Goal: Information Seeking & Learning: Learn about a topic

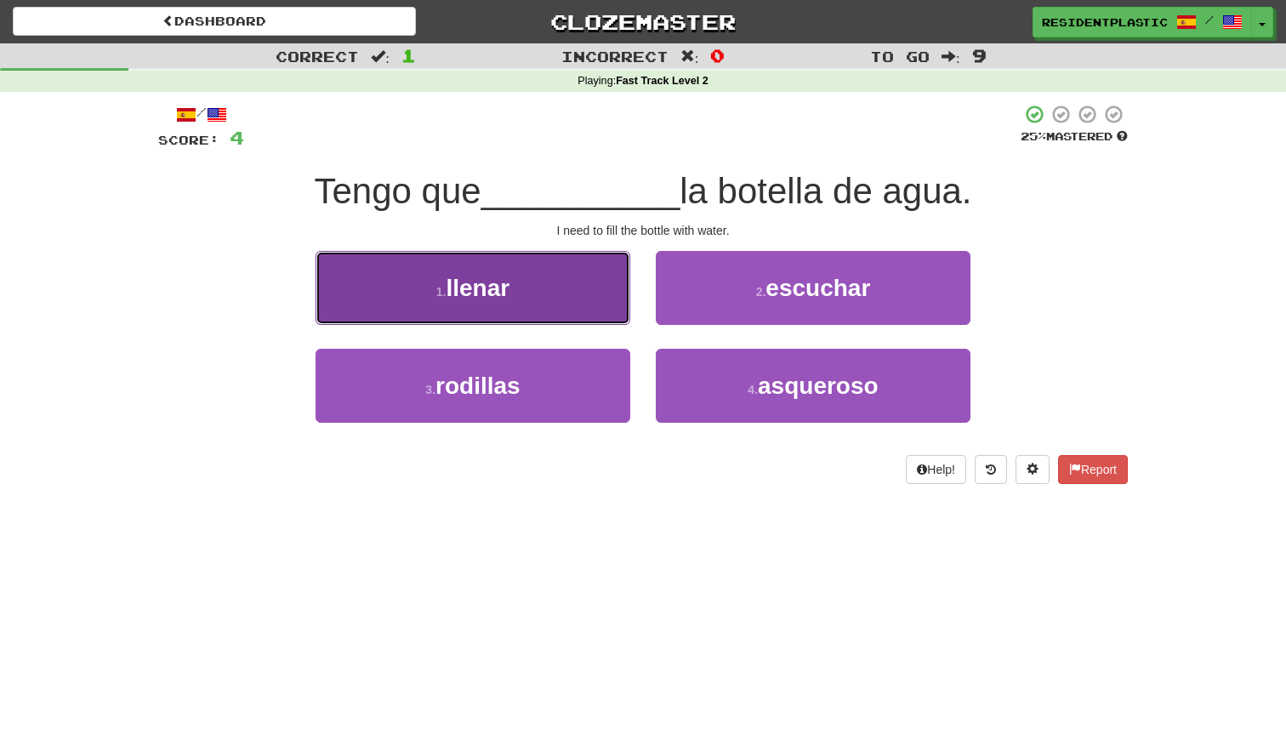
click at [518, 313] on button "1 . llenar" at bounding box center [473, 288] width 315 height 74
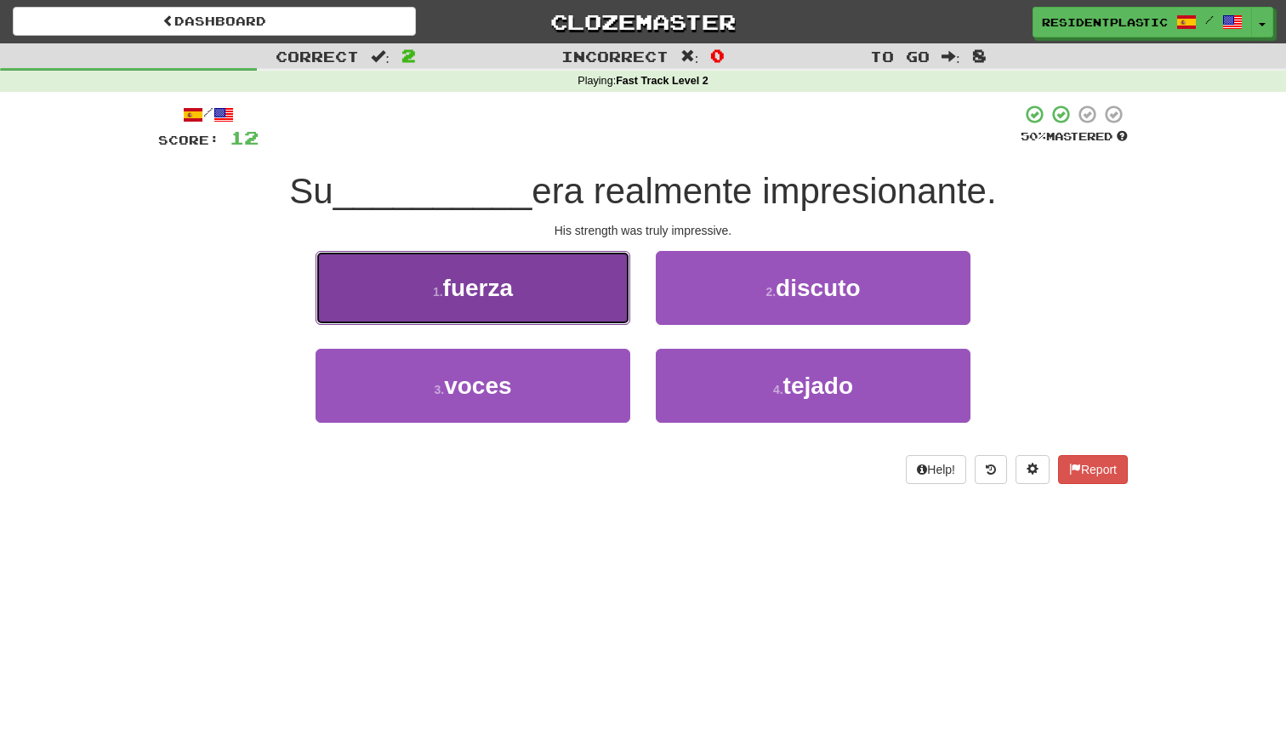
click at [531, 305] on button "1 . fuerza" at bounding box center [473, 288] width 315 height 74
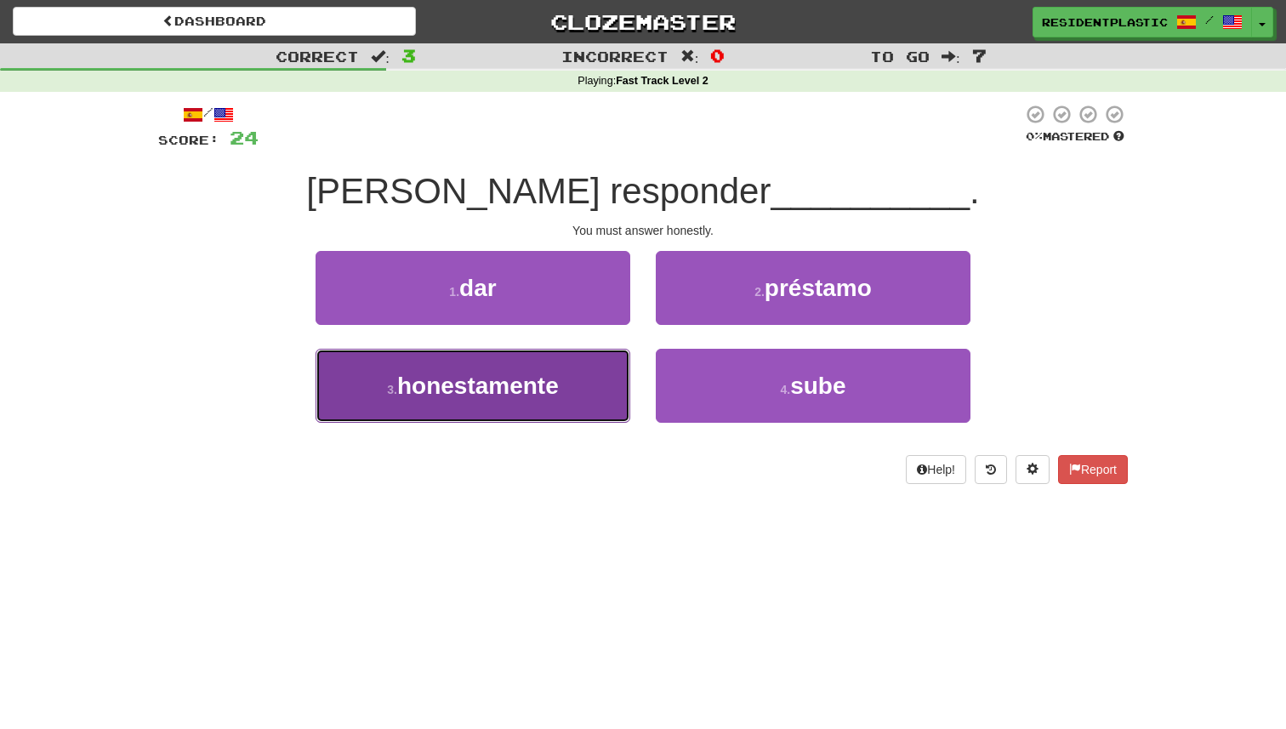
click at [566, 372] on button "3 . honestamente" at bounding box center [473, 386] width 315 height 74
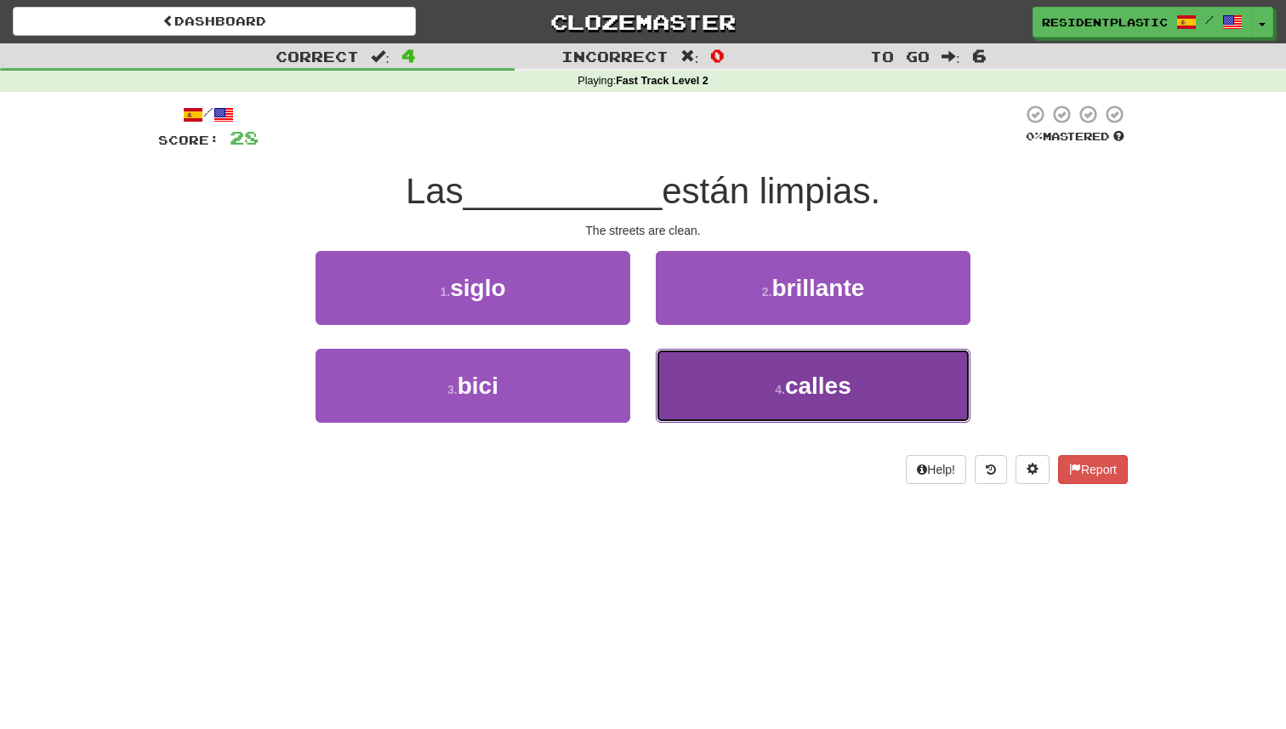
click at [781, 377] on button "4 . calles" at bounding box center [813, 386] width 315 height 74
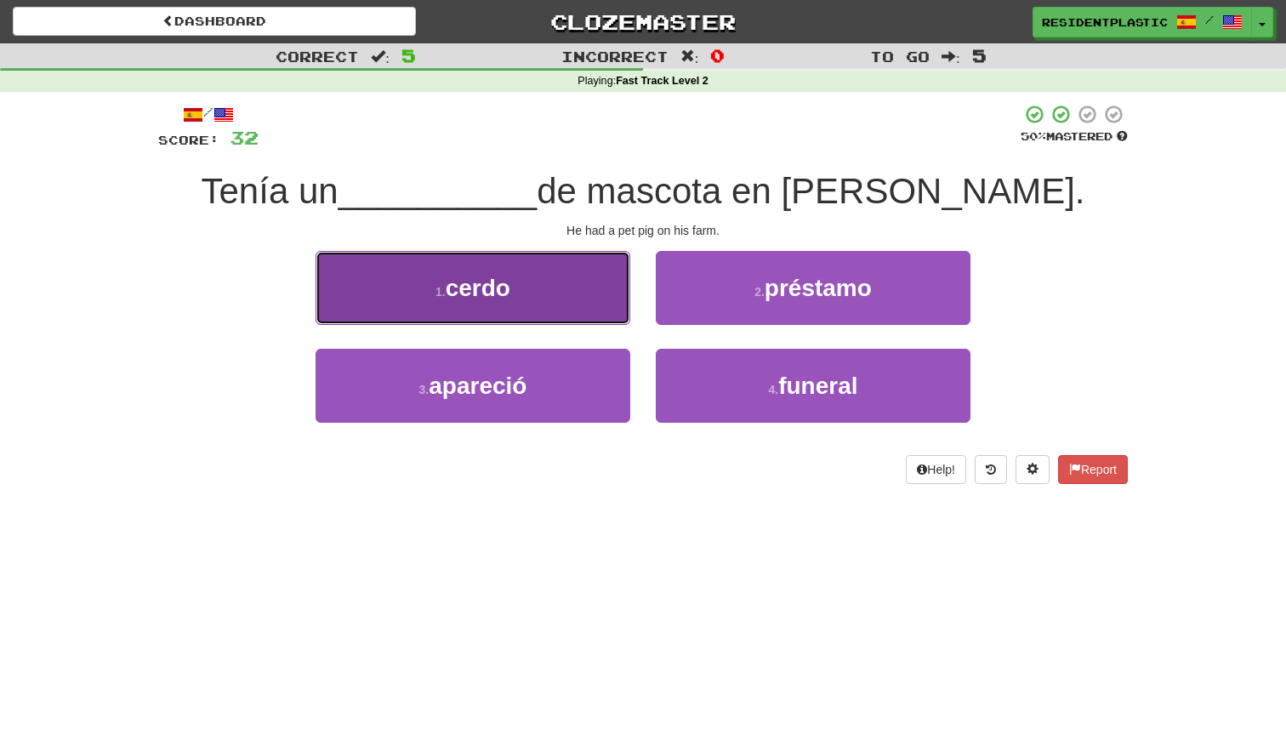
click at [582, 304] on button "1 . cerdo" at bounding box center [473, 288] width 315 height 74
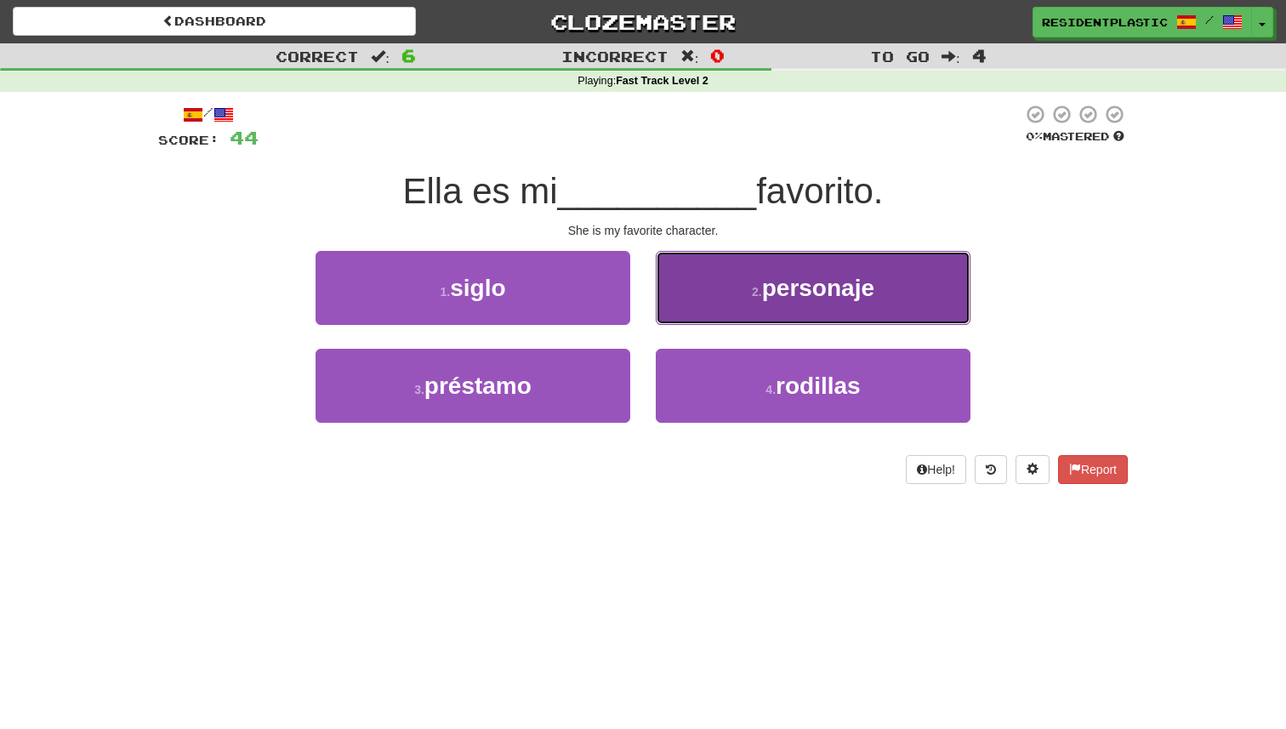
click at [711, 302] on button "2 . personaje" at bounding box center [813, 288] width 315 height 74
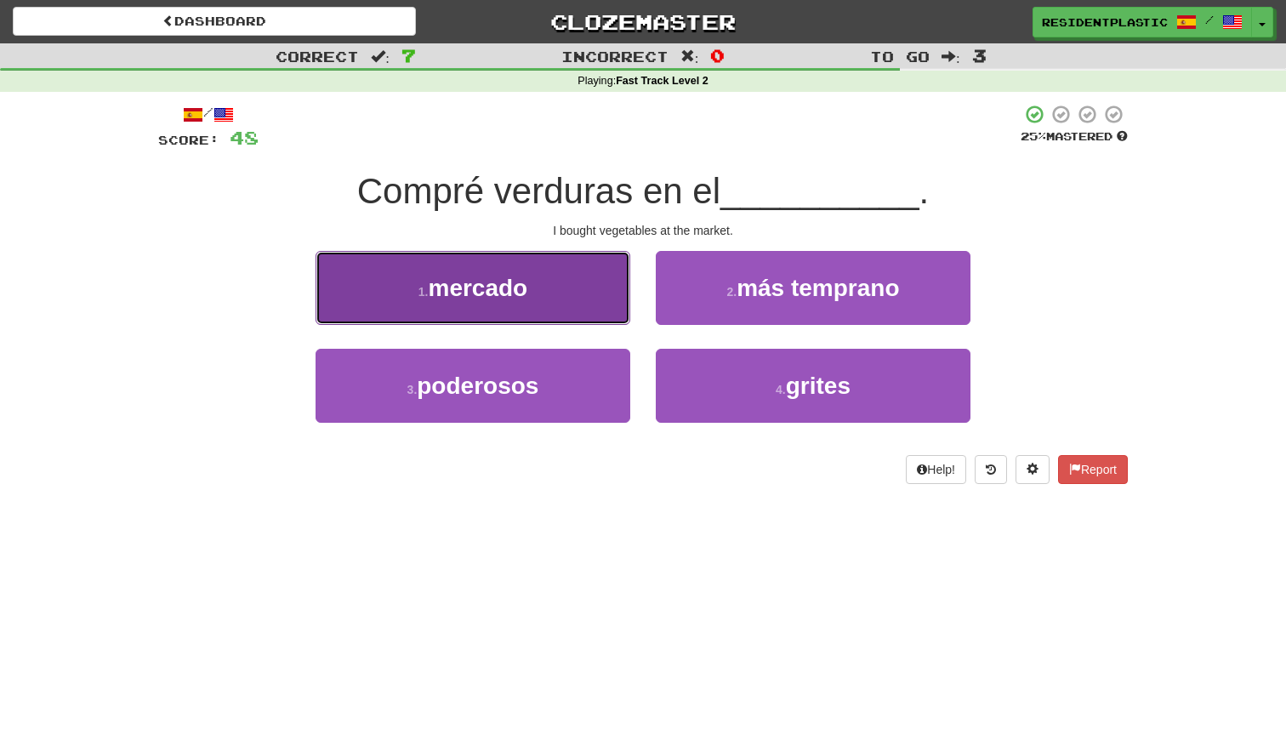
click at [571, 281] on button "1 . mercado" at bounding box center [473, 288] width 315 height 74
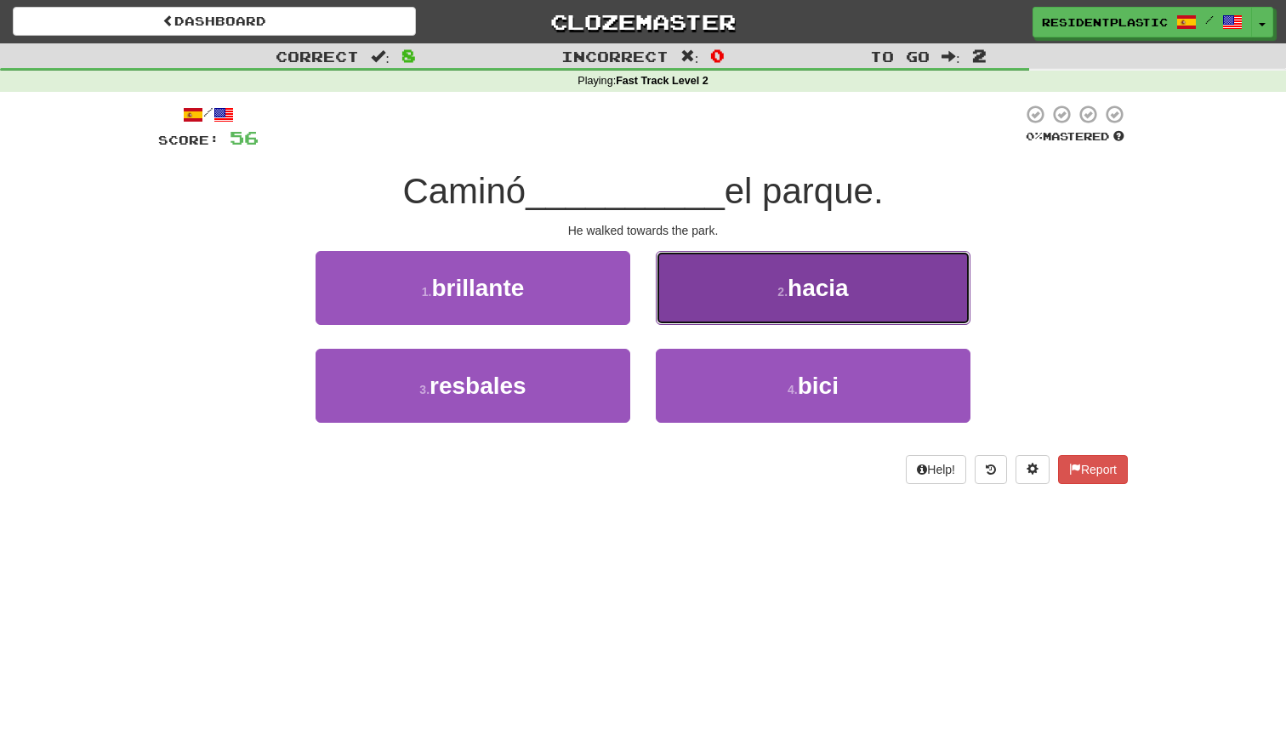
click at [659, 293] on button "2 . hacia" at bounding box center [813, 288] width 315 height 74
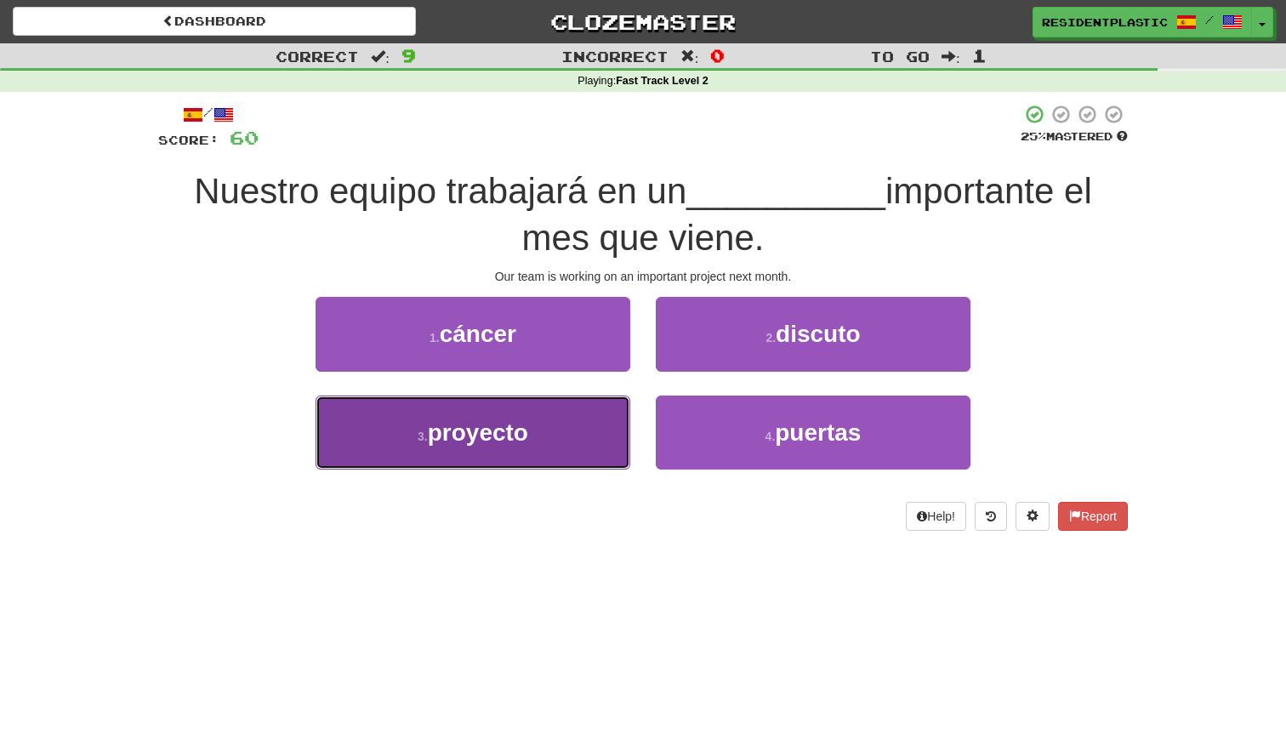
click at [506, 432] on span "proyecto" at bounding box center [478, 432] width 100 height 26
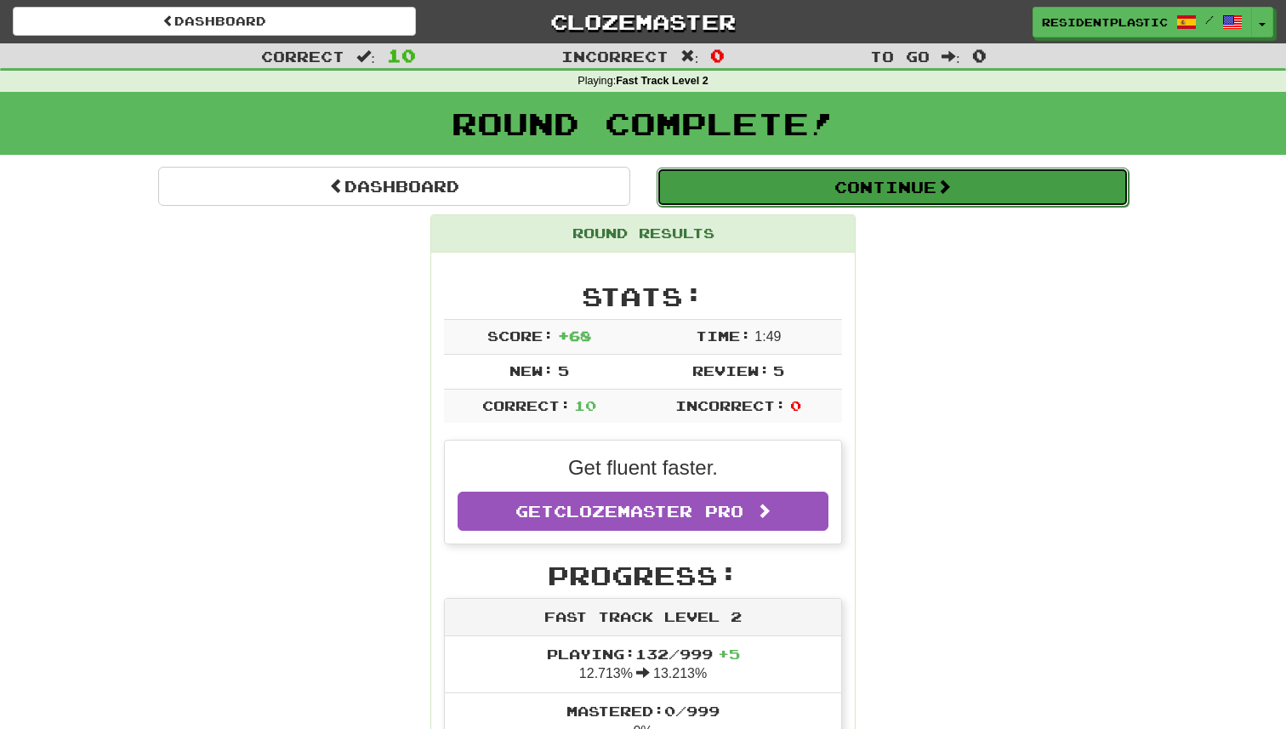
click at [764, 175] on button "Continue" at bounding box center [893, 187] width 472 height 39
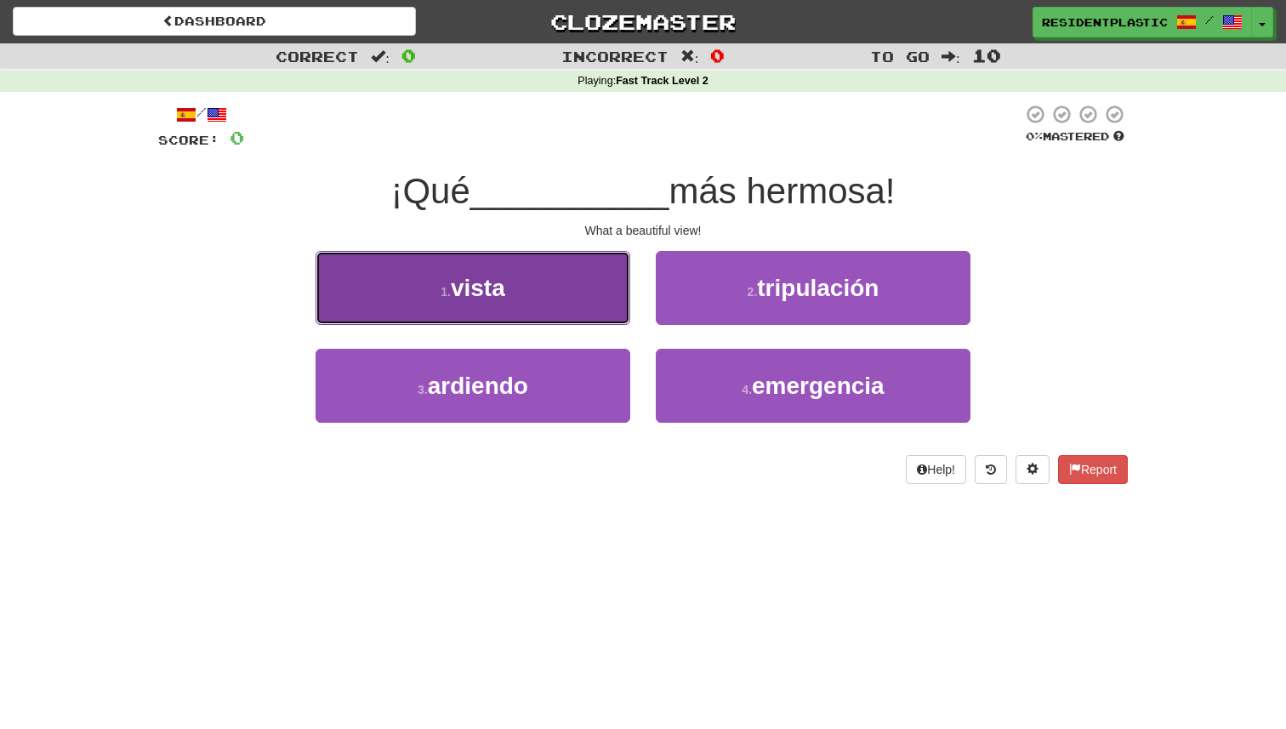
click at [501, 269] on button "1 . vista" at bounding box center [473, 288] width 315 height 74
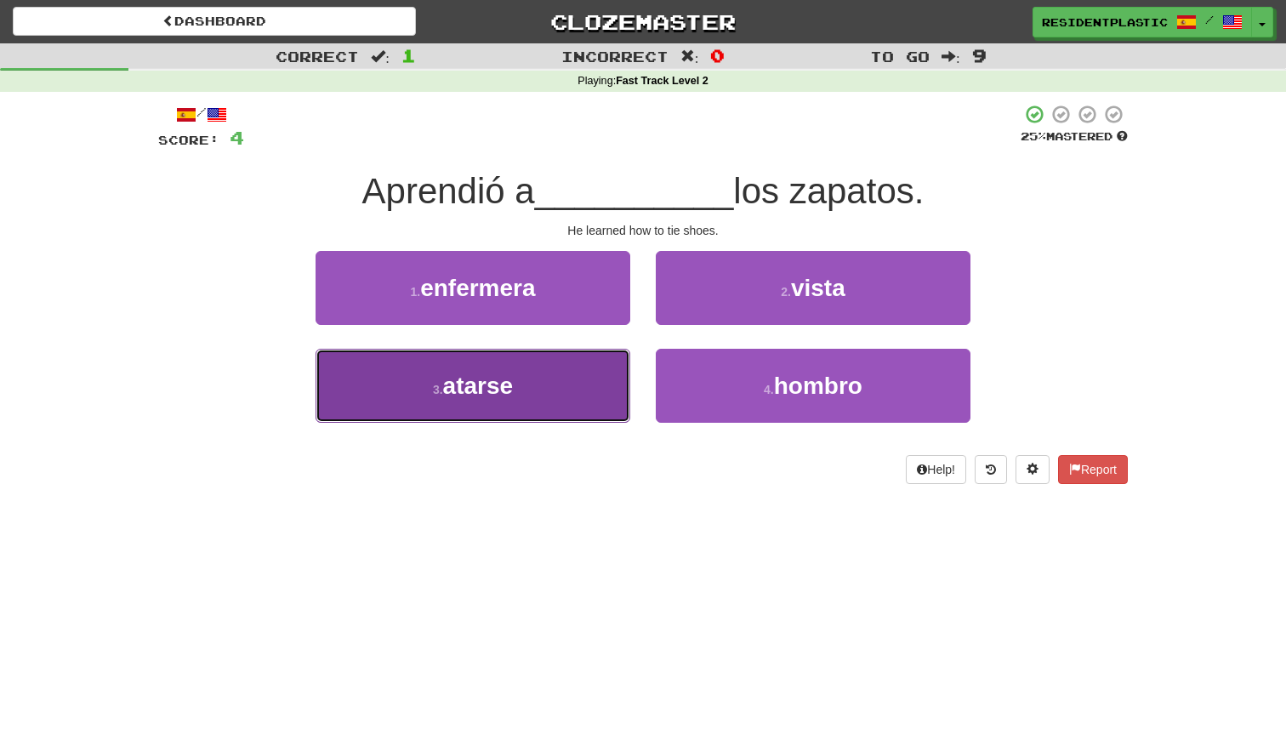
click at [584, 375] on button "3 . atarse" at bounding box center [473, 386] width 315 height 74
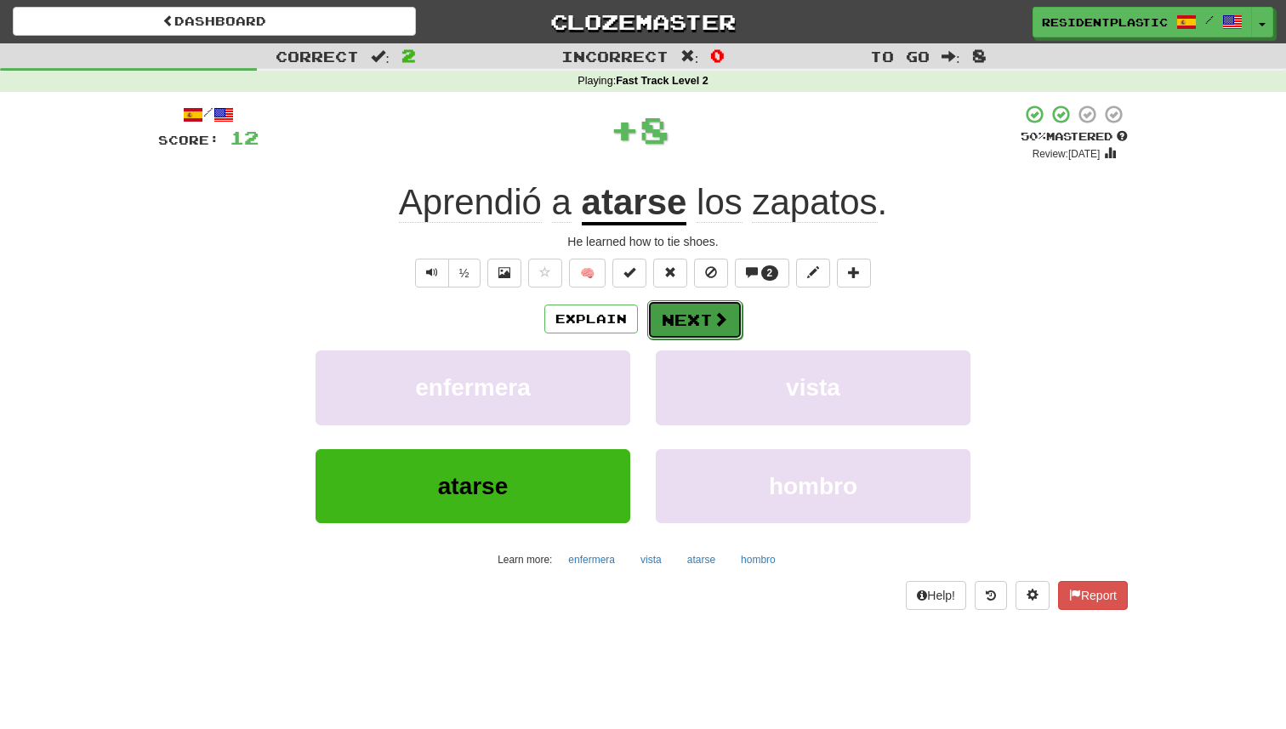
click at [678, 316] on button "Next" at bounding box center [694, 319] width 95 height 39
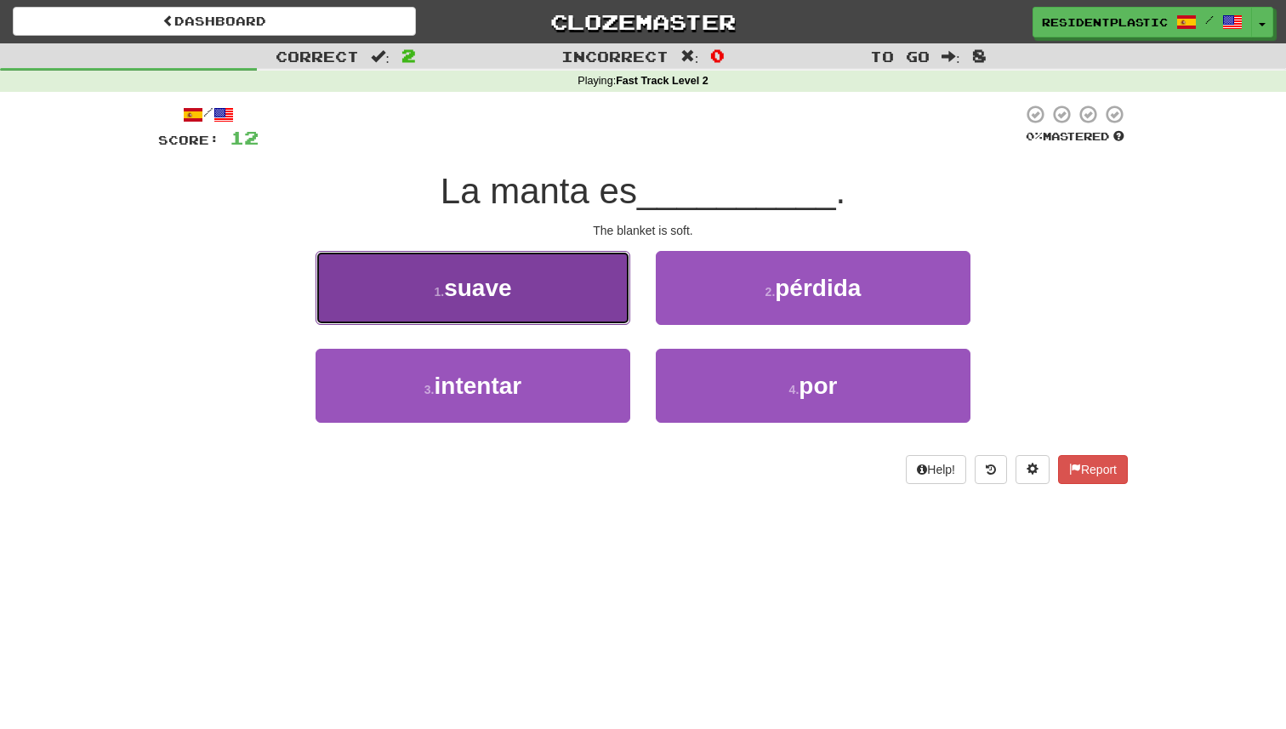
click at [607, 301] on button "1 . suave" at bounding box center [473, 288] width 315 height 74
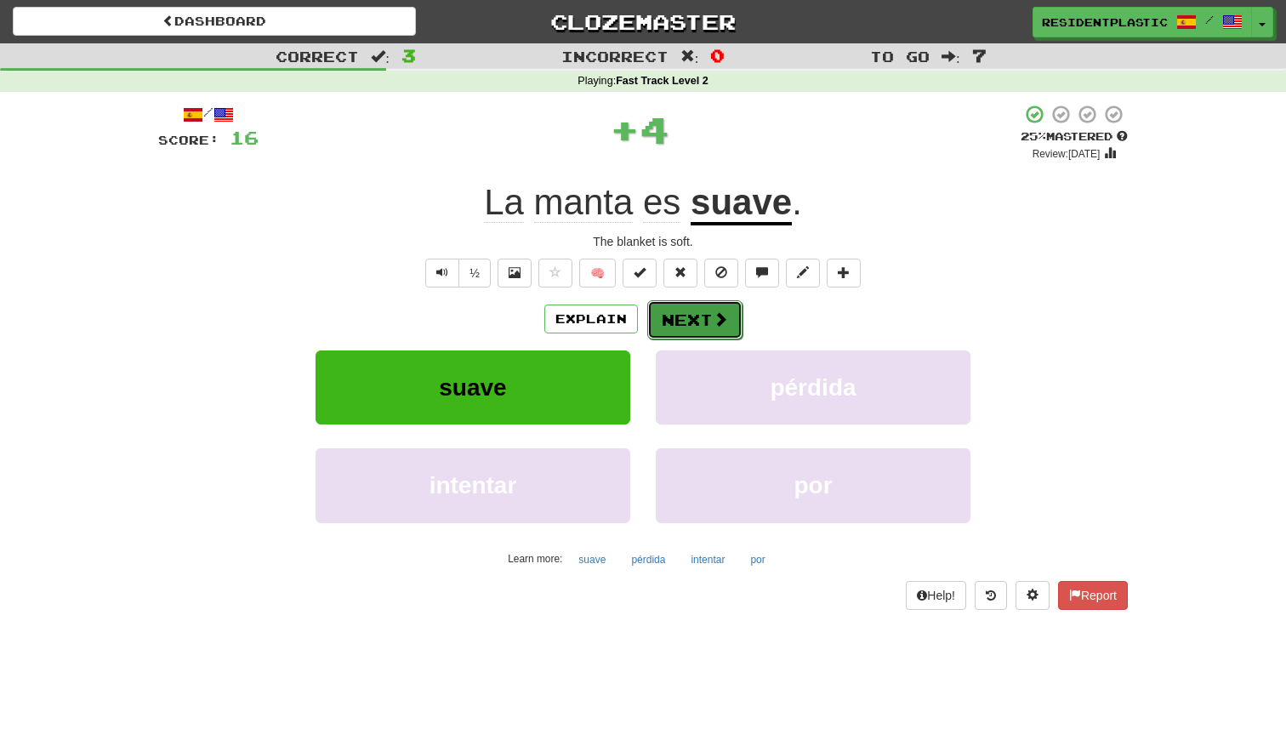
click at [692, 317] on button "Next" at bounding box center [694, 319] width 95 height 39
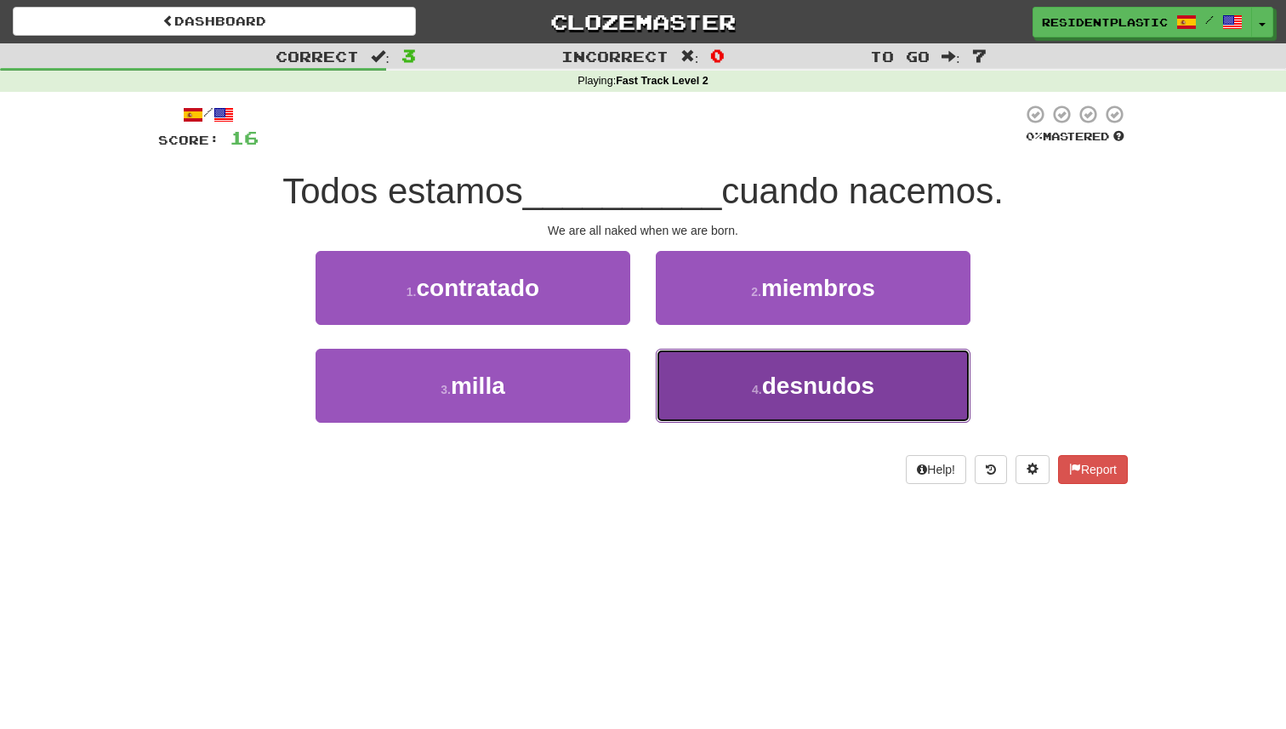
click at [692, 368] on button "4 . desnudos" at bounding box center [813, 386] width 315 height 74
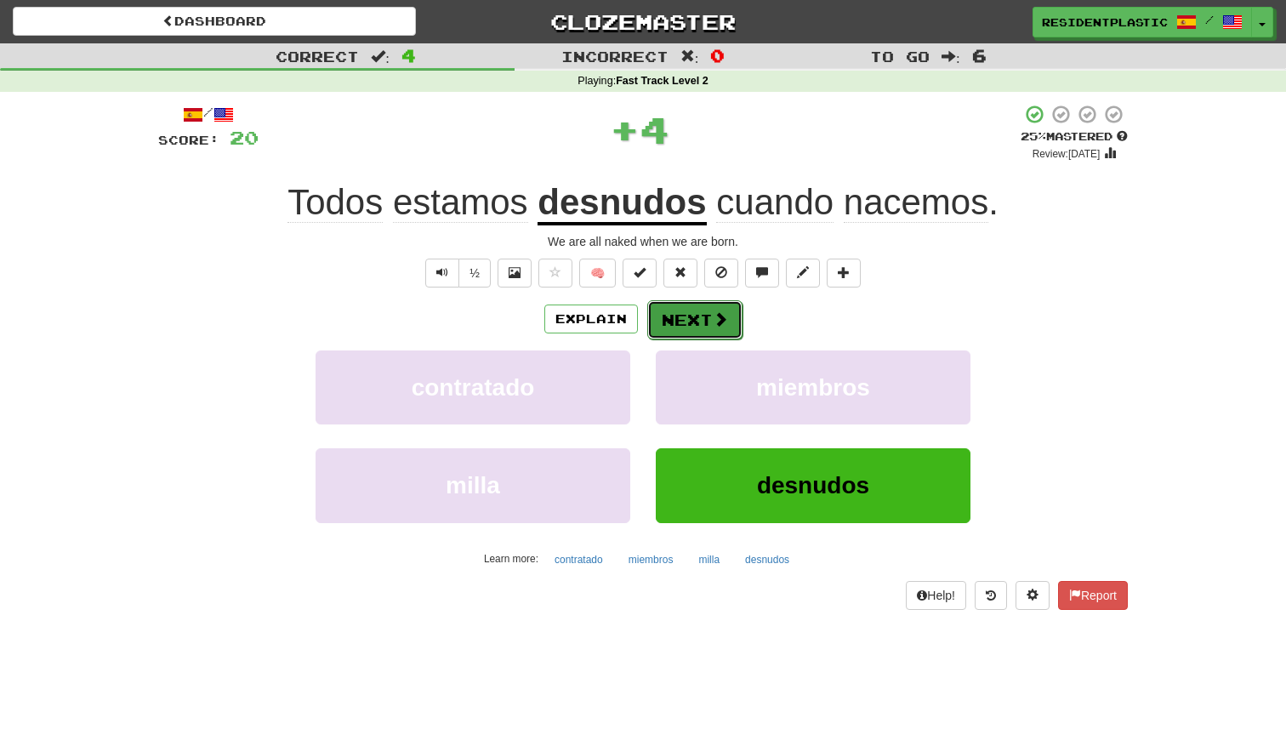
click at [690, 313] on button "Next" at bounding box center [694, 319] width 95 height 39
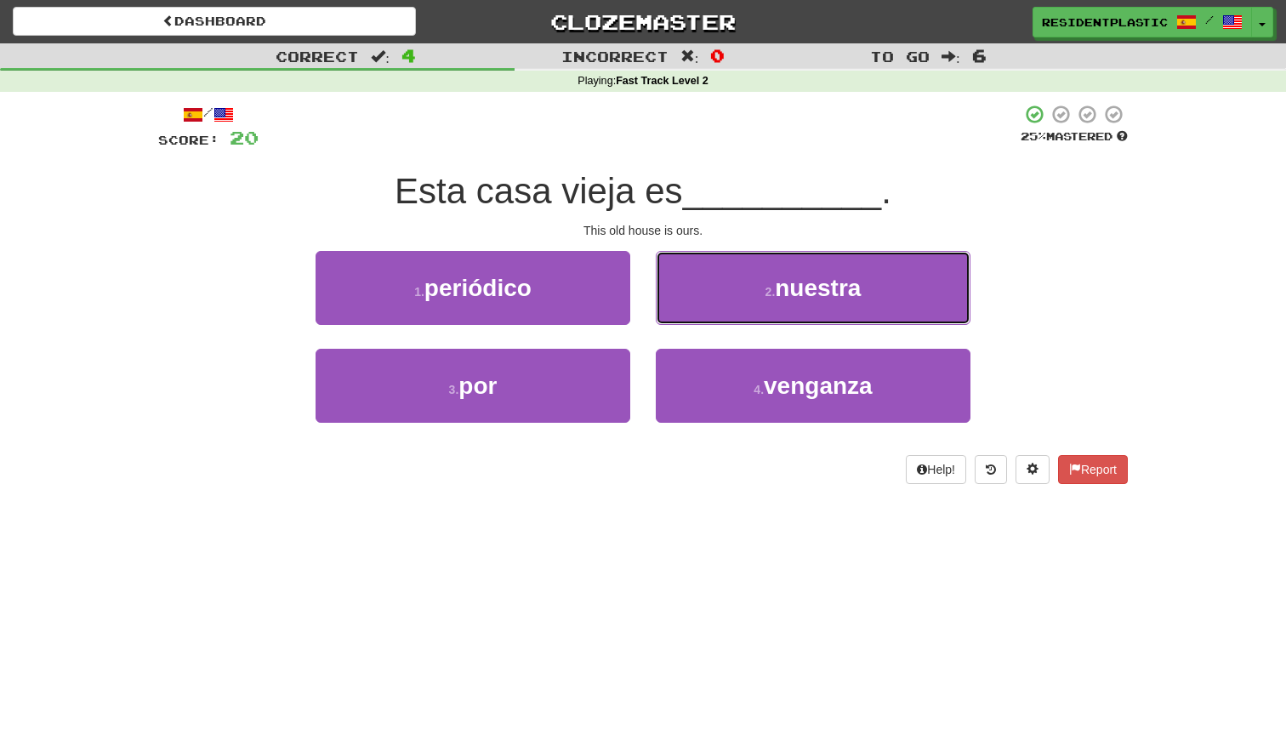
click at [690, 313] on button "2 . nuestra" at bounding box center [813, 288] width 315 height 74
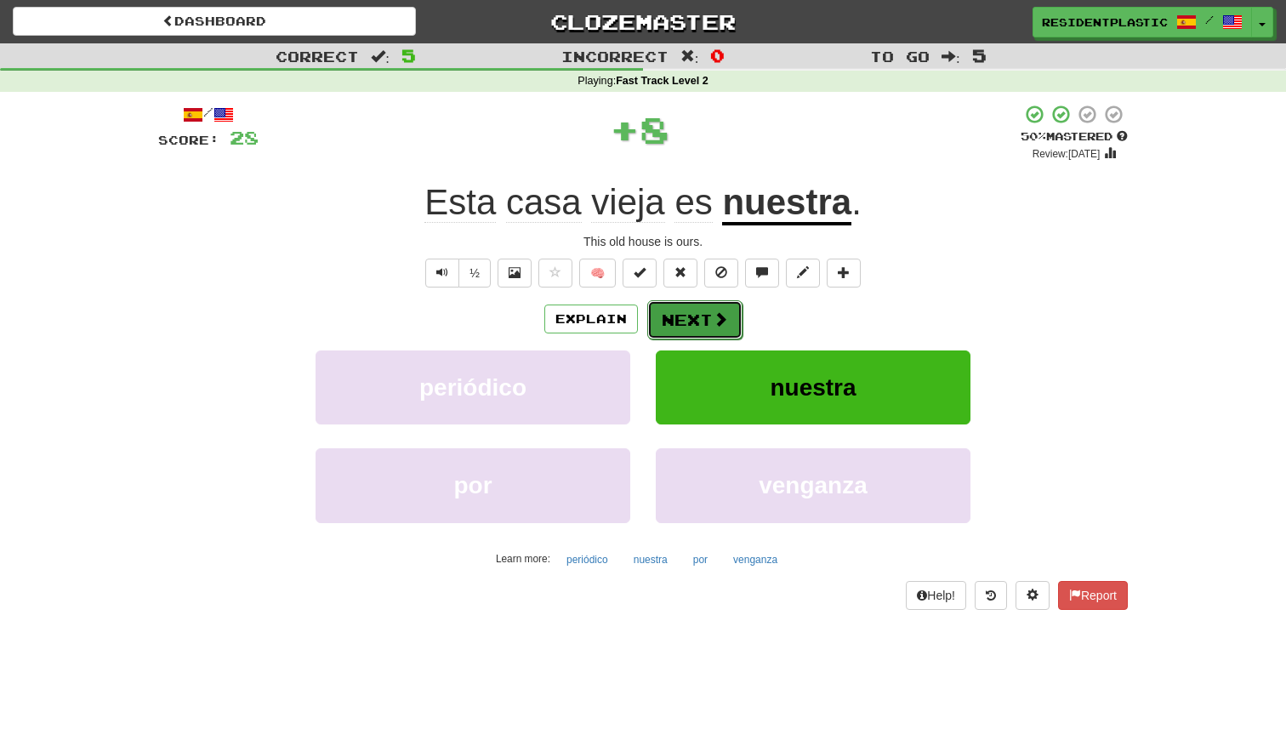
click at [693, 322] on button "Next" at bounding box center [694, 319] width 95 height 39
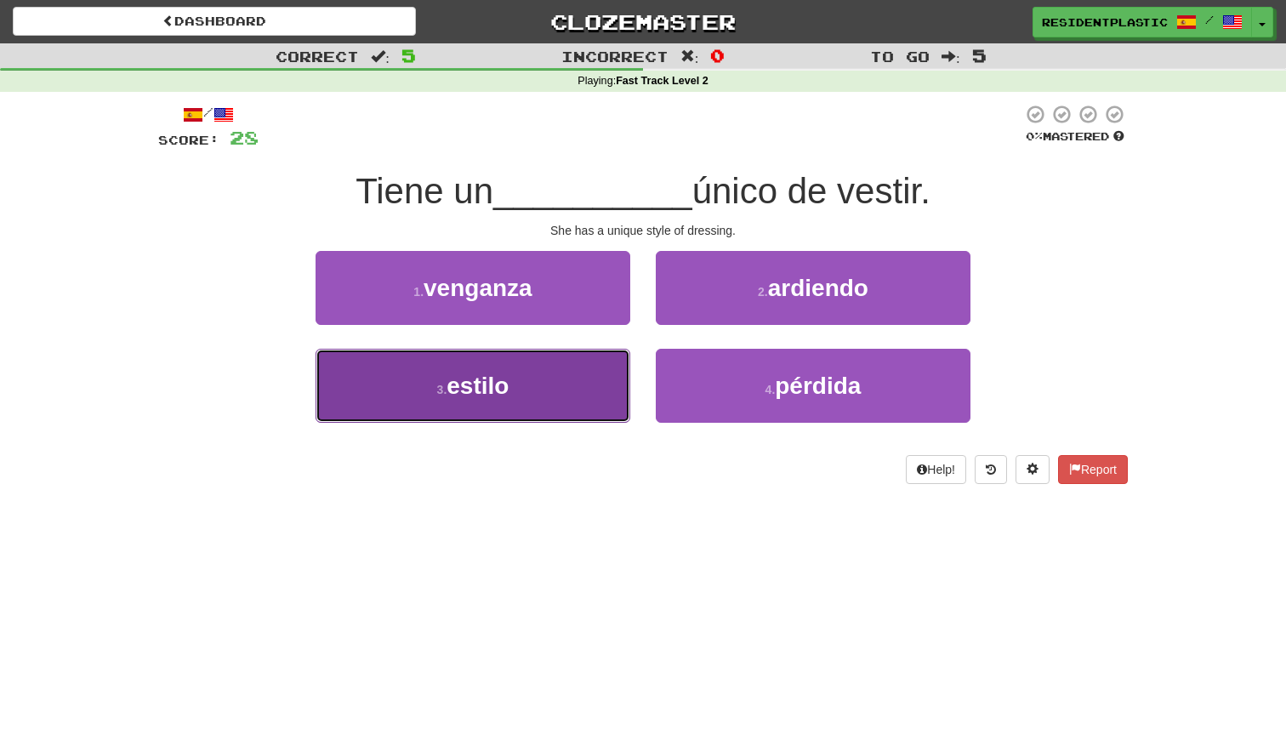
click at [578, 377] on button "3 . estilo" at bounding box center [473, 386] width 315 height 74
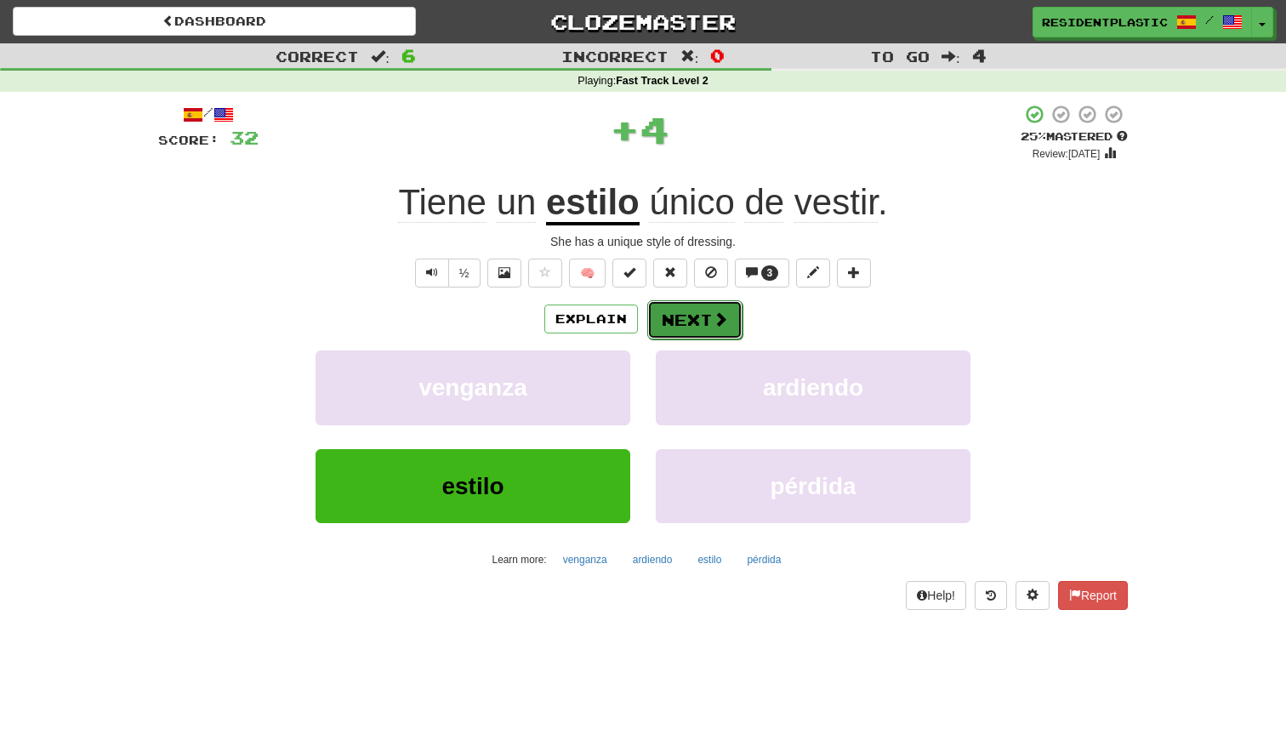
click at [674, 333] on button "Next" at bounding box center [694, 319] width 95 height 39
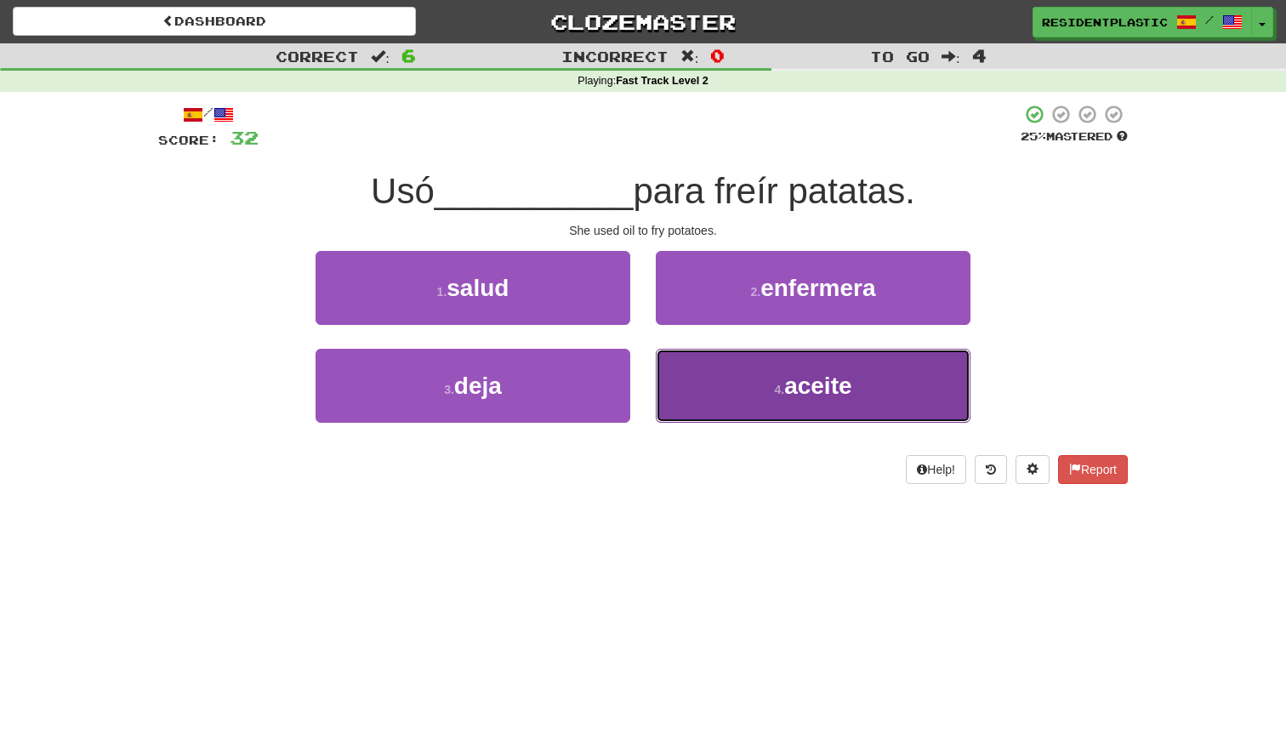
click at [697, 362] on button "4 . aceite" at bounding box center [813, 386] width 315 height 74
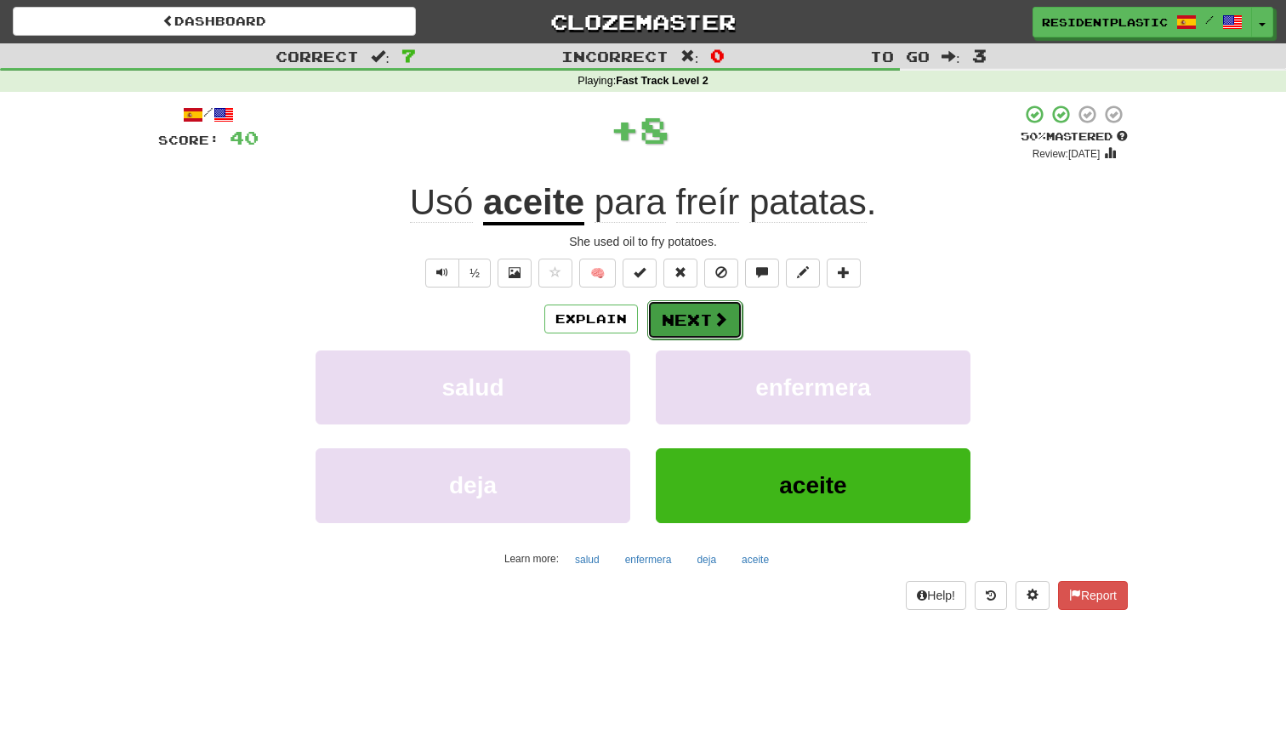
click at [691, 322] on button "Next" at bounding box center [694, 319] width 95 height 39
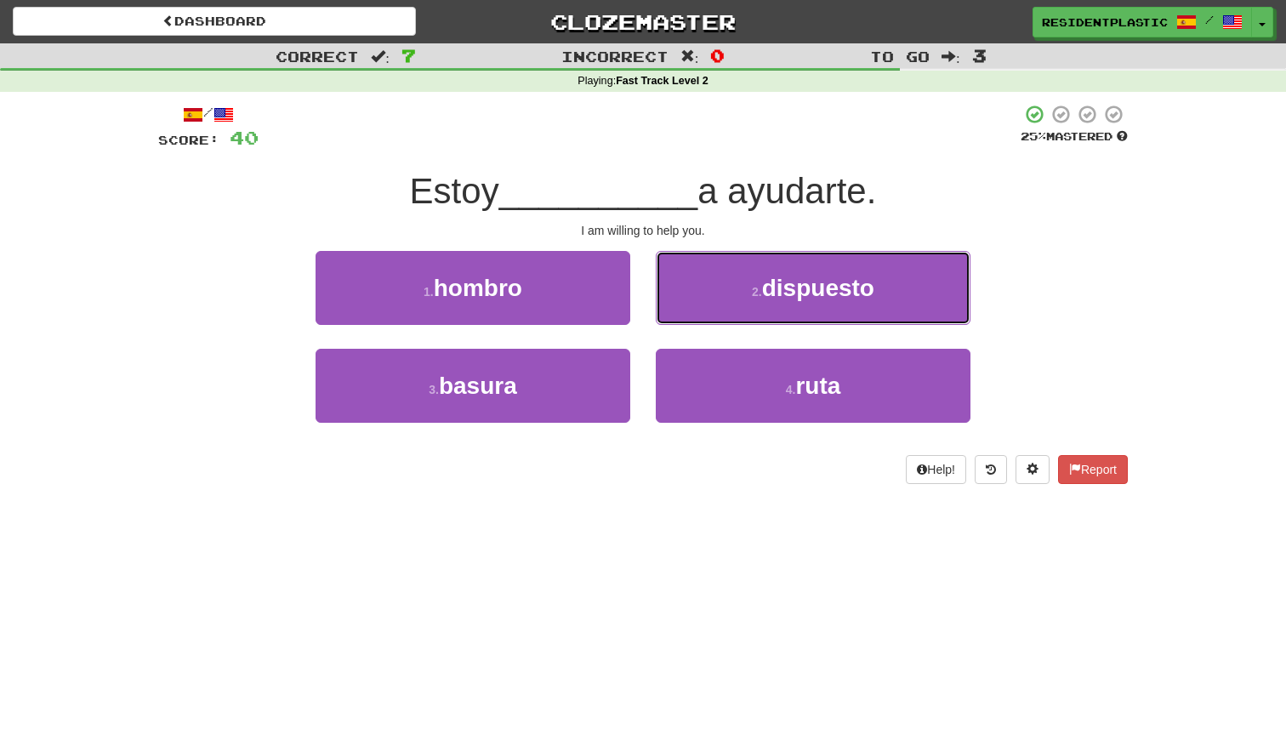
click at [691, 322] on button "2 . dispuesto" at bounding box center [813, 288] width 315 height 74
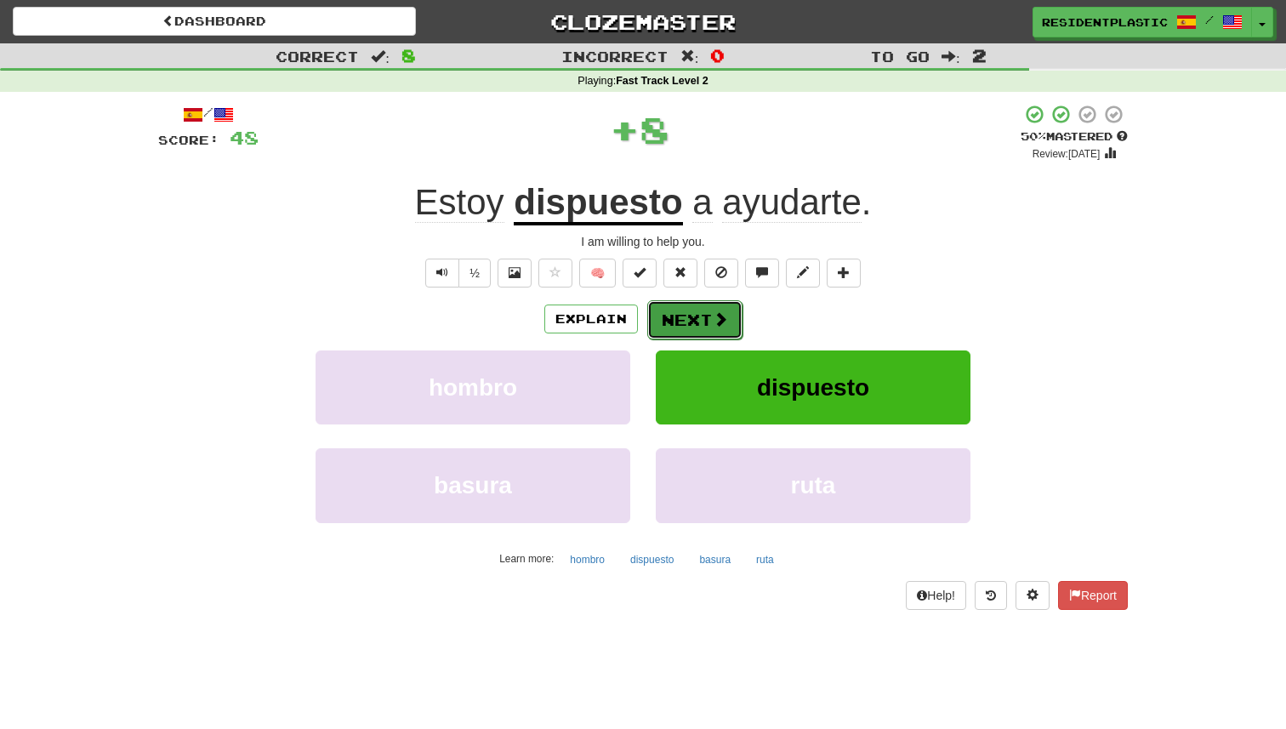
click at [686, 323] on button "Next" at bounding box center [694, 319] width 95 height 39
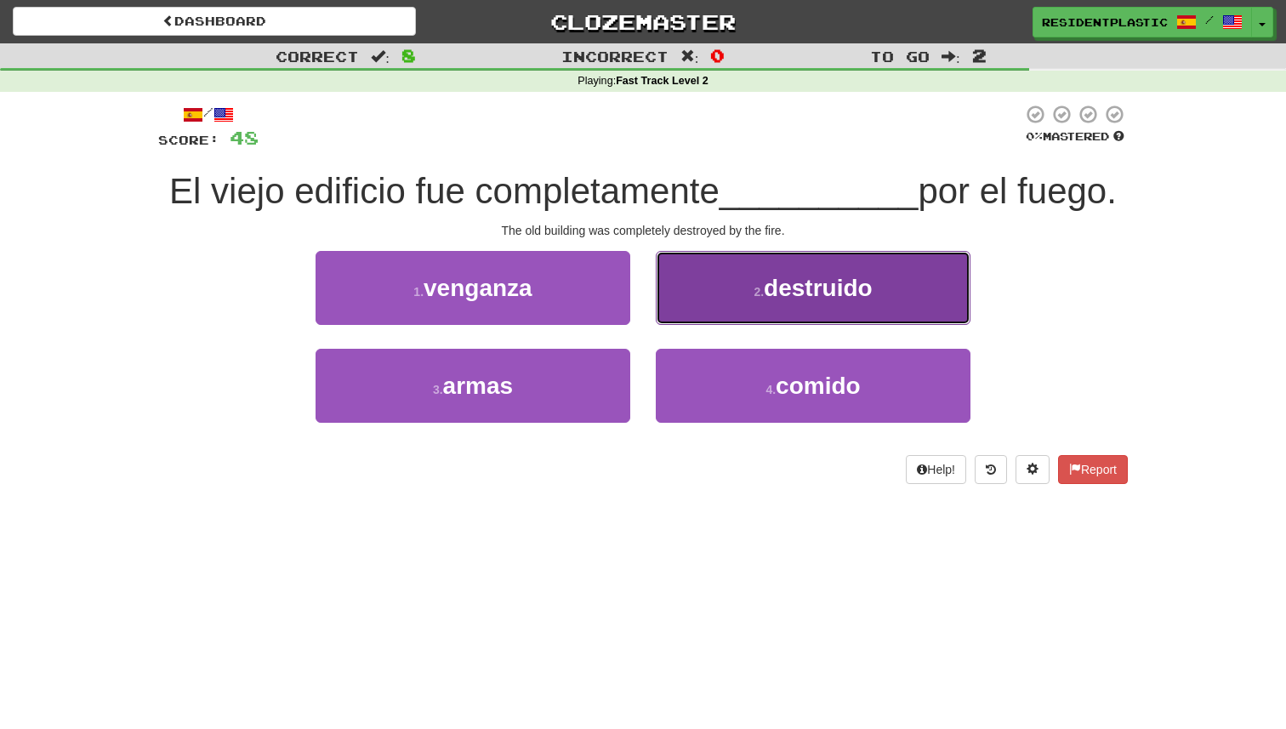
click at [689, 310] on button "2 . destruido" at bounding box center [813, 288] width 315 height 74
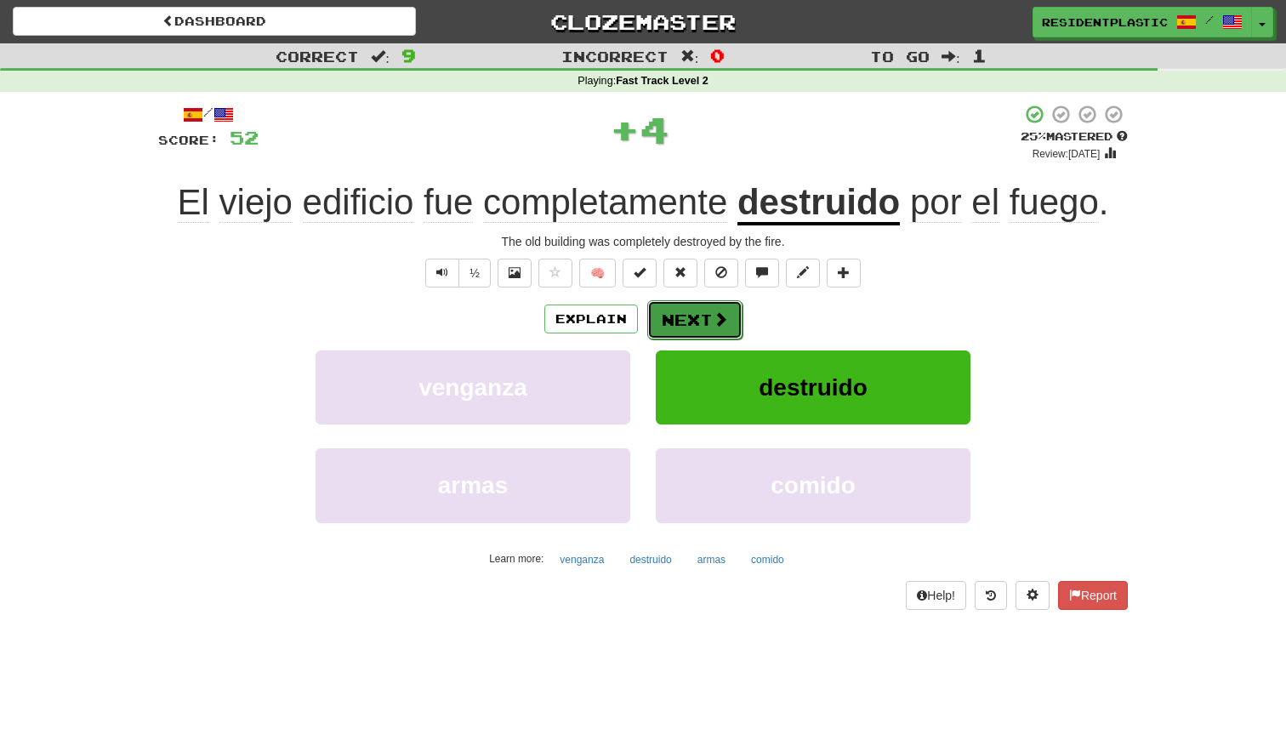
click at [698, 311] on button "Next" at bounding box center [694, 319] width 95 height 39
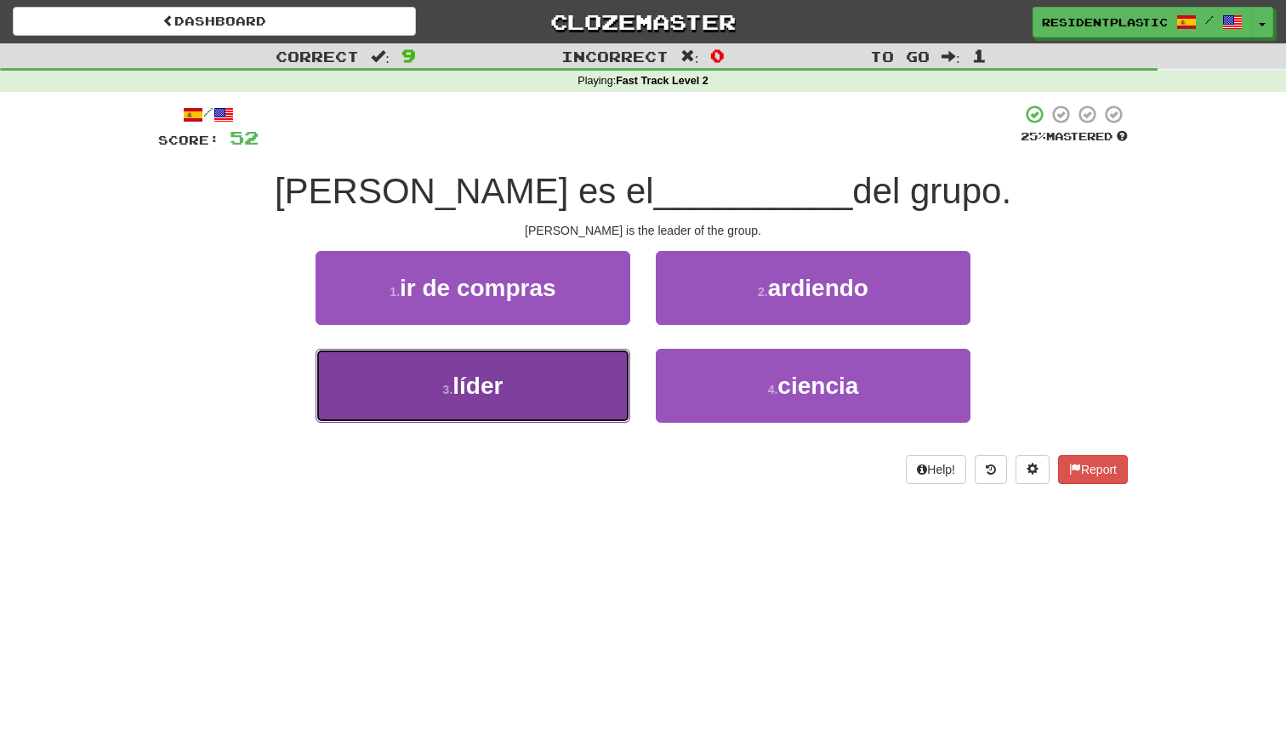
click at [608, 373] on button "3 . líder" at bounding box center [473, 386] width 315 height 74
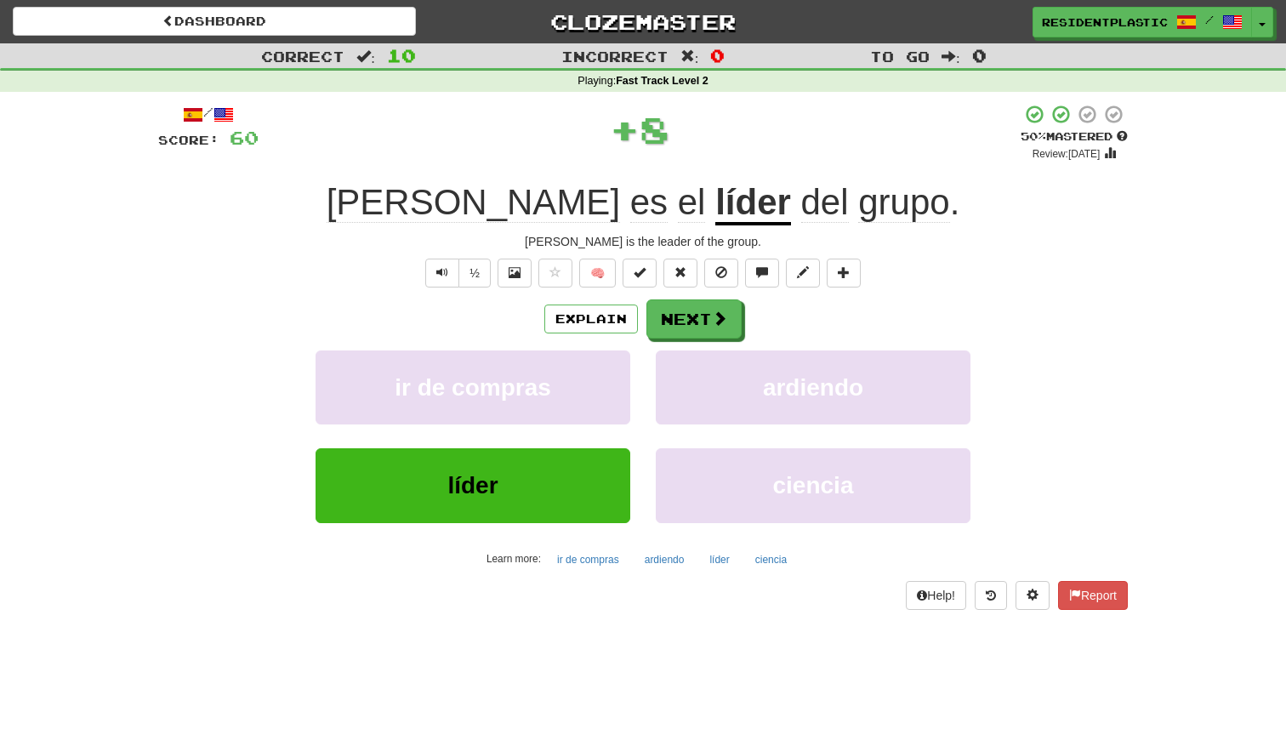
click at [675, 338] on div "Explain Next ir de compras ardiendo líder ciencia Learn more: ir de compras ard…" at bounding box center [643, 435] width 970 height 273
click at [678, 327] on button "Next" at bounding box center [694, 319] width 95 height 39
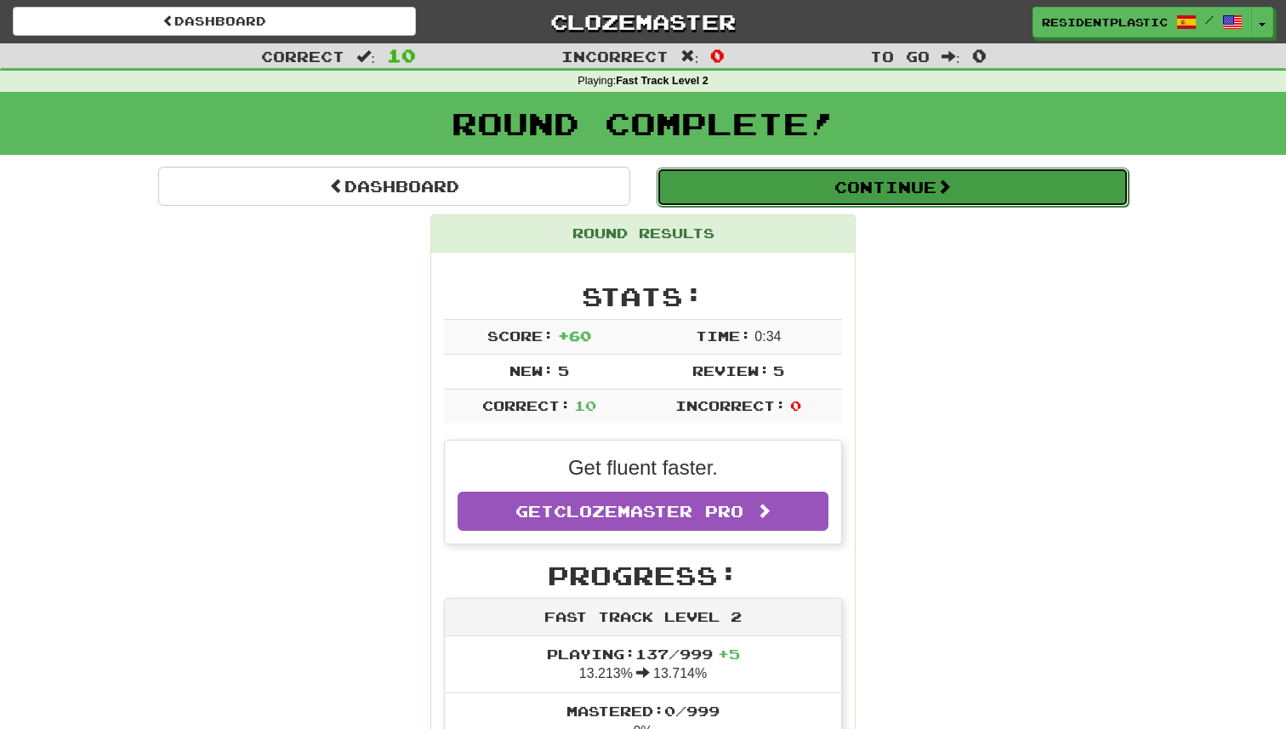
click at [697, 204] on button "Continue" at bounding box center [893, 187] width 472 height 39
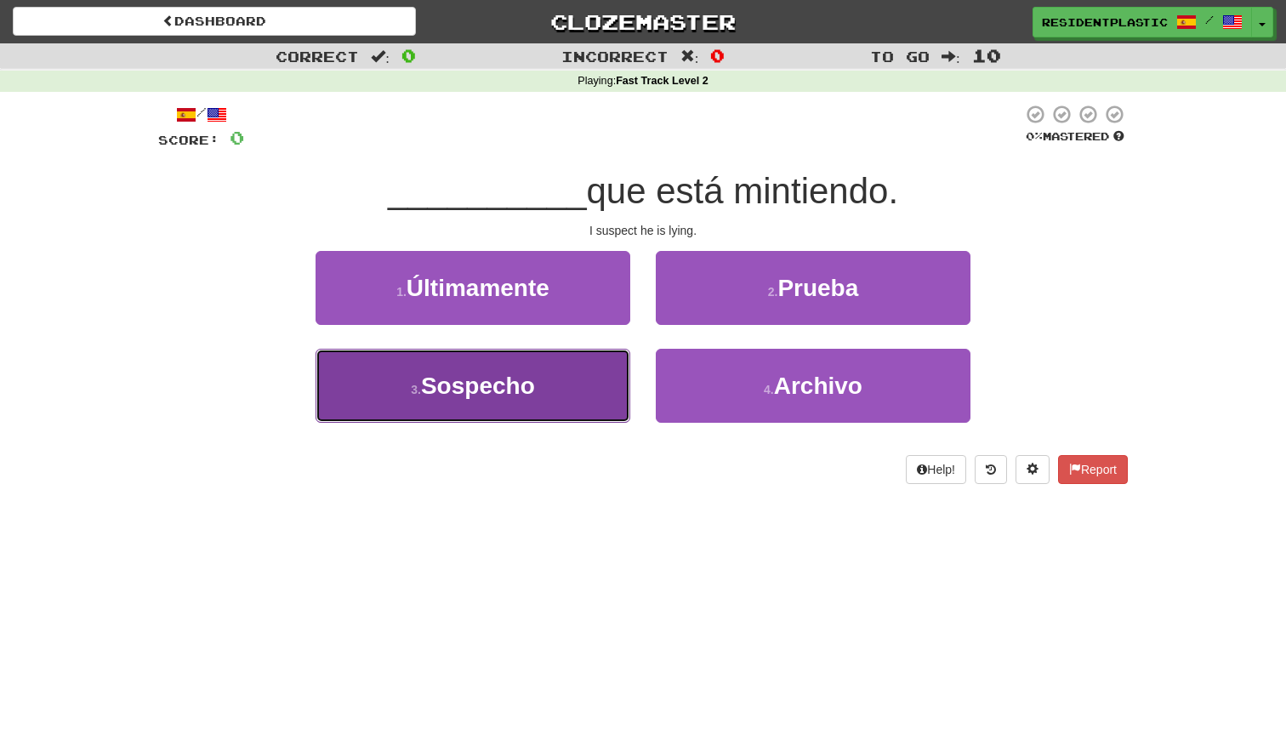
click at [588, 384] on button "3 . Sospecho" at bounding box center [473, 386] width 315 height 74
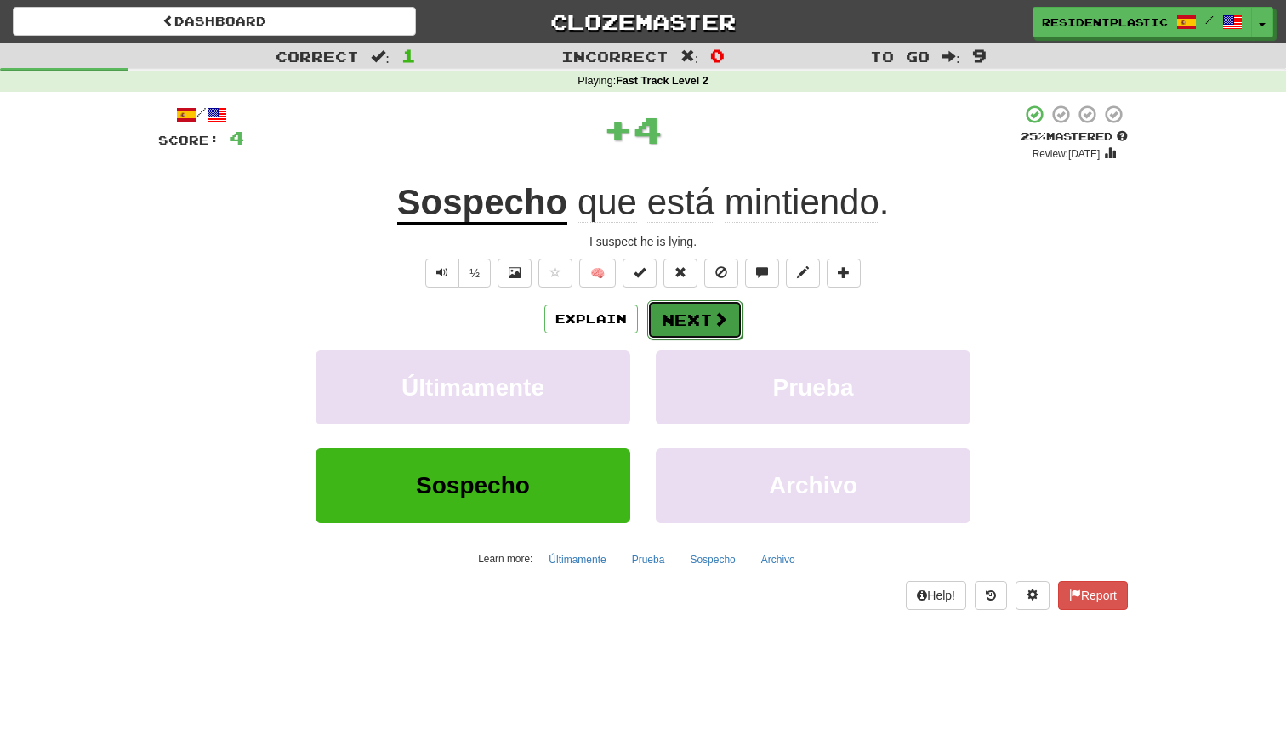
click at [713, 314] on span at bounding box center [720, 318] width 15 height 15
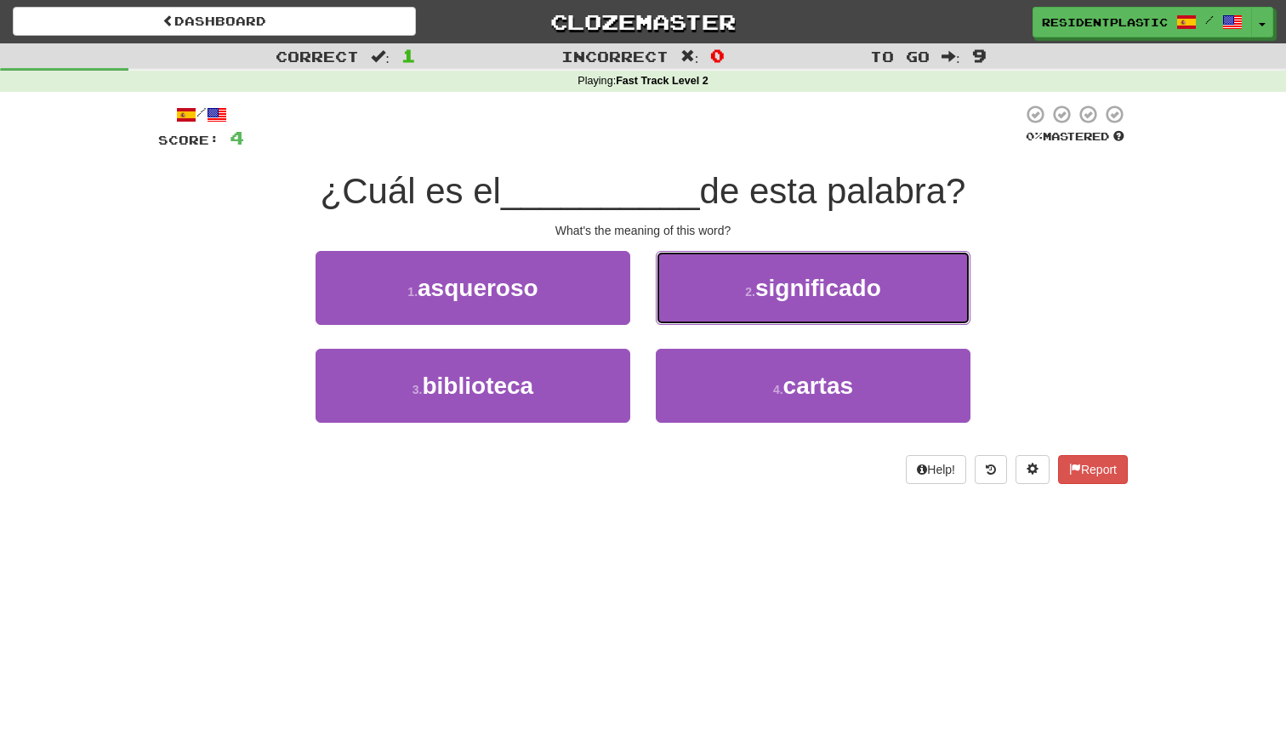
click at [713, 314] on button "2 . significado" at bounding box center [813, 288] width 315 height 74
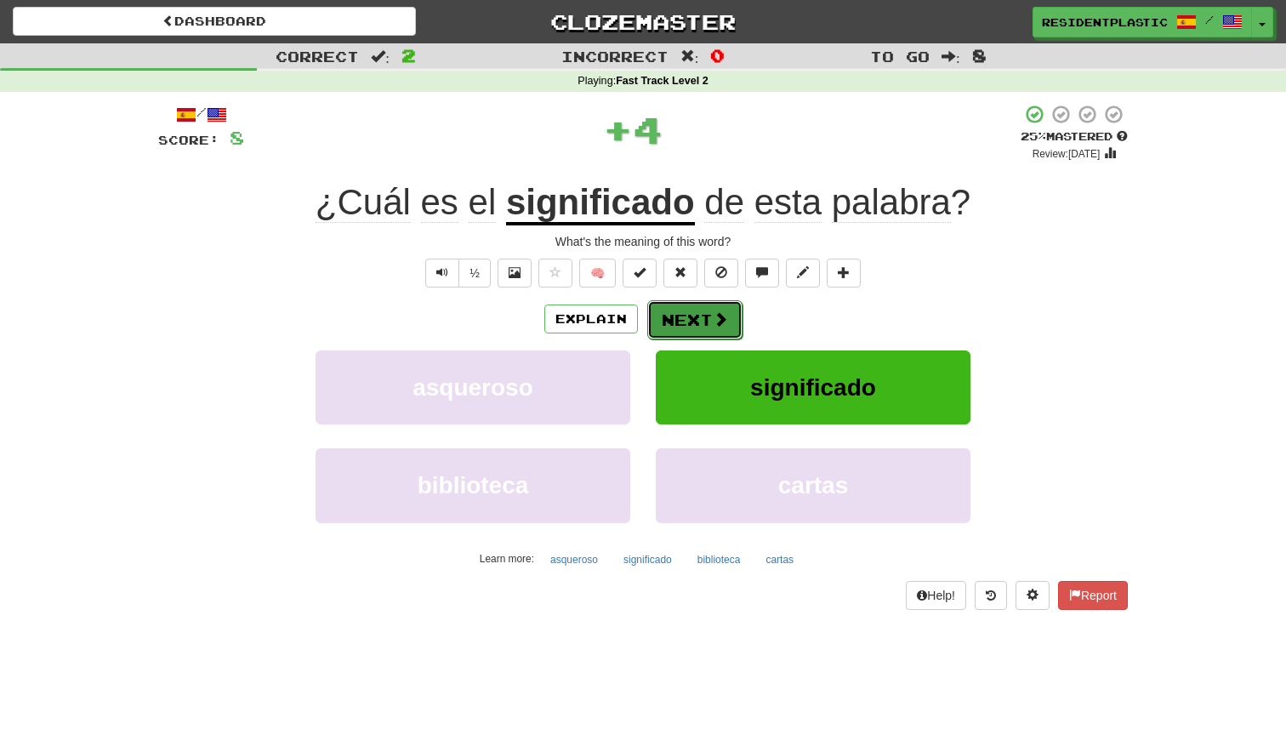
click at [696, 317] on button "Next" at bounding box center [694, 319] width 95 height 39
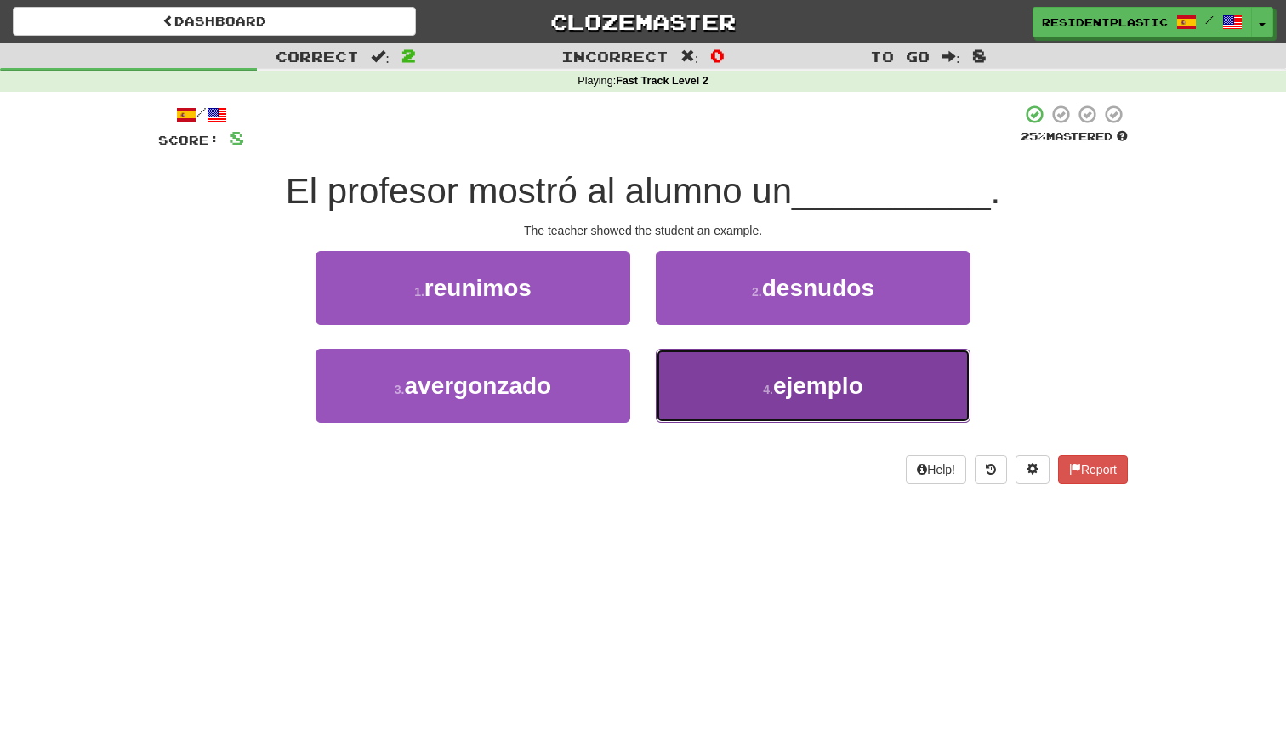
click at [710, 376] on button "4 . ejemplo" at bounding box center [813, 386] width 315 height 74
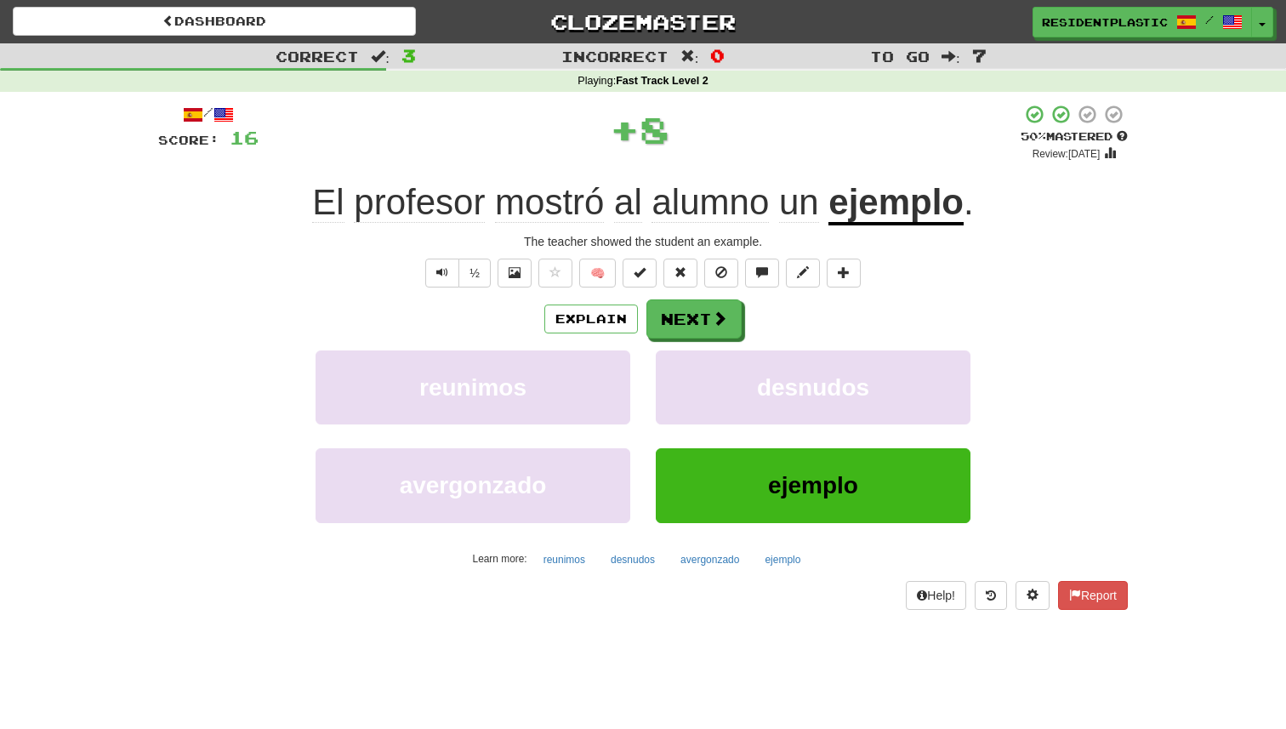
click at [709, 291] on div "/ Score: 16 + 8 50 % Mastered Review: 2025-08-27 El profesor mostró al alumno u…" at bounding box center [643, 356] width 970 height 505
click at [699, 316] on button "Next" at bounding box center [694, 319] width 95 height 39
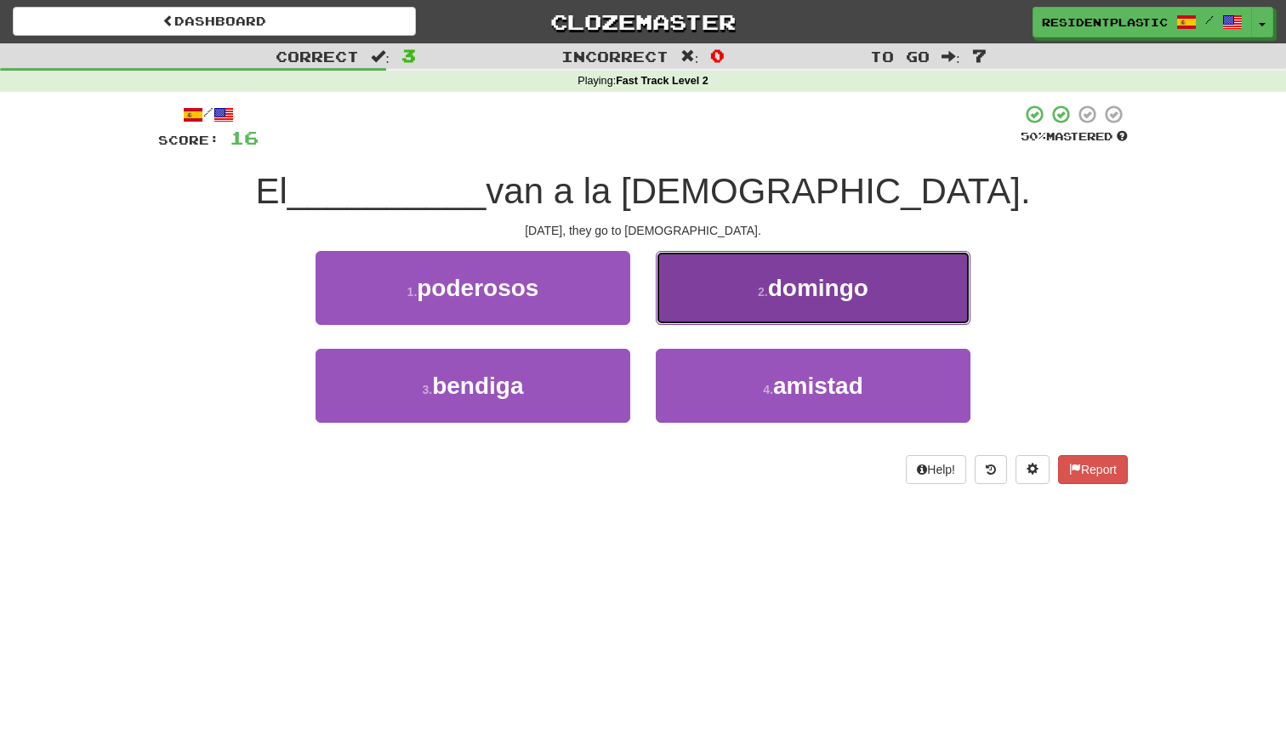
click at [709, 299] on button "2 . domingo" at bounding box center [813, 288] width 315 height 74
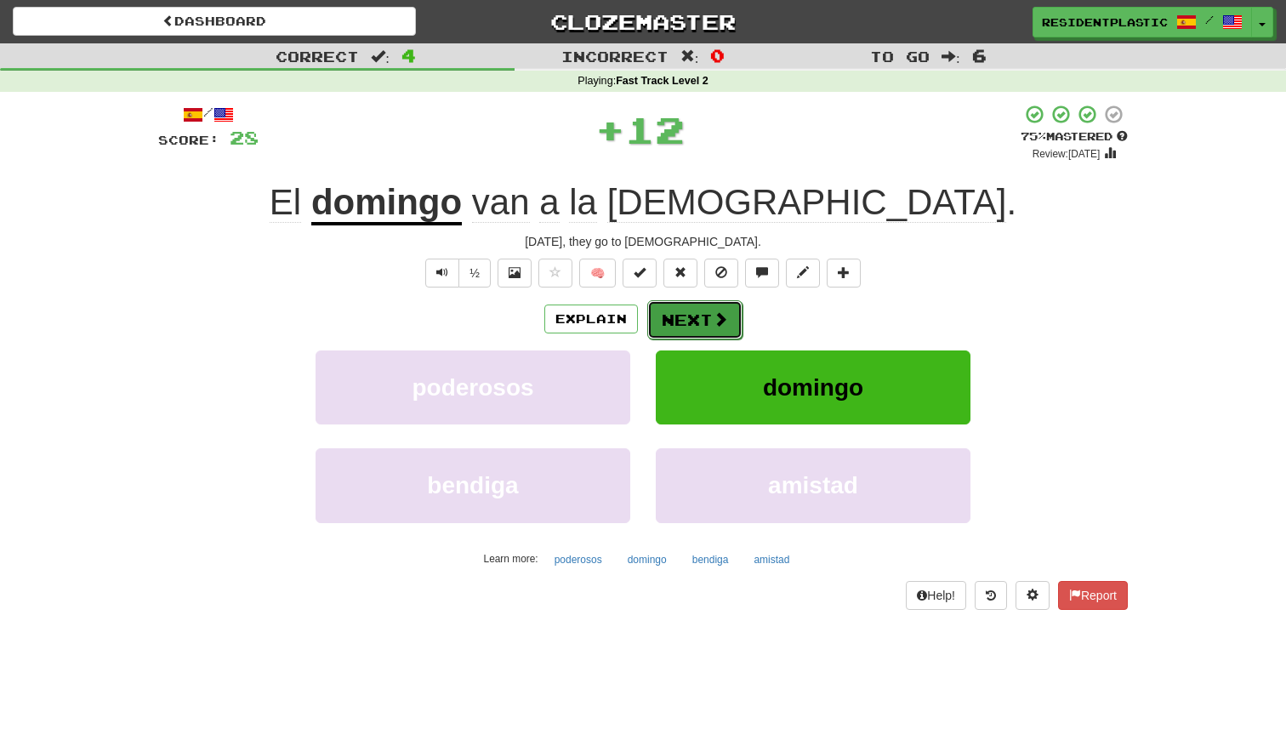
click at [697, 324] on button "Next" at bounding box center [694, 319] width 95 height 39
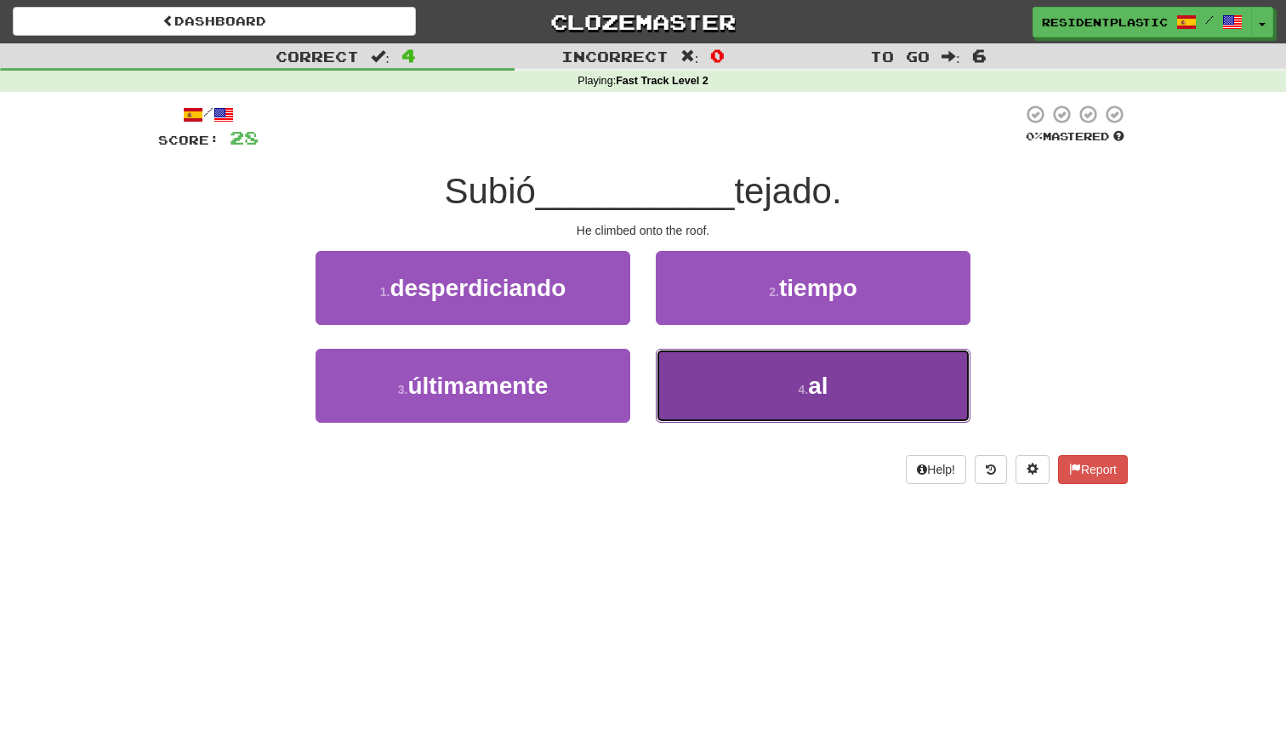
click at [706, 350] on button "4 . al" at bounding box center [813, 386] width 315 height 74
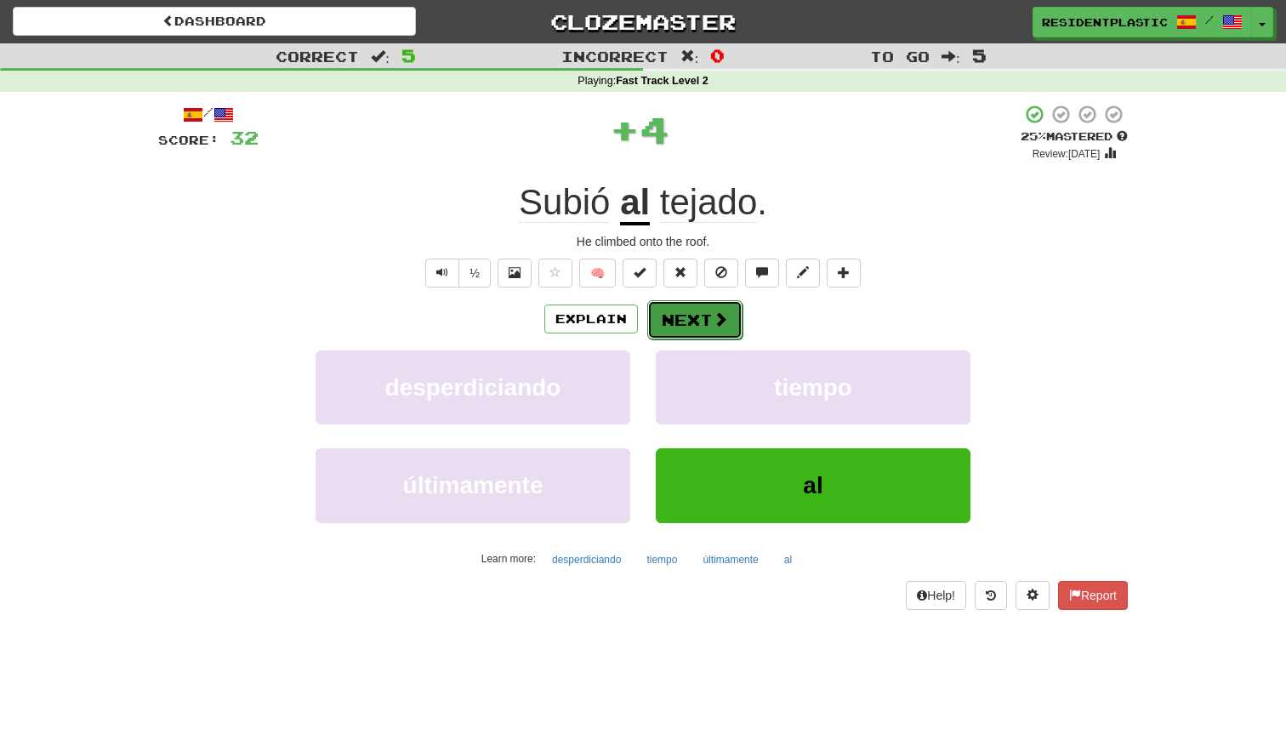
click at [716, 318] on span at bounding box center [720, 318] width 15 height 15
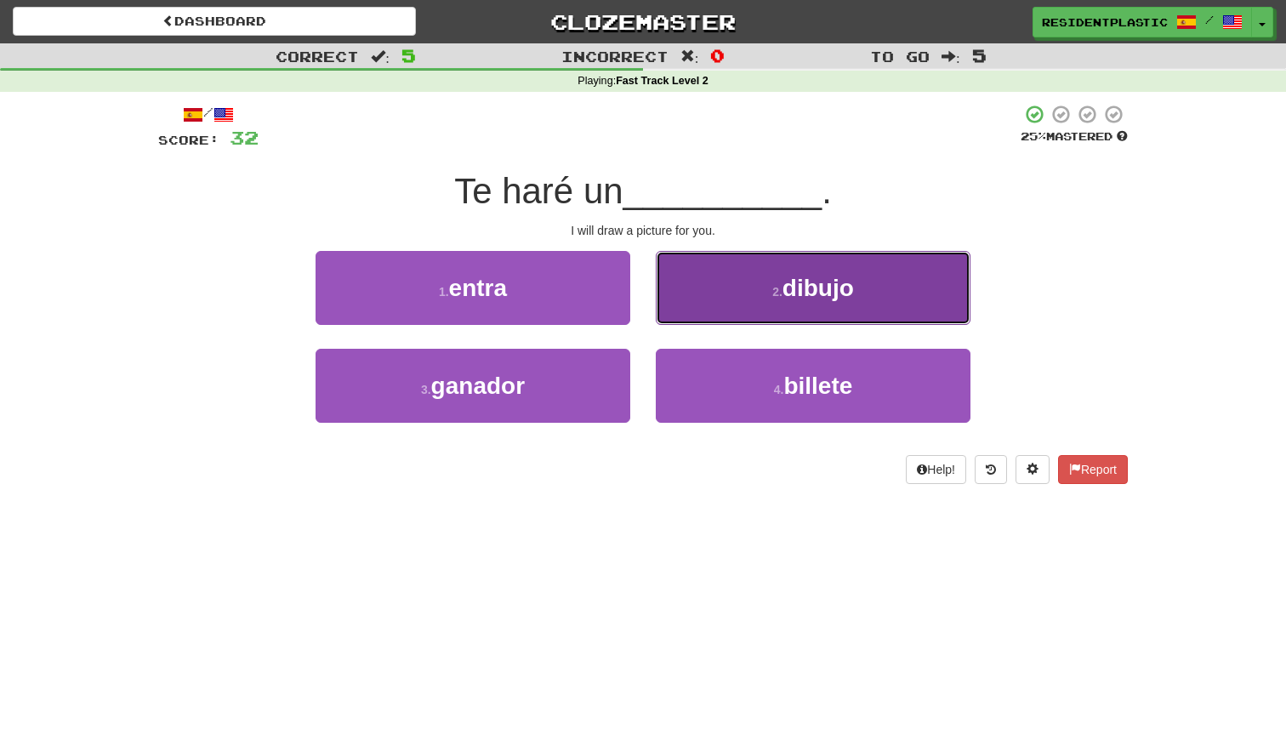
click at [725, 297] on button "2 . dibujo" at bounding box center [813, 288] width 315 height 74
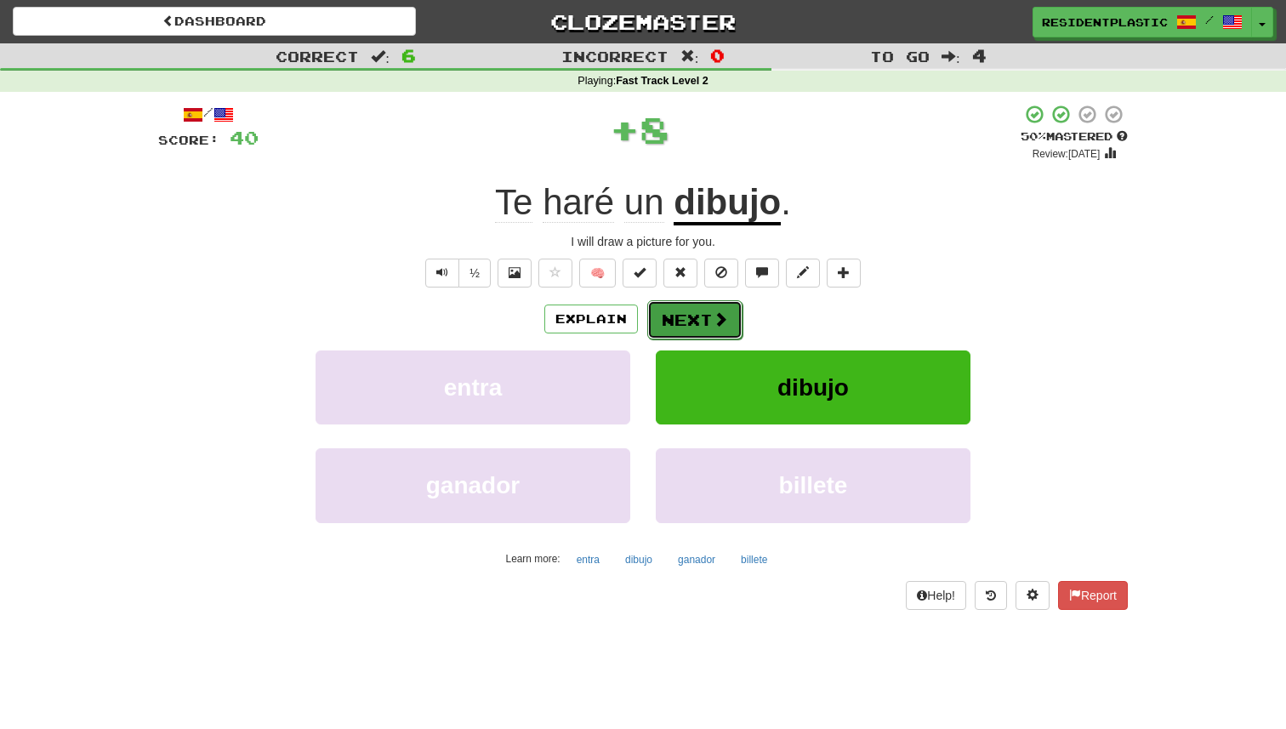
click at [702, 300] on div "Explain Next" at bounding box center [643, 318] width 970 height 39
click at [697, 307] on button "Next" at bounding box center [694, 319] width 95 height 39
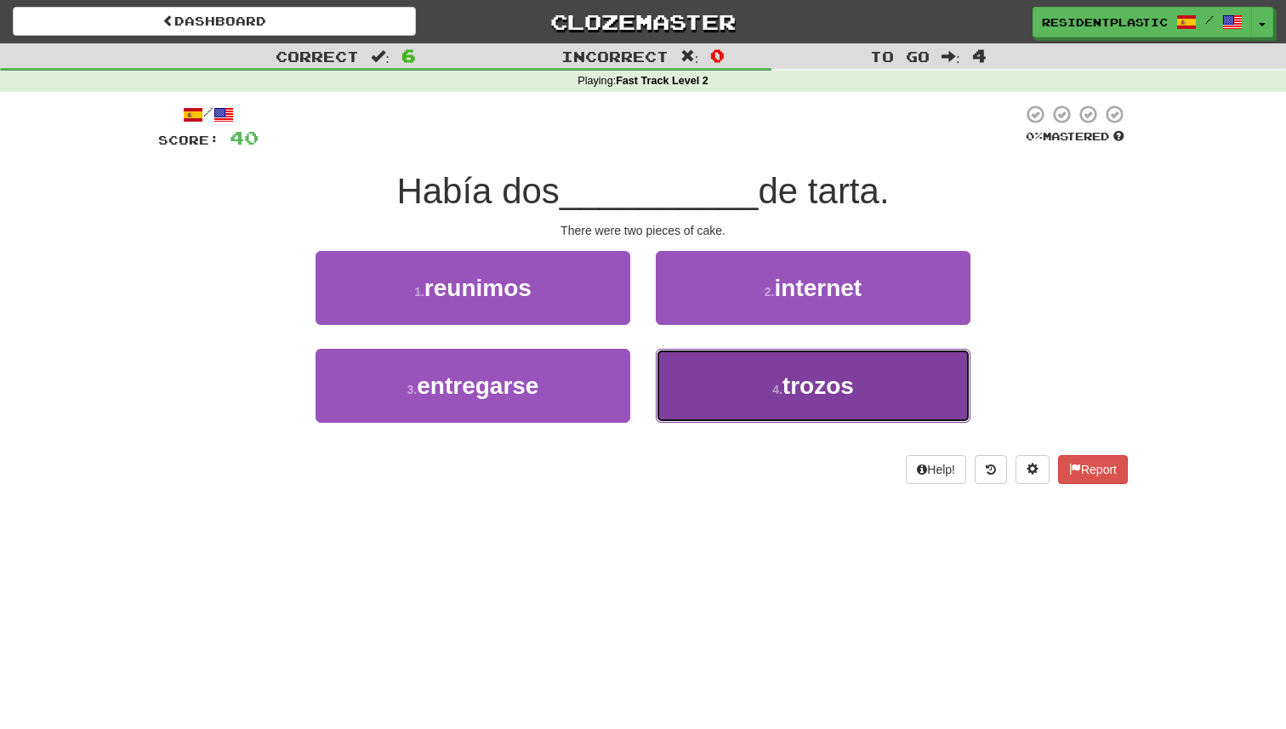
click at [725, 359] on button "4 . trozos" at bounding box center [813, 386] width 315 height 74
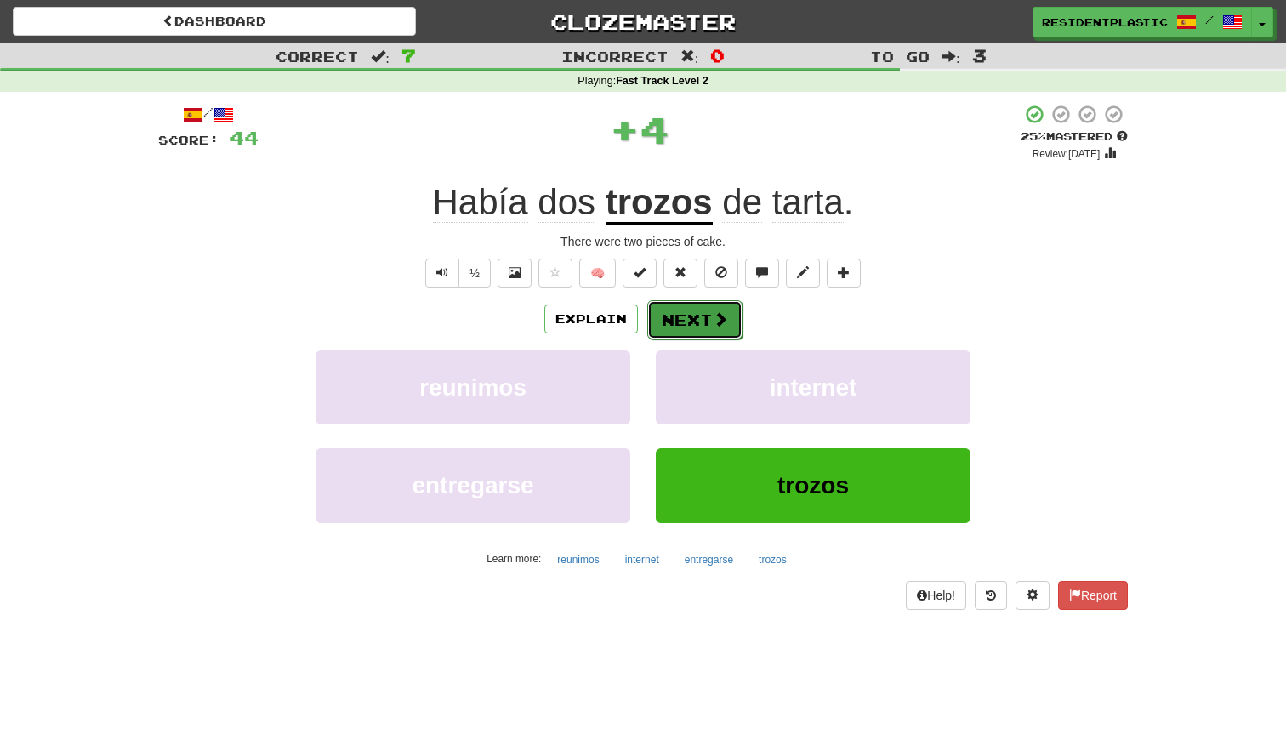
click at [716, 319] on span at bounding box center [720, 318] width 15 height 15
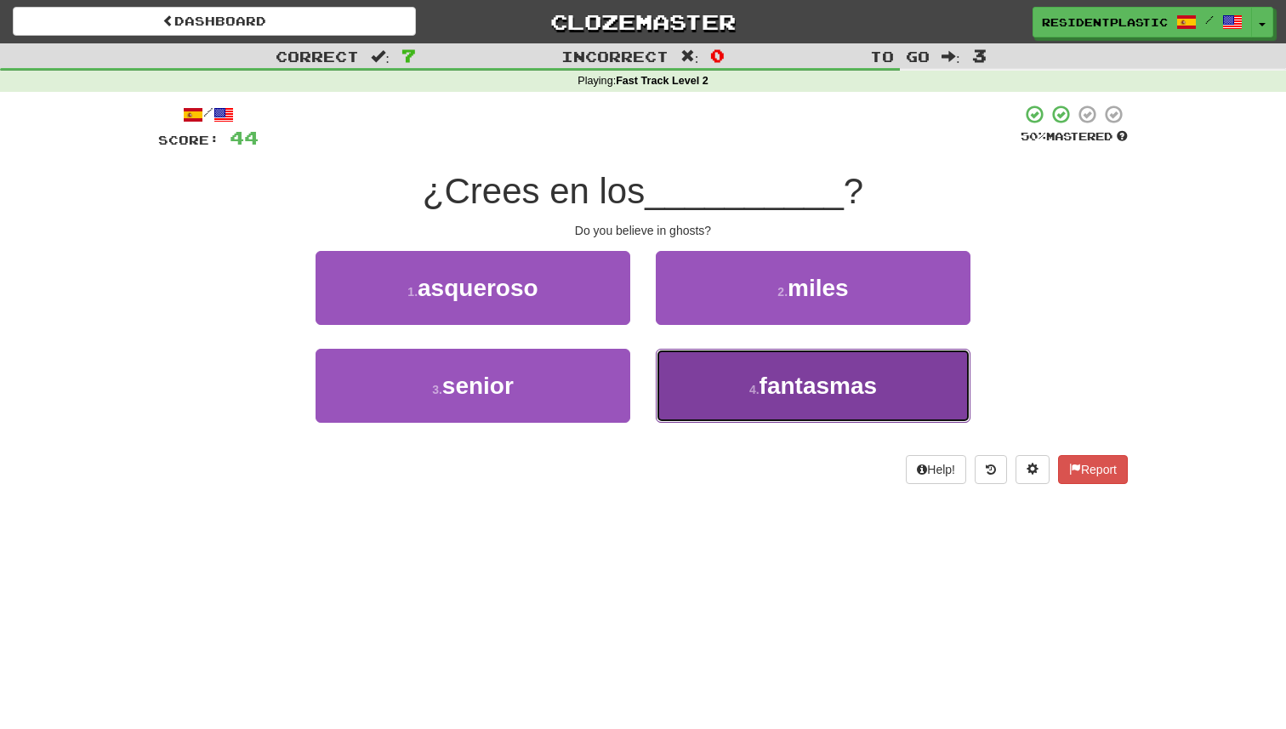
click at [716, 358] on button "4 . fantasmas" at bounding box center [813, 386] width 315 height 74
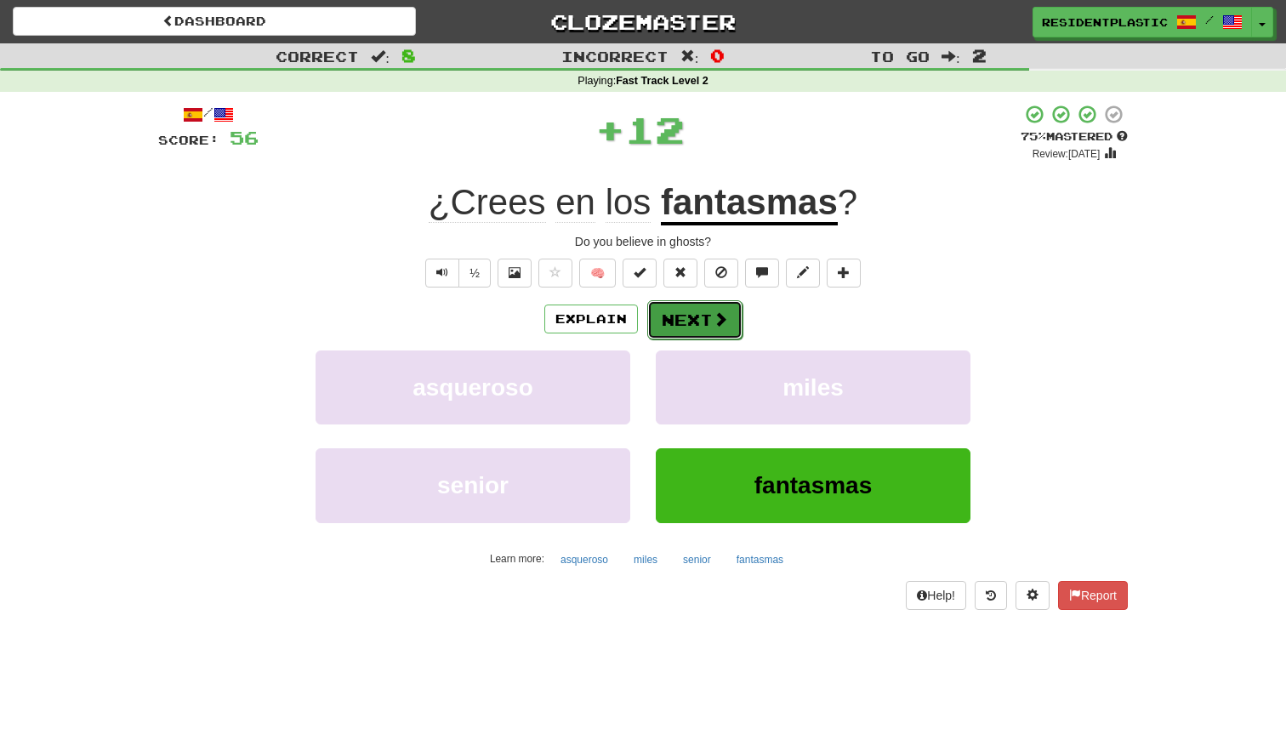
click at [713, 316] on span at bounding box center [720, 318] width 15 height 15
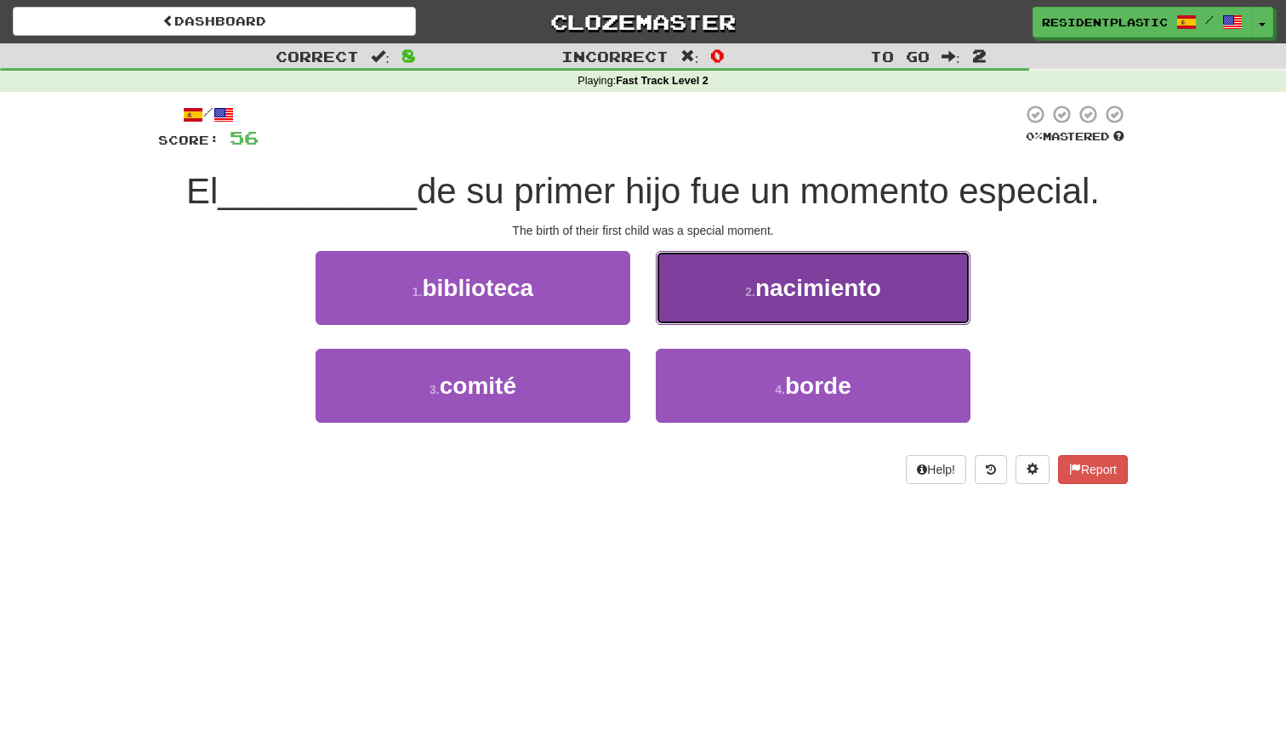
click at [713, 302] on button "2 . nacimiento" at bounding box center [813, 288] width 315 height 74
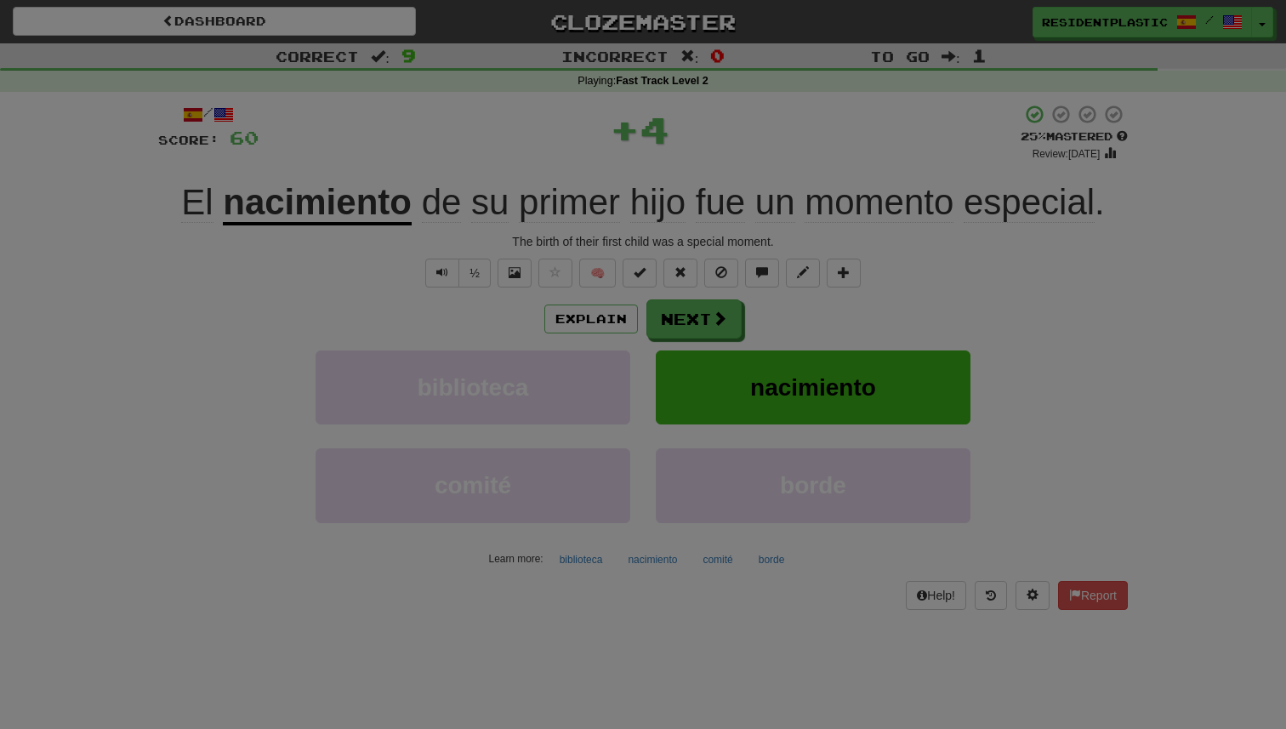
click at [0, 0] on h3 "Tell the world!" at bounding box center [0, 0] width 0 height 0
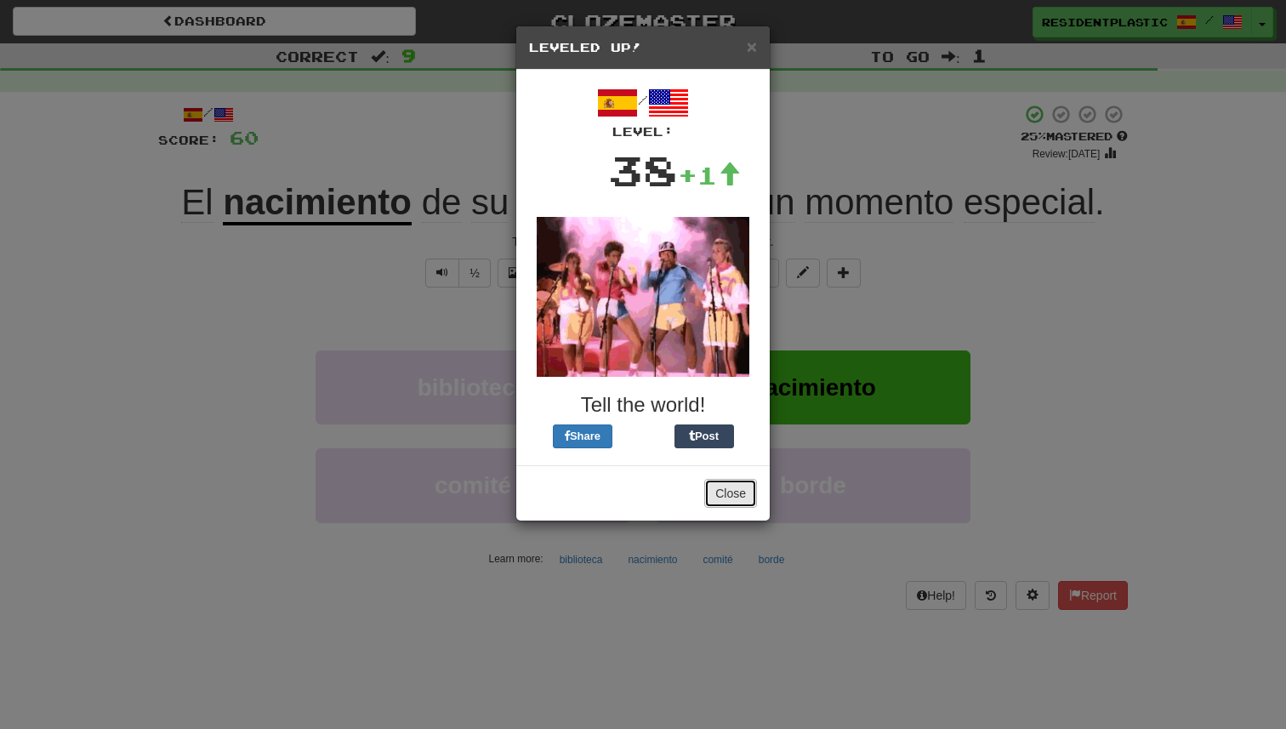
click at [727, 479] on button "Close" at bounding box center [730, 493] width 53 height 29
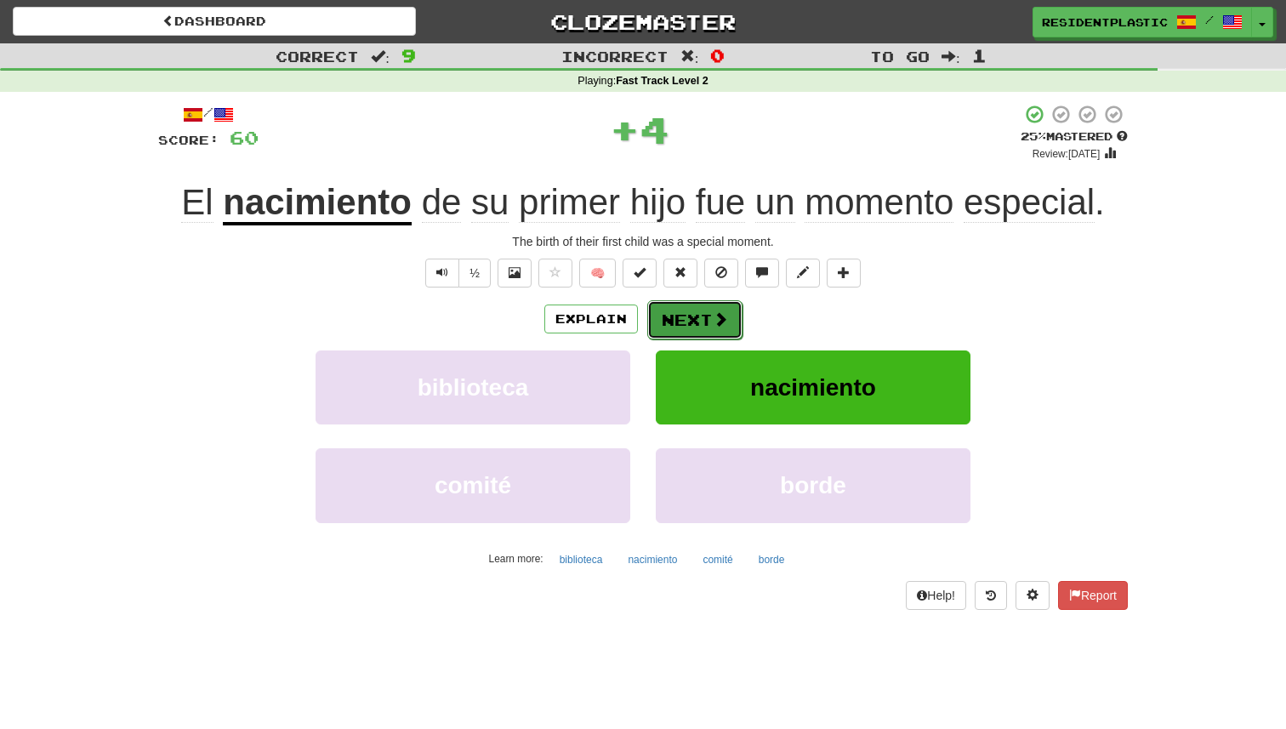
click at [706, 307] on button "Next" at bounding box center [694, 319] width 95 height 39
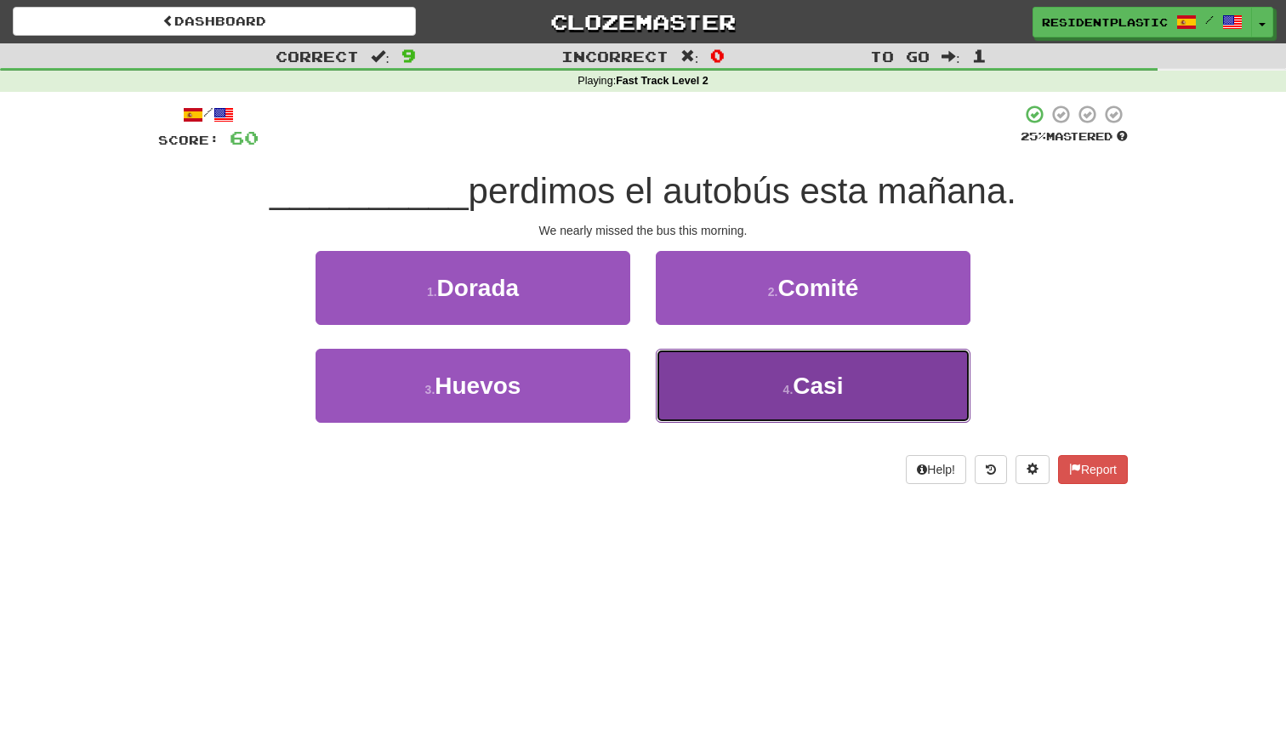
click at [716, 379] on button "4 . Casi" at bounding box center [813, 386] width 315 height 74
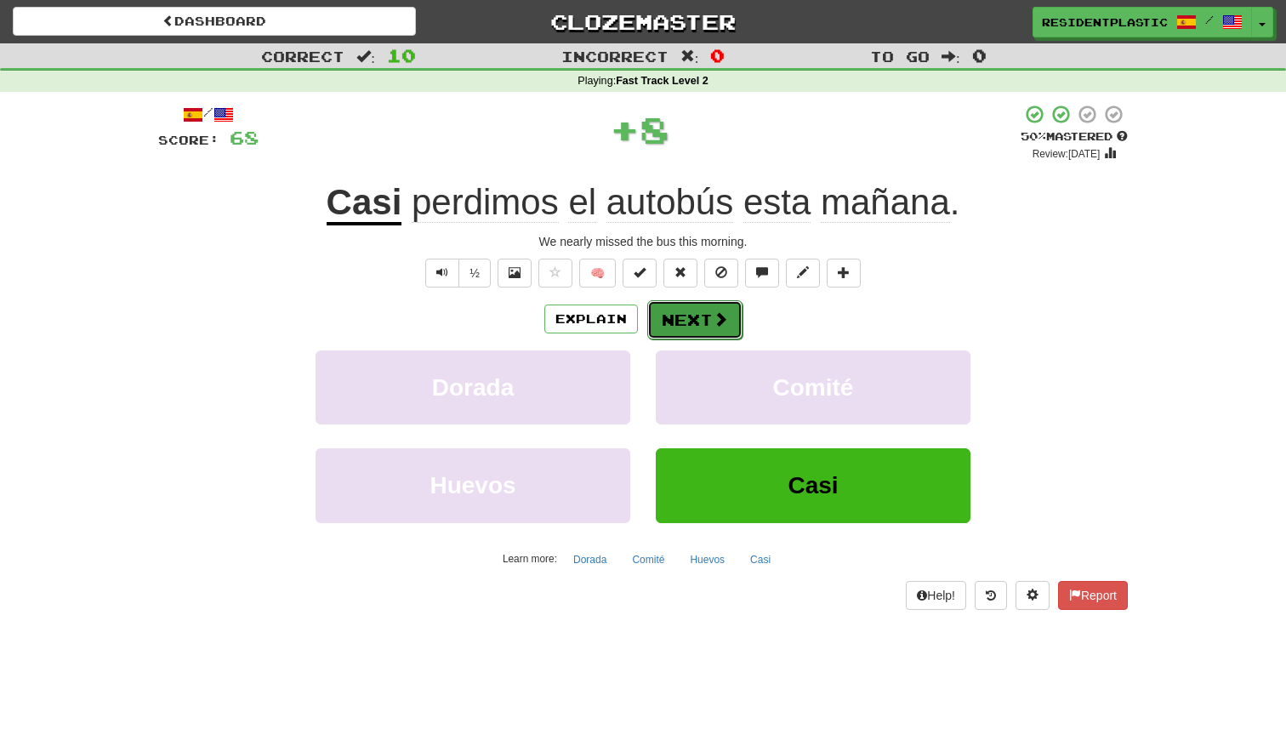
click at [720, 324] on span at bounding box center [720, 318] width 15 height 15
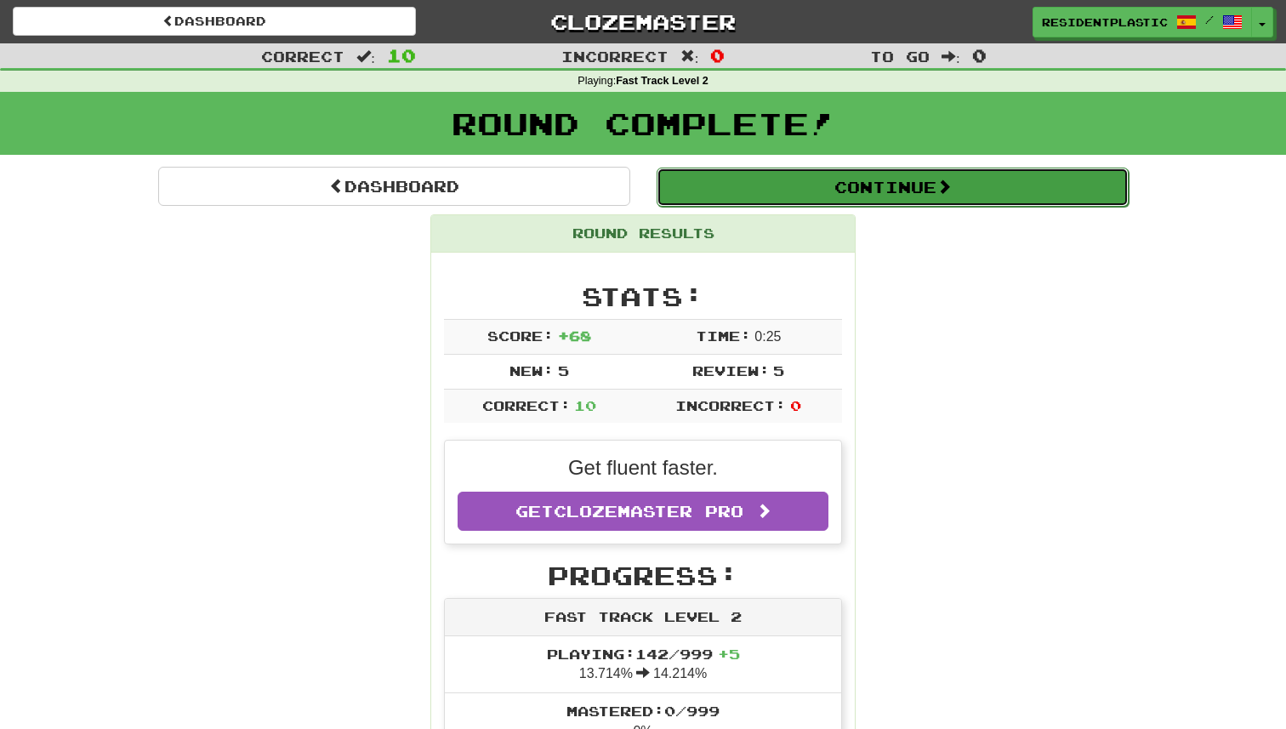
click at [724, 179] on button "Continue" at bounding box center [893, 187] width 472 height 39
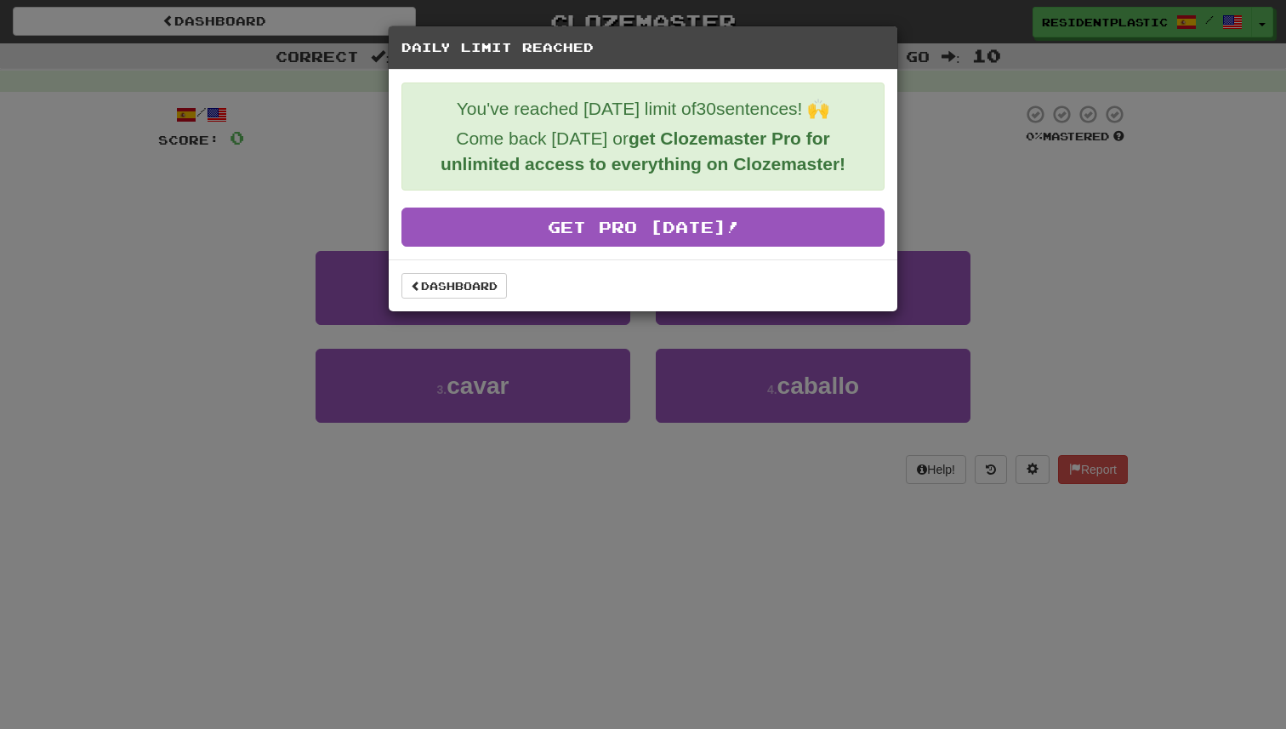
click at [469, 272] on div "Dashboard" at bounding box center [643, 285] width 509 height 52
click at [464, 282] on link "Dashboard" at bounding box center [453, 286] width 105 height 26
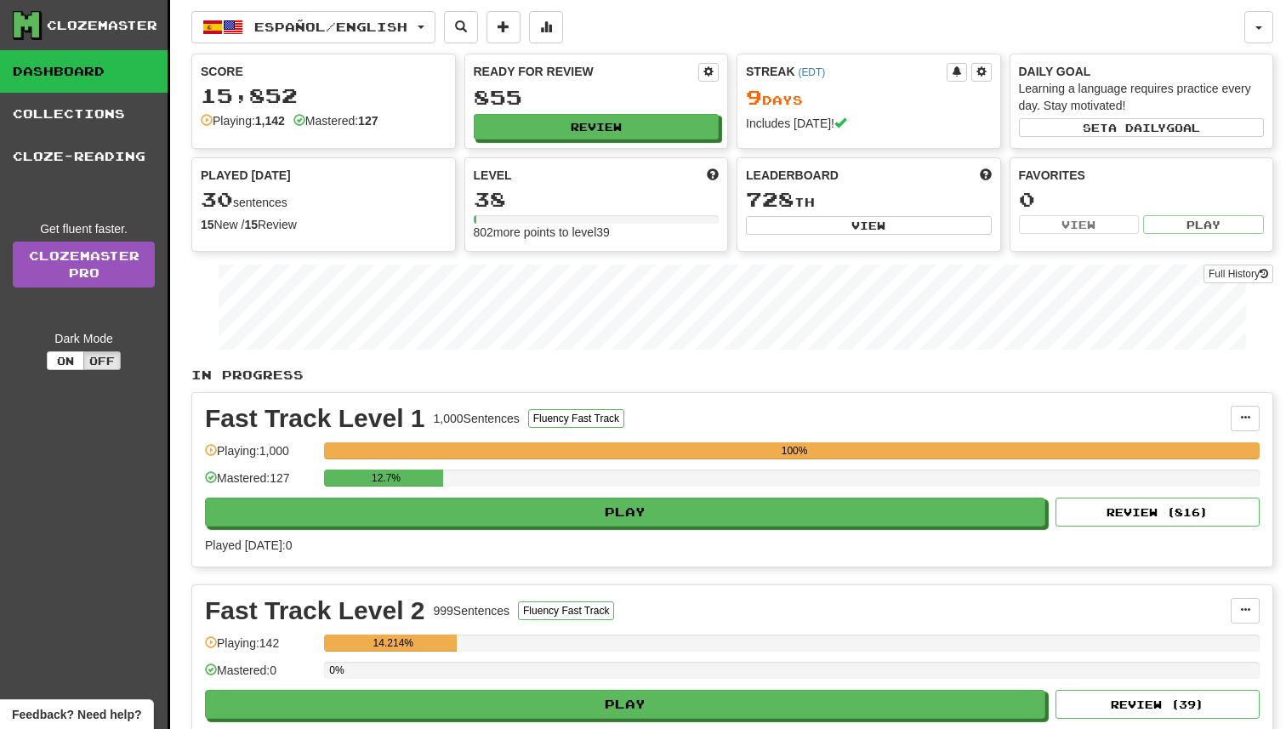
click at [370, 53] on div "Español / English Bahasa Indonesia / English Streak: 17 Review: 19 Points today…" at bounding box center [732, 429] width 1082 height 858
click at [370, 41] on button "Español / English" at bounding box center [313, 27] width 244 height 32
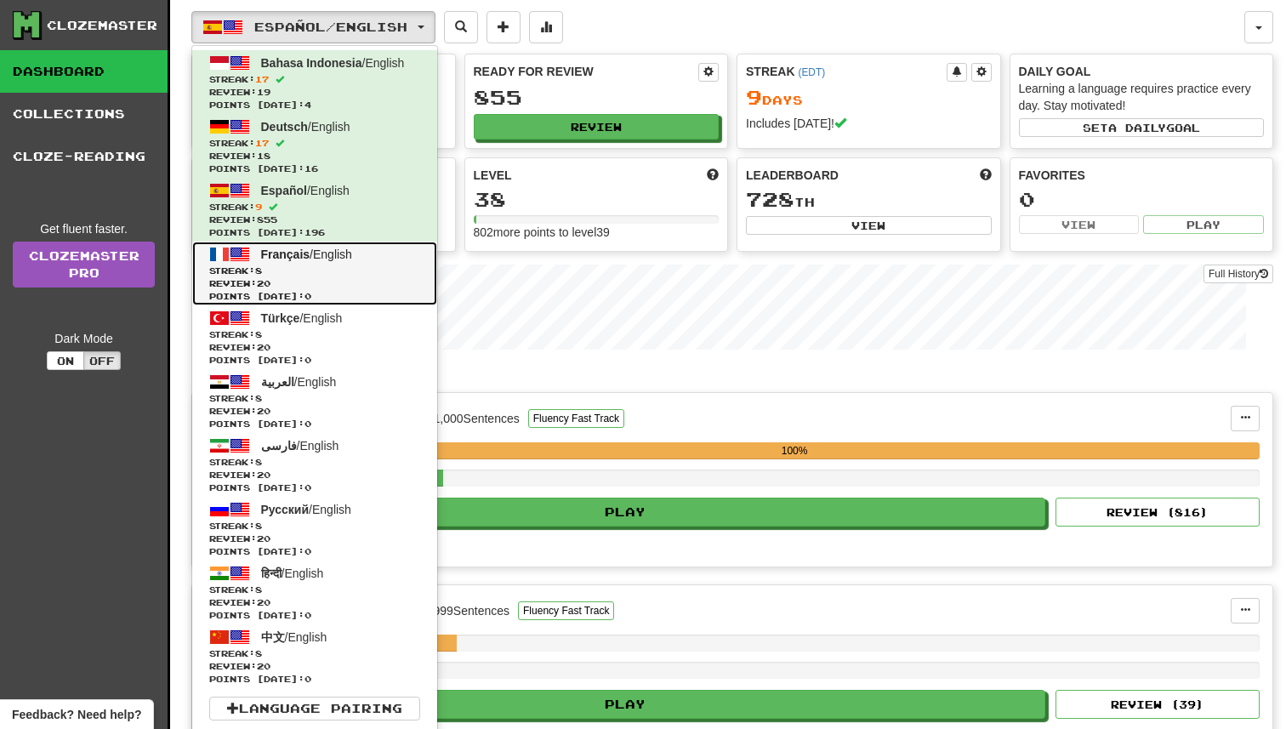
click at [361, 247] on link "Français / English Streak: 8 Review: 20 Points today: 0" at bounding box center [314, 274] width 245 height 64
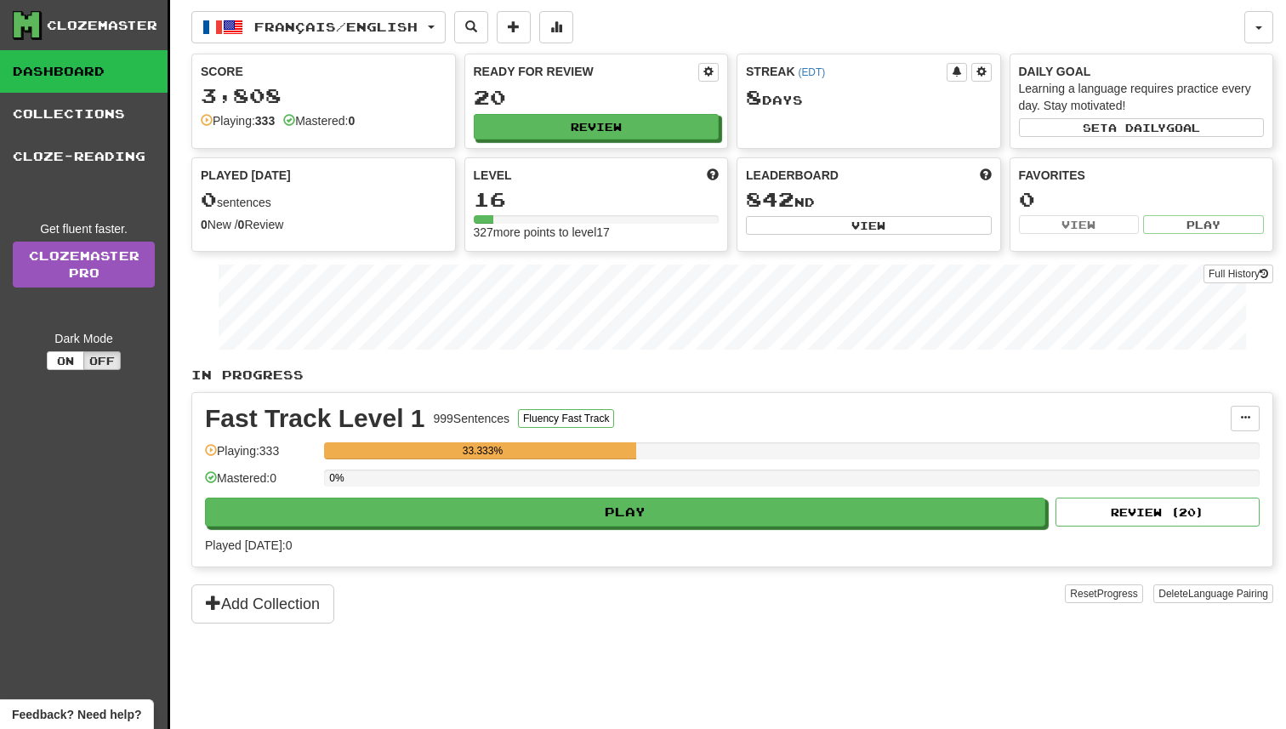
click at [701, 533] on div "Fast Track Level 1 999 Sentences Fluency Fast Track Manage Sentences Unpin from…" at bounding box center [732, 479] width 1080 height 173
click at [701, 526] on div "Fast Track Level 1 999 Sentences Fluency Fast Track Manage Sentences Unpin from…" at bounding box center [732, 479] width 1080 height 173
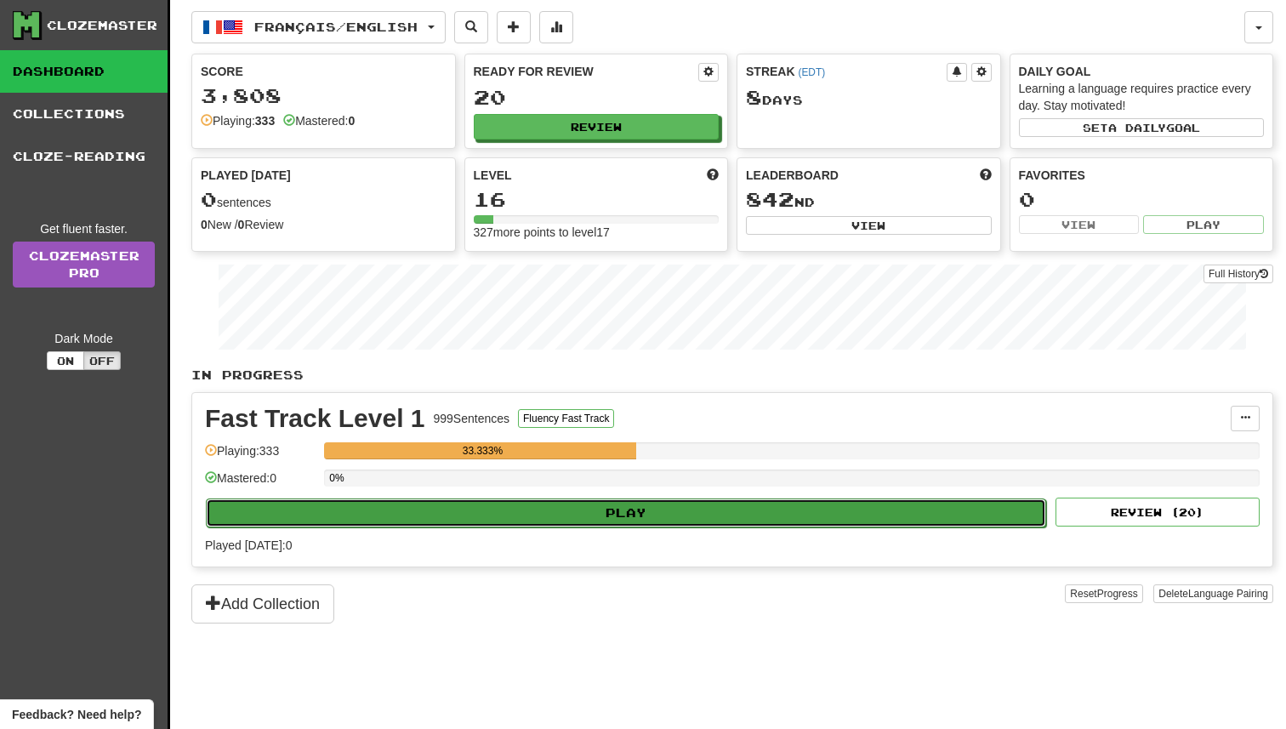
click at [714, 504] on button "Play" at bounding box center [626, 512] width 840 height 29
select select "**"
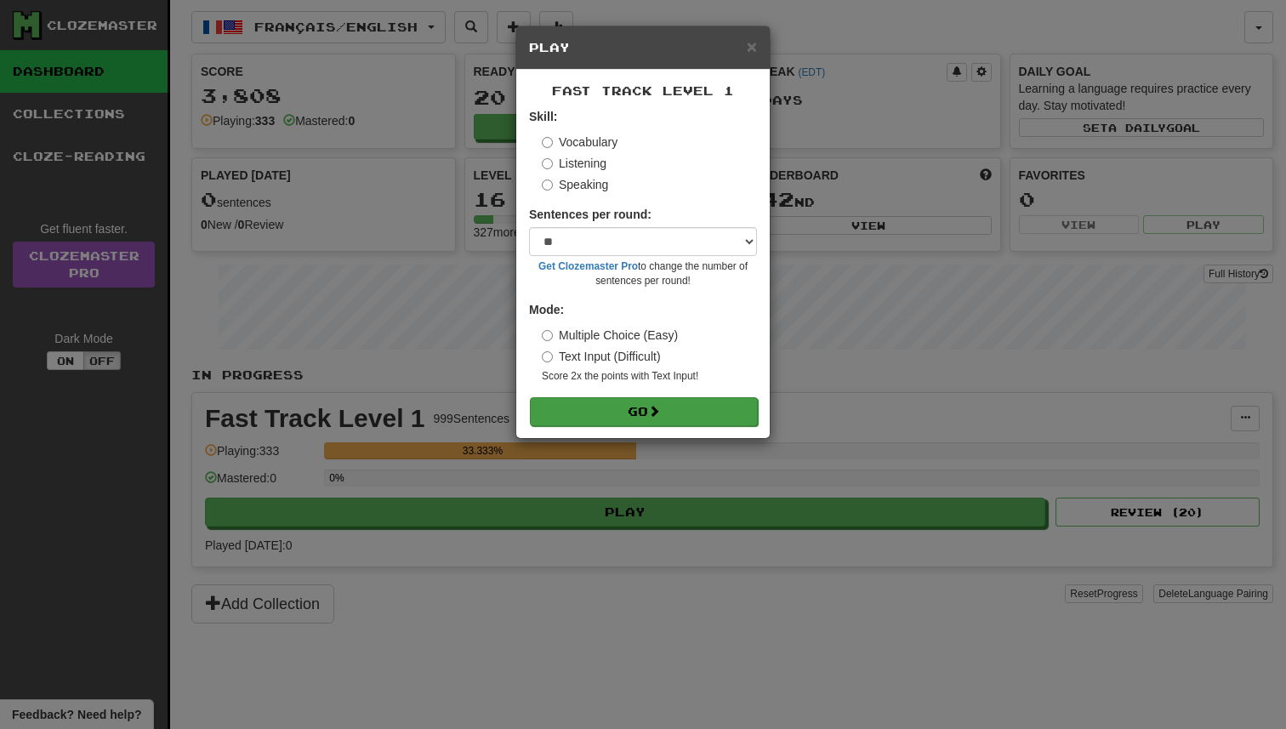
click at [723, 395] on form "Skill: Vocabulary Listening Speaking Sentences per round: * ** ** ** ** ** *** …" at bounding box center [643, 266] width 228 height 317
click at [705, 419] on button "Go" at bounding box center [644, 411] width 228 height 29
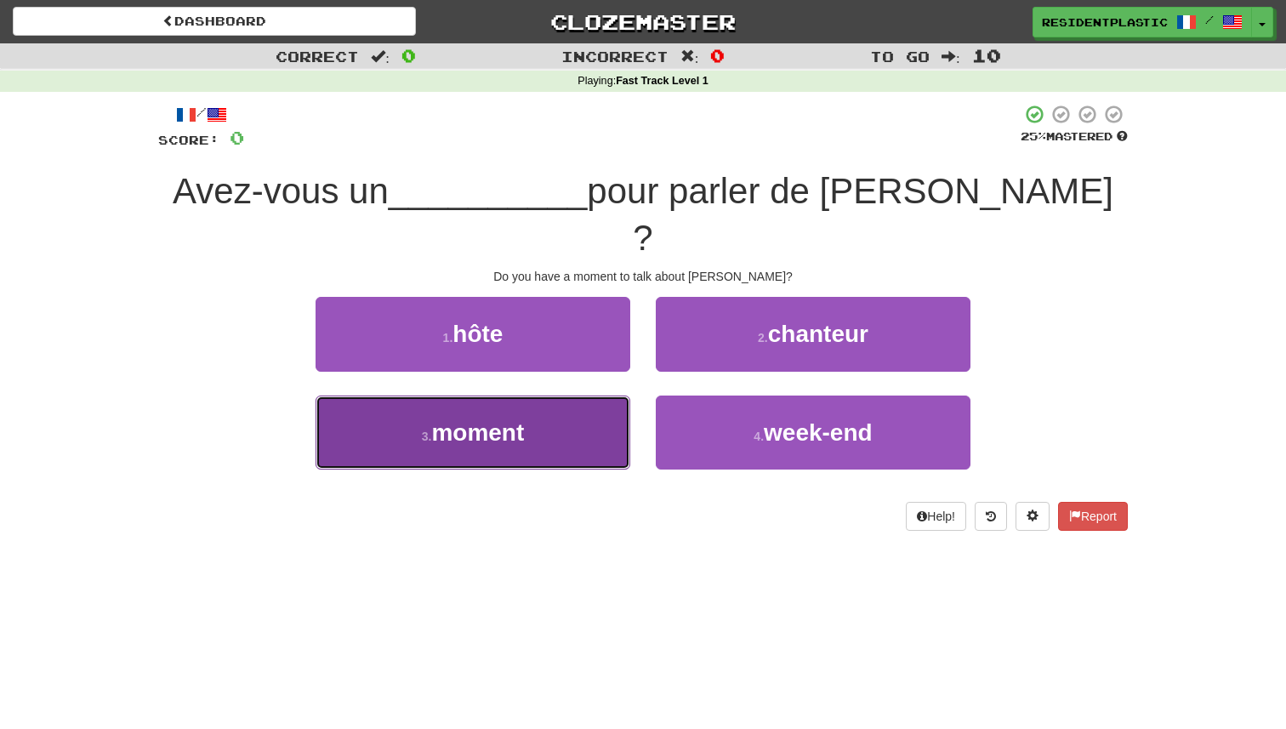
click at [616, 395] on button "3 . moment" at bounding box center [473, 432] width 315 height 74
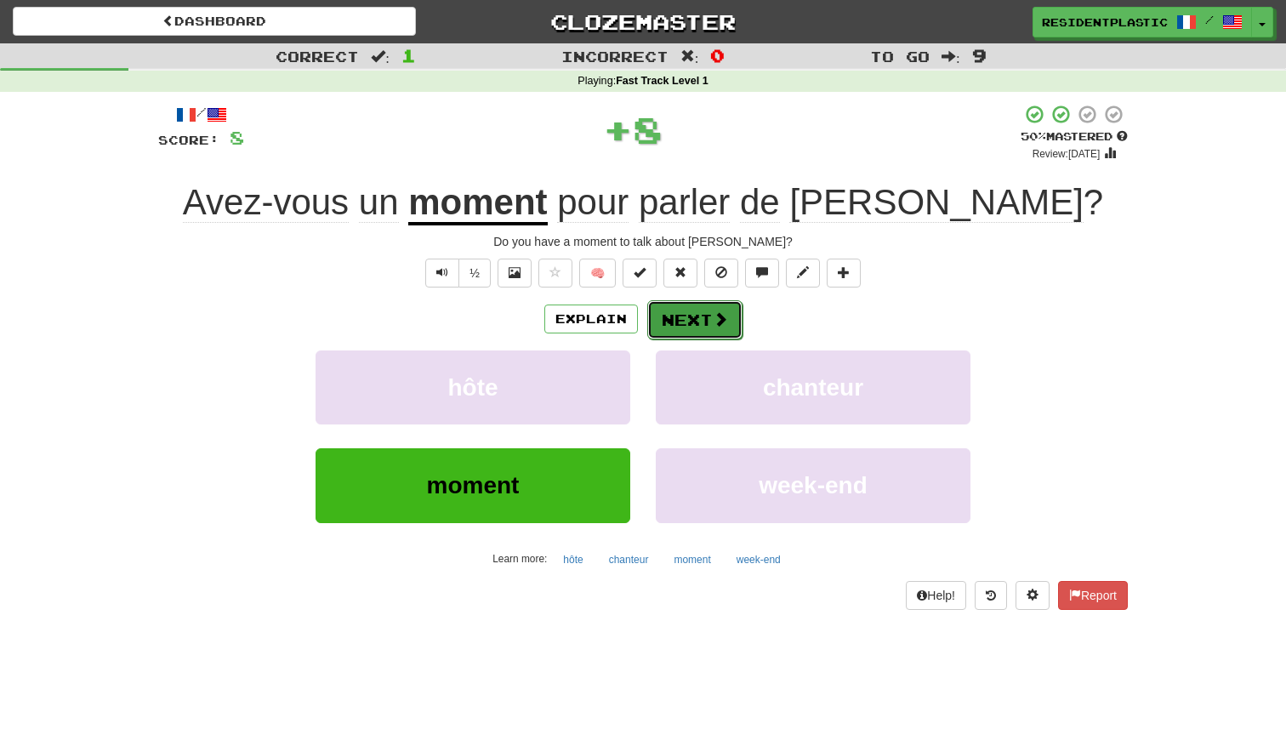
click at [698, 327] on button "Next" at bounding box center [694, 319] width 95 height 39
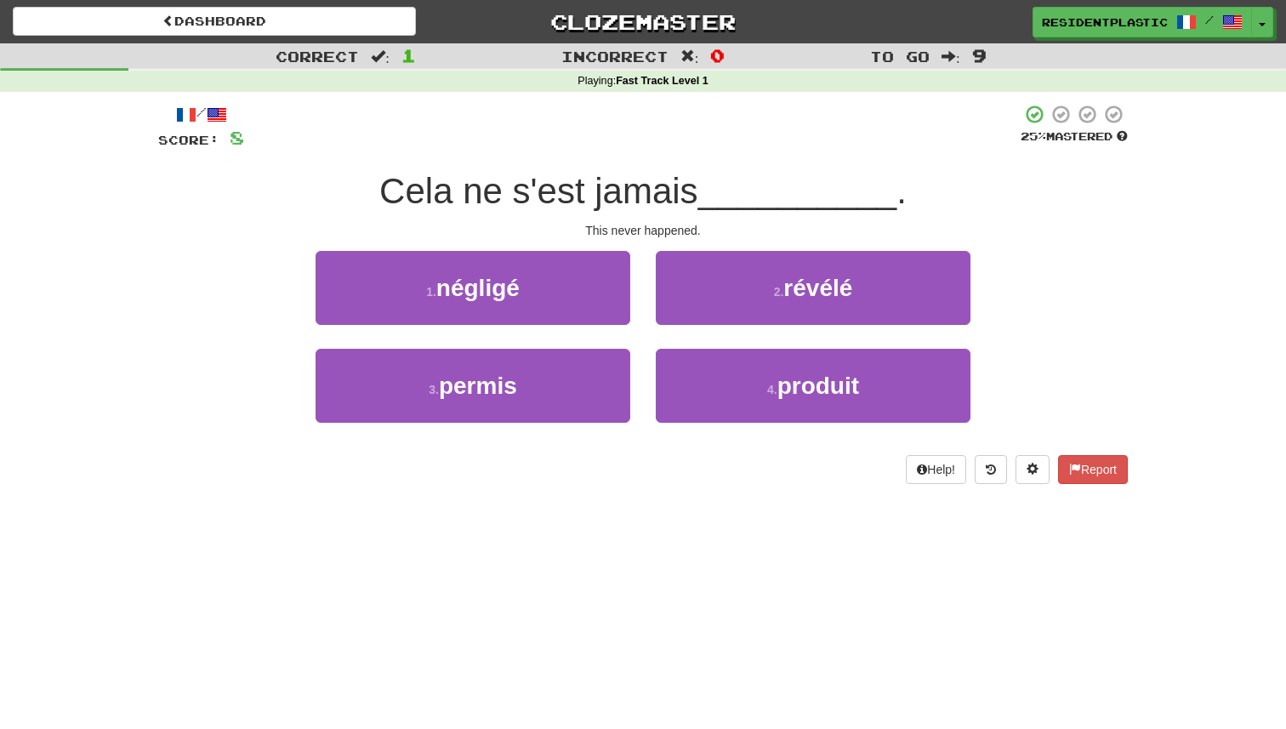
click at [611, 428] on div "3 . permis" at bounding box center [473, 398] width 340 height 98
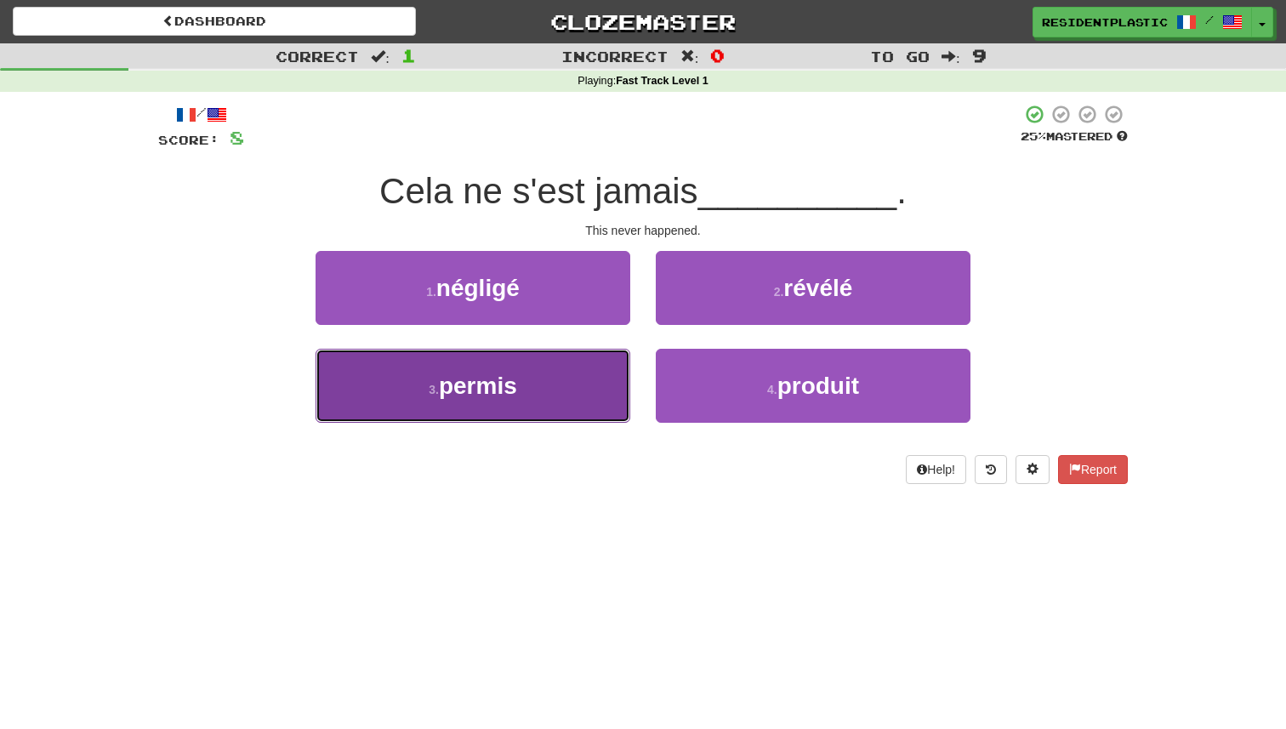
click at [617, 401] on button "3 . permis" at bounding box center [473, 386] width 315 height 74
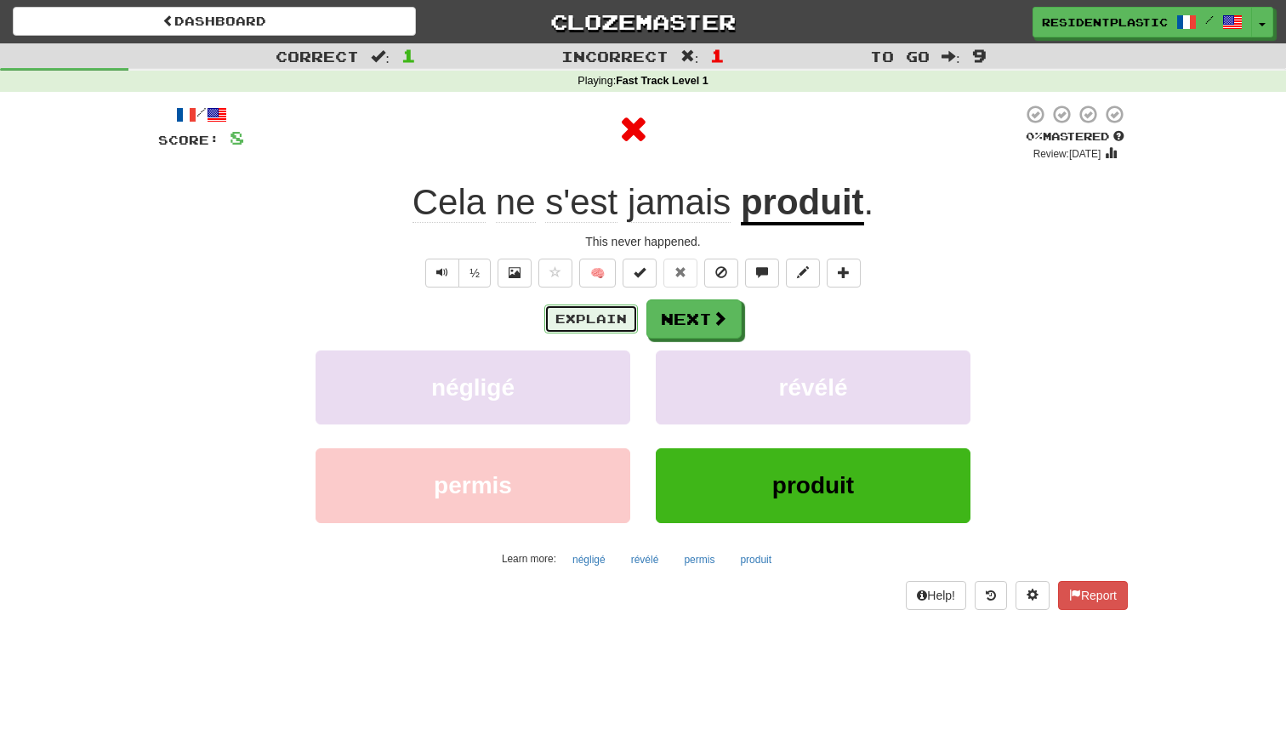
click at [613, 327] on button "Explain" at bounding box center [591, 318] width 94 height 29
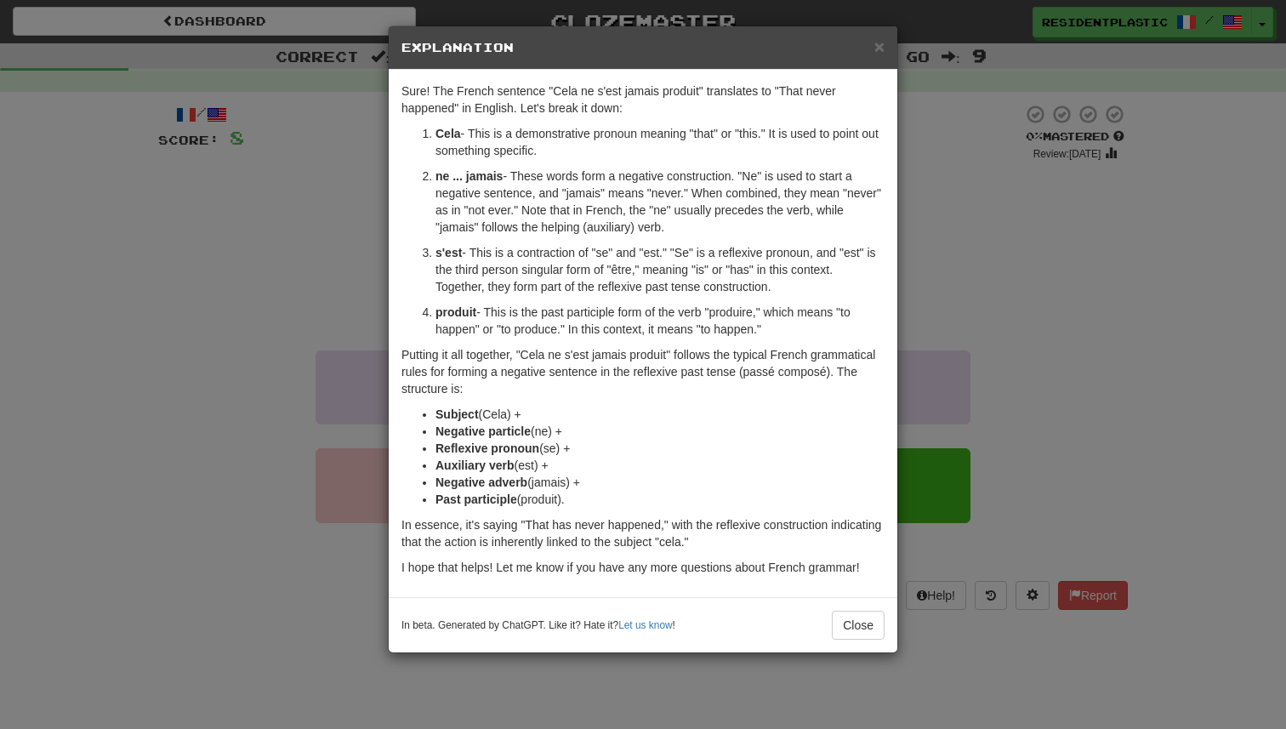
click at [1001, 325] on div "× Explanation Sure! The French sentence "Cela ne s'est jamais produit" translat…" at bounding box center [643, 364] width 1286 height 729
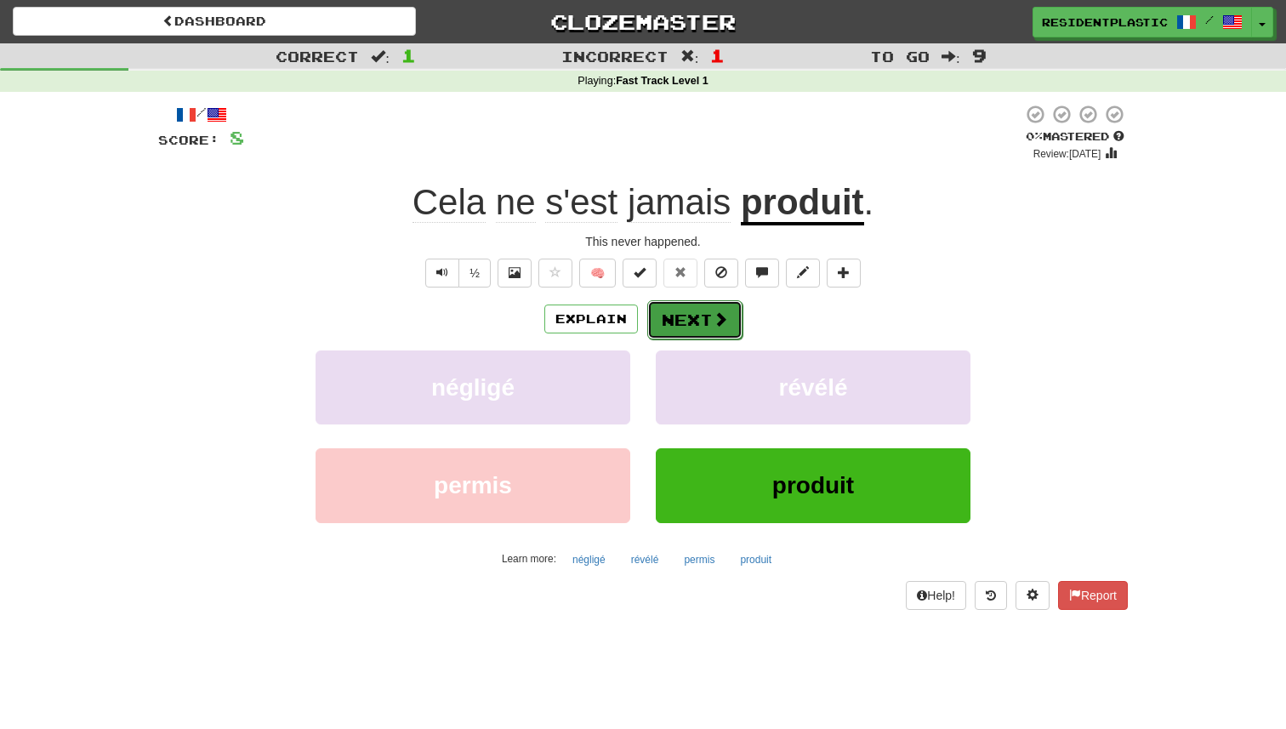
click at [710, 324] on button "Next" at bounding box center [694, 319] width 95 height 39
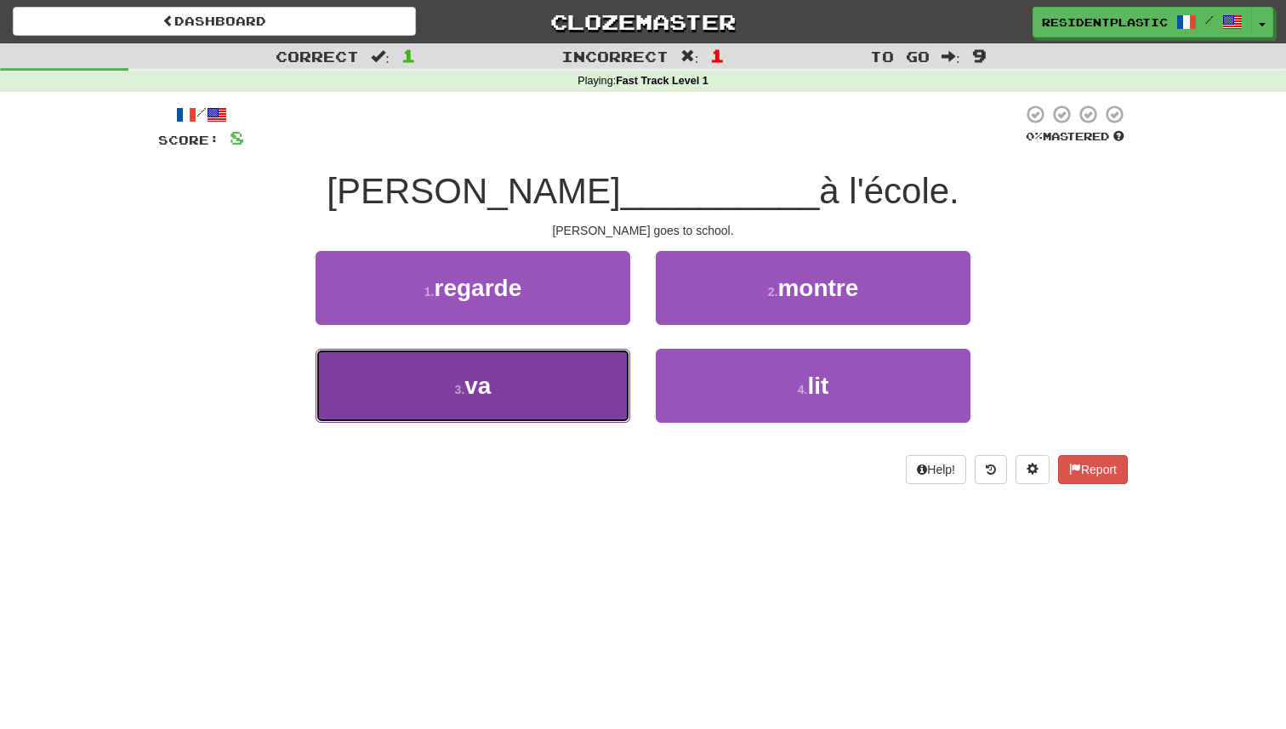
click at [590, 378] on button "3 . va" at bounding box center [473, 386] width 315 height 74
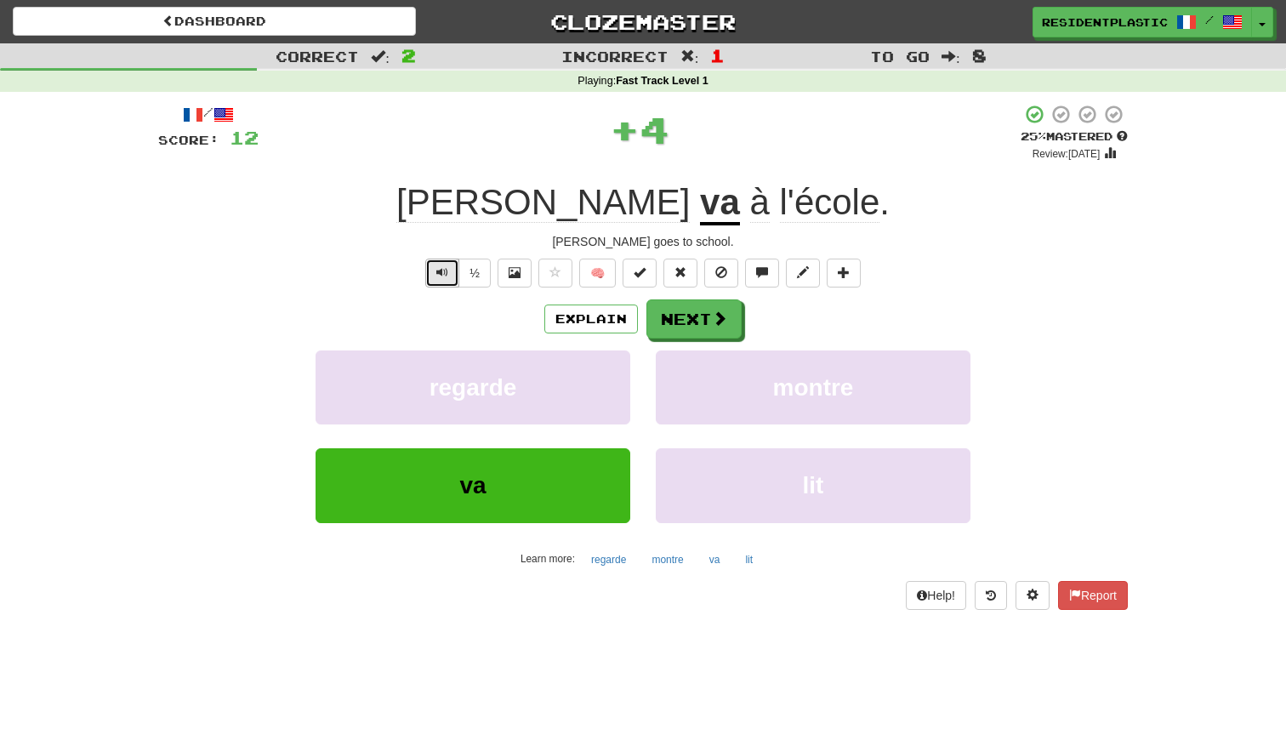
click at [433, 273] on button "Text-to-speech controls" at bounding box center [442, 273] width 34 height 29
click at [703, 325] on button "Next" at bounding box center [694, 319] width 95 height 39
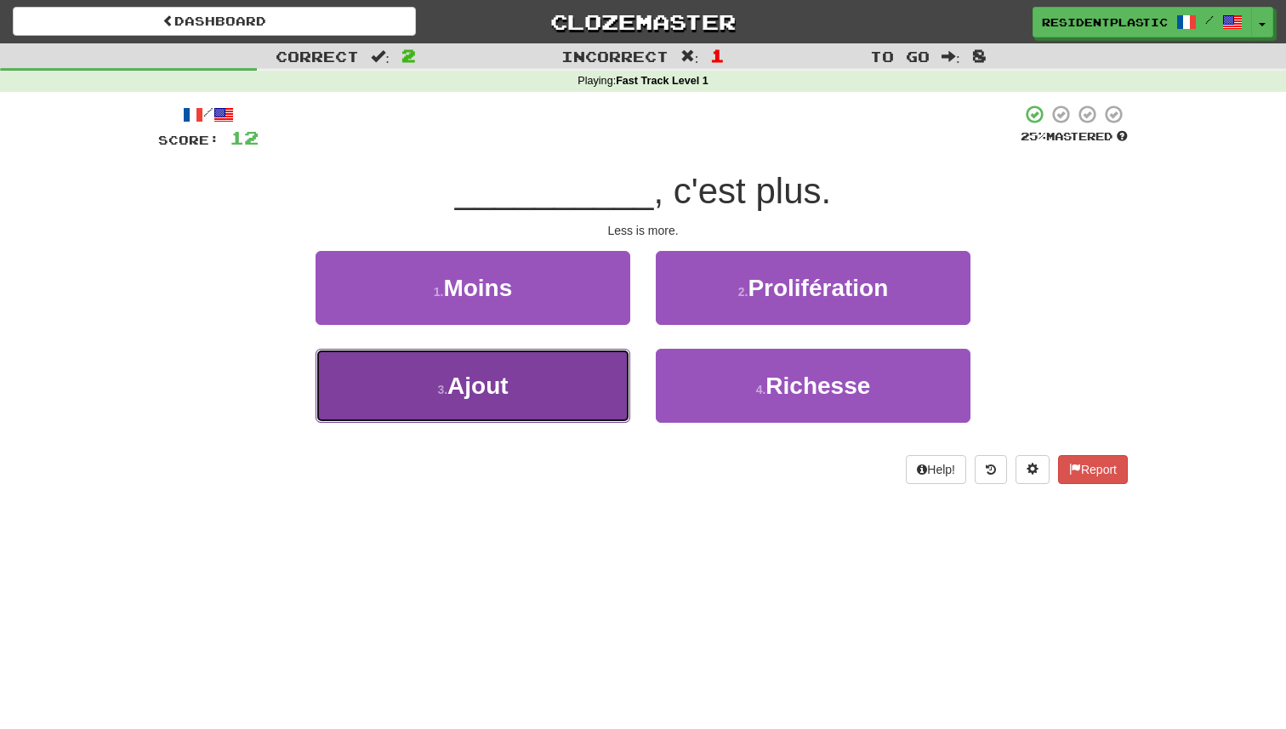
click at [568, 379] on button "3 . Ajout" at bounding box center [473, 386] width 315 height 74
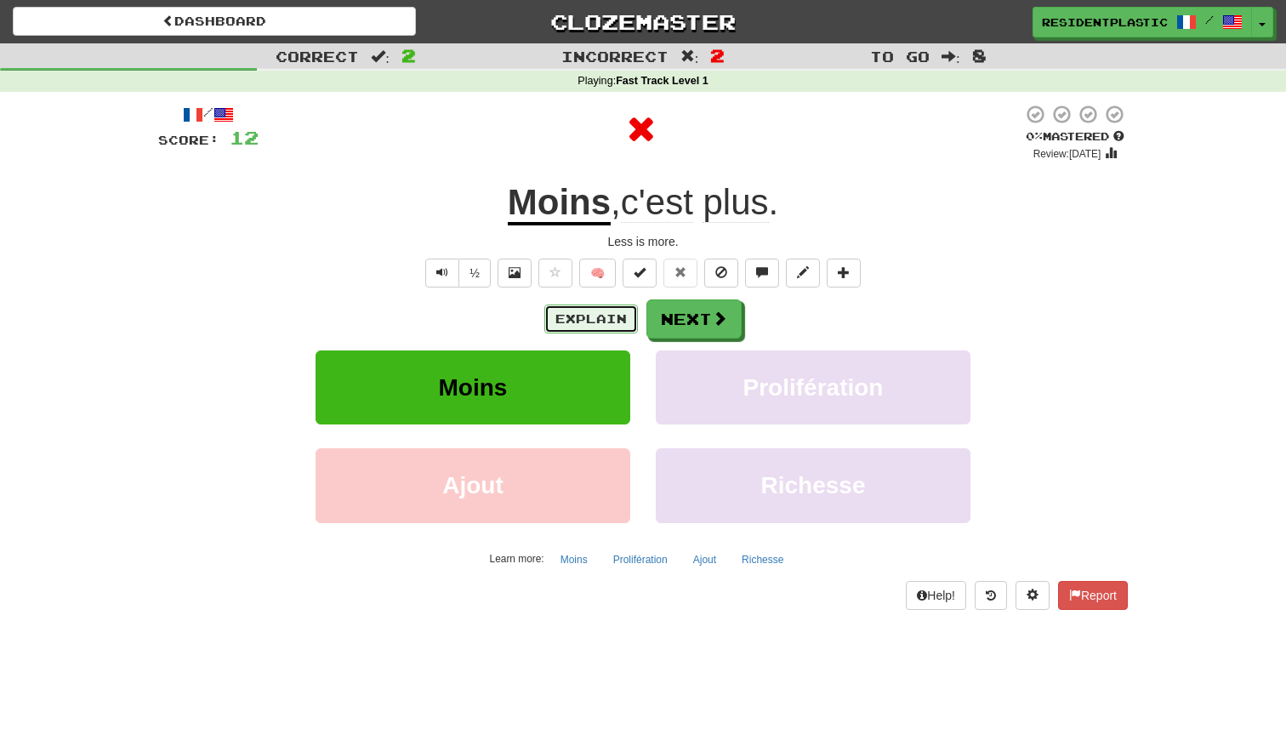
click at [602, 323] on button "Explain" at bounding box center [591, 318] width 94 height 29
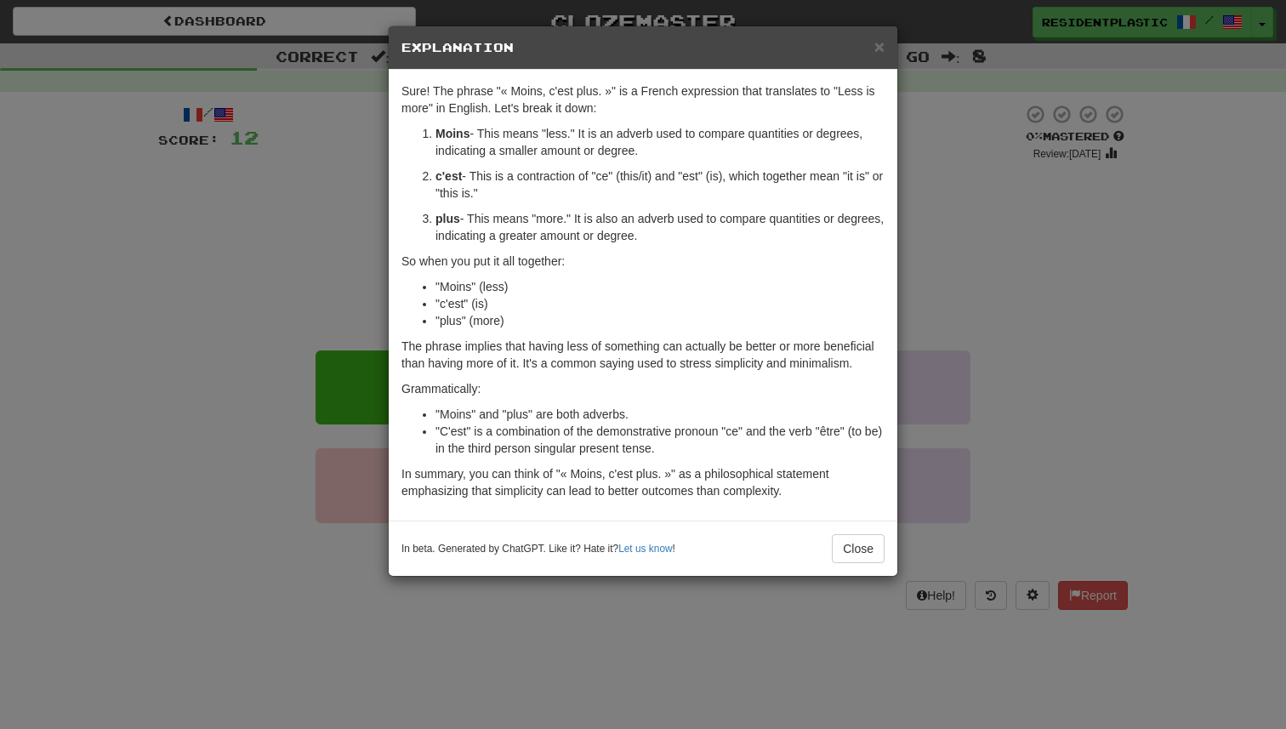
click at [940, 318] on div "× Explanation Sure! The phrase "« Moins, c'est plus. »" is a French expression …" at bounding box center [643, 364] width 1286 height 729
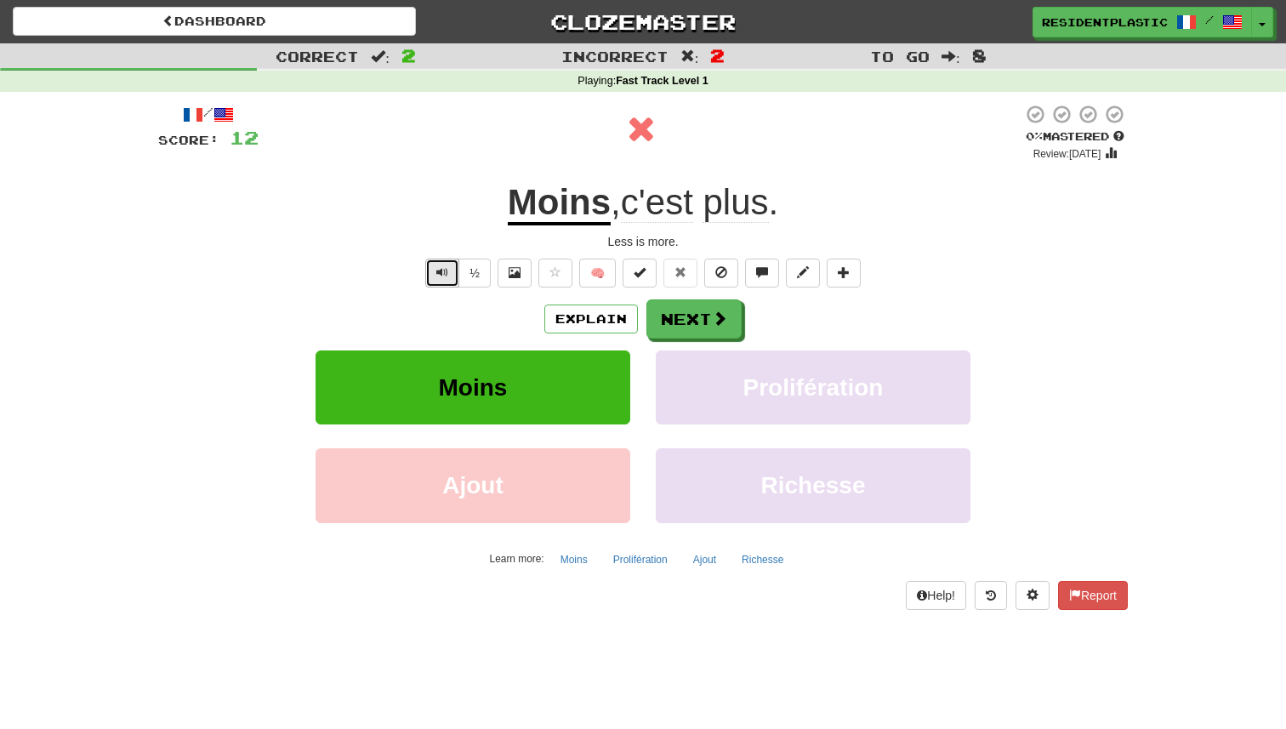
click at [441, 270] on span "Text-to-speech controls" at bounding box center [442, 272] width 12 height 12
click at [442, 269] on span "Text-to-speech controls" at bounding box center [442, 272] width 12 height 12
click at [671, 310] on button "Next" at bounding box center [694, 319] width 95 height 39
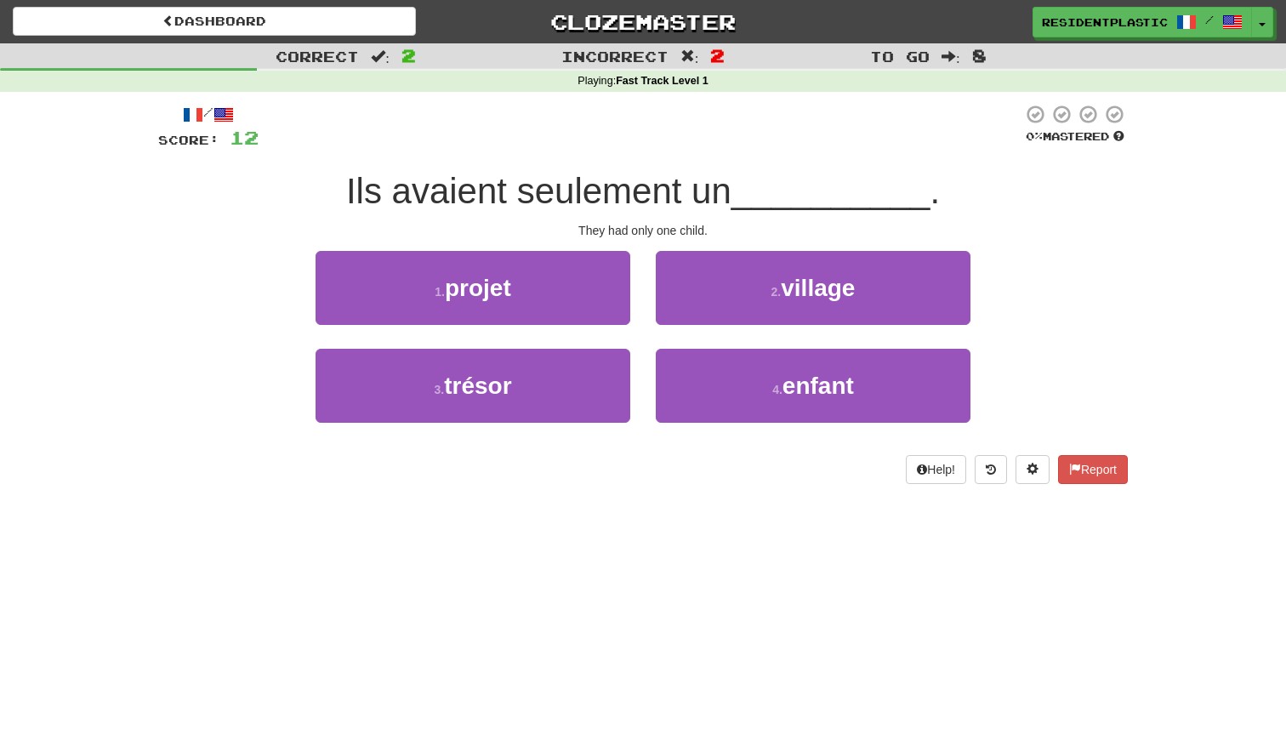
click at [688, 425] on div "4 . enfant" at bounding box center [813, 398] width 340 height 98
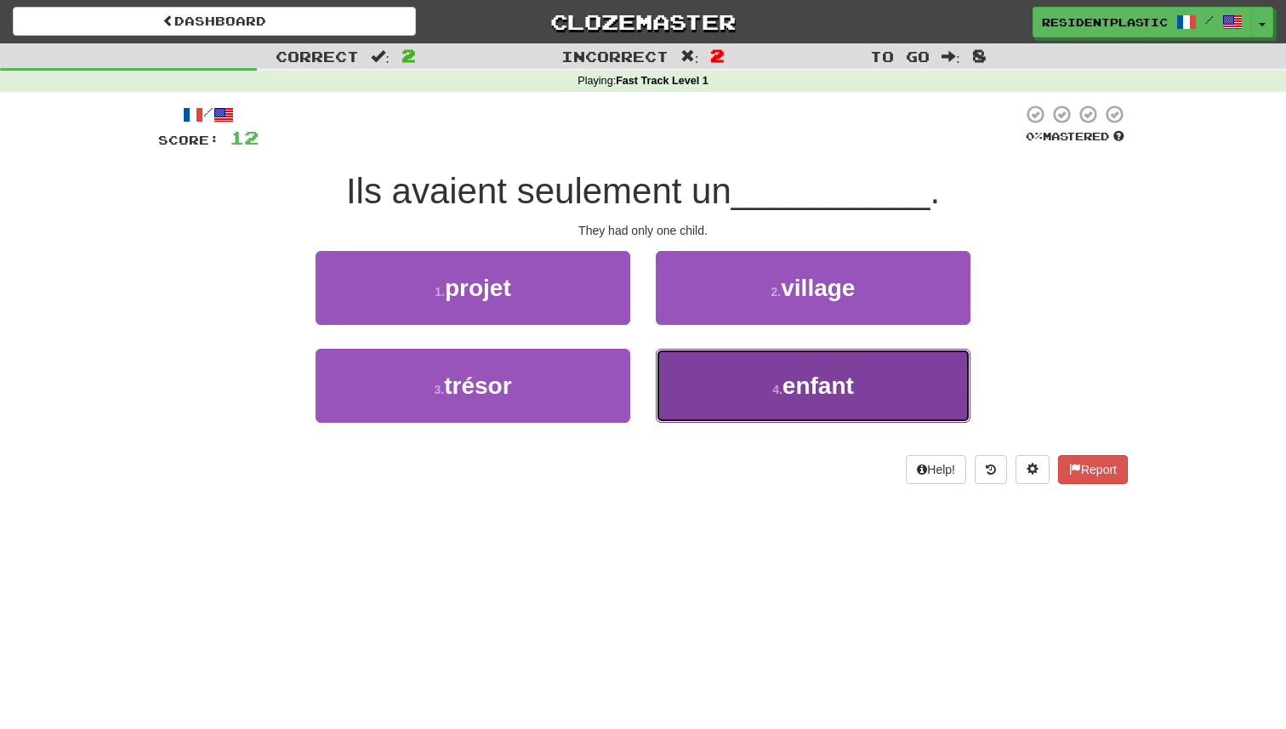
click at [695, 403] on button "4 . enfant" at bounding box center [813, 386] width 315 height 74
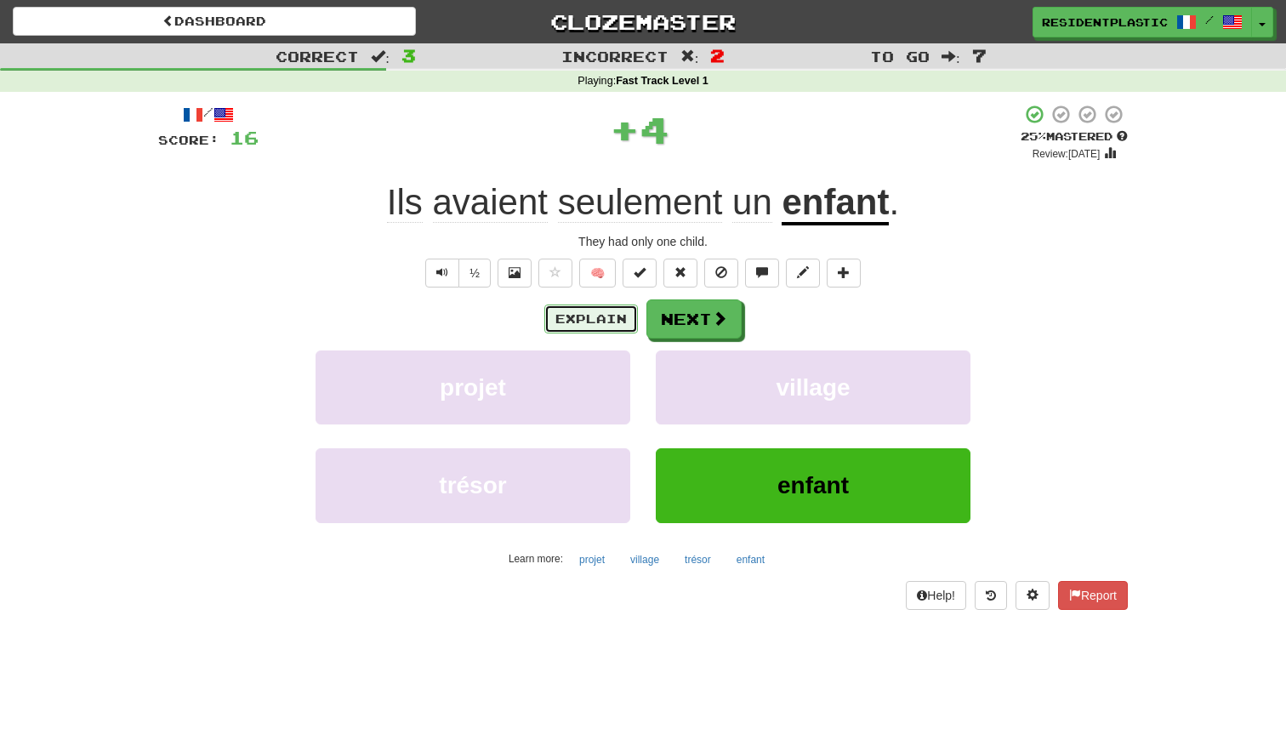
click at [594, 317] on button "Explain" at bounding box center [591, 318] width 94 height 29
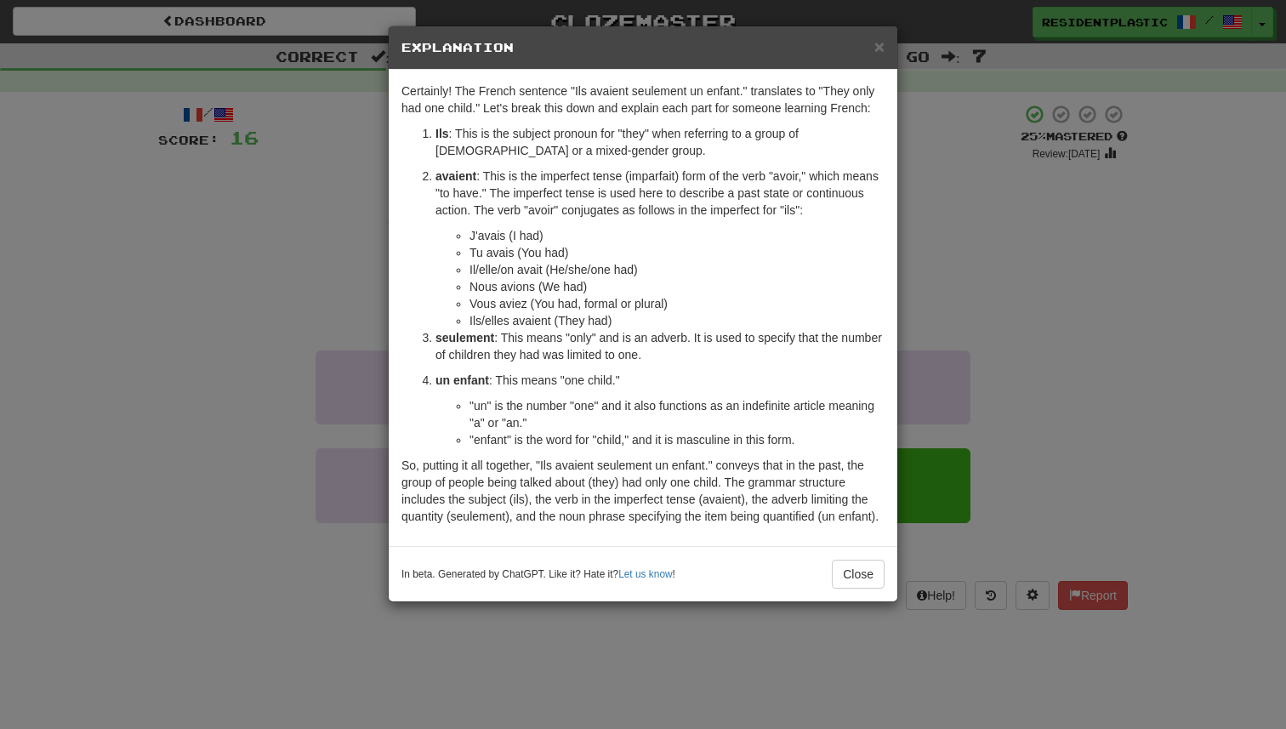
click at [925, 299] on div "× Explanation Certainly! The French sentence "Ils avaient seulement un enfant."…" at bounding box center [643, 364] width 1286 height 729
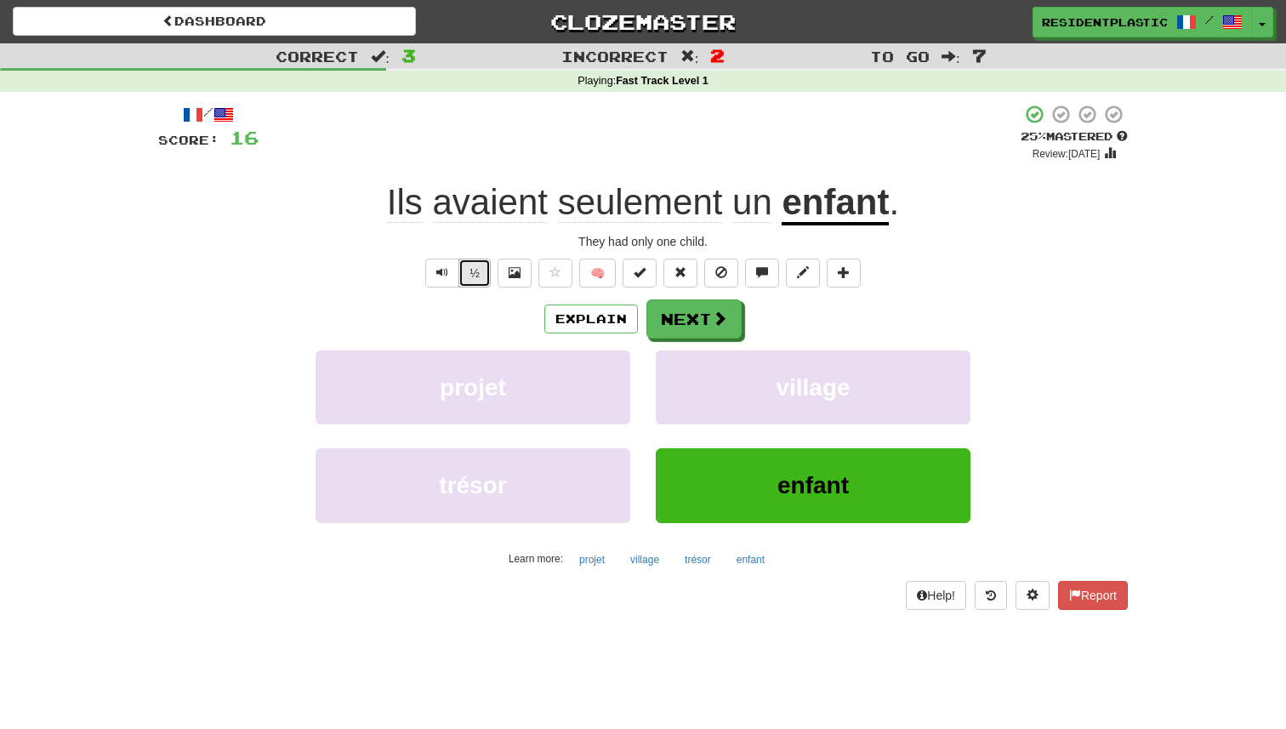
click at [461, 275] on button "½" at bounding box center [474, 273] width 32 height 29
click at [457, 275] on button "Text-to-speech controls" at bounding box center [442, 273] width 34 height 29
click at [685, 314] on button "Next" at bounding box center [694, 319] width 95 height 39
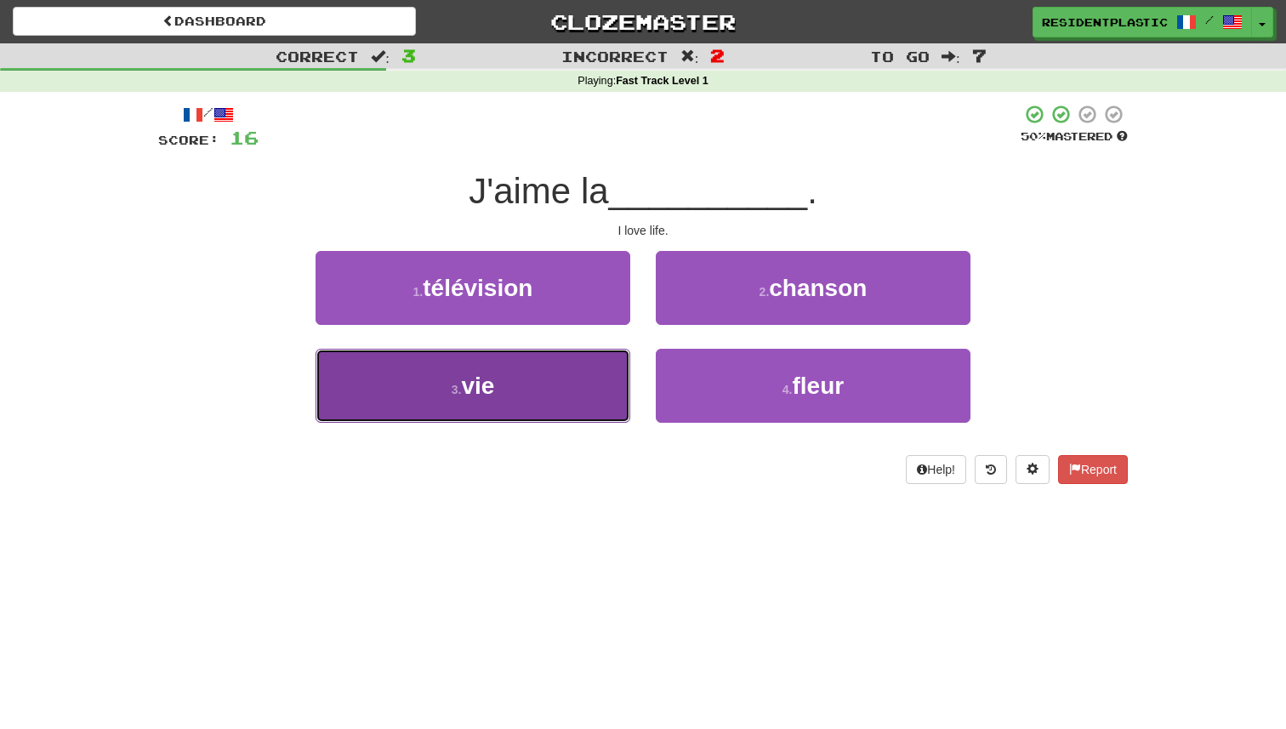
click at [558, 378] on button "3 . vie" at bounding box center [473, 386] width 315 height 74
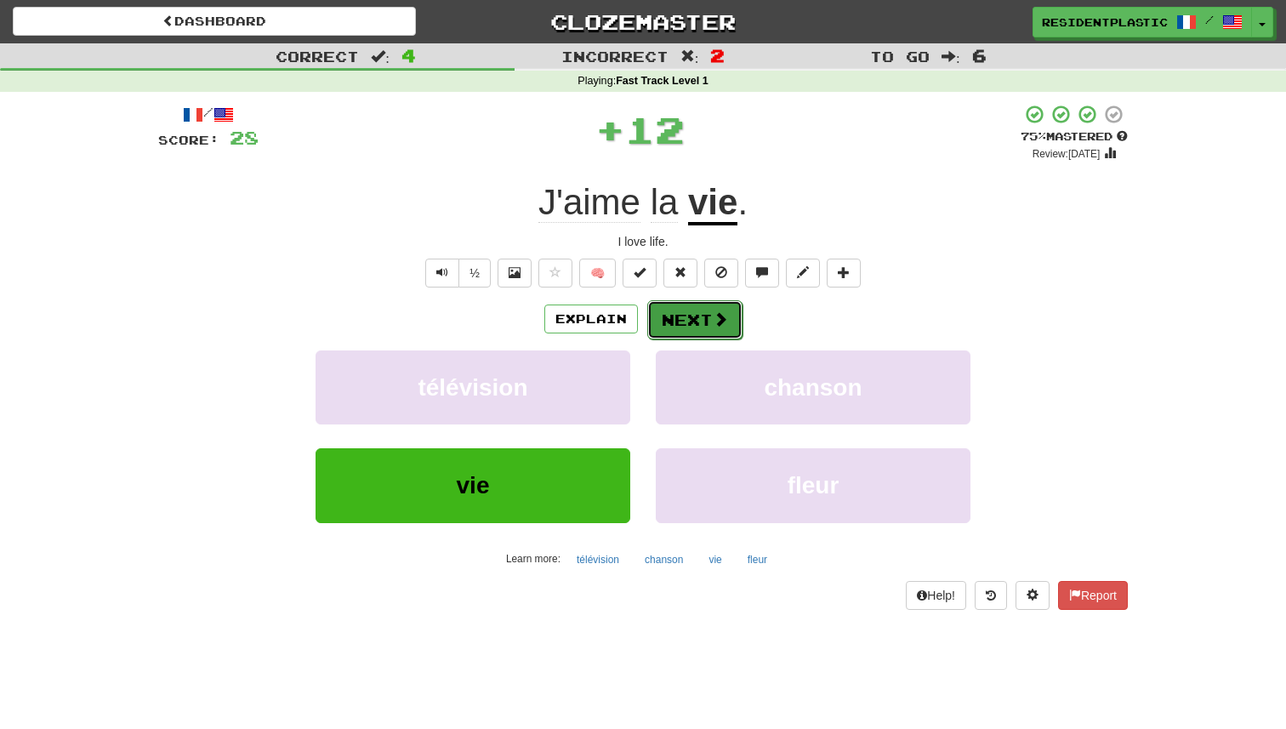
click at [698, 329] on button "Next" at bounding box center [694, 319] width 95 height 39
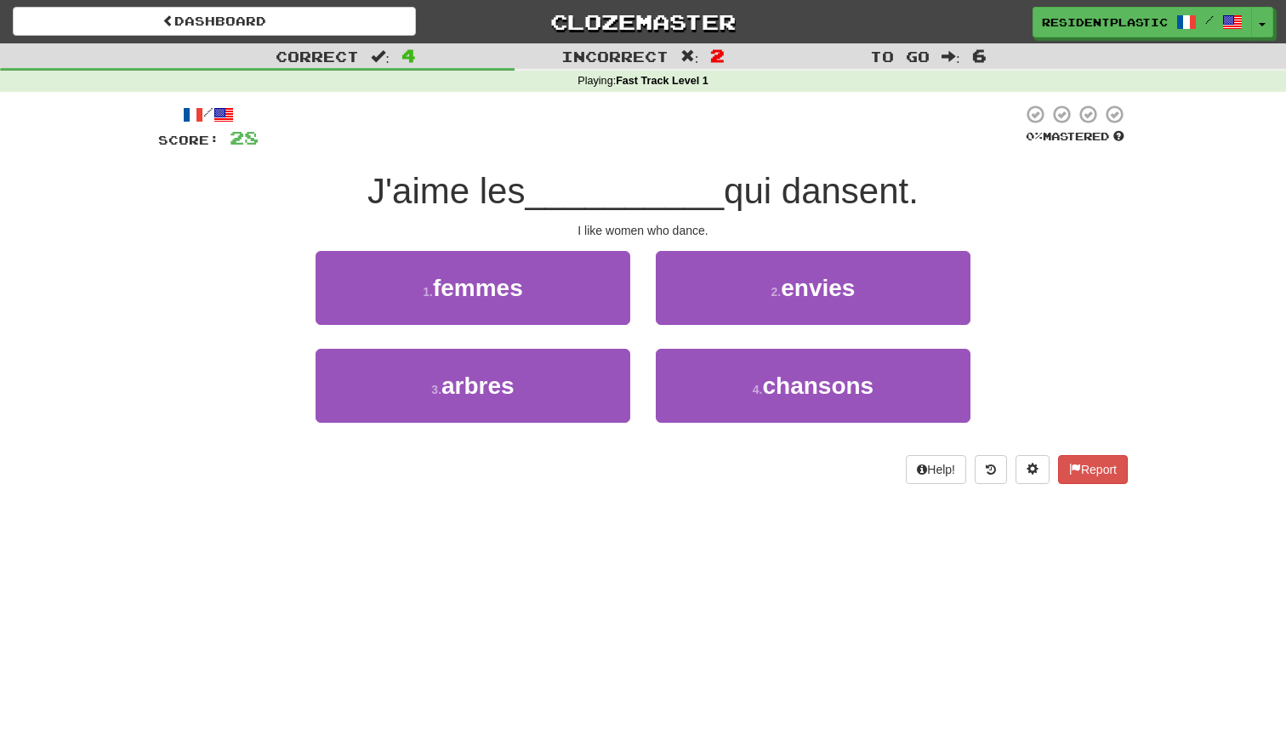
click at [566, 325] on div "1 . femmes" at bounding box center [473, 300] width 340 height 98
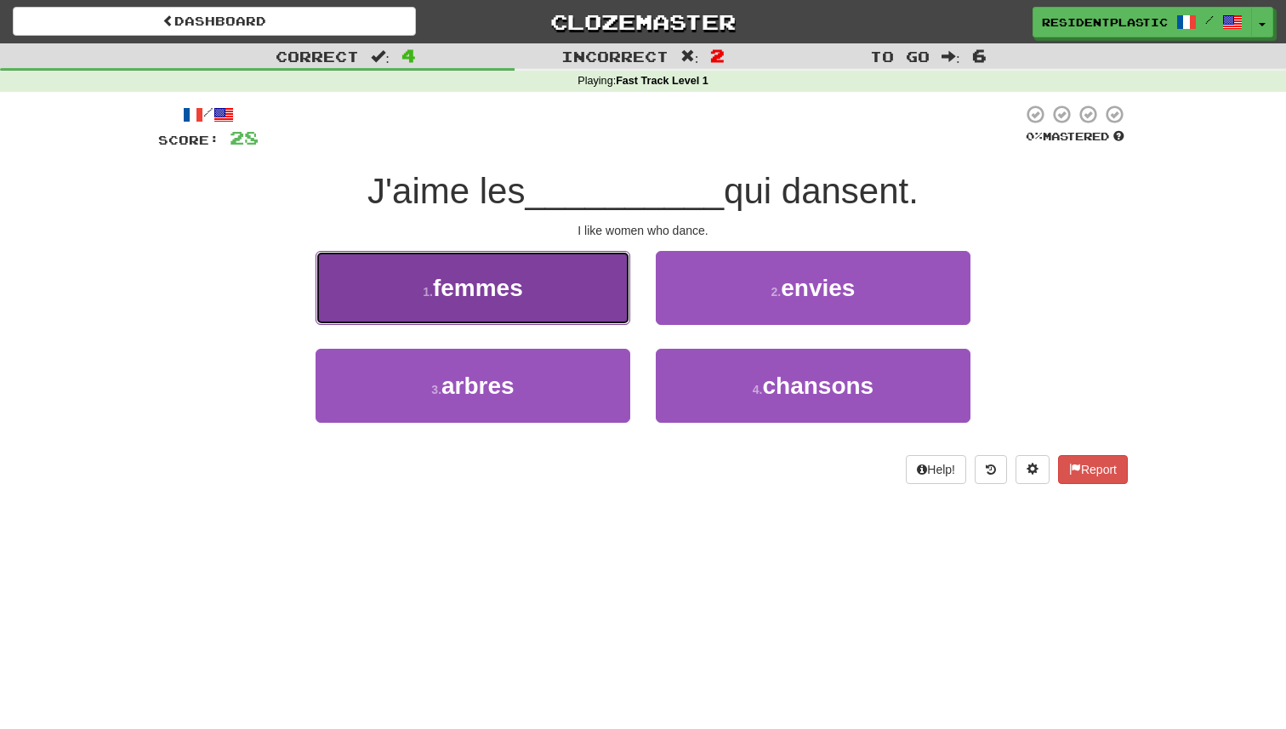
click at [575, 310] on button "1 . femmes" at bounding box center [473, 288] width 315 height 74
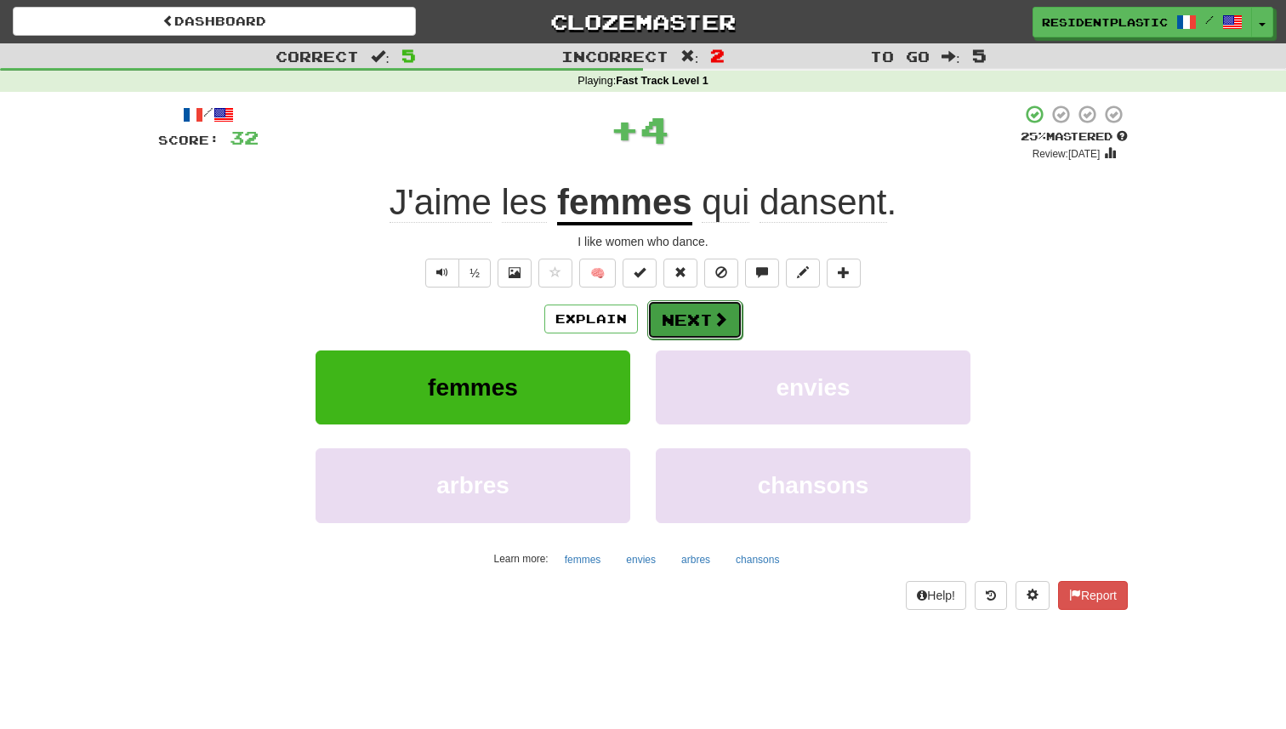
click at [674, 321] on button "Next" at bounding box center [694, 319] width 95 height 39
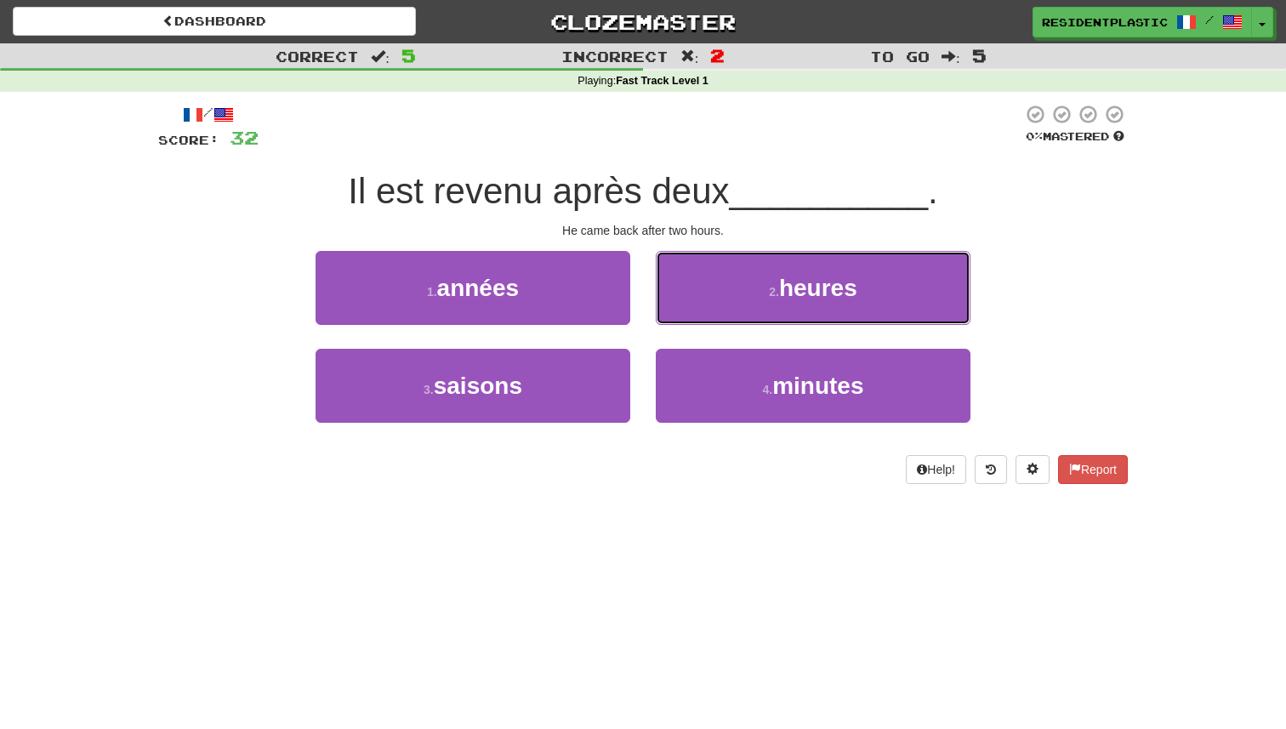
click at [674, 321] on button "2 . heures" at bounding box center [813, 288] width 315 height 74
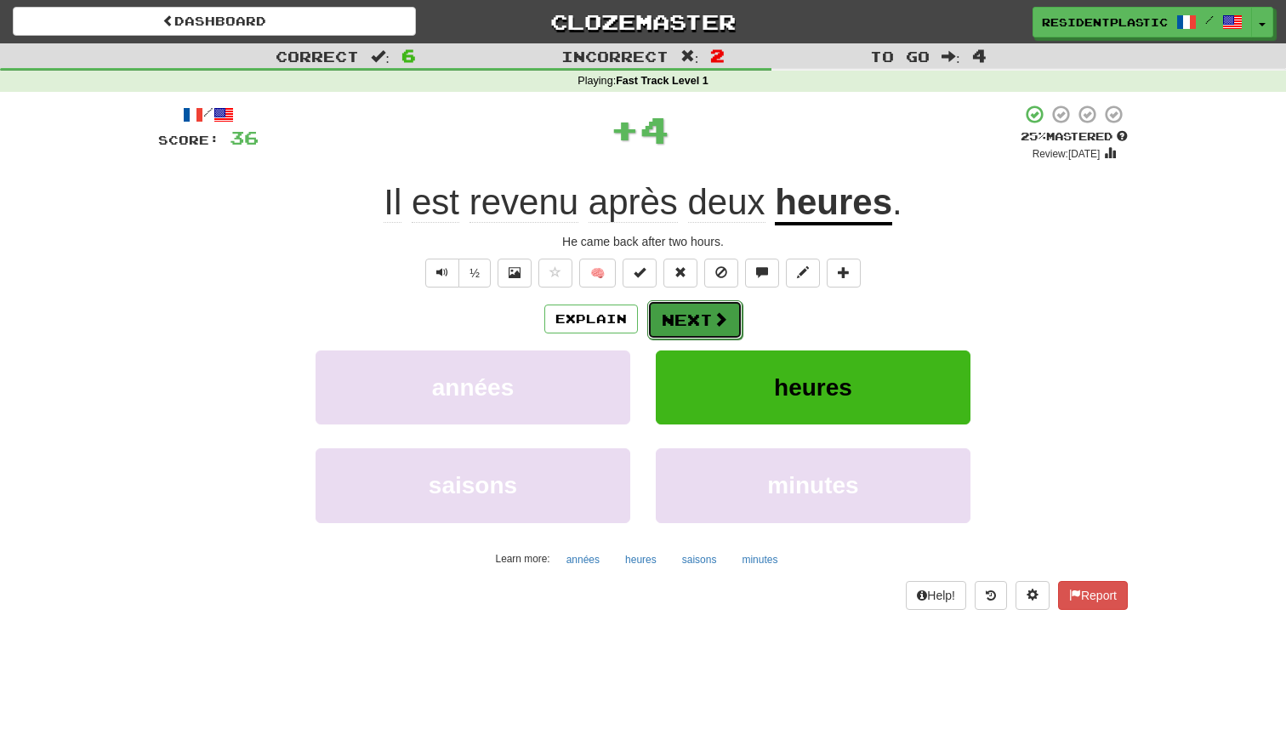
click at [684, 331] on button "Next" at bounding box center [694, 319] width 95 height 39
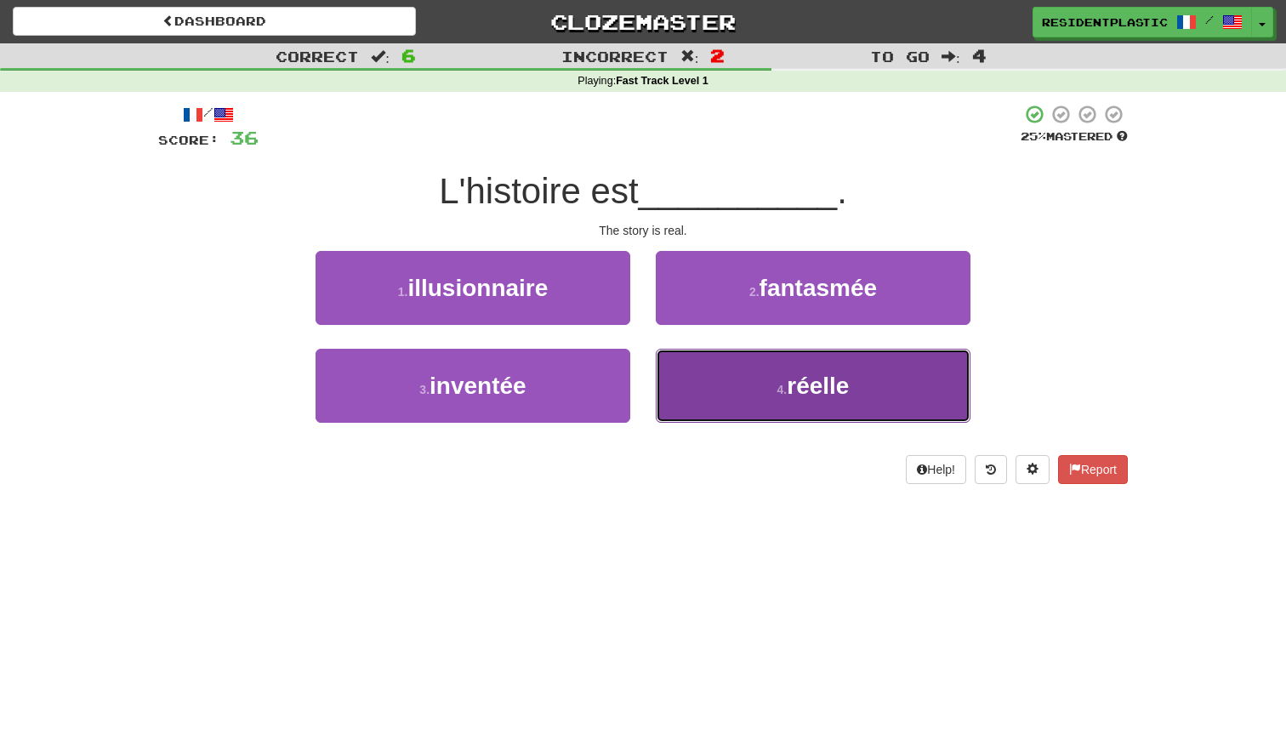
click at [723, 366] on button "4 . réelle" at bounding box center [813, 386] width 315 height 74
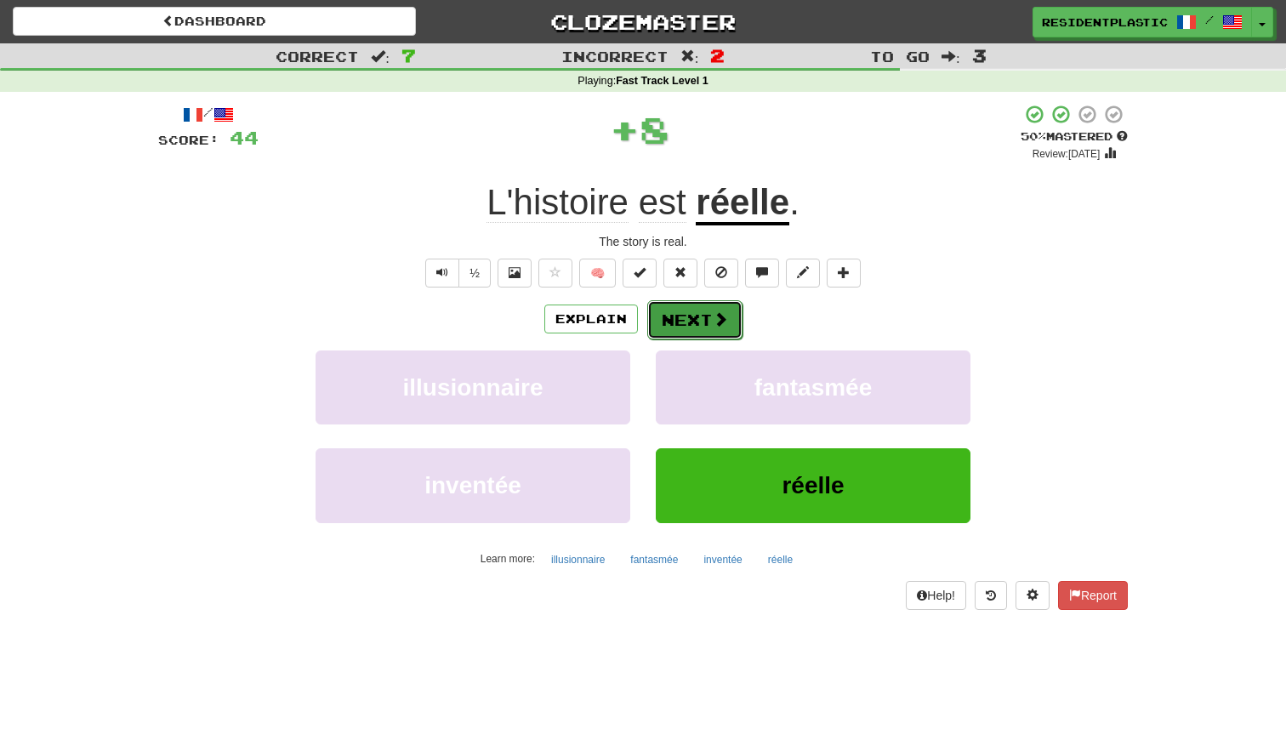
click at [708, 327] on button "Next" at bounding box center [694, 319] width 95 height 39
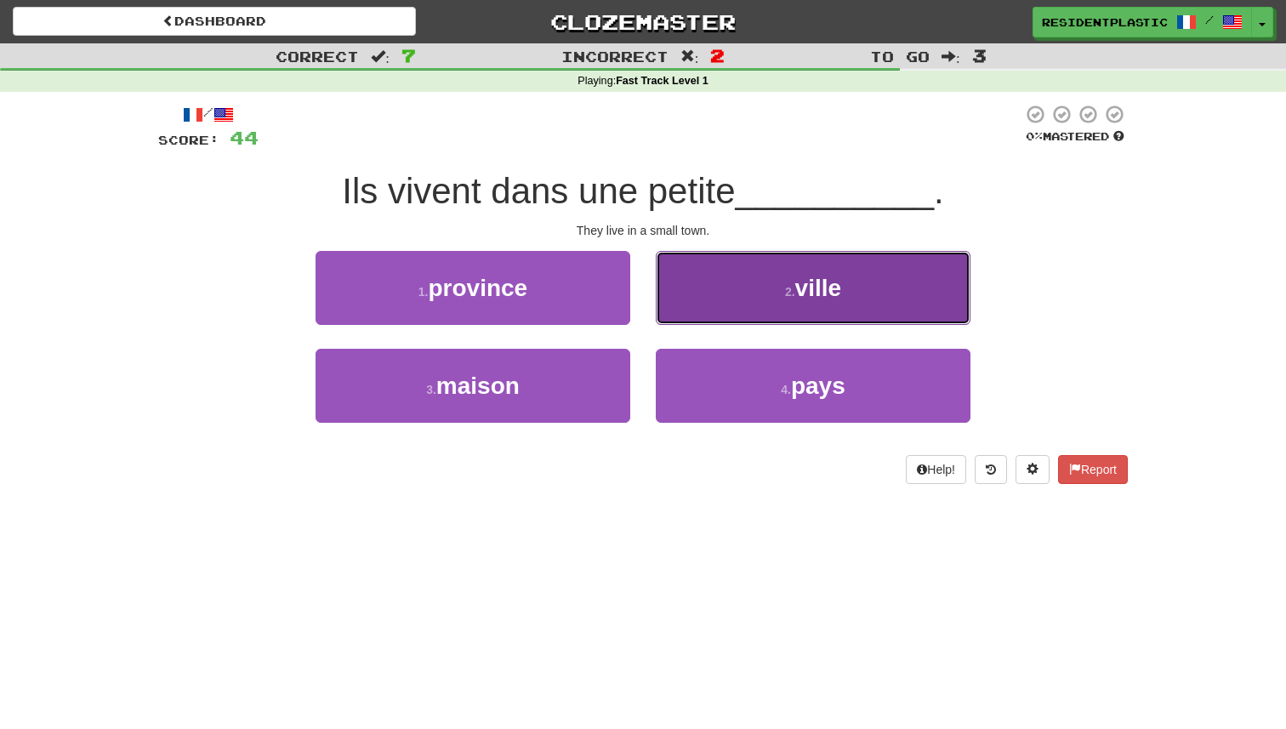
click at [675, 282] on button "2 . ville" at bounding box center [813, 288] width 315 height 74
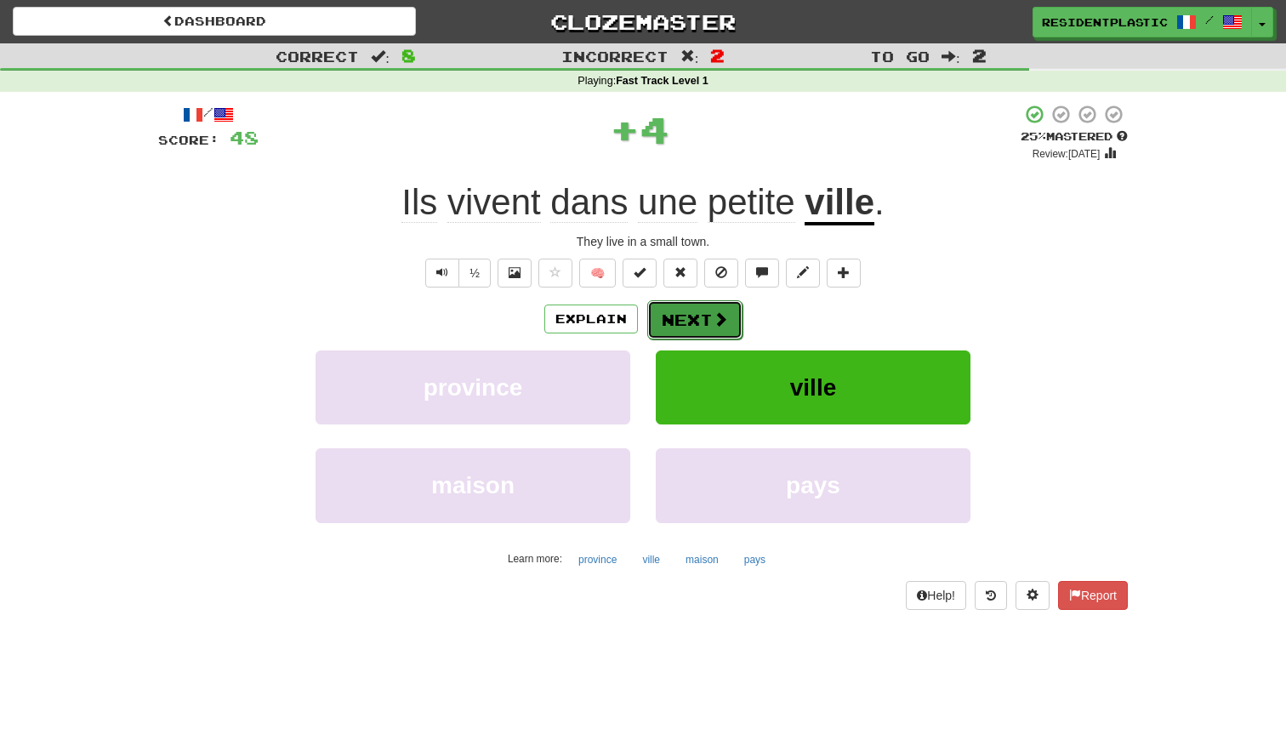
click at [683, 322] on button "Next" at bounding box center [694, 319] width 95 height 39
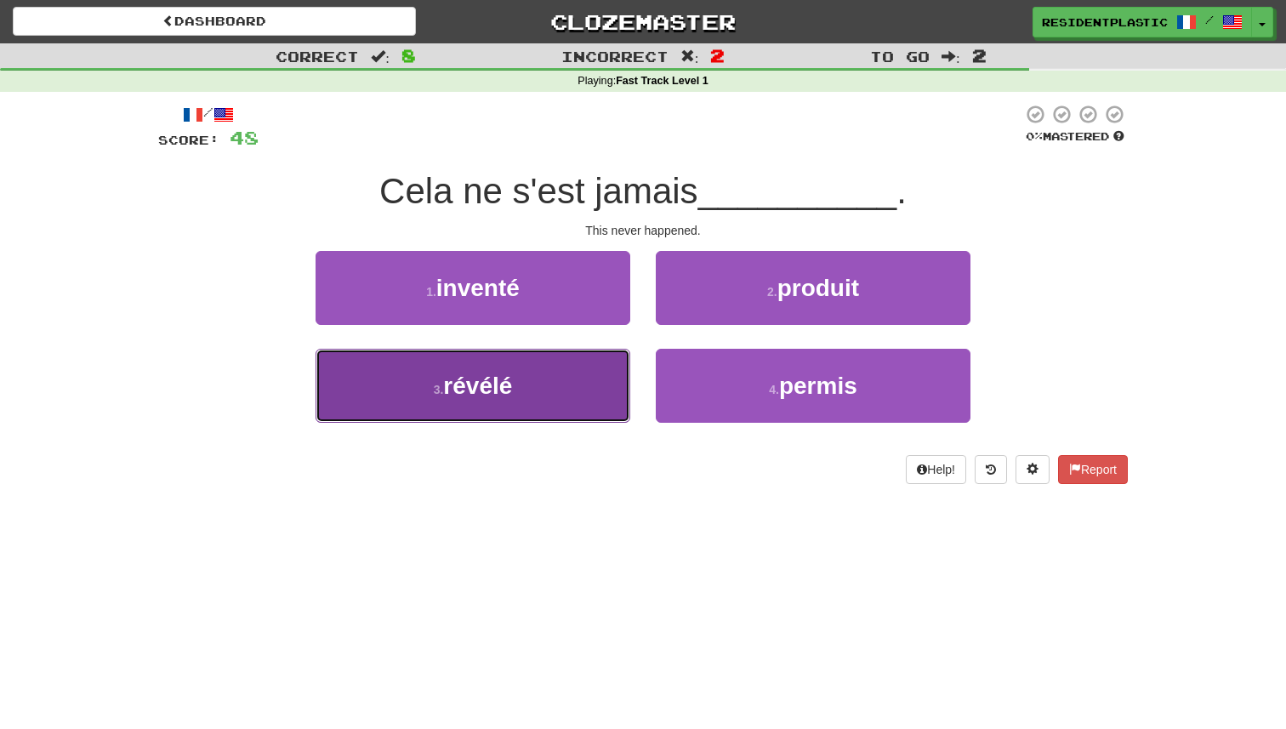
click at [589, 366] on button "3 . révélé" at bounding box center [473, 386] width 315 height 74
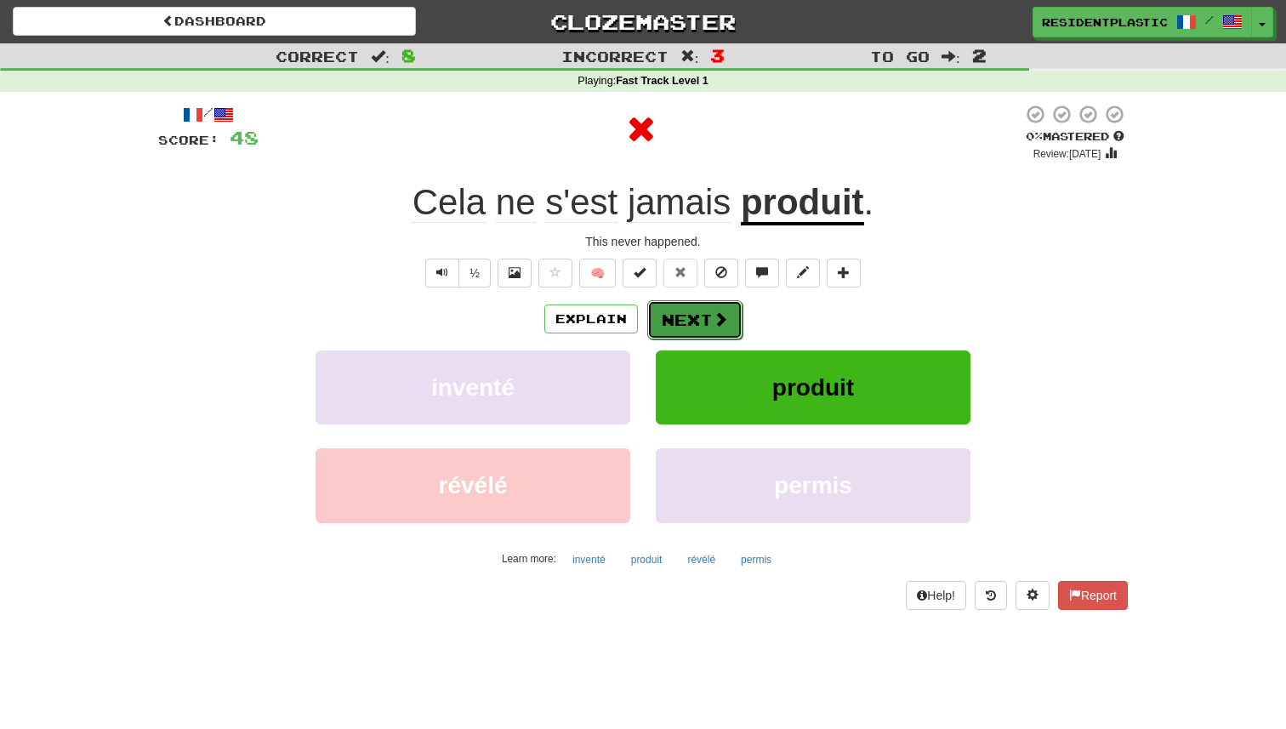
click at [676, 330] on button "Next" at bounding box center [694, 319] width 95 height 39
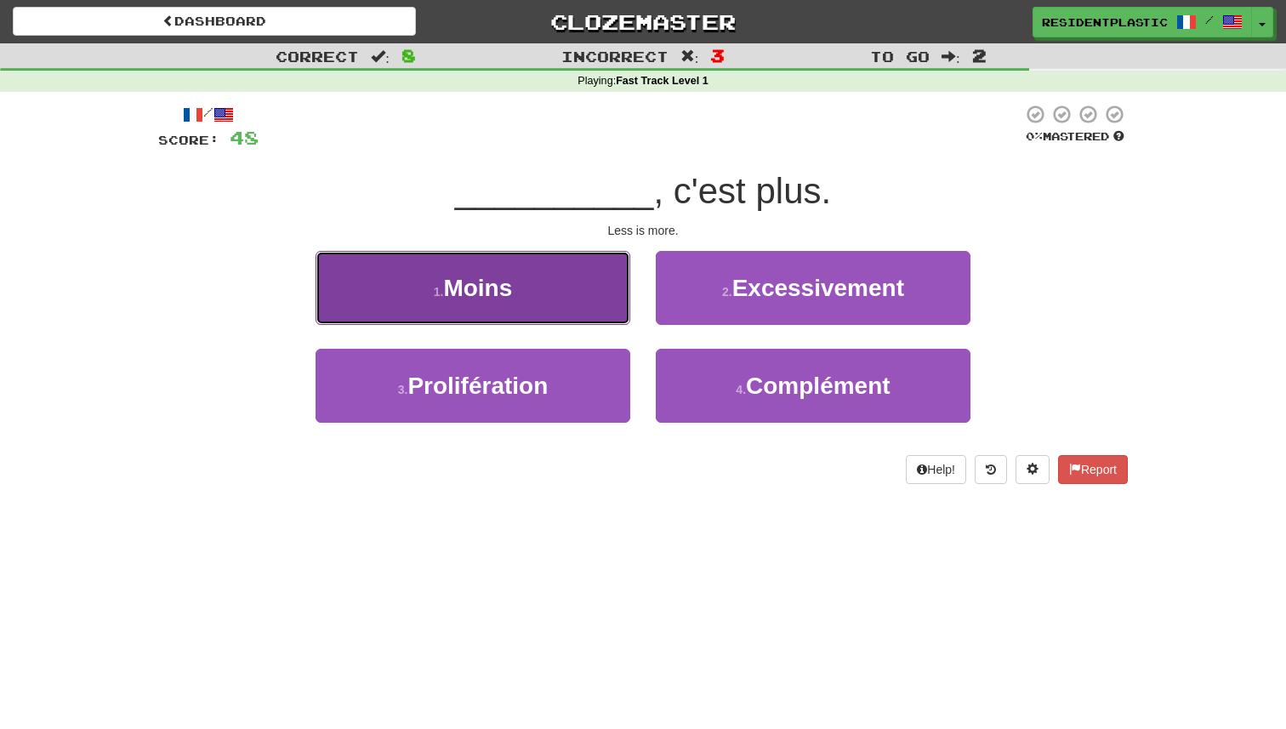
click at [601, 304] on button "1 . Moins" at bounding box center [473, 288] width 315 height 74
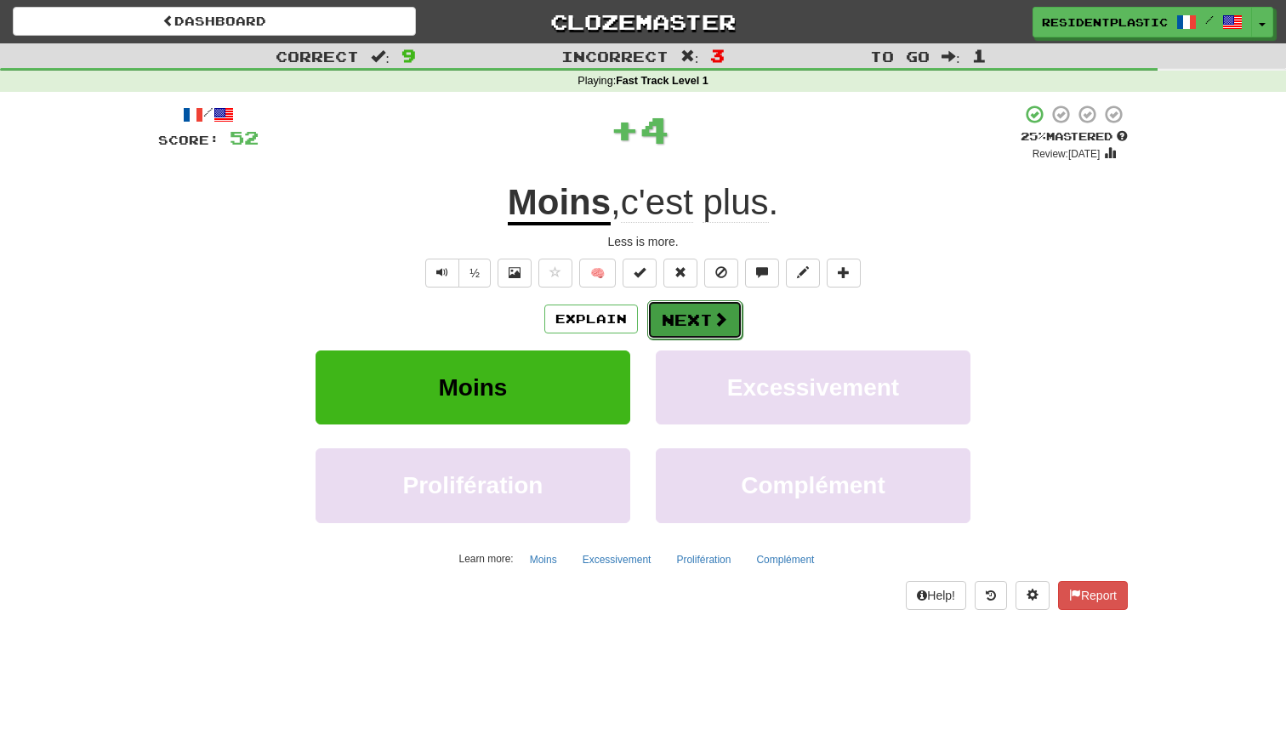
click at [681, 316] on button "Next" at bounding box center [694, 319] width 95 height 39
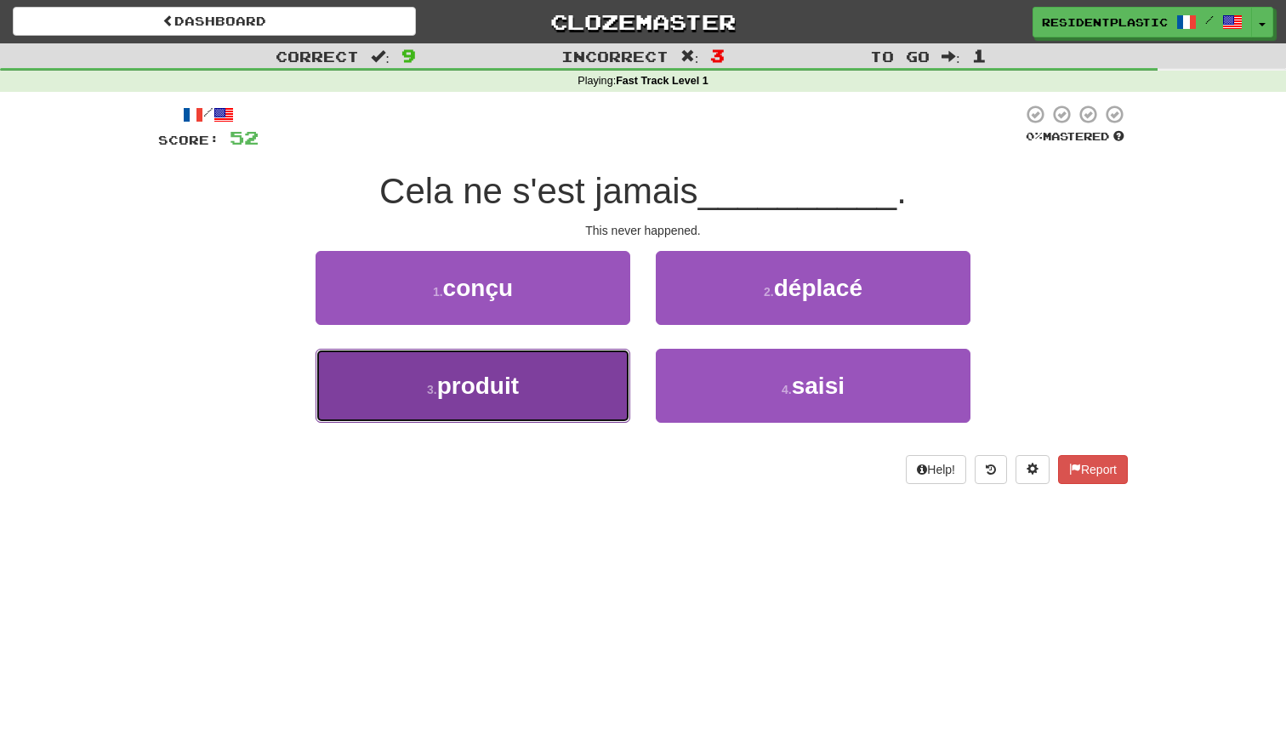
click at [563, 354] on button "3 . produit" at bounding box center [473, 386] width 315 height 74
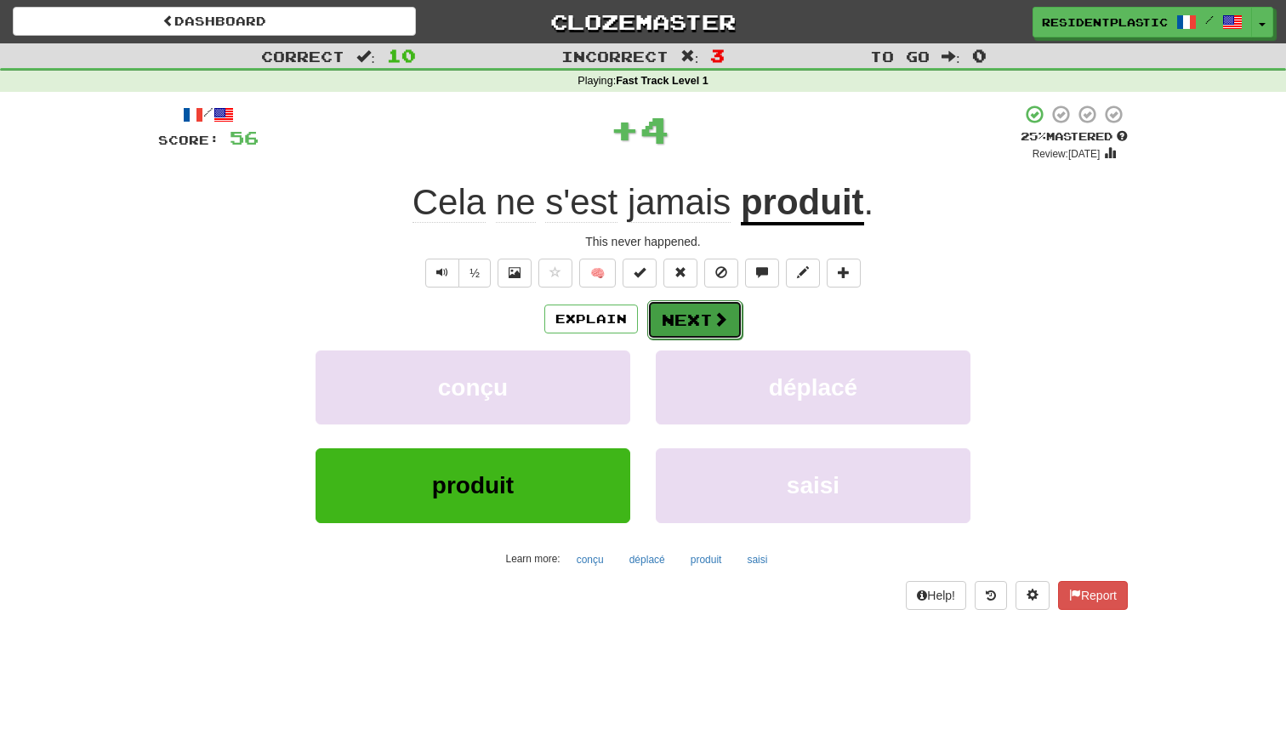
click at [652, 311] on button "Next" at bounding box center [694, 319] width 95 height 39
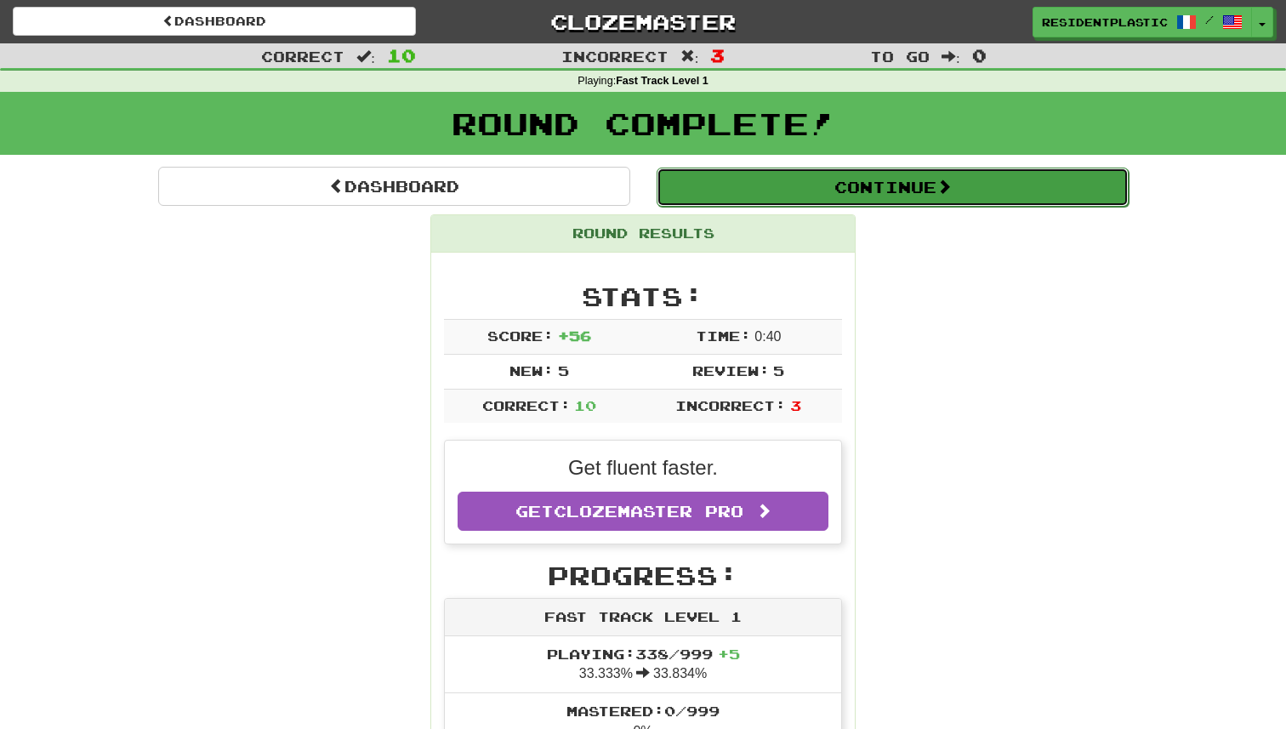
click at [721, 191] on button "Continue" at bounding box center [893, 187] width 472 height 39
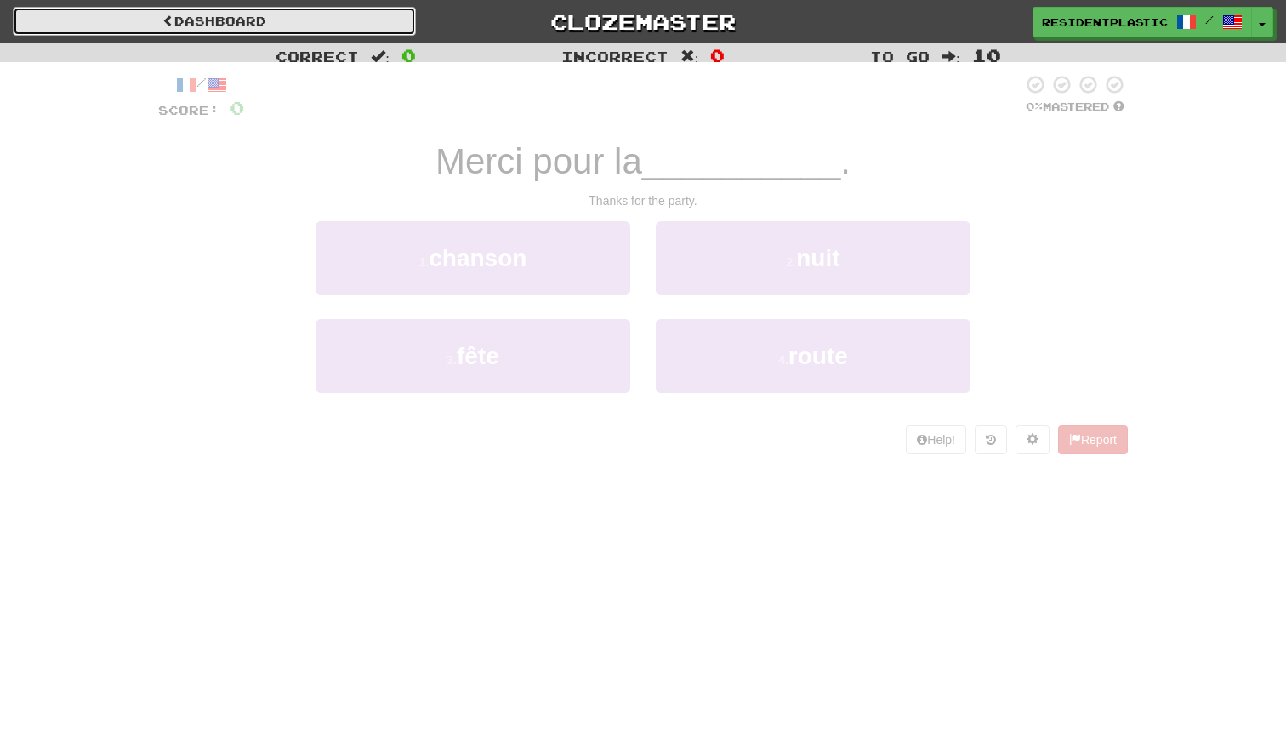
click at [363, 9] on link "Dashboard" at bounding box center [214, 21] width 403 height 29
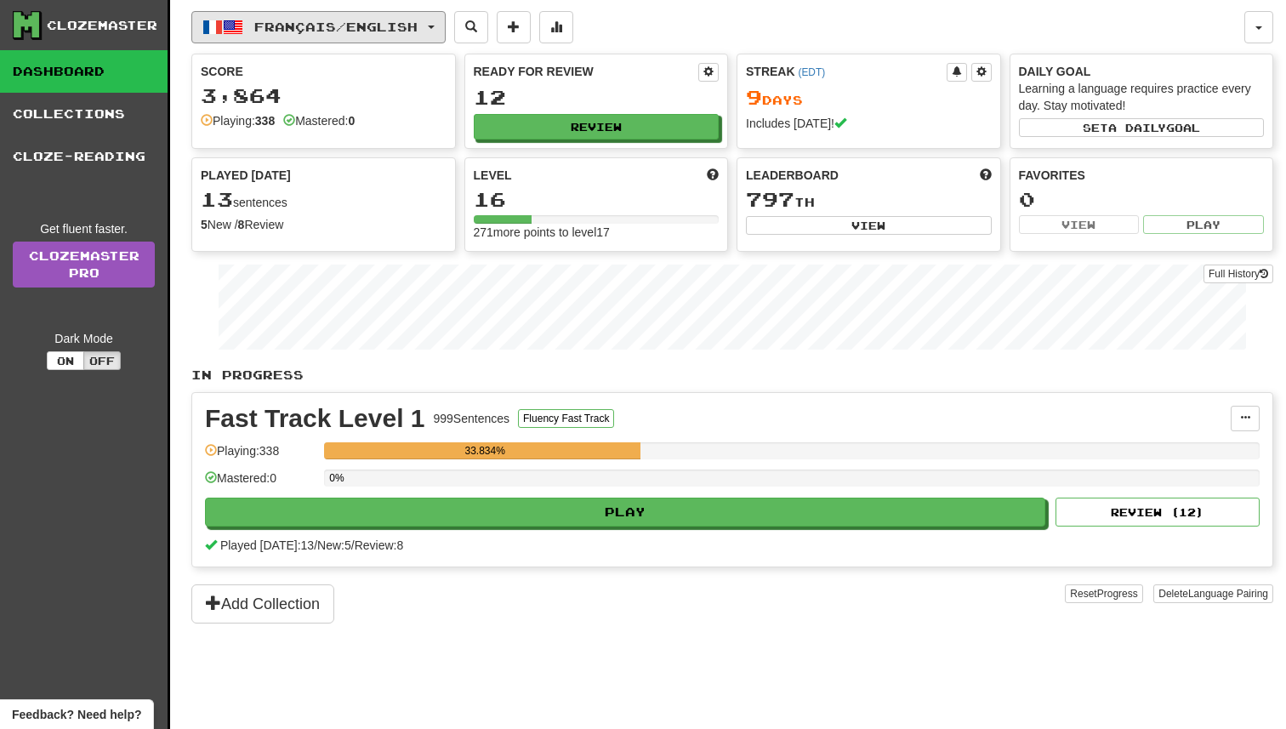
click at [356, 35] on button "Français / English" at bounding box center [318, 27] width 254 height 32
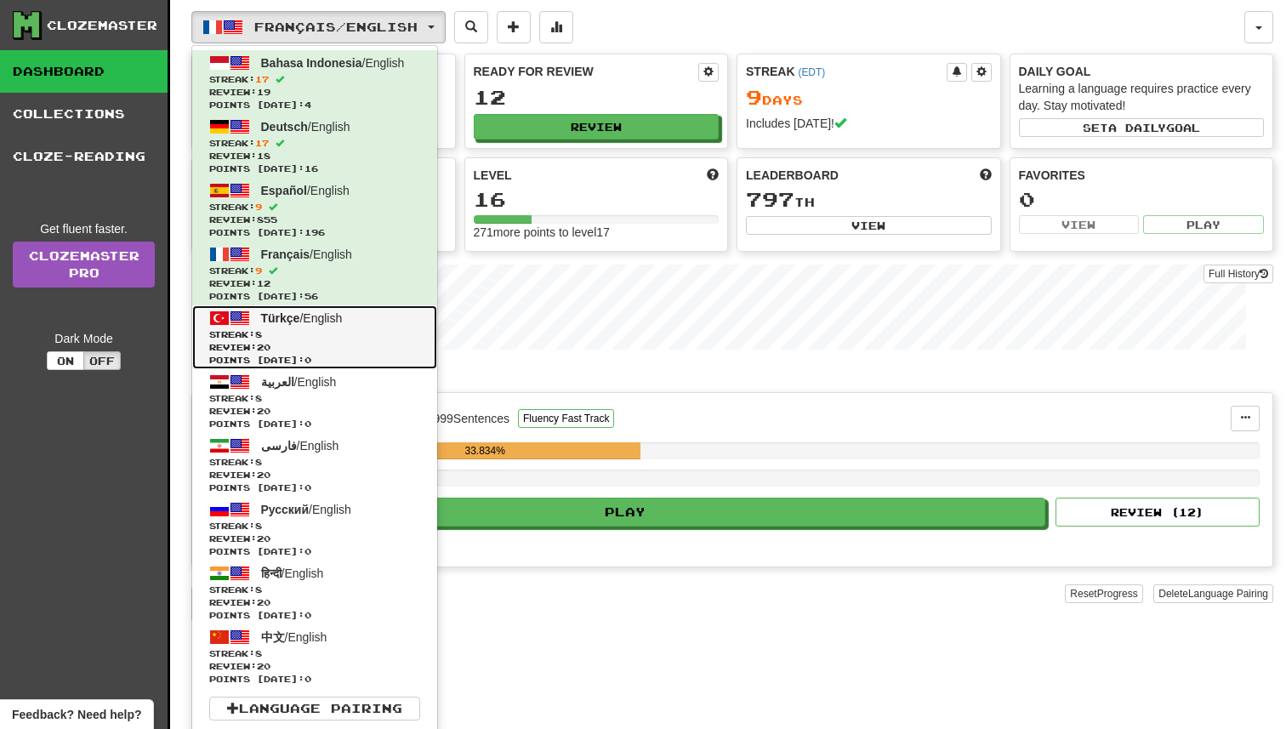
click at [340, 356] on span "Points [DATE]: 0" at bounding box center [314, 360] width 211 height 13
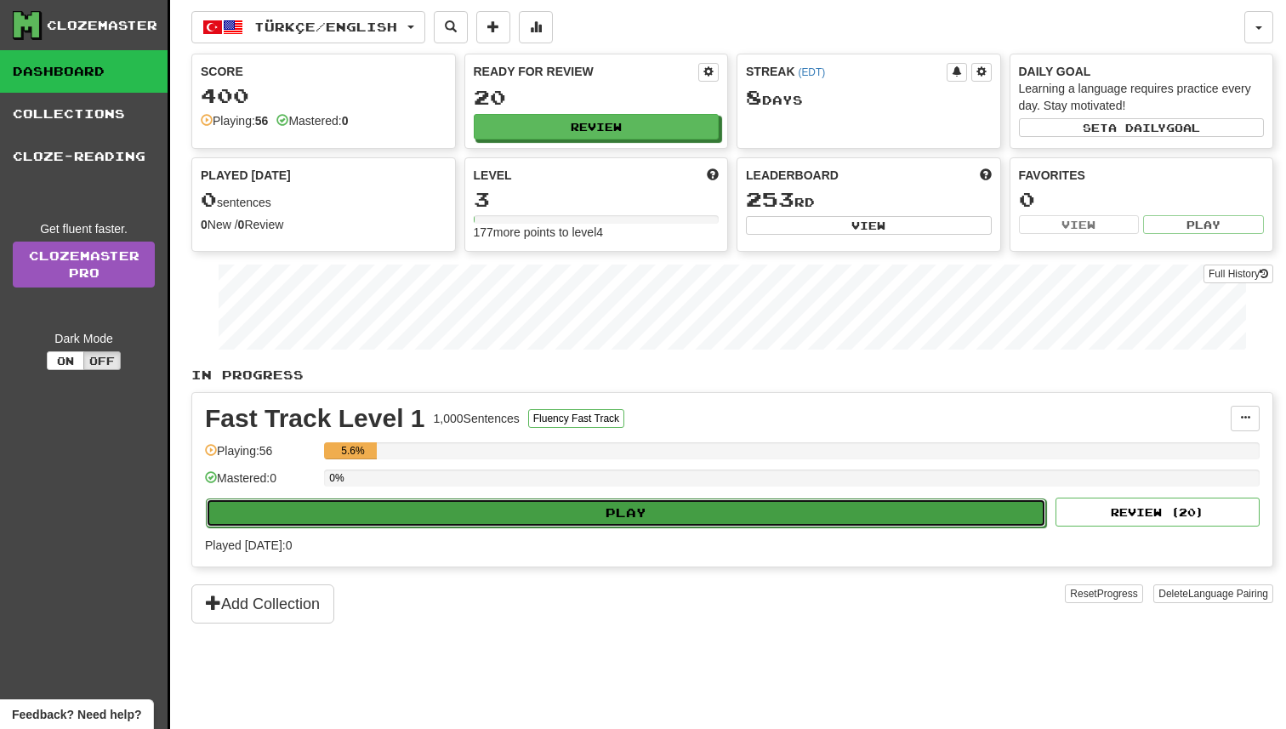
click at [685, 519] on button "Play" at bounding box center [626, 512] width 840 height 29
select select "**"
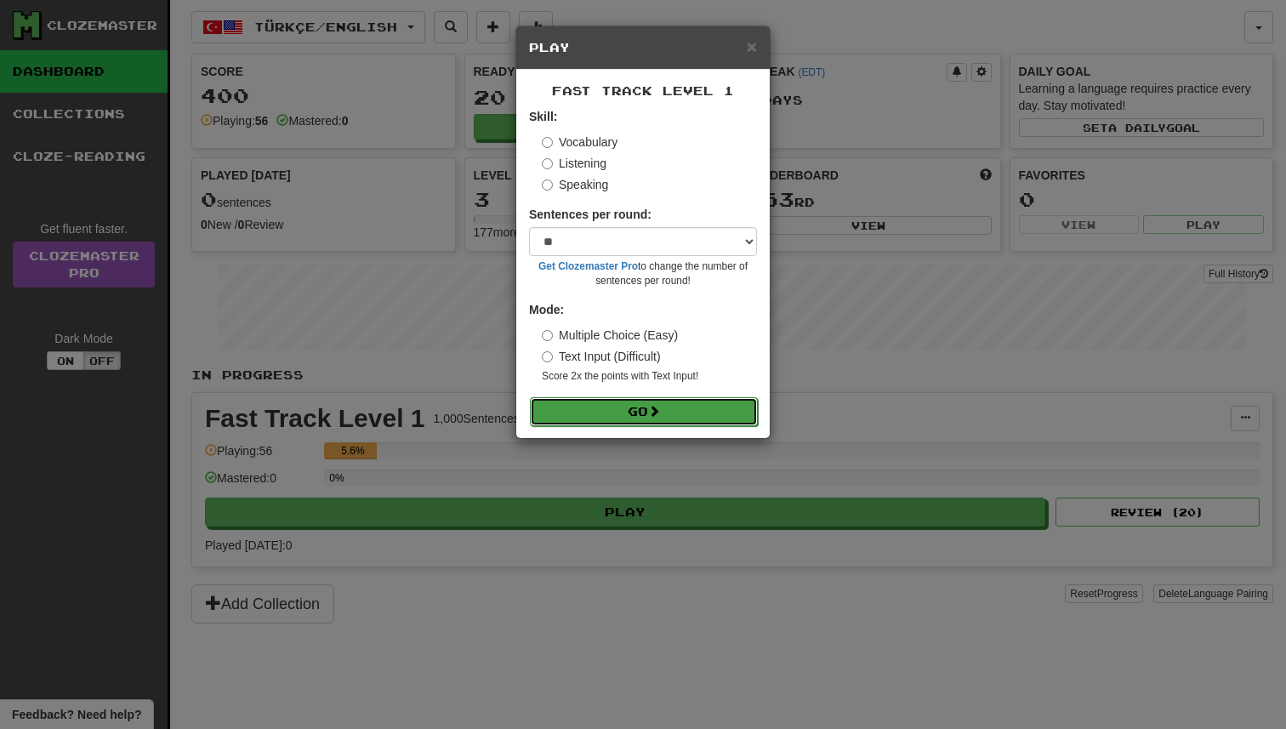
click at [691, 405] on button "Go" at bounding box center [644, 411] width 228 height 29
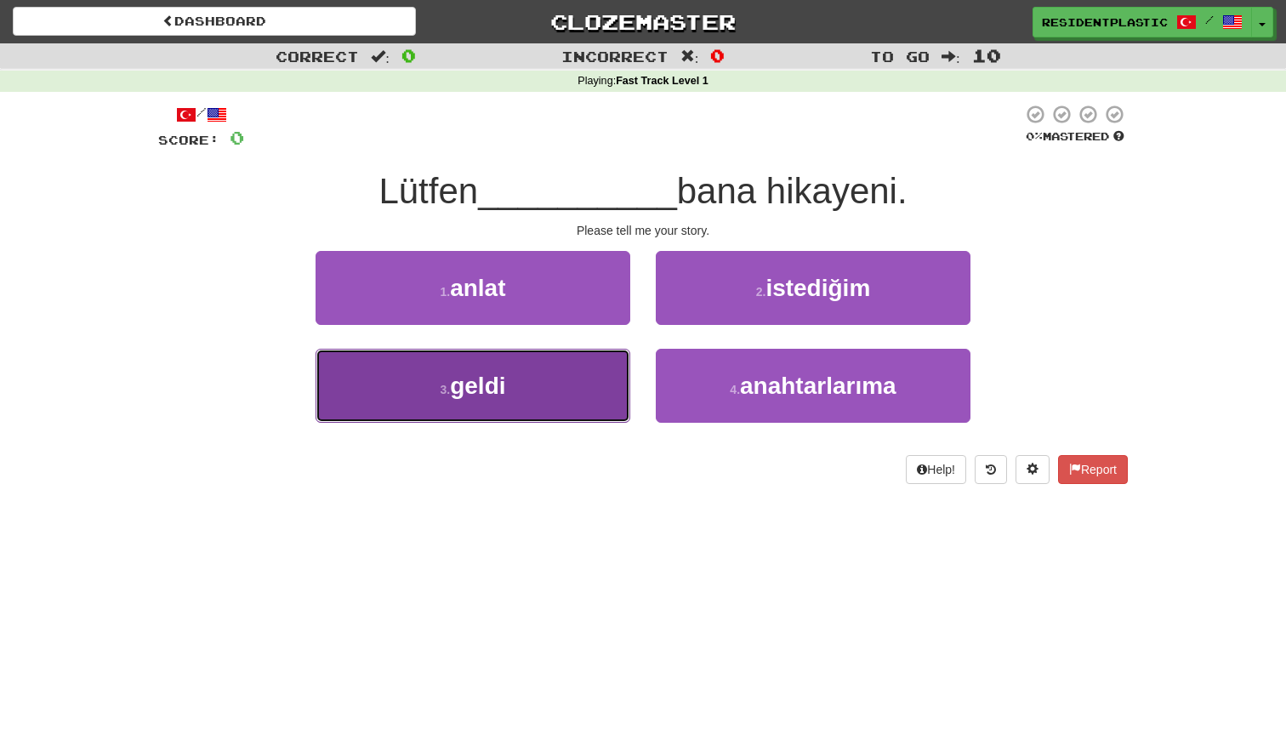
click at [532, 351] on button "3 . geldi" at bounding box center [473, 386] width 315 height 74
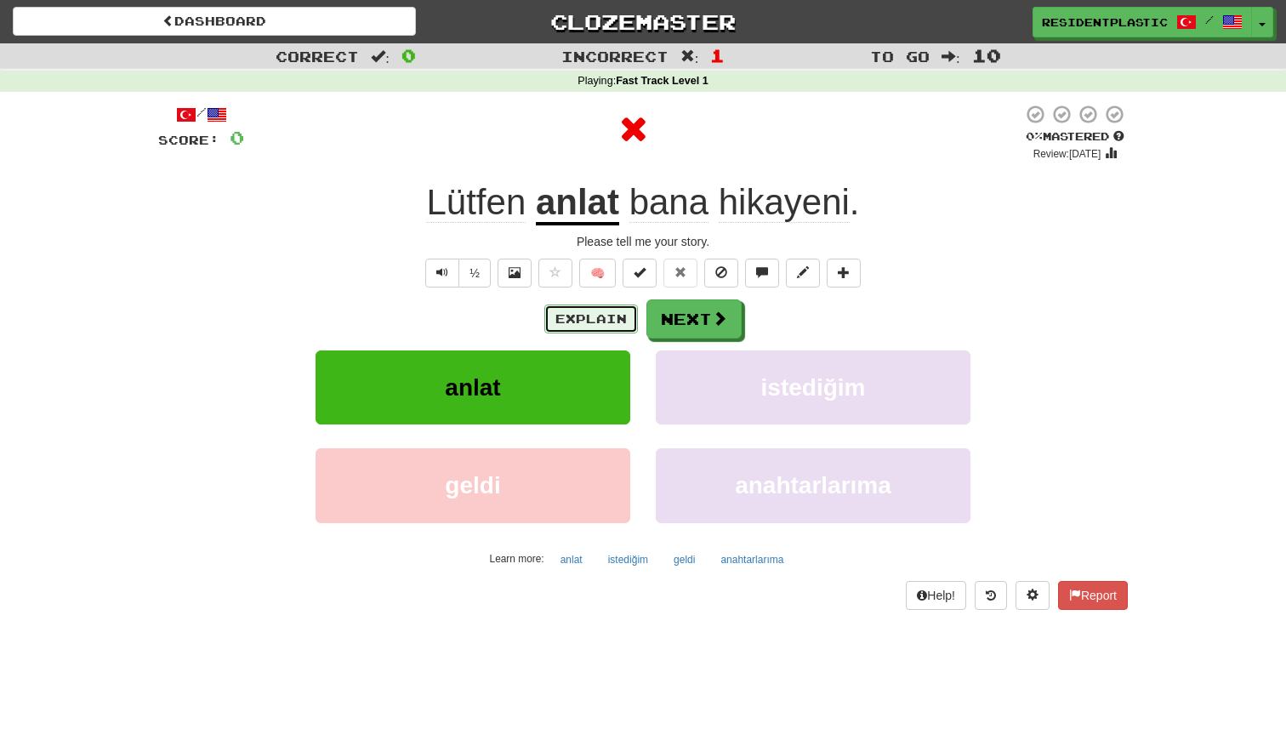
click at [590, 310] on button "Explain" at bounding box center [591, 318] width 94 height 29
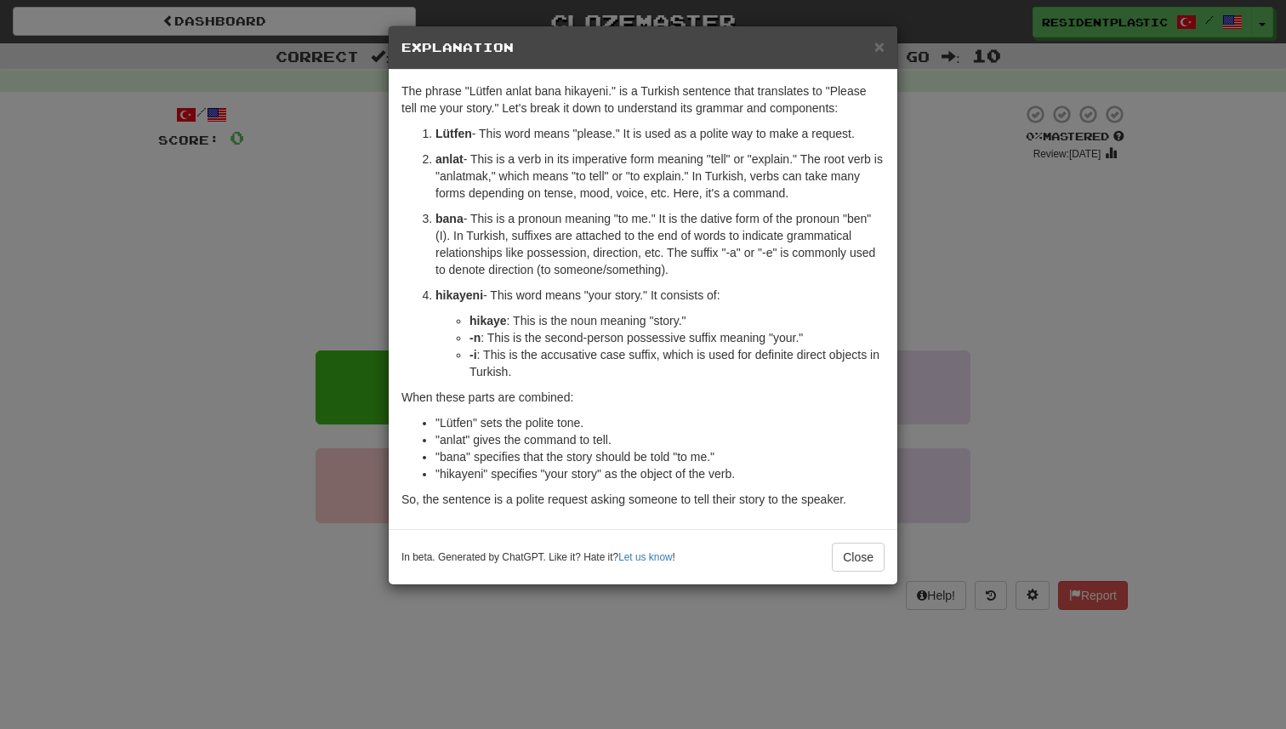
click at [1037, 360] on div "× Explanation The phrase "Lütfen anlat bana hikayeni." is a Turkish sentence th…" at bounding box center [643, 364] width 1286 height 729
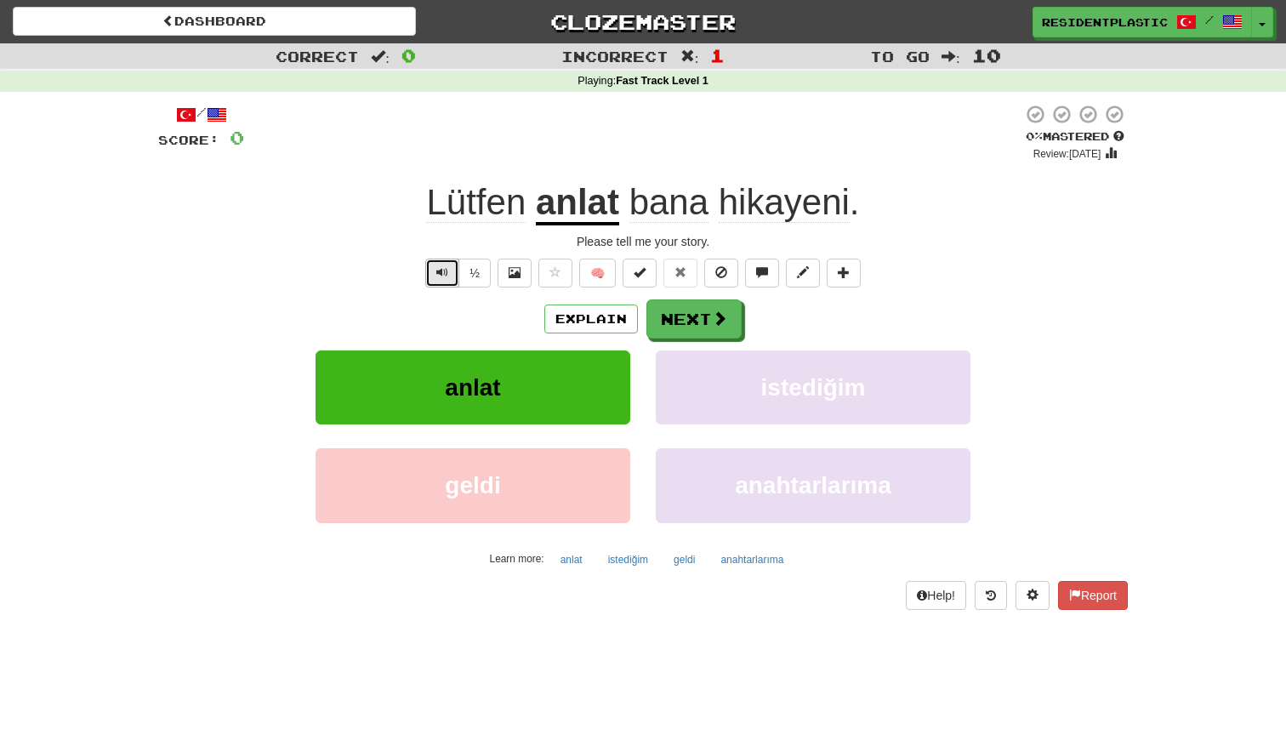
click at [452, 267] on button "Text-to-speech controls" at bounding box center [442, 273] width 34 height 29
click at [597, 310] on button "Explain" at bounding box center [591, 318] width 94 height 29
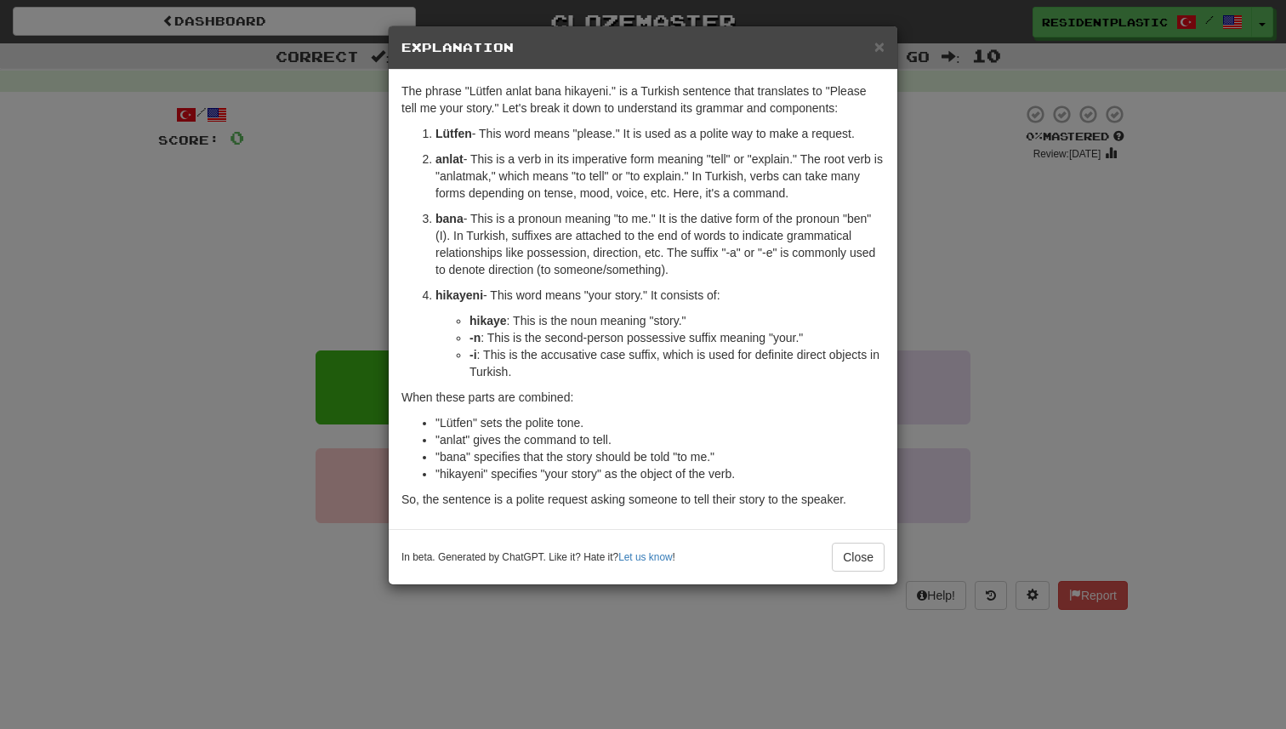
click at [950, 313] on div "× Explanation The phrase "Lütfen anlat bana hikayeni." is a Turkish sentence th…" at bounding box center [643, 364] width 1286 height 729
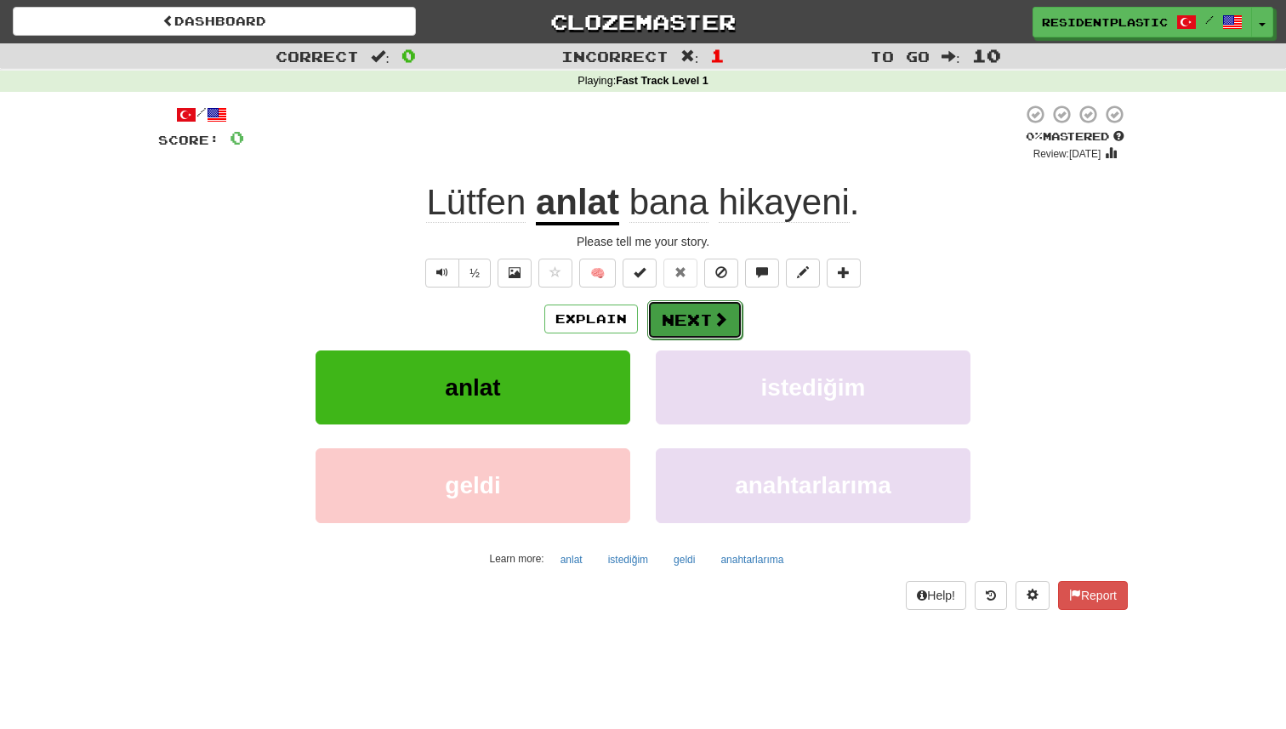
click at [663, 317] on button "Next" at bounding box center [694, 319] width 95 height 39
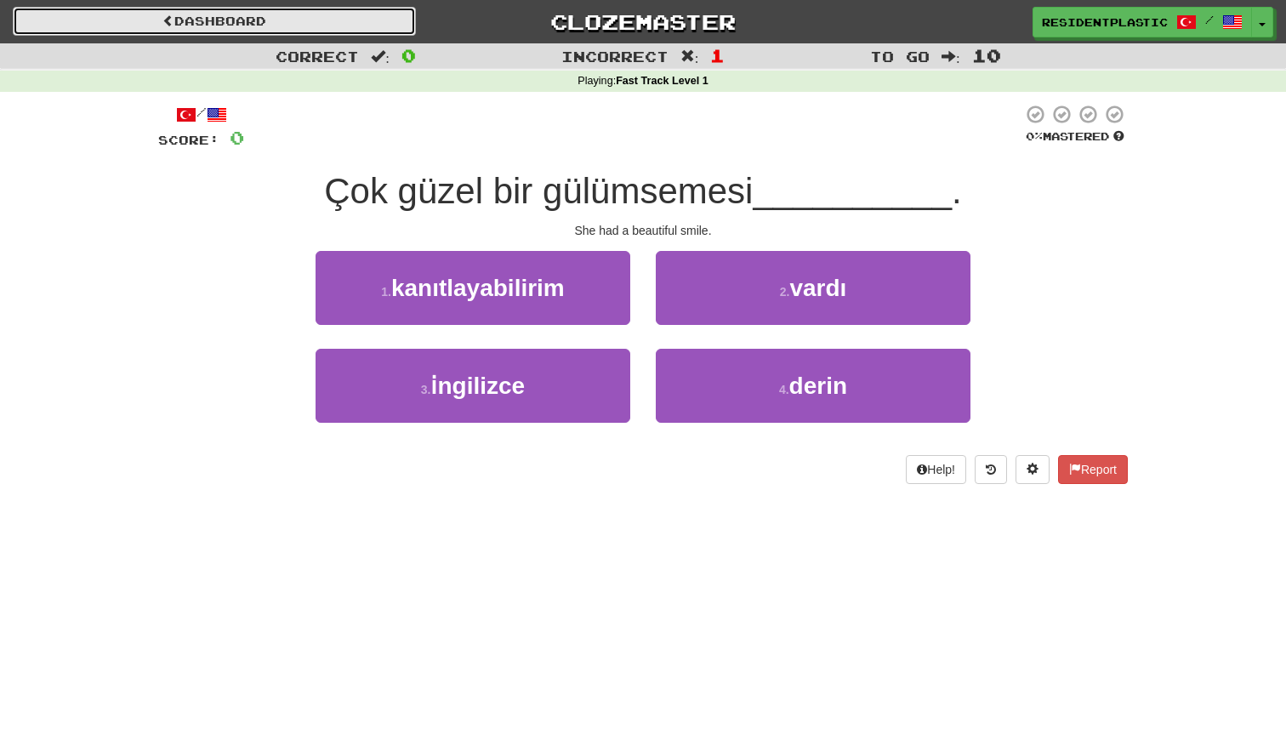
click at [296, 31] on link "Dashboard" at bounding box center [214, 21] width 403 height 29
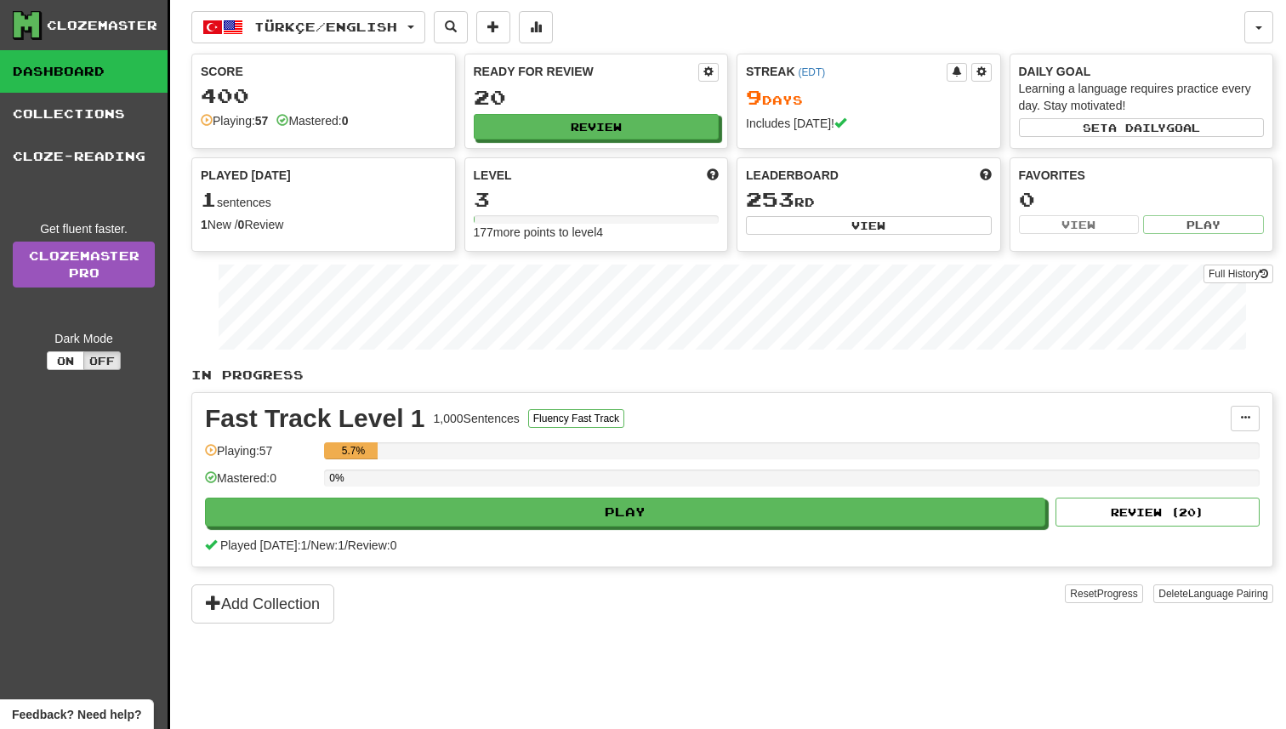
click at [334, 43] on div "Türkçe / English Bahasa Indonesia / English Streak: 17 Review: 19 Points [DATE]…" at bounding box center [732, 385] width 1082 height 771
click at [338, 29] on span "Türkçe / English" at bounding box center [325, 27] width 143 height 14
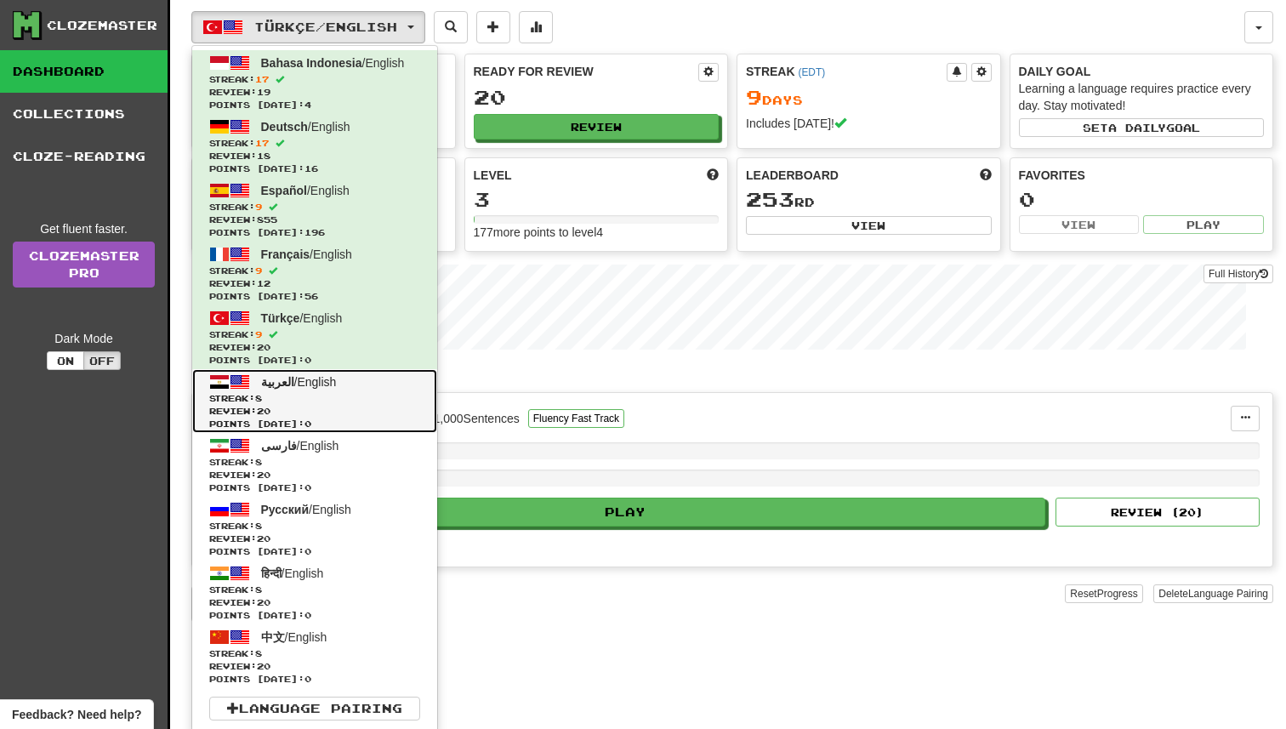
click at [335, 403] on span "Streak: 8" at bounding box center [314, 398] width 211 height 13
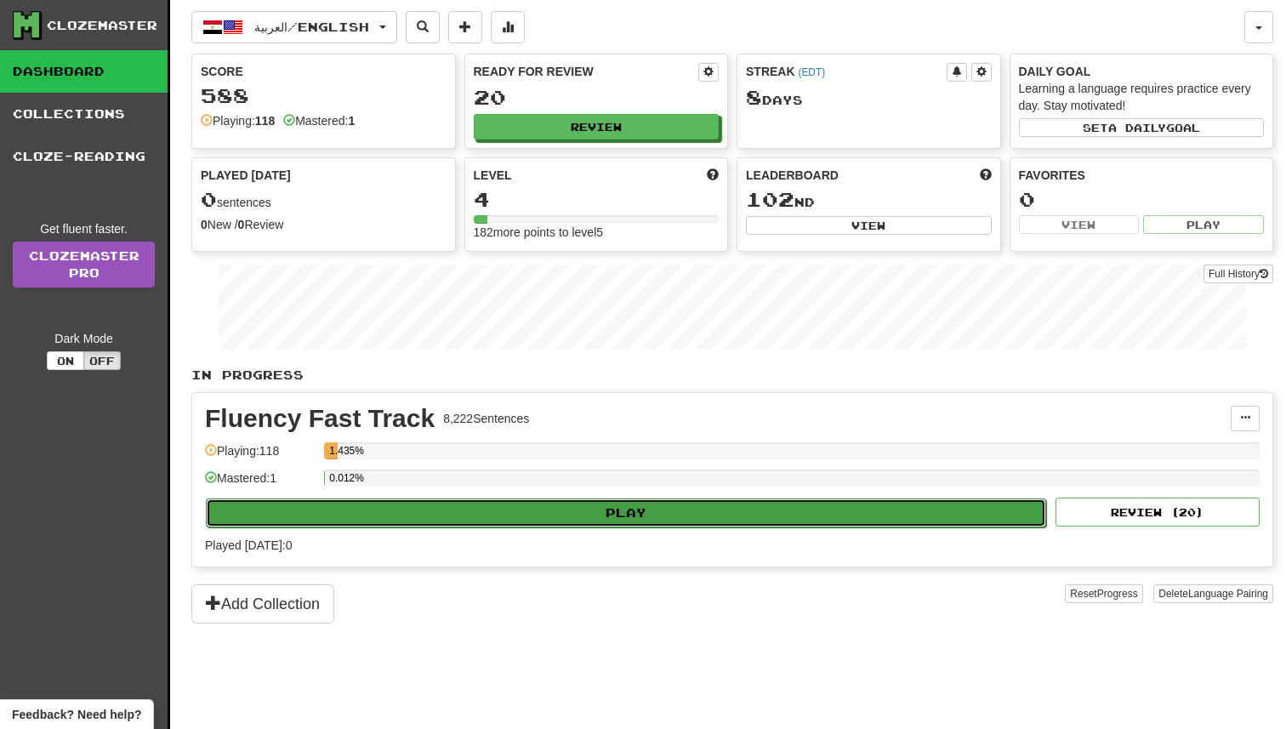
click at [690, 512] on button "Play" at bounding box center [626, 512] width 840 height 29
select select "**"
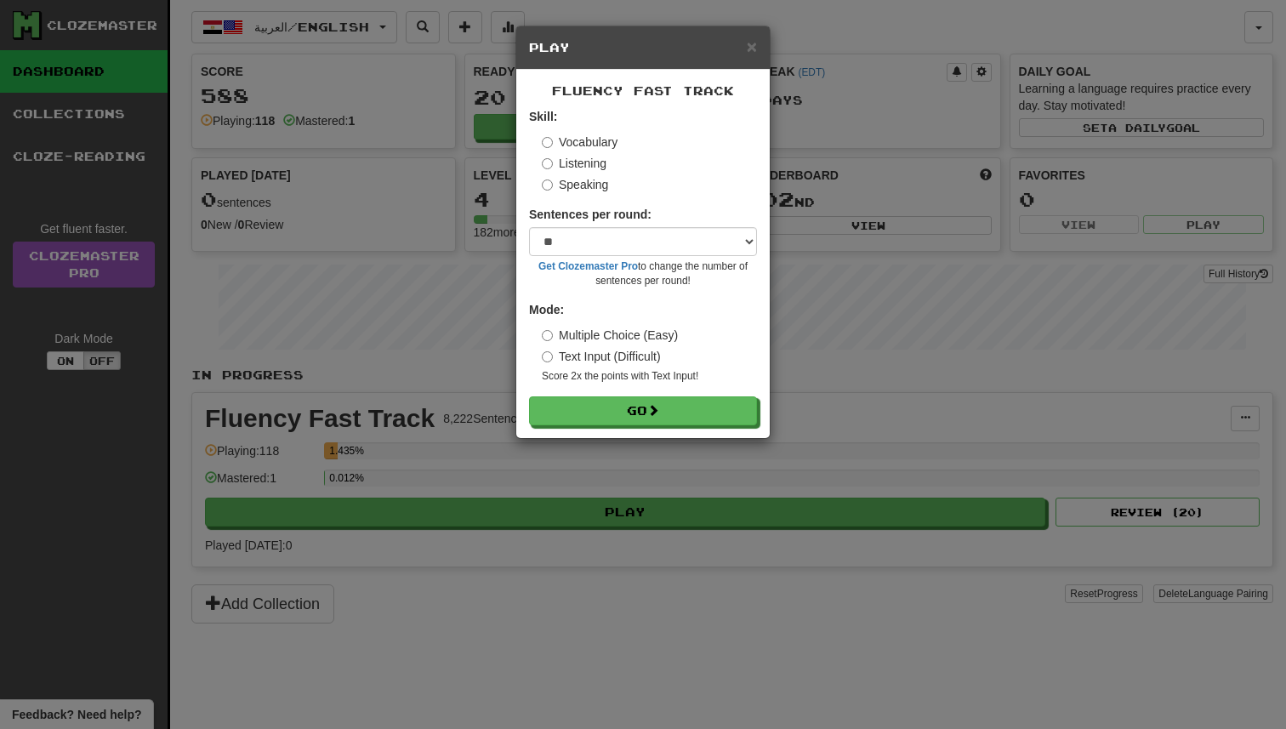
click at [688, 391] on form "Skill: Vocabulary Listening Speaking Sentences per round: * ** ** ** ** ** *** …" at bounding box center [643, 266] width 228 height 317
click at [685, 403] on button "Go" at bounding box center [644, 411] width 228 height 29
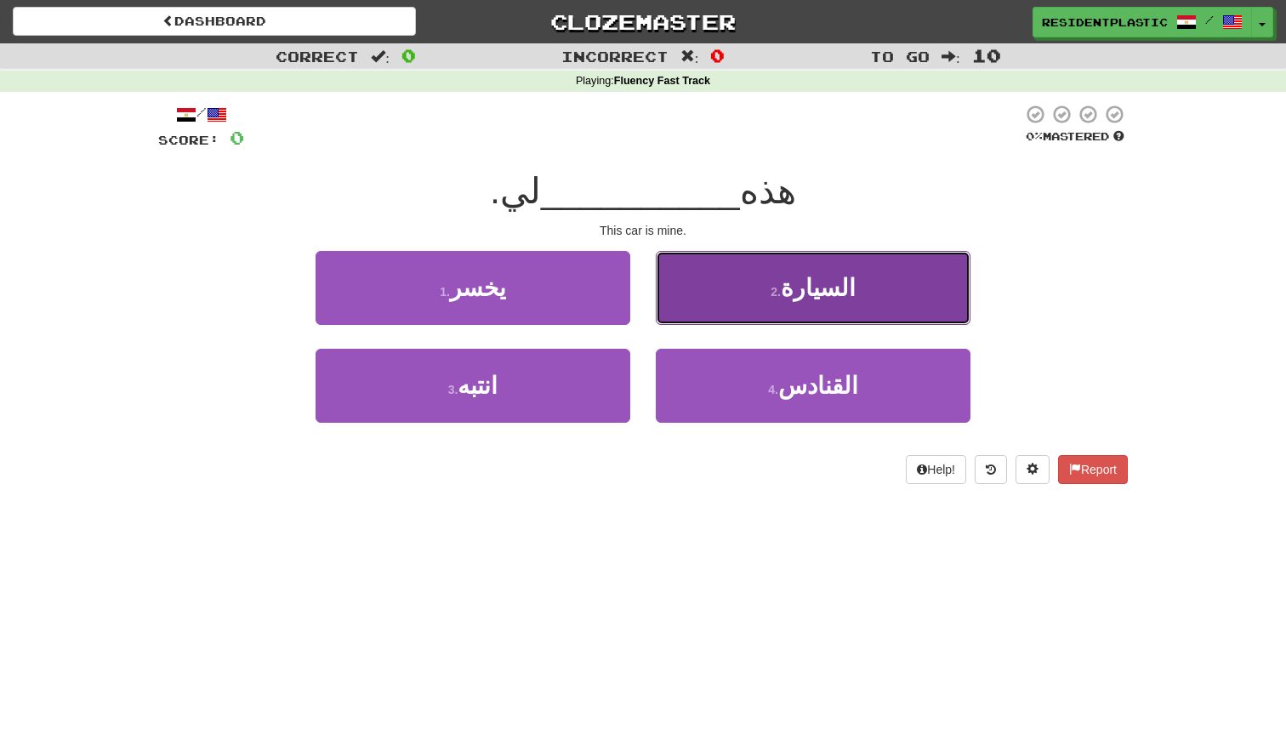
click at [791, 308] on button "2 . السيارة" at bounding box center [813, 288] width 315 height 74
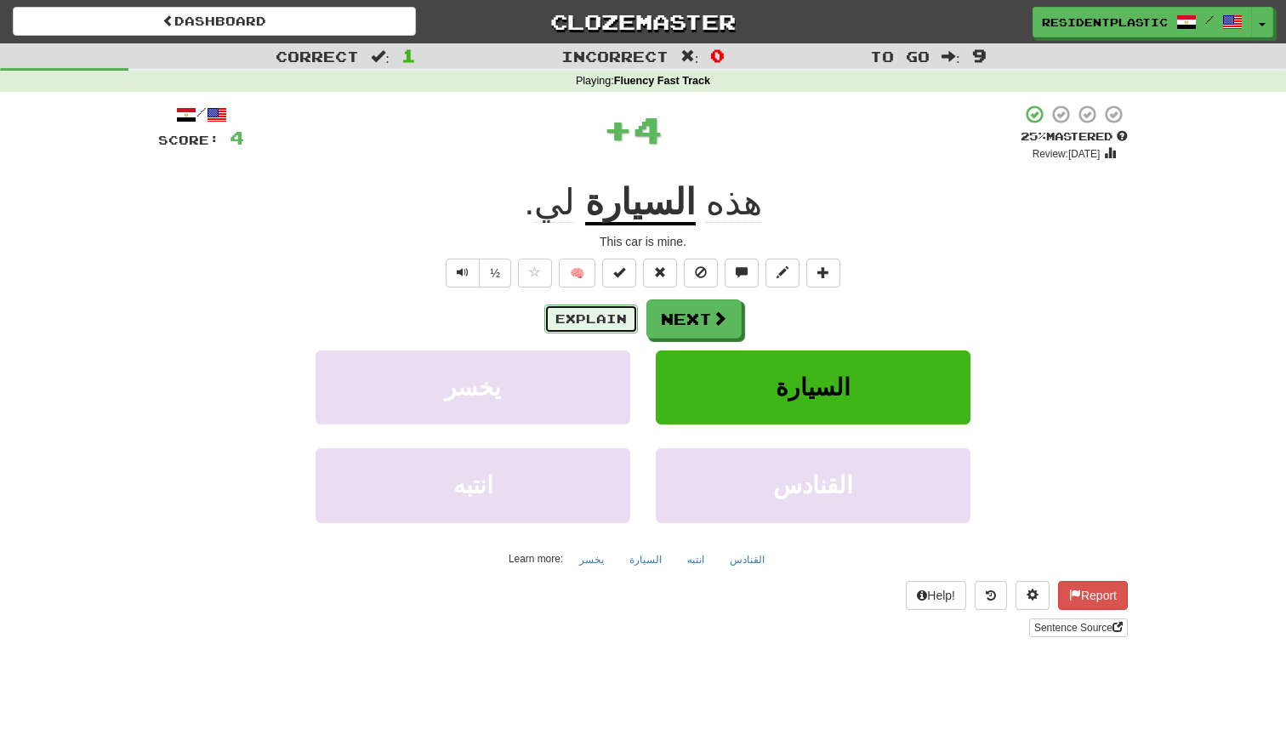
click at [586, 316] on button "Explain" at bounding box center [591, 318] width 94 height 29
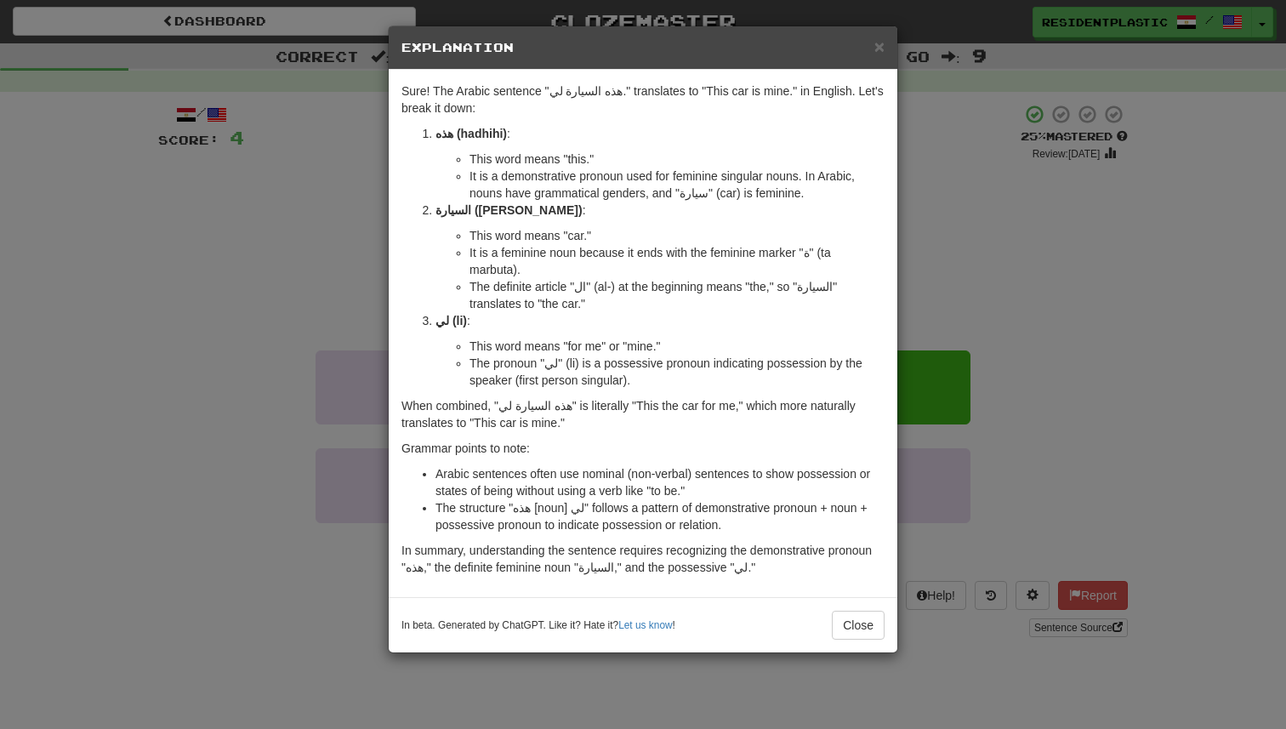
click at [296, 265] on div "× Explanation Sure! The Arabic sentence "هذه السيارة لي." translates to "This c…" at bounding box center [643, 364] width 1286 height 729
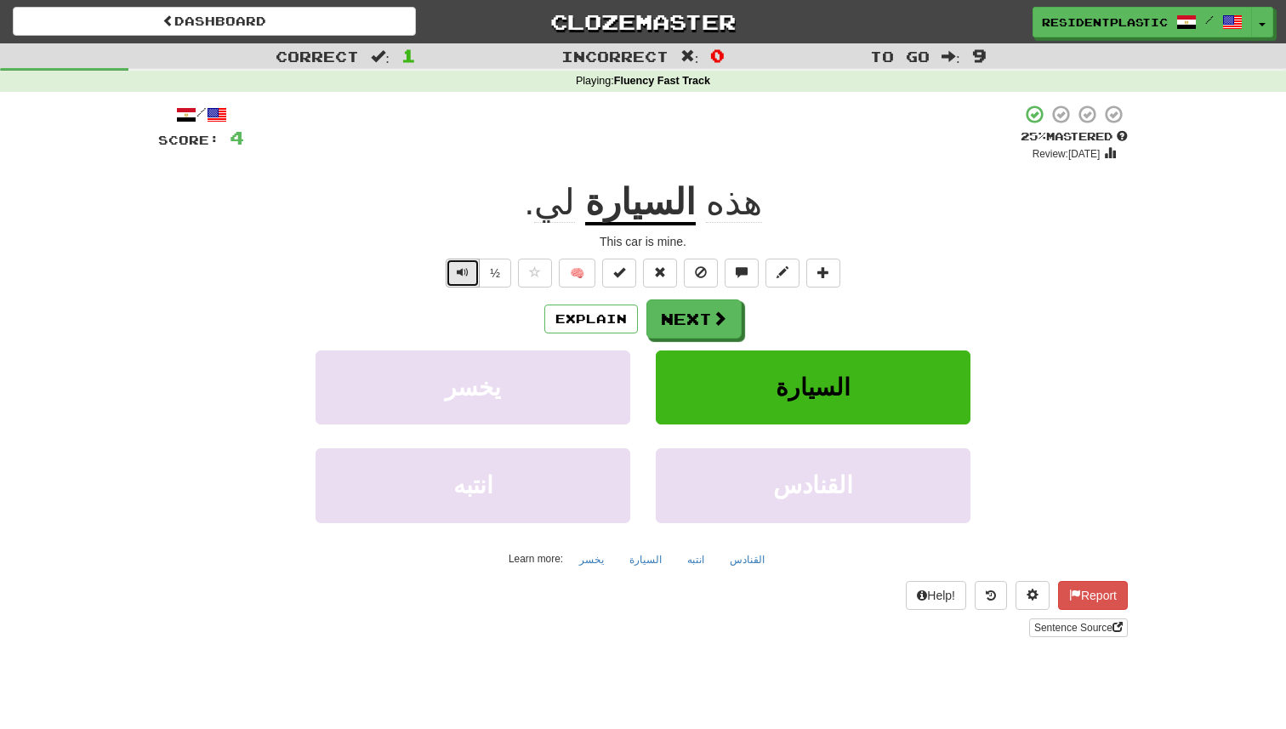
click at [466, 277] on span "Text-to-speech controls" at bounding box center [463, 272] width 12 height 12
click at [713, 320] on span at bounding box center [720, 318] width 15 height 15
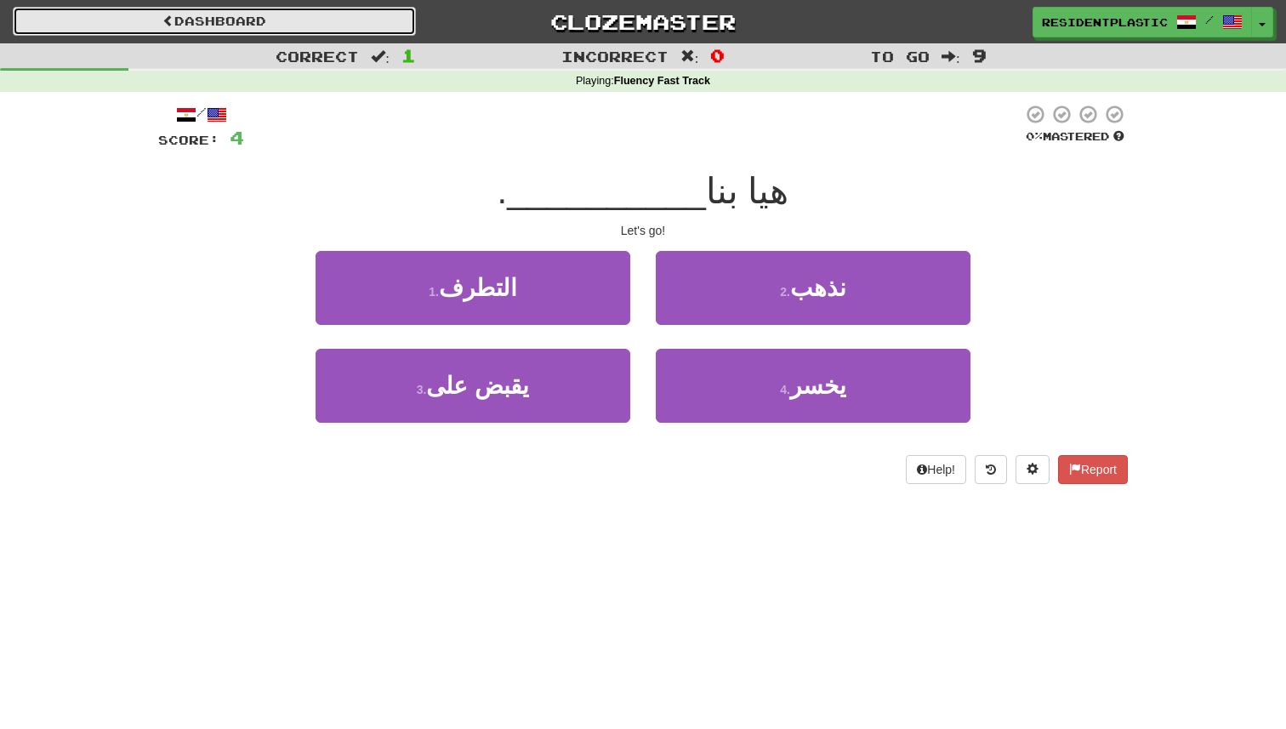
click at [352, 25] on link "Dashboard" at bounding box center [214, 21] width 403 height 29
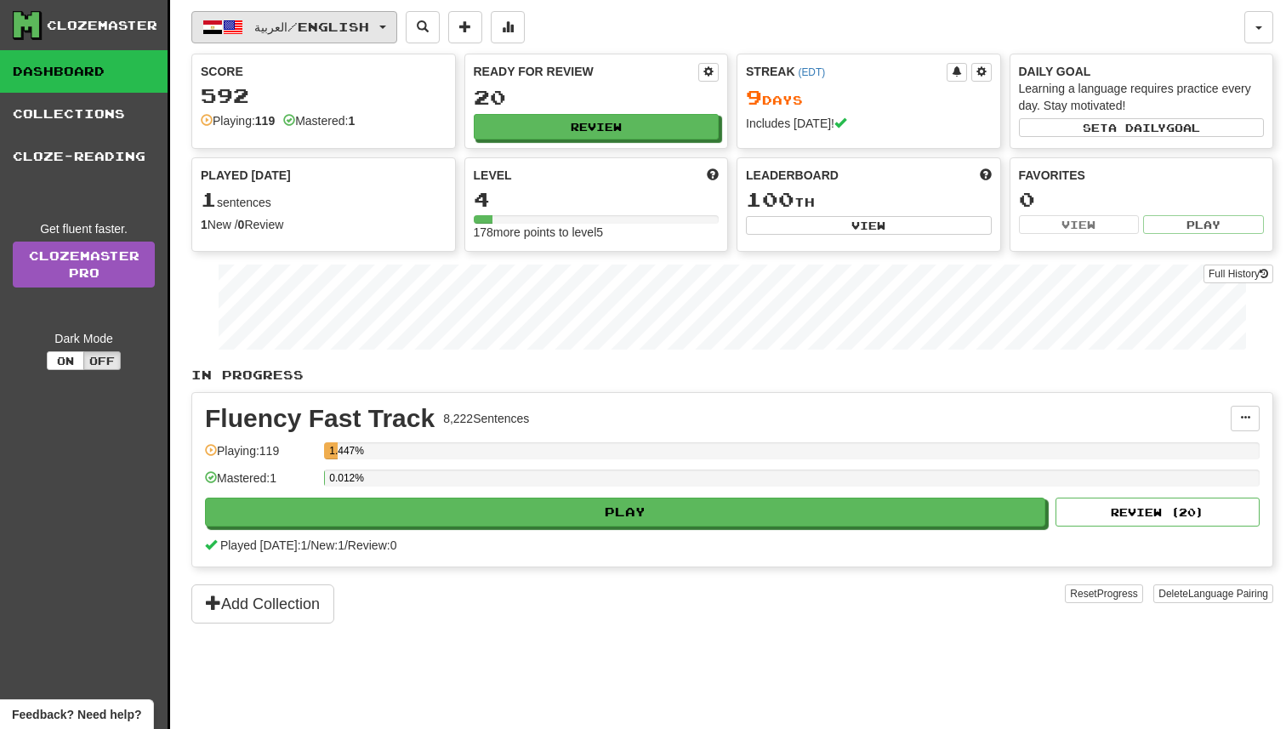
click at [352, 37] on button "العربية / English" at bounding box center [294, 27] width 206 height 32
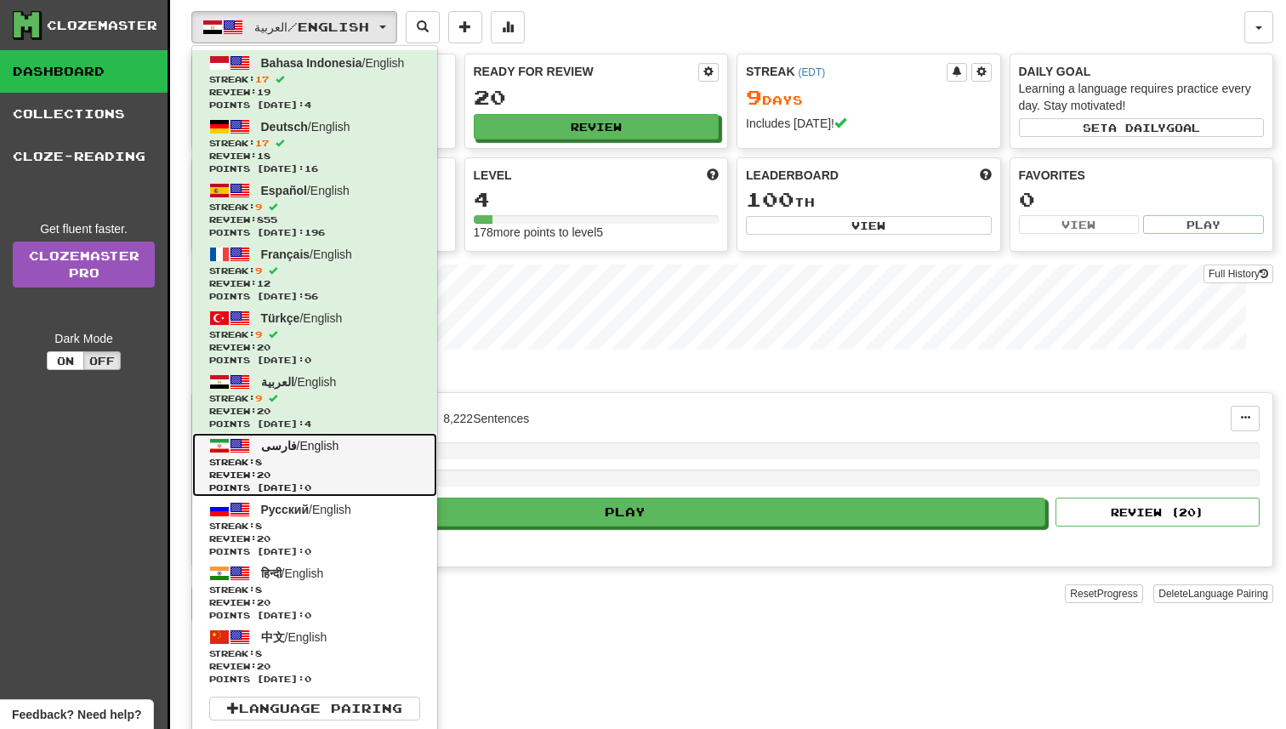
click at [310, 462] on span "Streak: 8" at bounding box center [314, 462] width 211 height 13
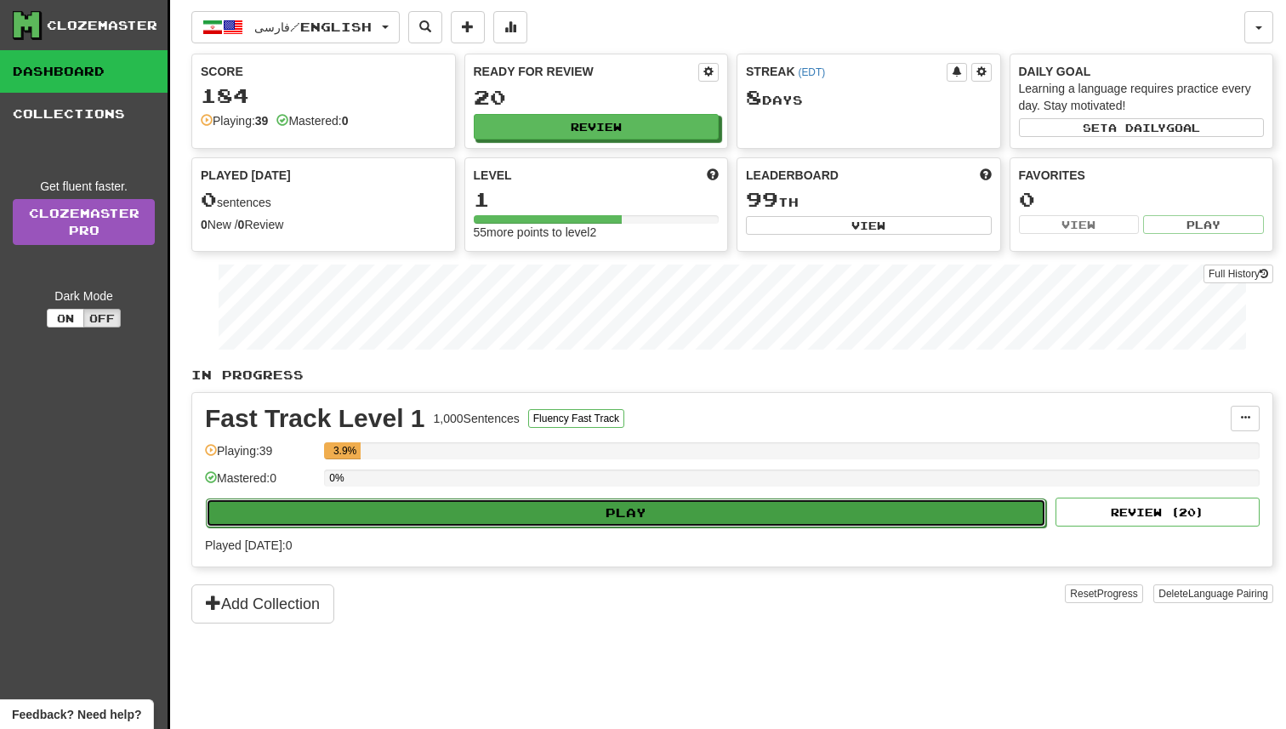
click at [566, 513] on button "Play" at bounding box center [626, 512] width 840 height 29
select select "**"
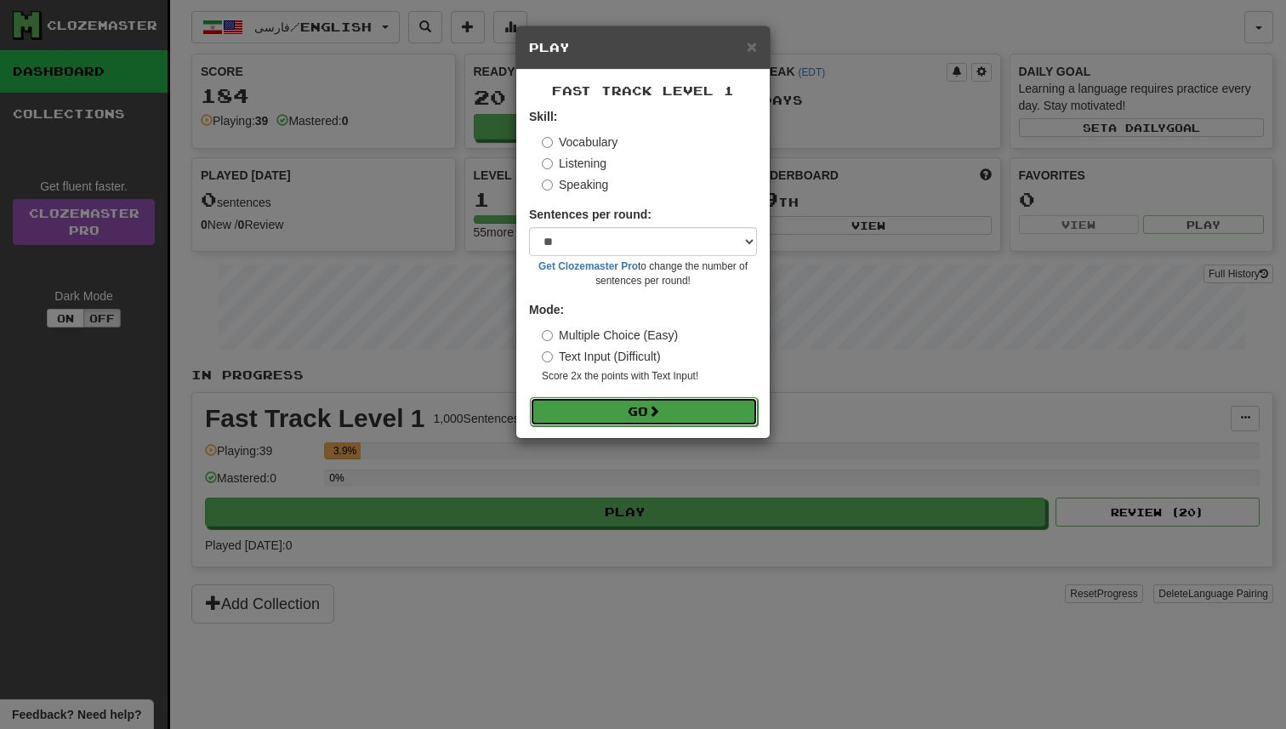
click at [651, 406] on button "Go" at bounding box center [644, 411] width 228 height 29
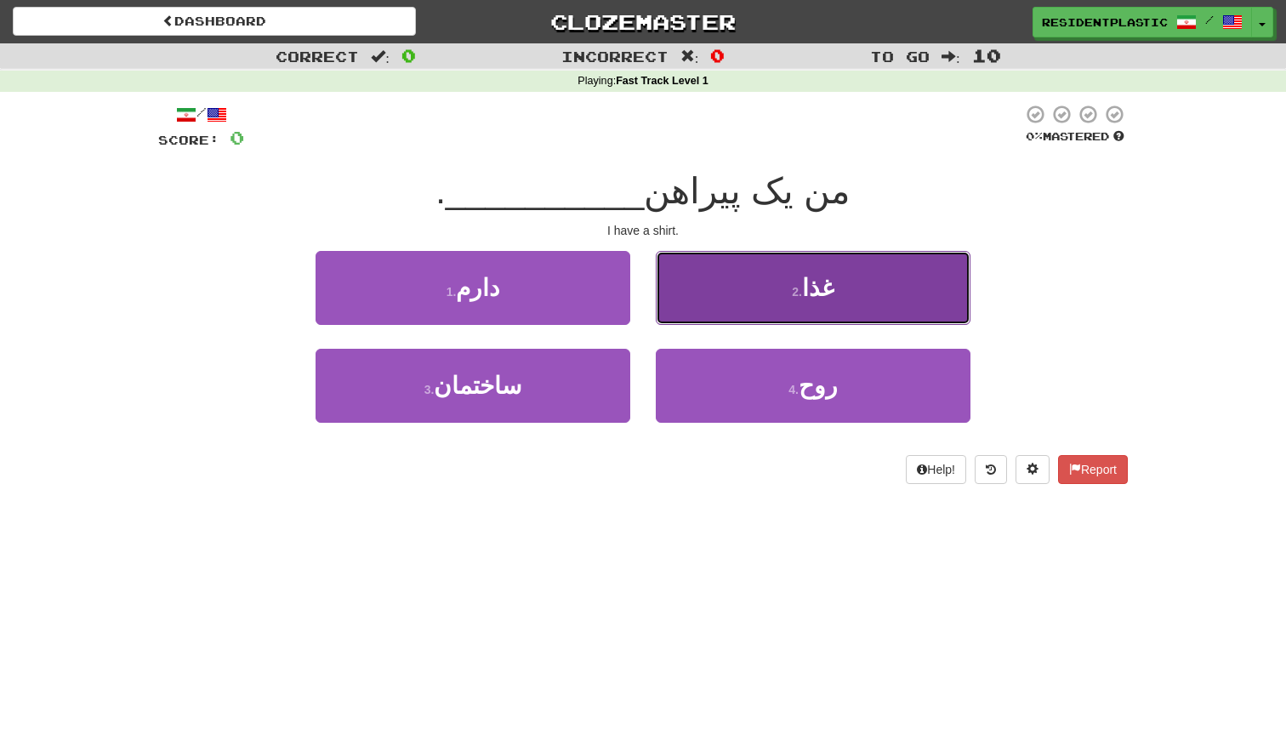
click at [747, 289] on button "2 . غذا" at bounding box center [813, 288] width 315 height 74
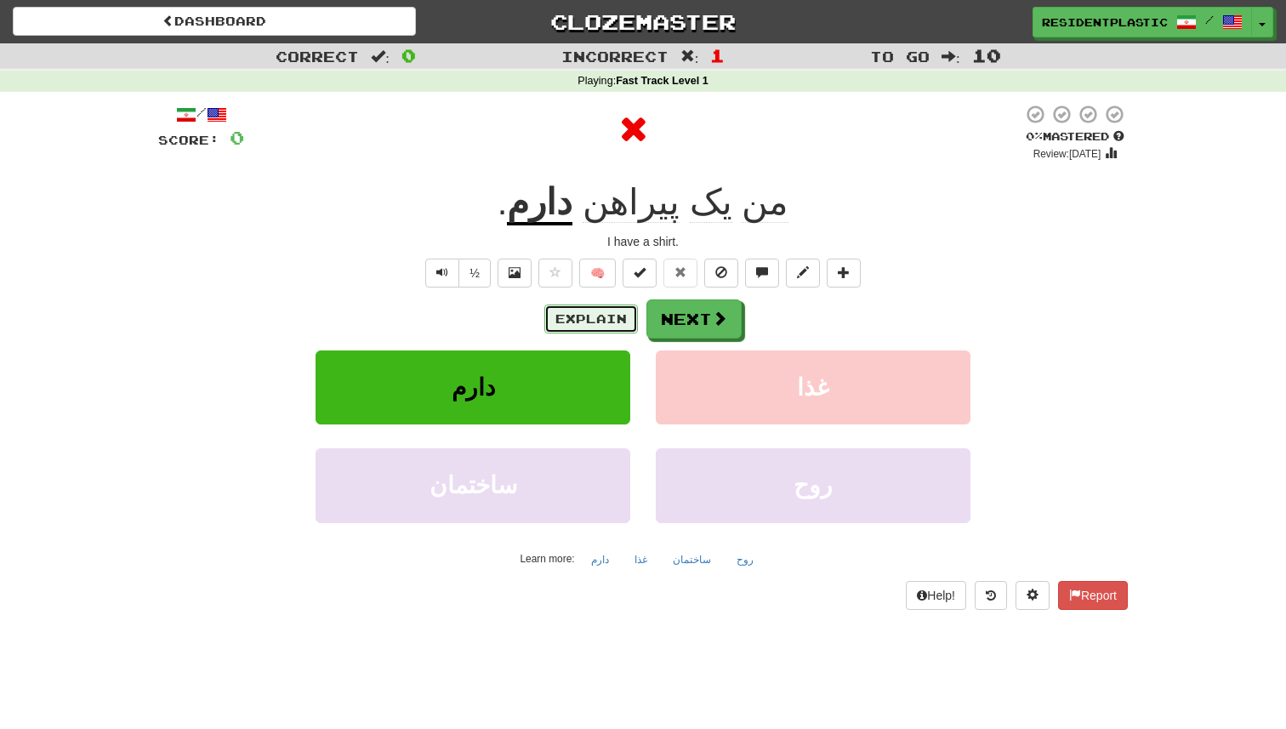
click at [586, 323] on button "Explain" at bounding box center [591, 318] width 94 height 29
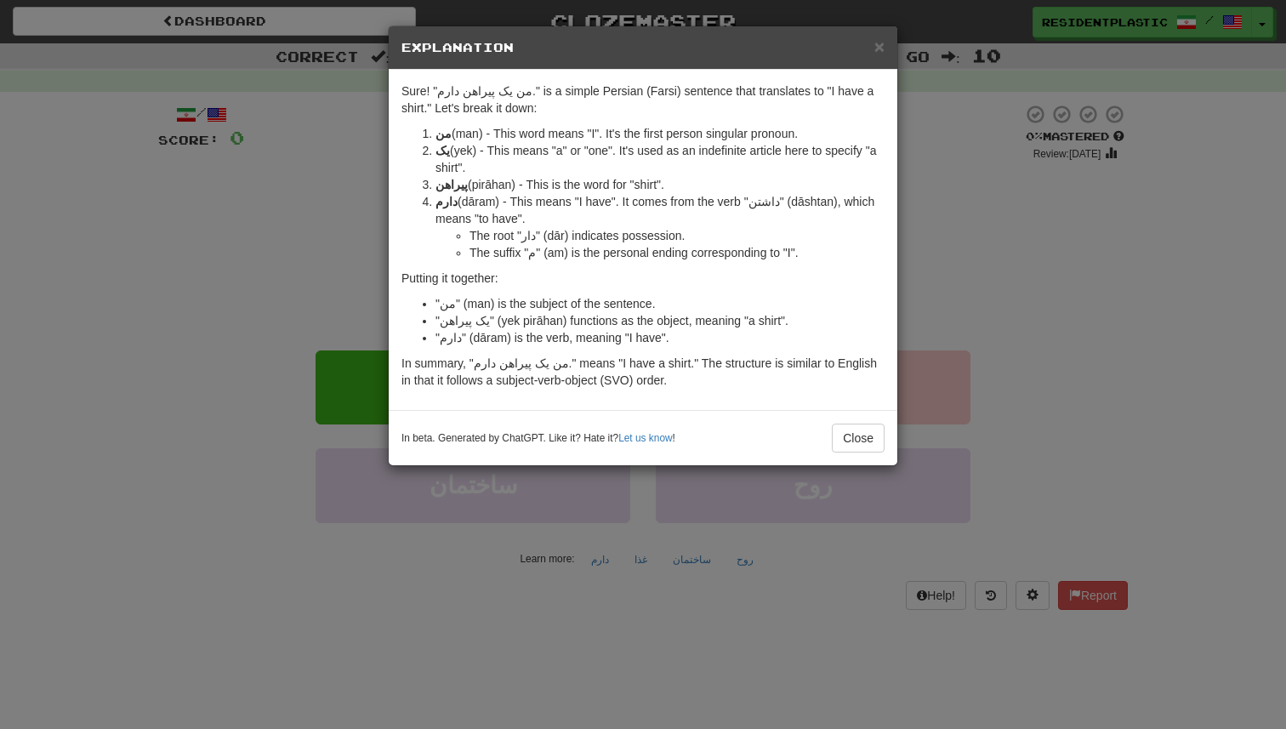
click at [958, 253] on div "× Explanation Sure! "من یک پیراهن دارم." is a simple Persian (Farsi) sentence t…" at bounding box center [643, 364] width 1286 height 729
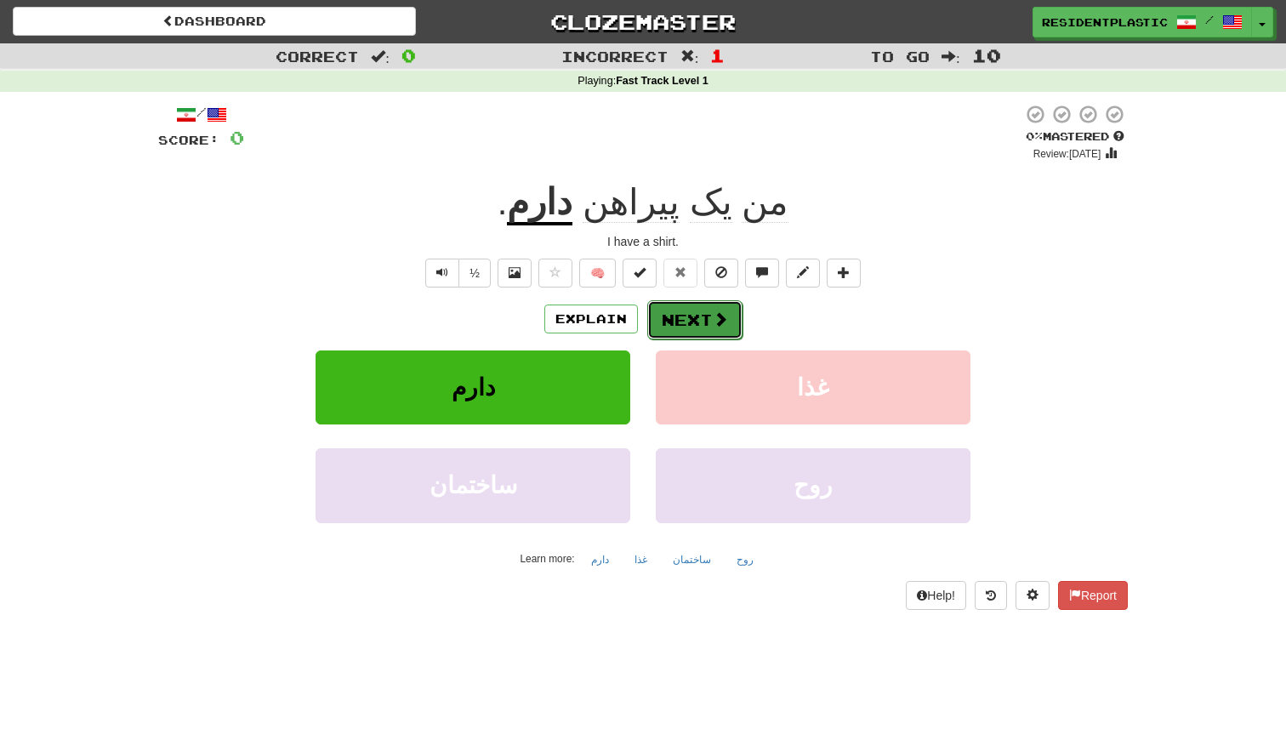
click at [688, 323] on button "Next" at bounding box center [694, 319] width 95 height 39
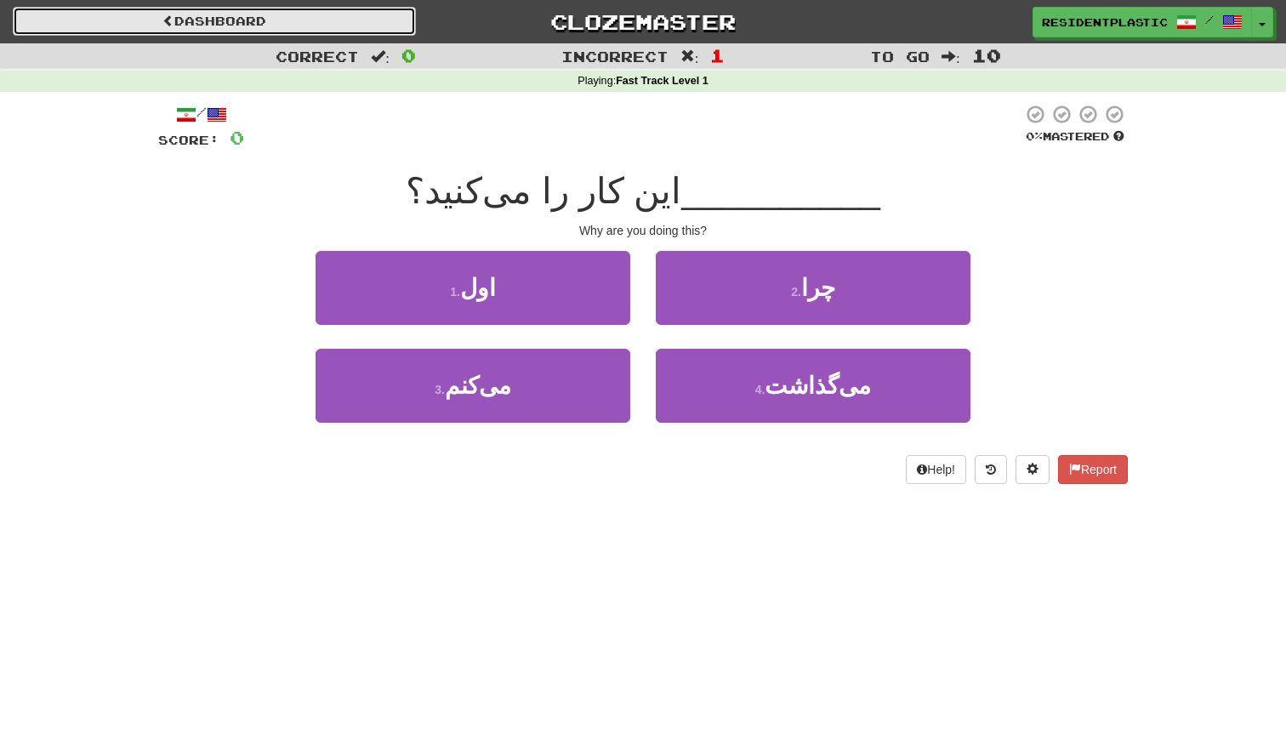
click at [301, 22] on link "Dashboard" at bounding box center [214, 21] width 403 height 29
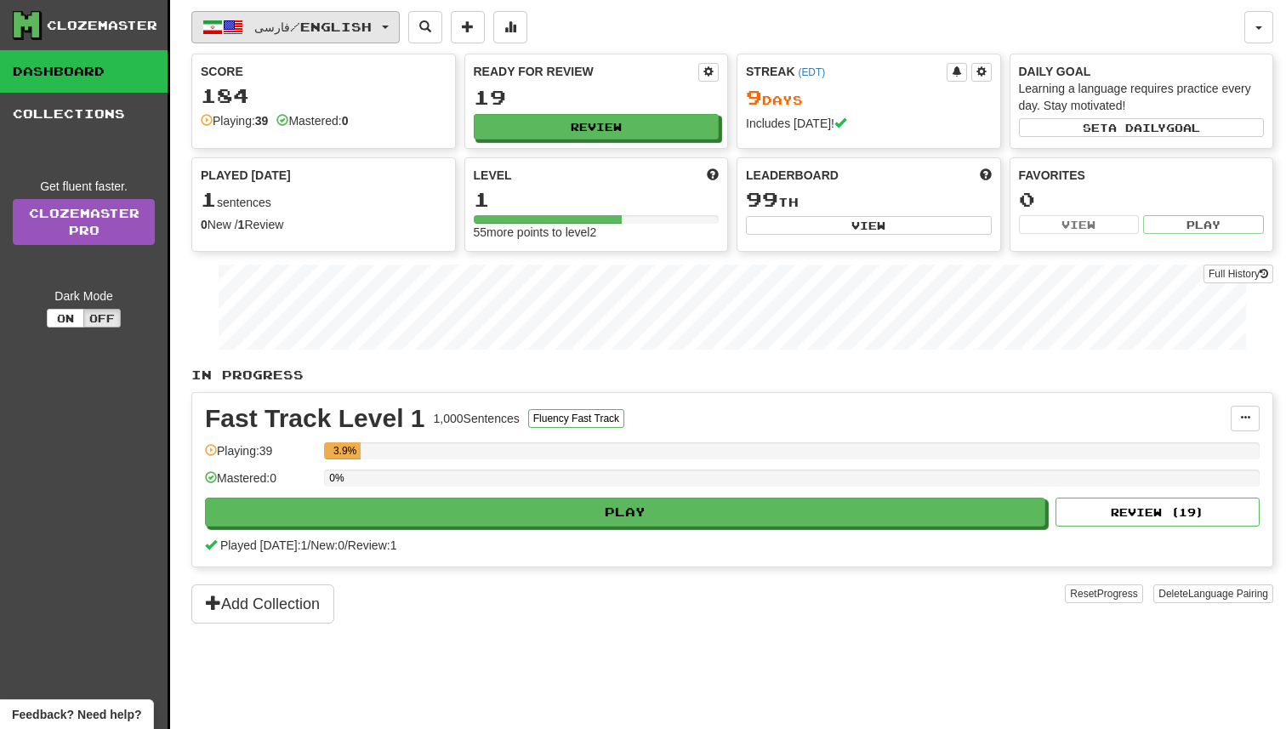
click at [343, 33] on span "فارسی / English" at bounding box center [312, 27] width 117 height 14
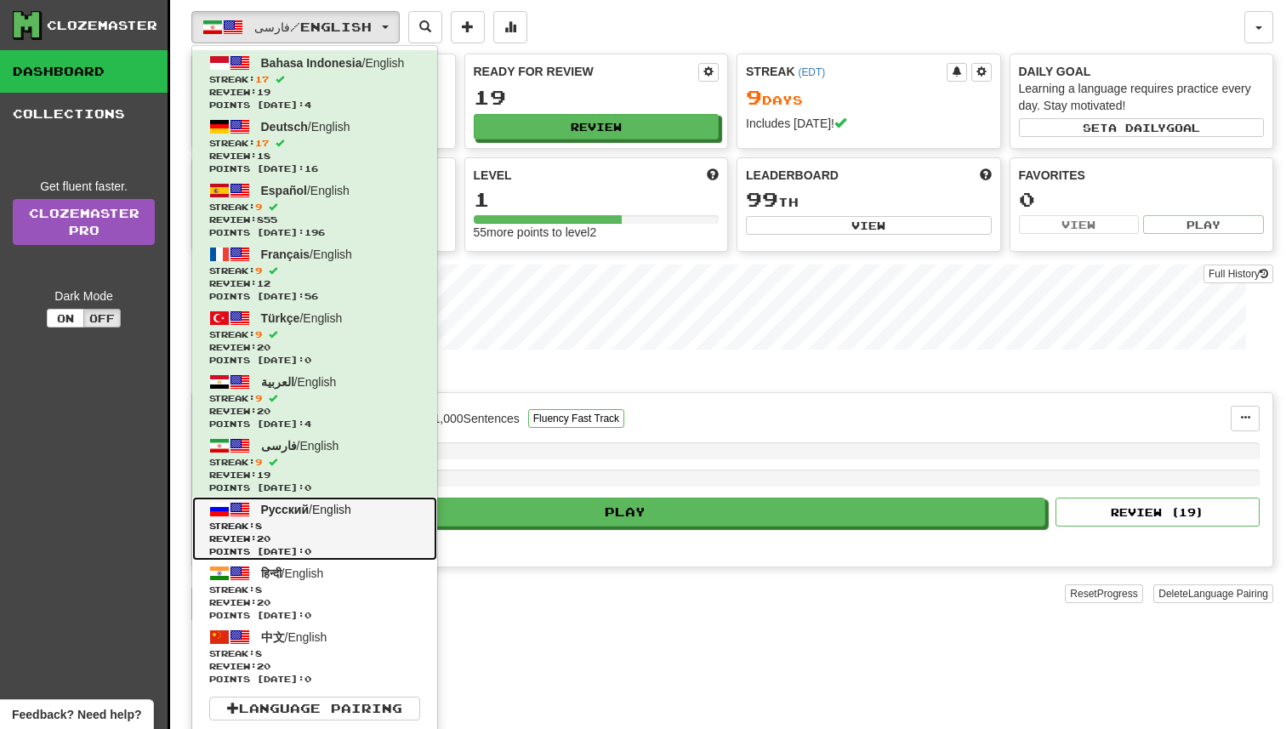
click at [364, 521] on span "Streak: 8" at bounding box center [314, 526] width 211 height 13
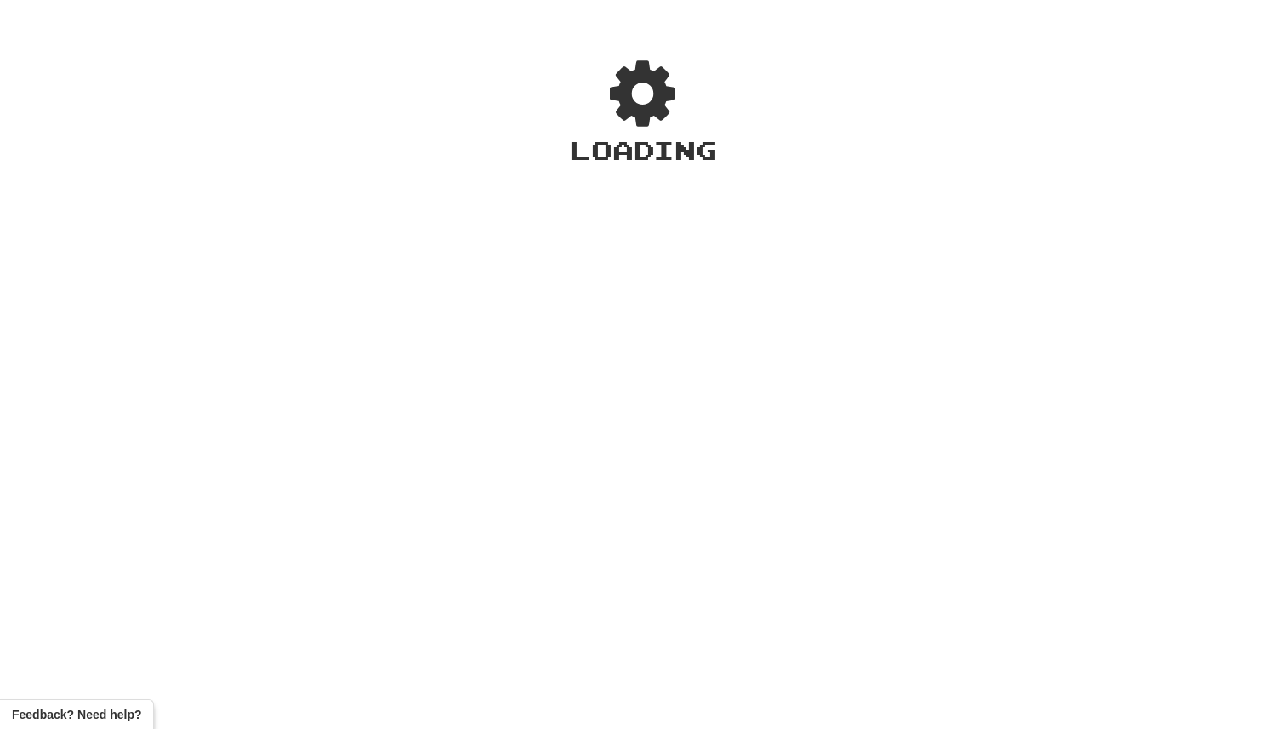
select select "**"
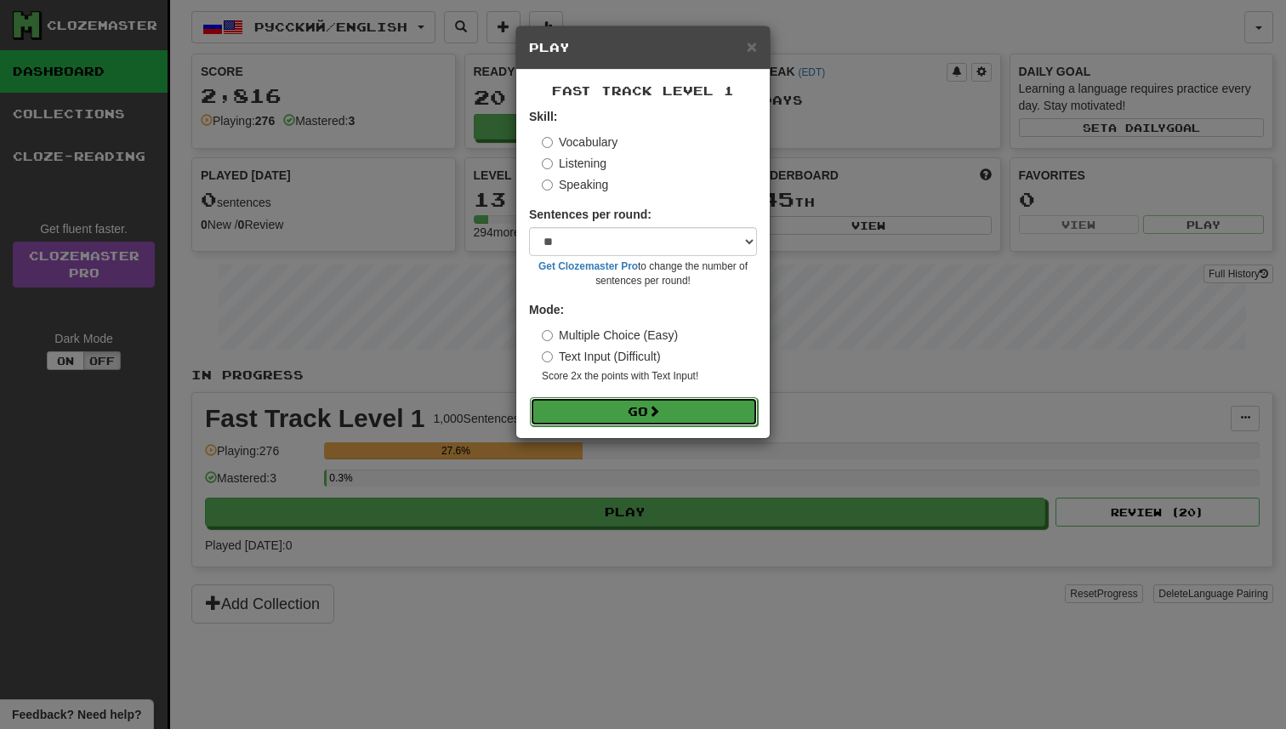
click at [582, 412] on button "Go" at bounding box center [644, 411] width 228 height 29
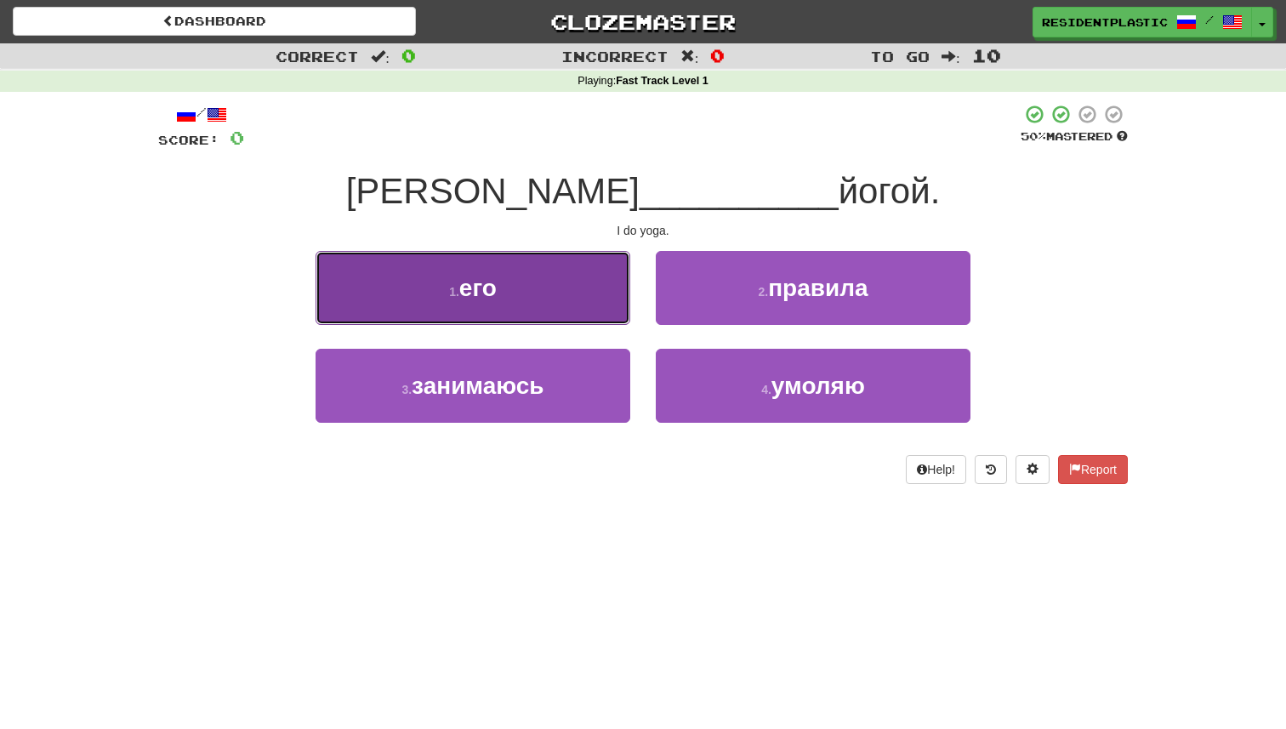
click at [623, 251] on button "1 . его" at bounding box center [473, 288] width 315 height 74
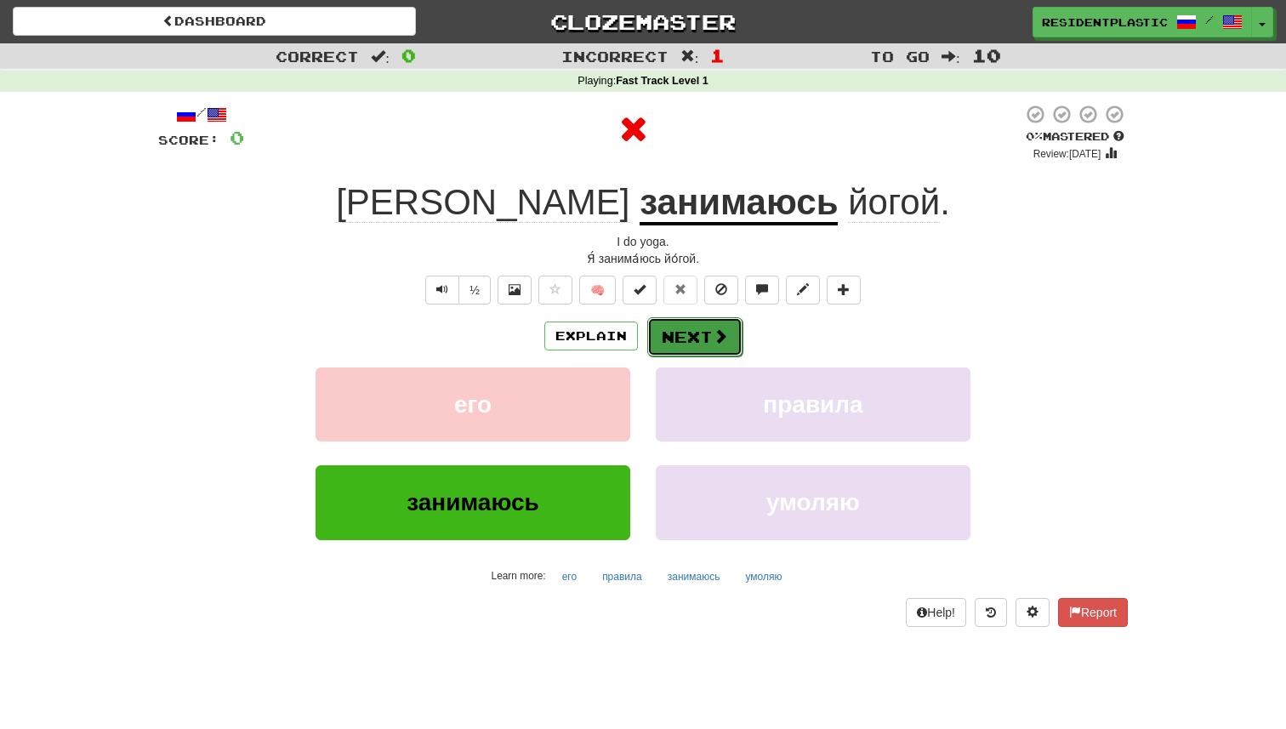
click at [683, 340] on button "Next" at bounding box center [694, 336] width 95 height 39
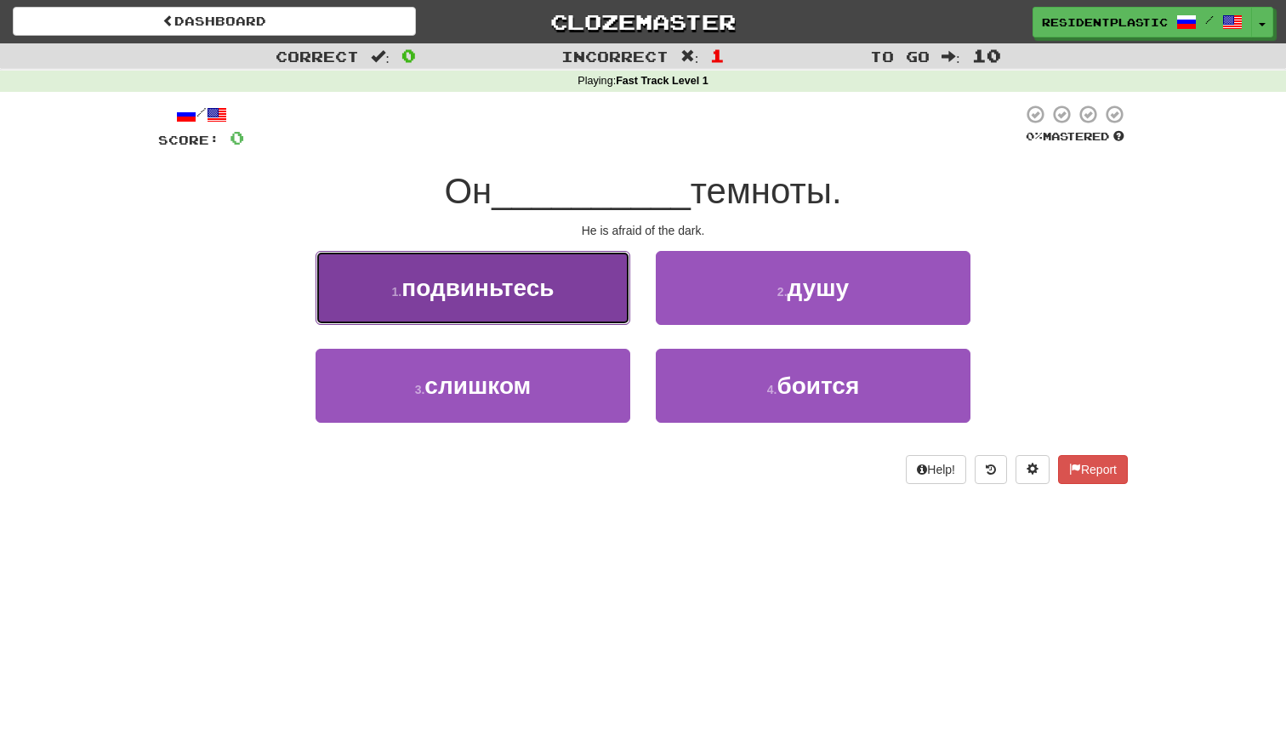
click at [610, 292] on button "1 . подвиньтесь" at bounding box center [473, 288] width 315 height 74
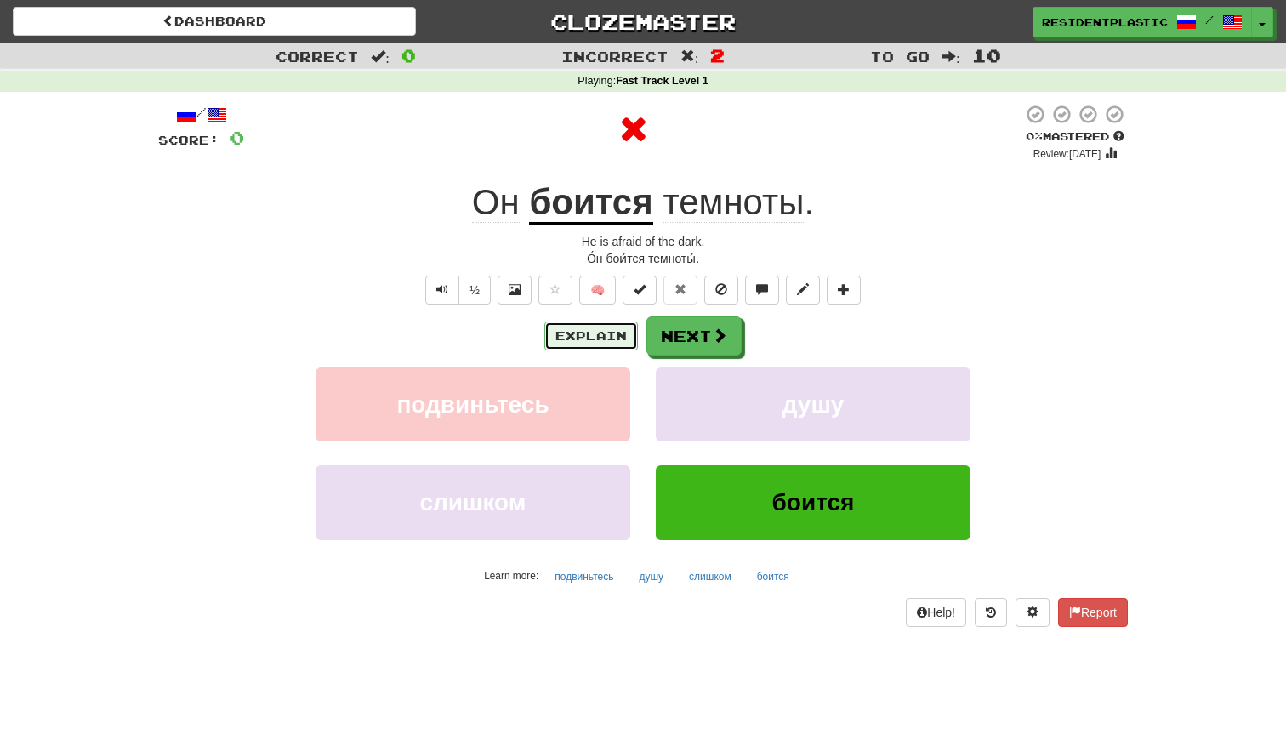
click at [593, 331] on button "Explain" at bounding box center [591, 335] width 94 height 29
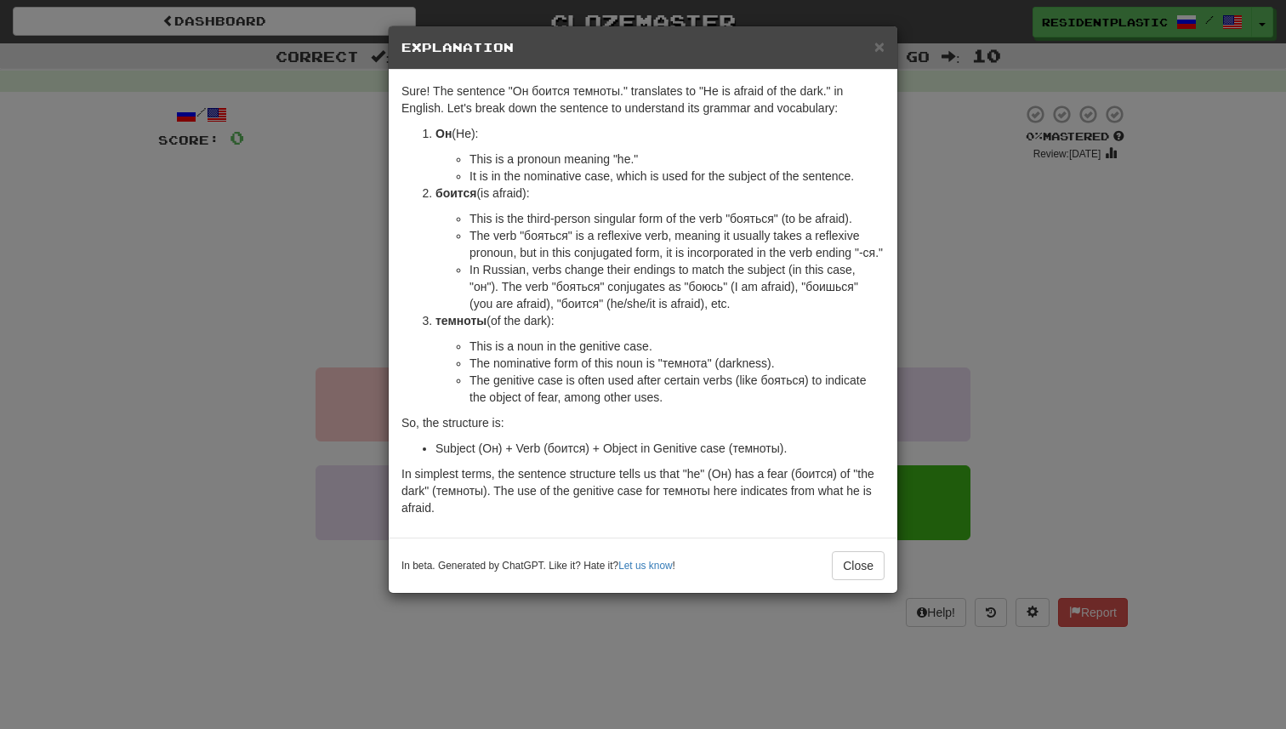
click at [1028, 328] on div "× Explanation Sure! The sentence "Он боится темноты." translates to "He is afra…" at bounding box center [643, 364] width 1286 height 729
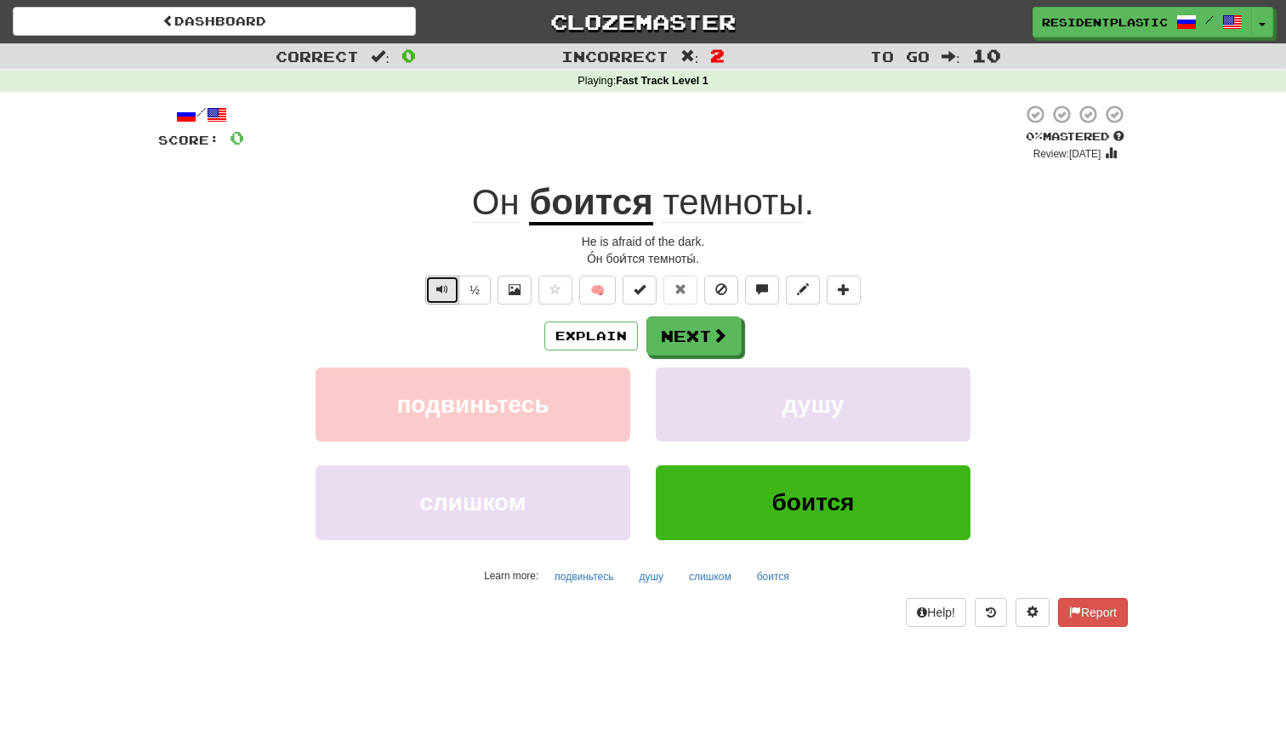
click at [446, 299] on button "Text-to-speech controls" at bounding box center [442, 290] width 34 height 29
click at [714, 343] on span at bounding box center [720, 335] width 15 height 15
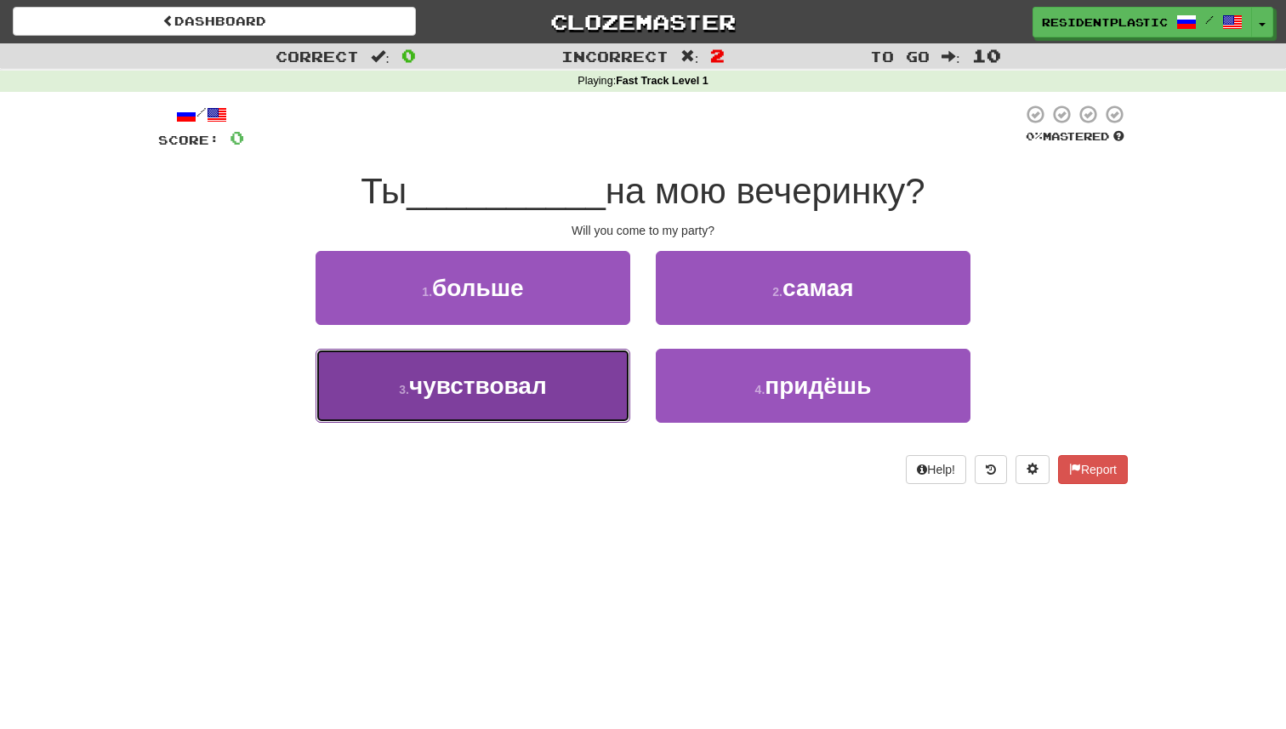
click at [593, 394] on button "3 . чувствовал" at bounding box center [473, 386] width 315 height 74
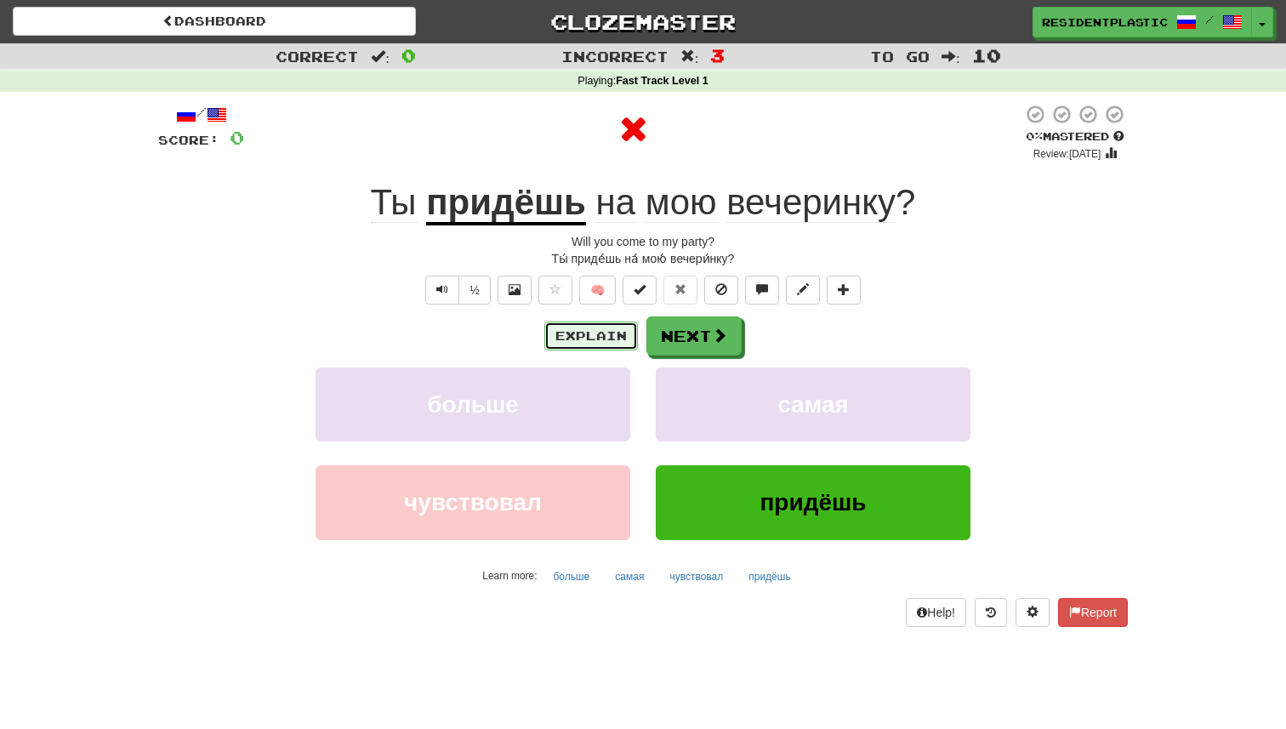
click at [589, 328] on button "Explain" at bounding box center [591, 335] width 94 height 29
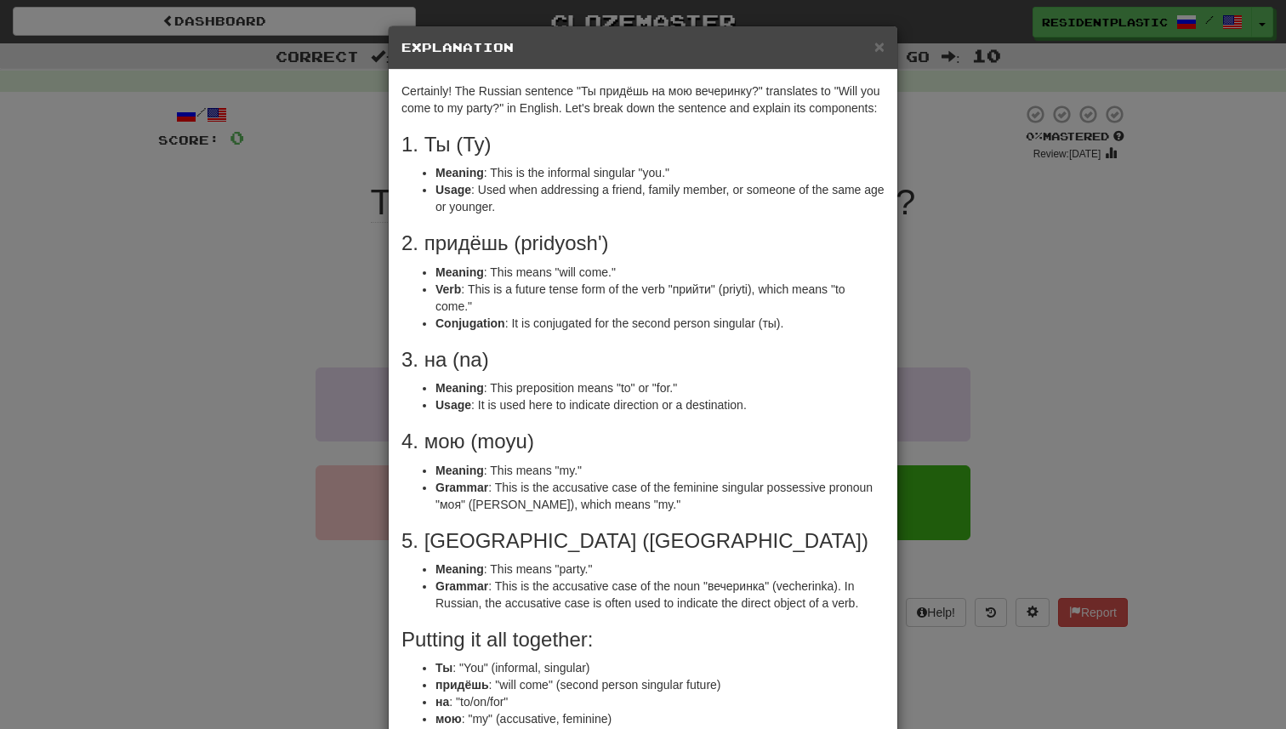
click at [935, 456] on div "× Explanation Certainly! The Russian sentence "Ты придёшь на мою вечеринку?" tr…" at bounding box center [643, 364] width 1286 height 729
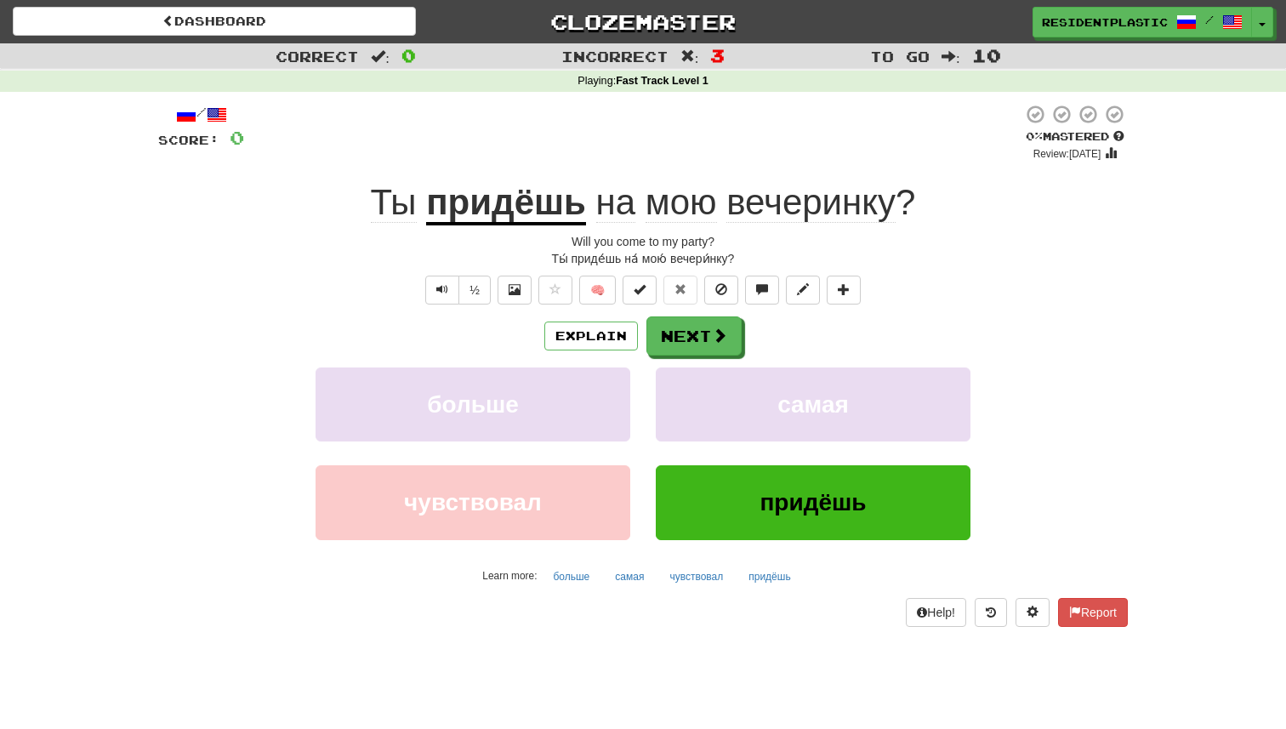
click at [416, 283] on div "½ 🧠" at bounding box center [643, 290] width 970 height 29
click at [444, 287] on span "Text-to-speech controls" at bounding box center [442, 289] width 12 height 12
click at [693, 346] on button "Next" at bounding box center [694, 336] width 95 height 39
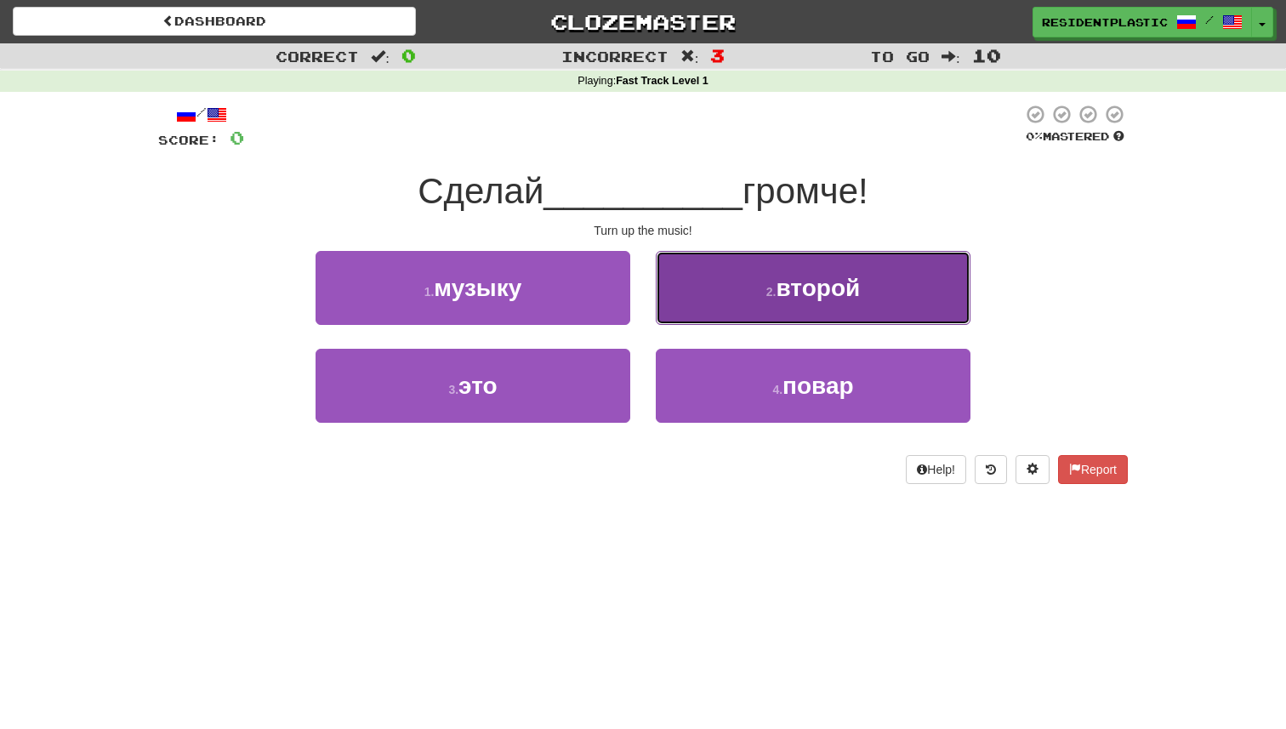
click at [758, 305] on button "2 . второй" at bounding box center [813, 288] width 315 height 74
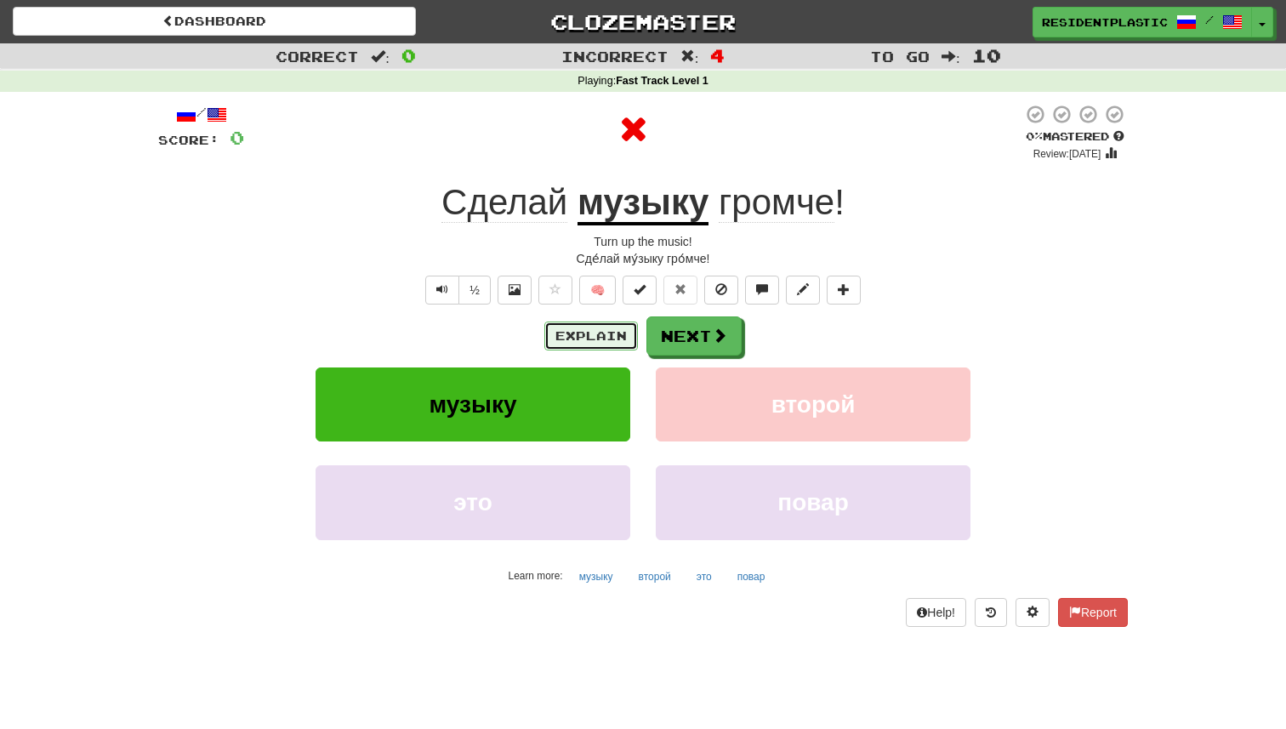
click at [595, 340] on button "Explain" at bounding box center [591, 335] width 94 height 29
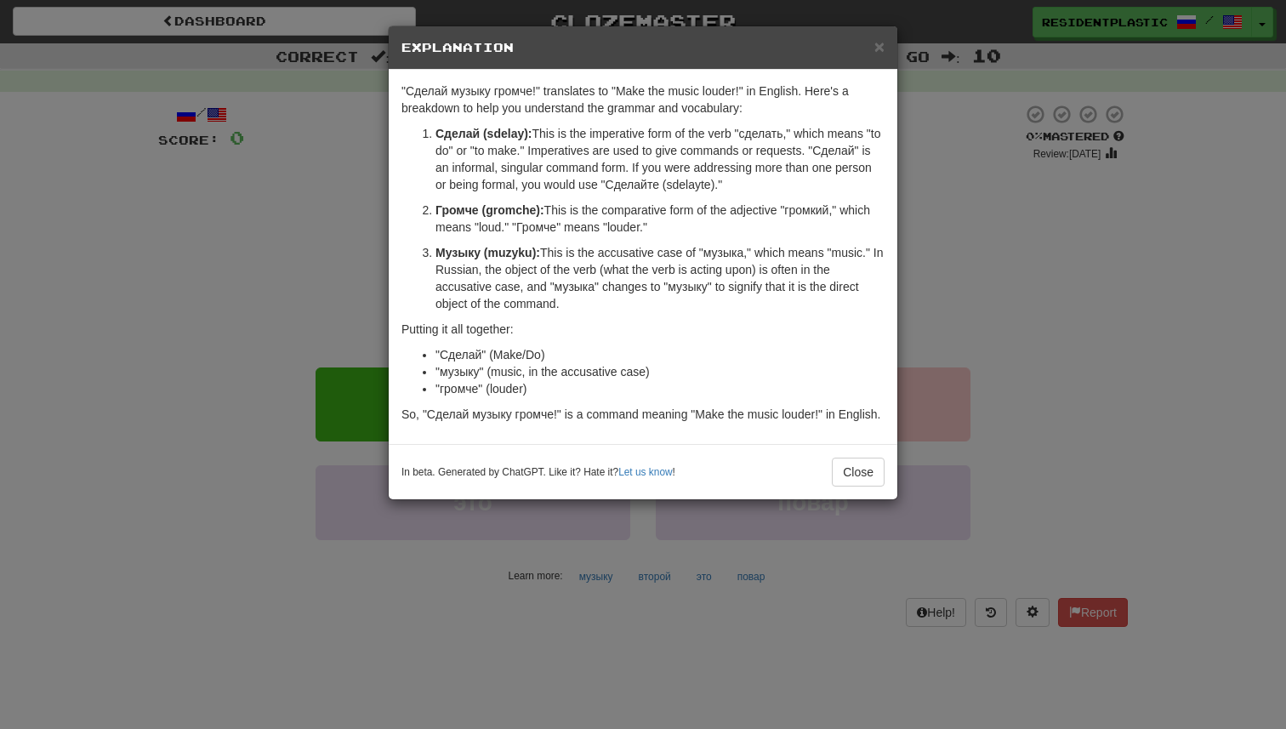
click at [1000, 415] on div "× Explanation "Сделай музыку громче!" translates to "Make the music louder!" in…" at bounding box center [643, 364] width 1286 height 729
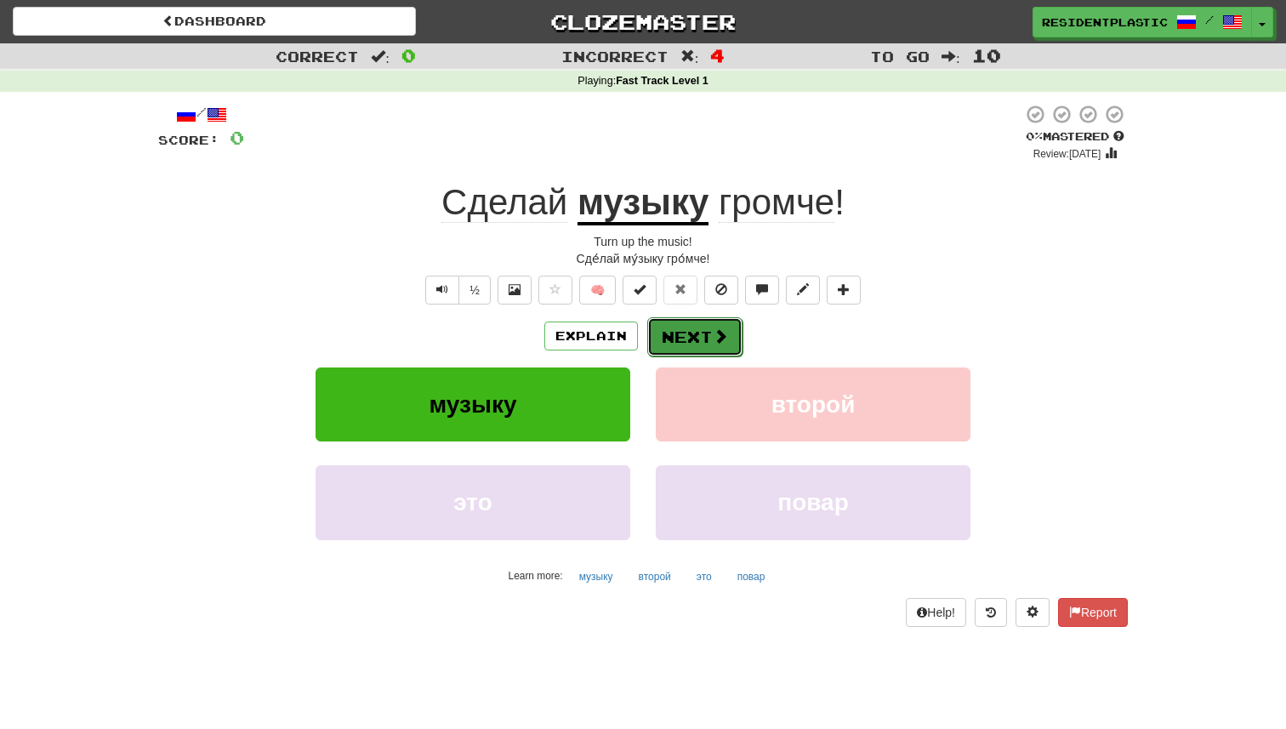
click at [715, 345] on button "Next" at bounding box center [694, 336] width 95 height 39
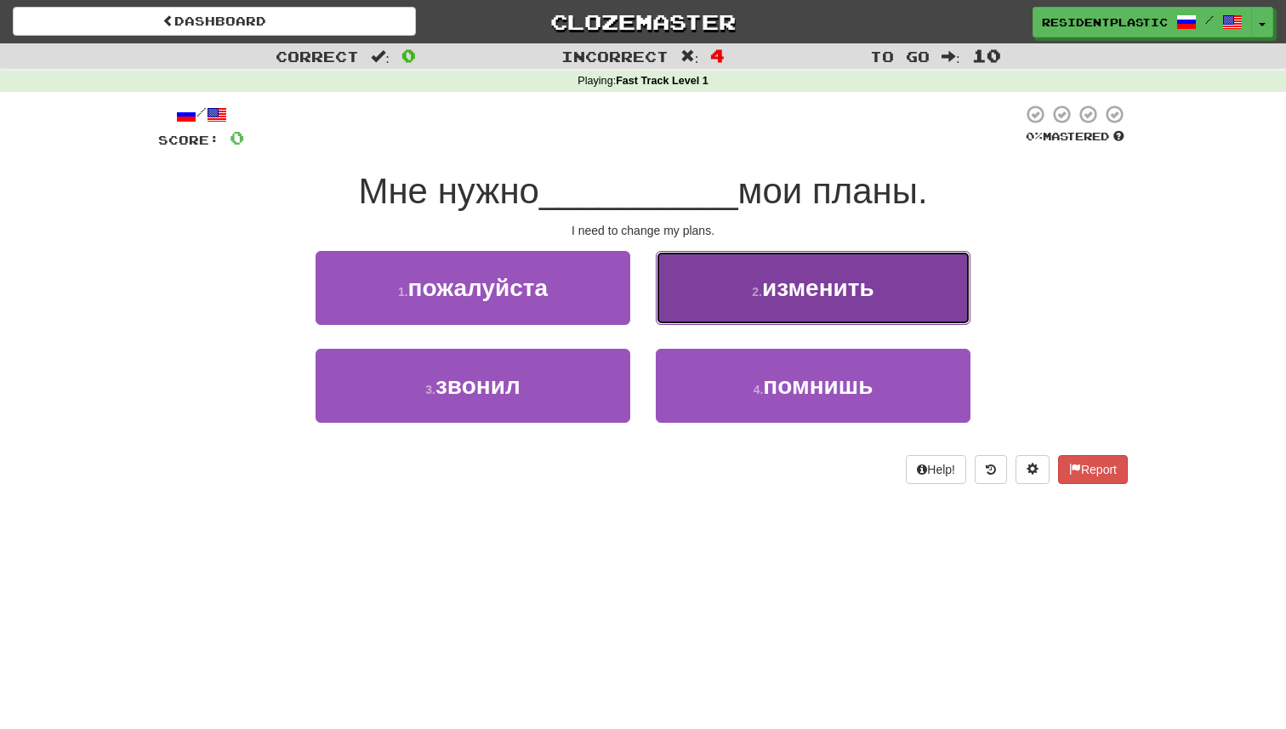
click at [734, 303] on button "2 . изменить" at bounding box center [813, 288] width 315 height 74
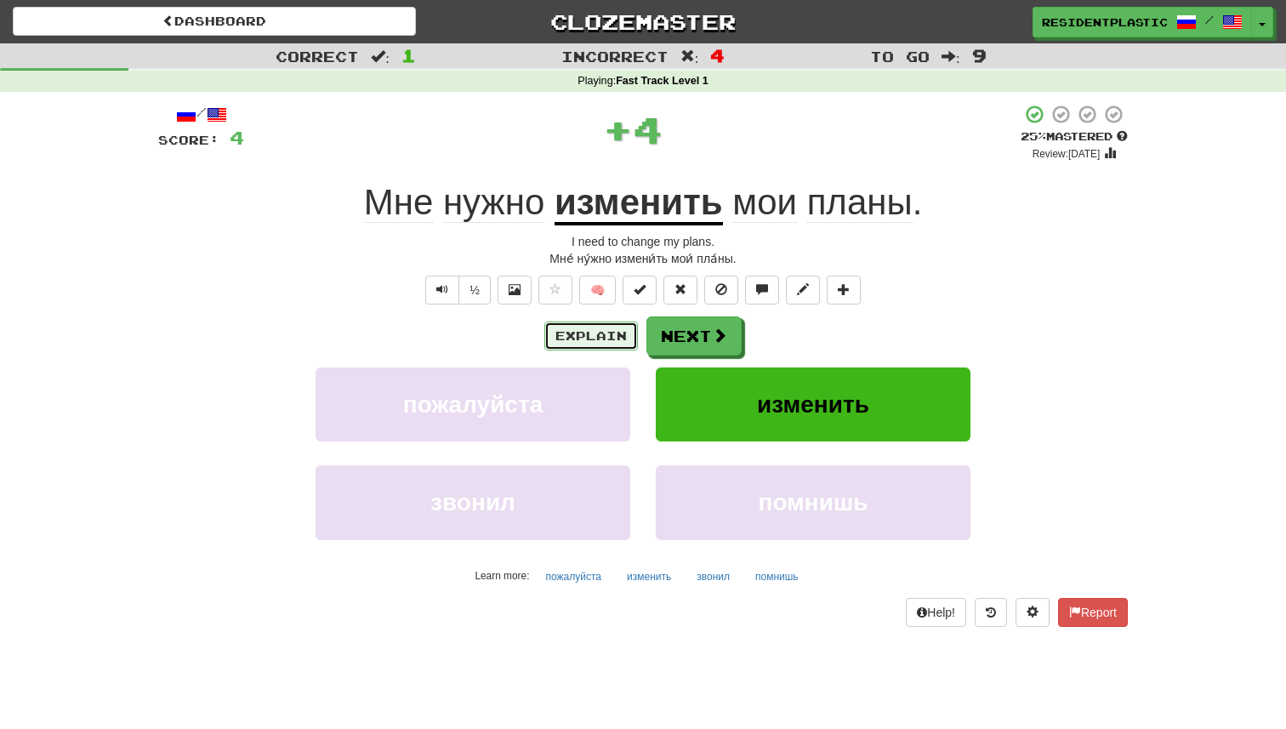
click at [578, 338] on button "Explain" at bounding box center [591, 335] width 94 height 29
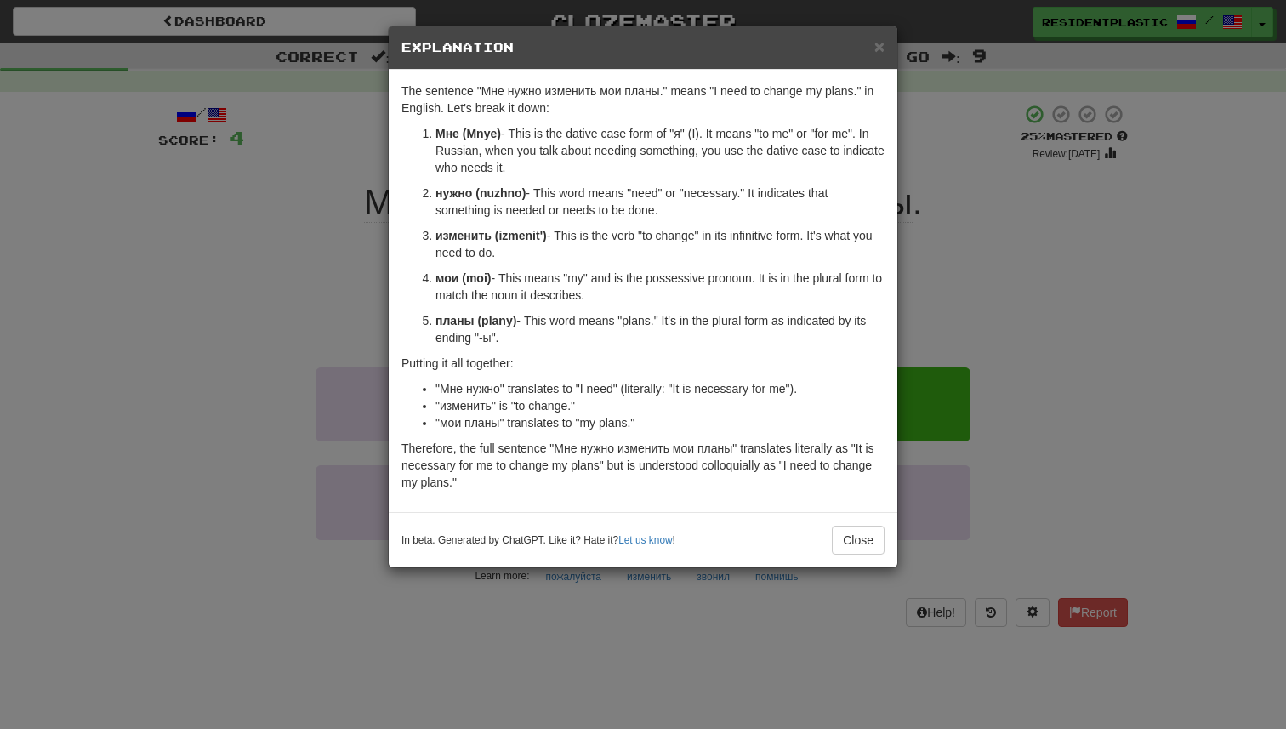
click at [968, 348] on div "× Explanation The sentence "Мне нужно изменить мои планы." means "I need to cha…" at bounding box center [643, 364] width 1286 height 729
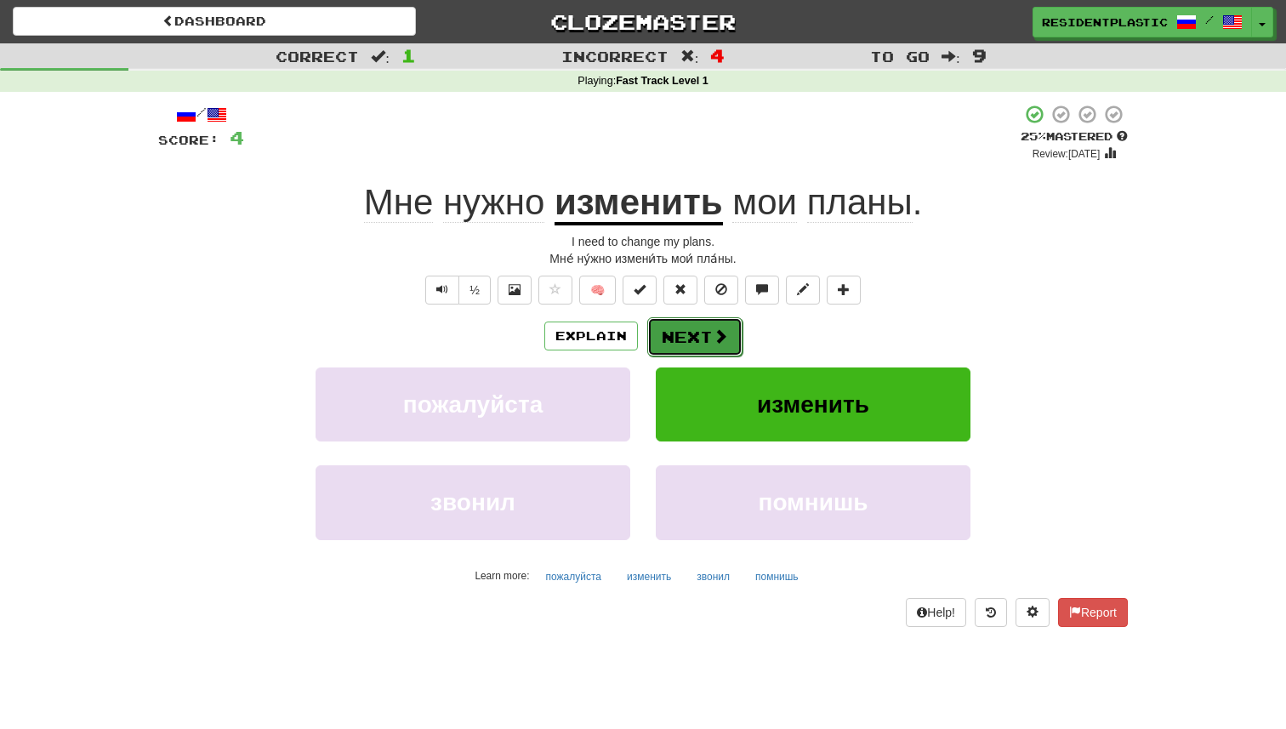
click at [707, 344] on button "Next" at bounding box center [694, 336] width 95 height 39
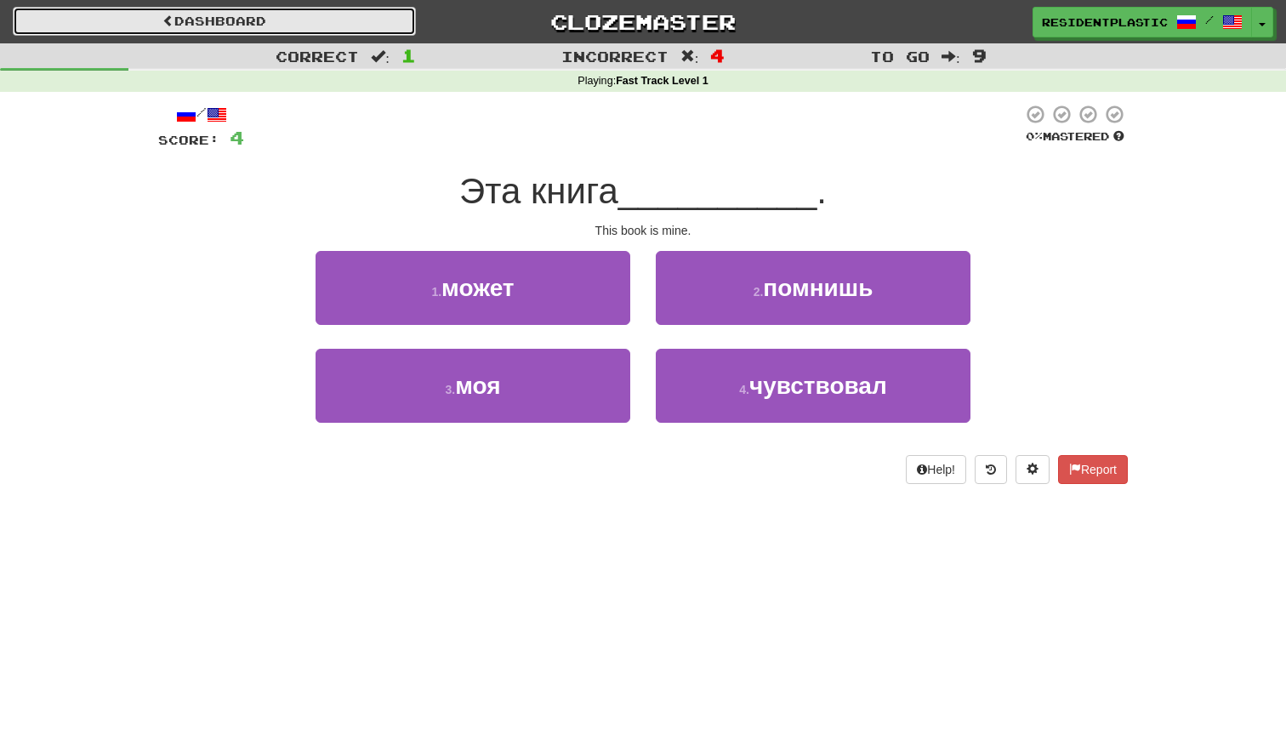
click at [334, 15] on link "Dashboard" at bounding box center [214, 21] width 403 height 29
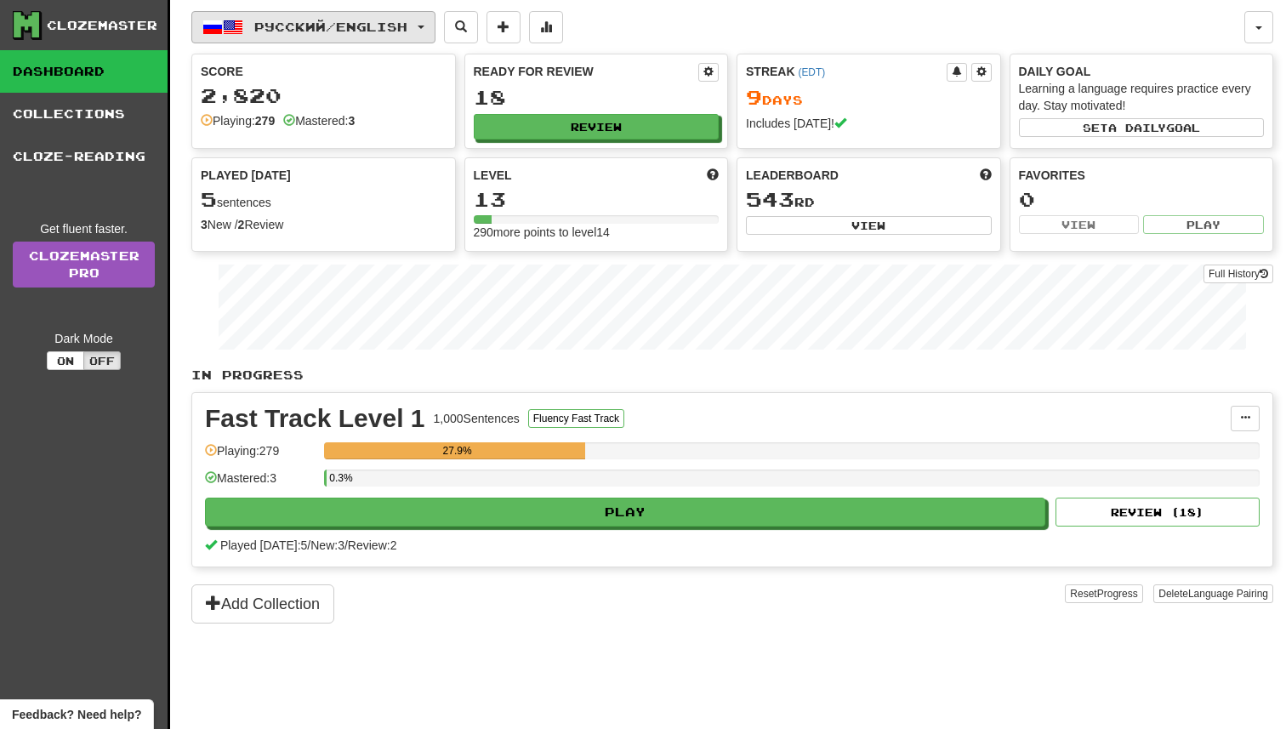
click at [337, 34] on button "Русский / English" at bounding box center [313, 27] width 244 height 32
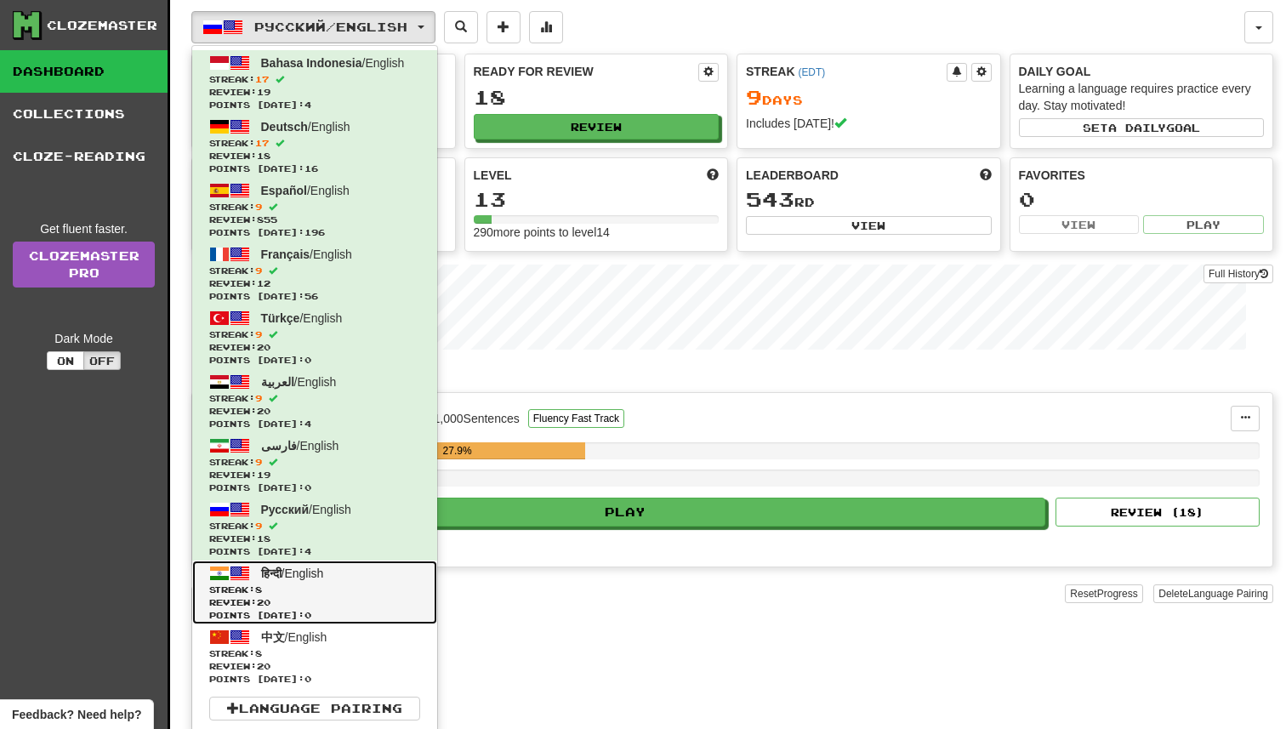
click at [355, 604] on span "Review: 20" at bounding box center [314, 602] width 211 height 13
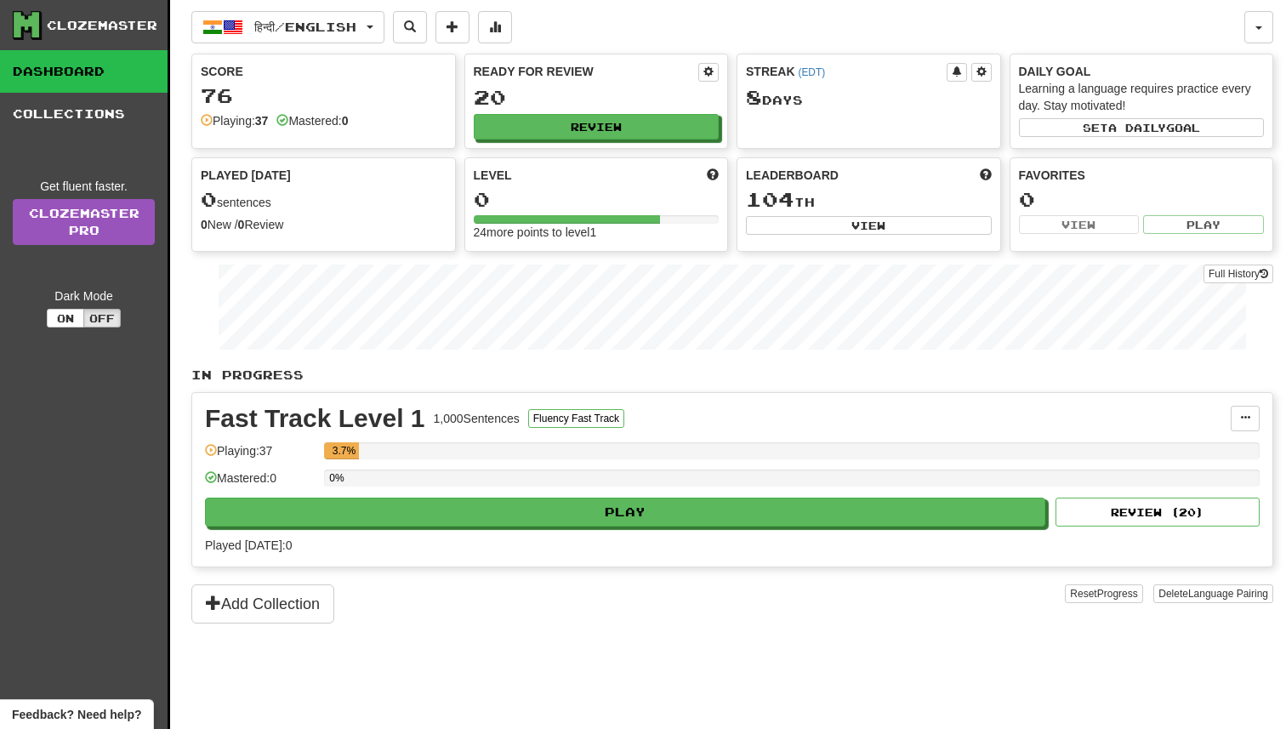
click at [564, 537] on div "Played [DATE]: 0" at bounding box center [732, 545] width 1055 height 17
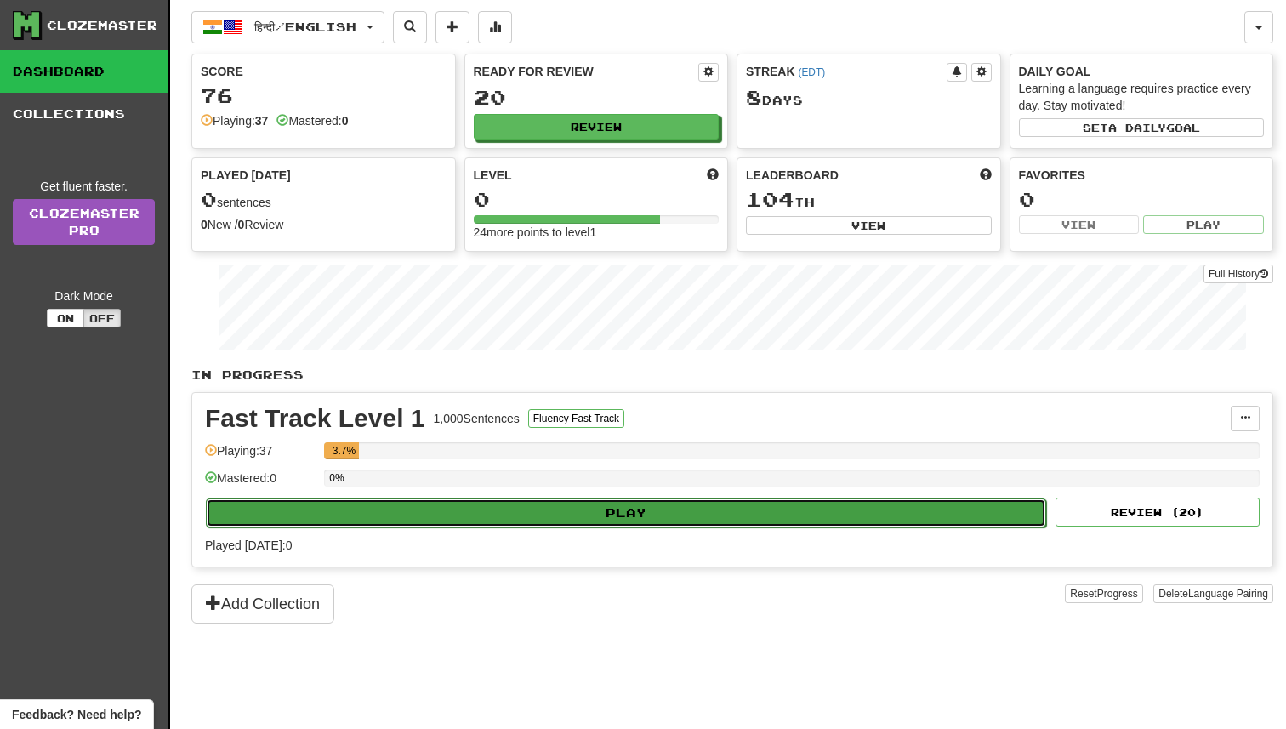
click at [566, 515] on button "Play" at bounding box center [626, 512] width 840 height 29
select select "**"
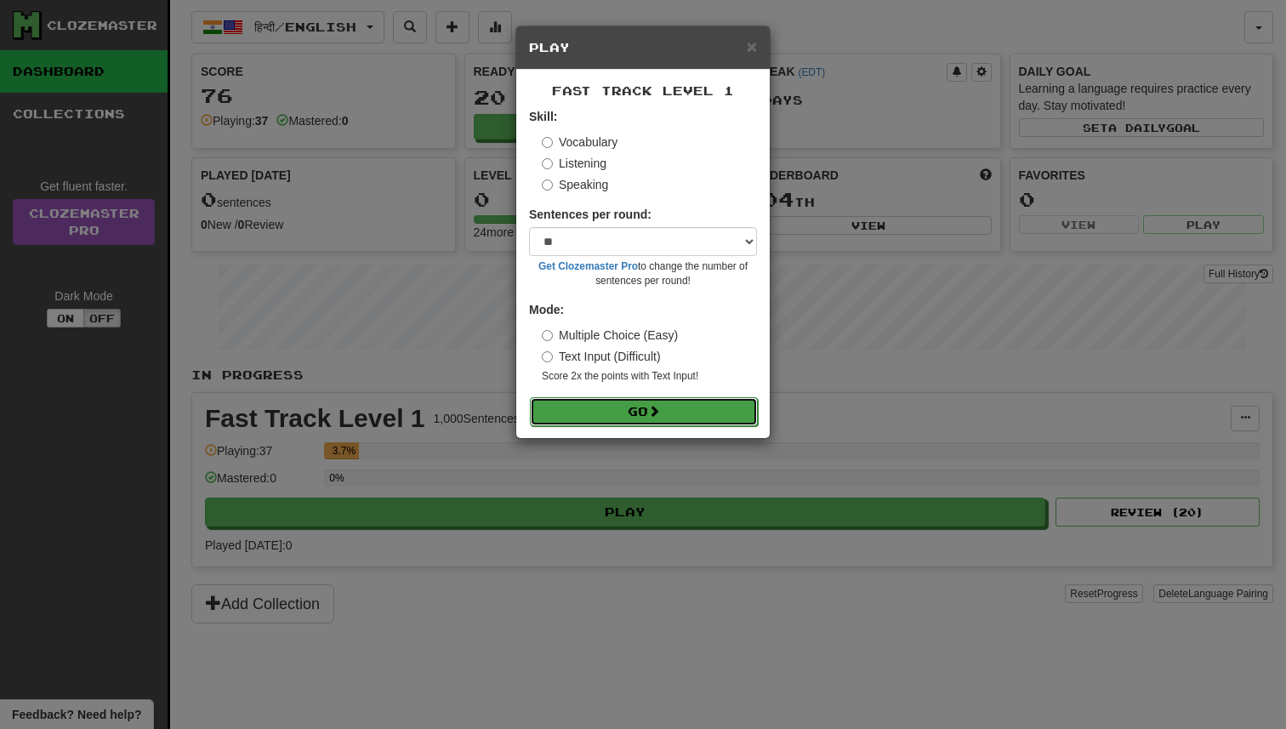
click at [671, 418] on button "Go" at bounding box center [644, 411] width 228 height 29
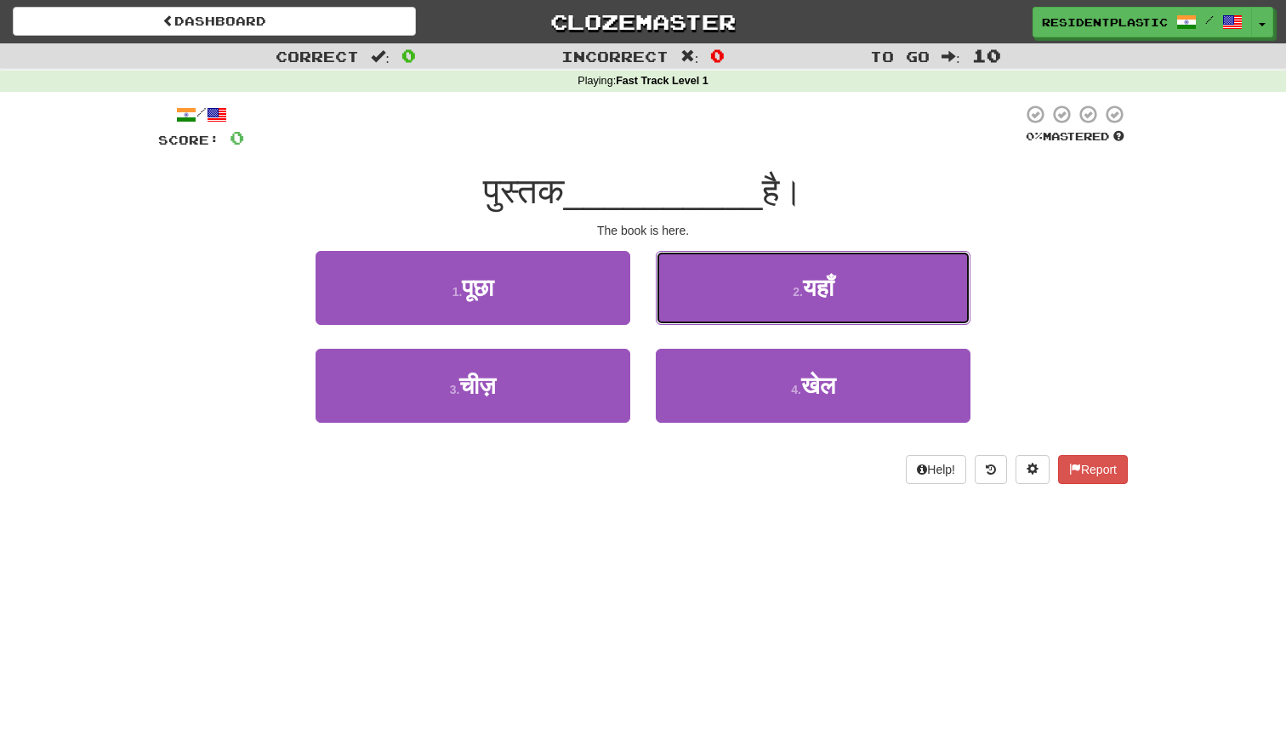
click at [716, 300] on button "2 . यहाँ" at bounding box center [813, 288] width 315 height 74
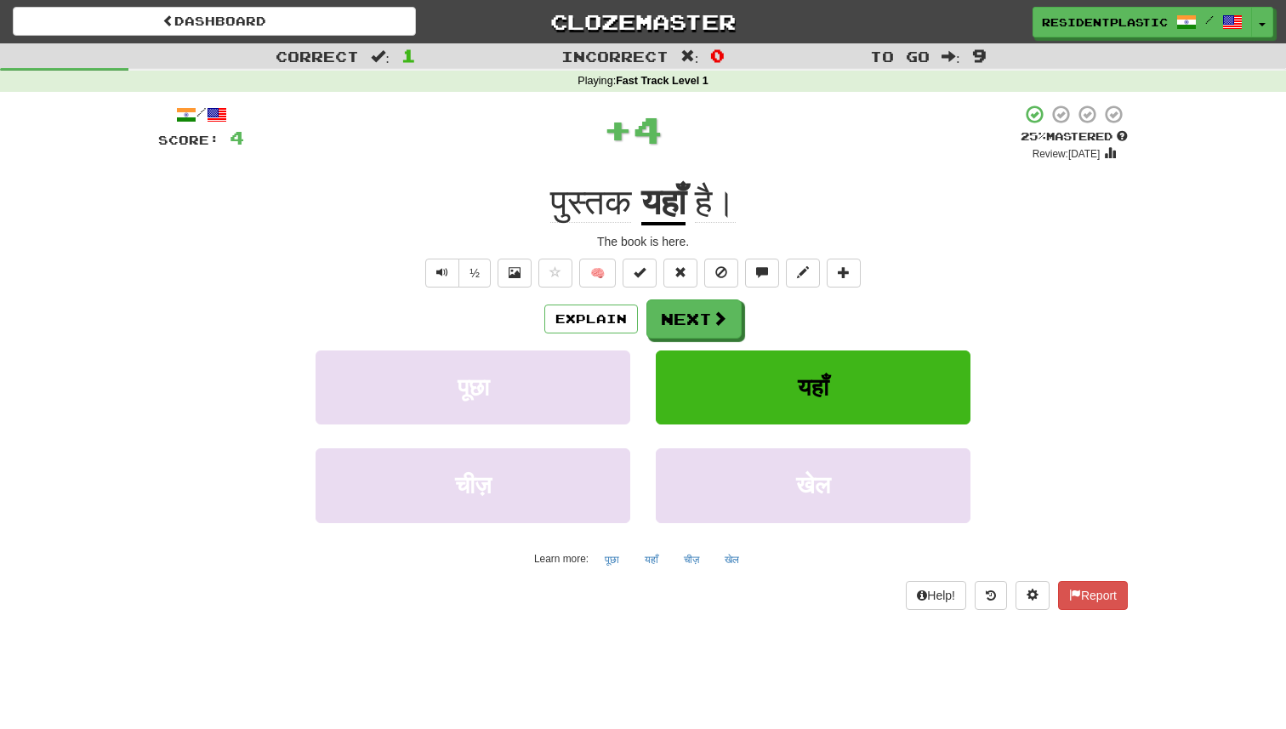
click at [605, 340] on div "Explain Next पूछा यहाँ चीज़ खेल Learn more: पूछा यहाँ चीज़ खेल" at bounding box center [643, 435] width 970 height 273
click at [608, 321] on button "Explain" at bounding box center [591, 318] width 94 height 29
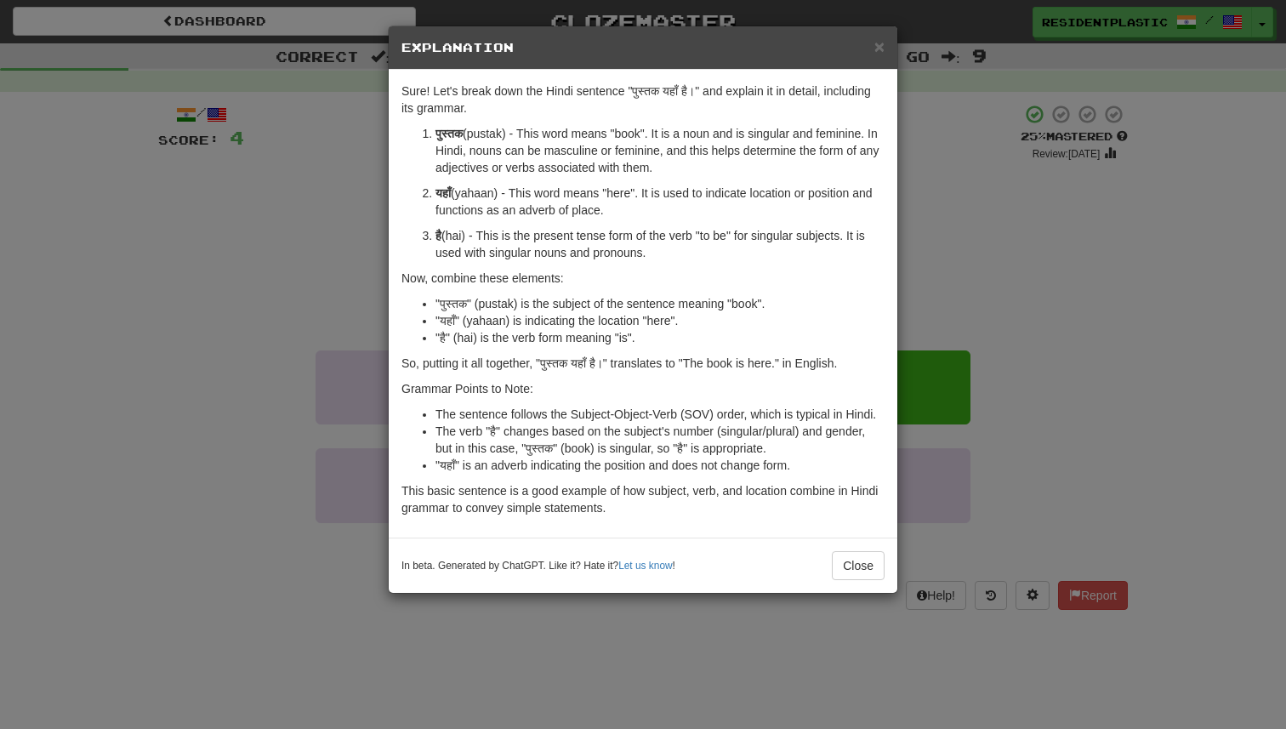
click at [962, 324] on div "× Explanation Sure! Let's break down the Hindi sentence "पुस्तक यहाँ है।" and e…" at bounding box center [643, 364] width 1286 height 729
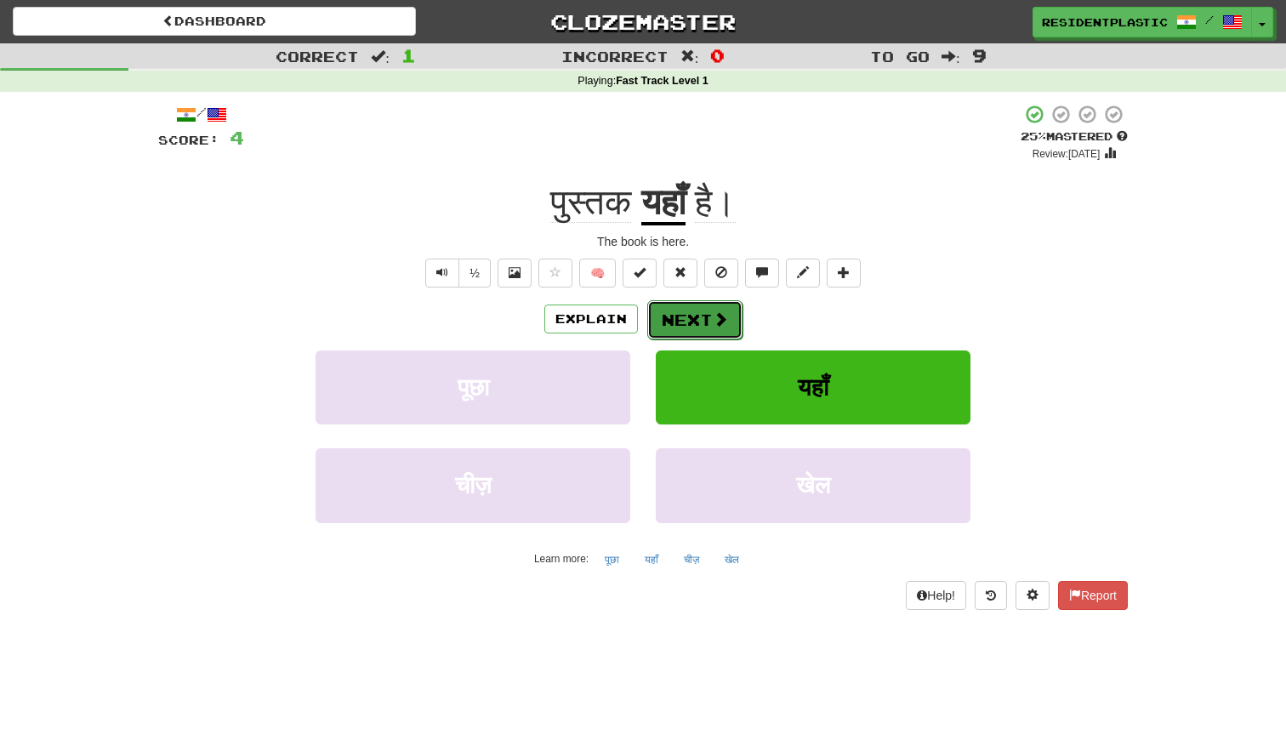
click at [718, 316] on span at bounding box center [720, 318] width 15 height 15
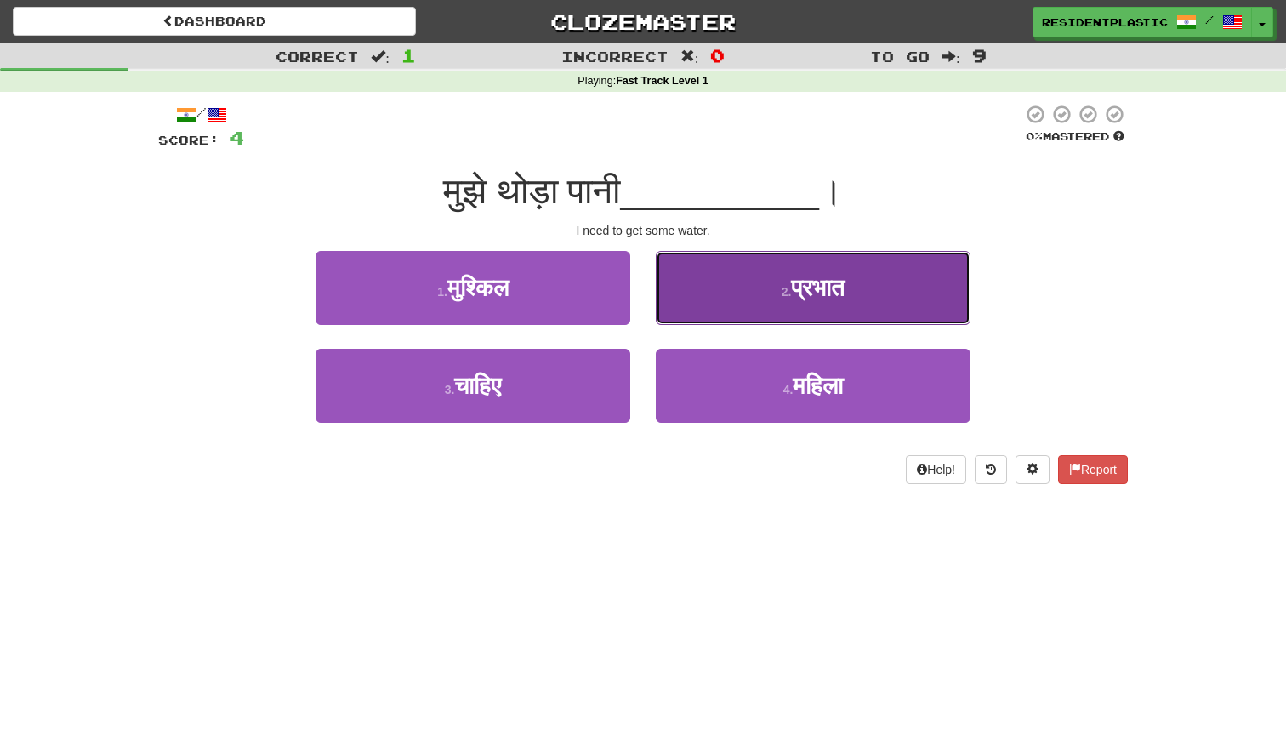
click at [698, 318] on button "2 . प्रभात" at bounding box center [813, 288] width 315 height 74
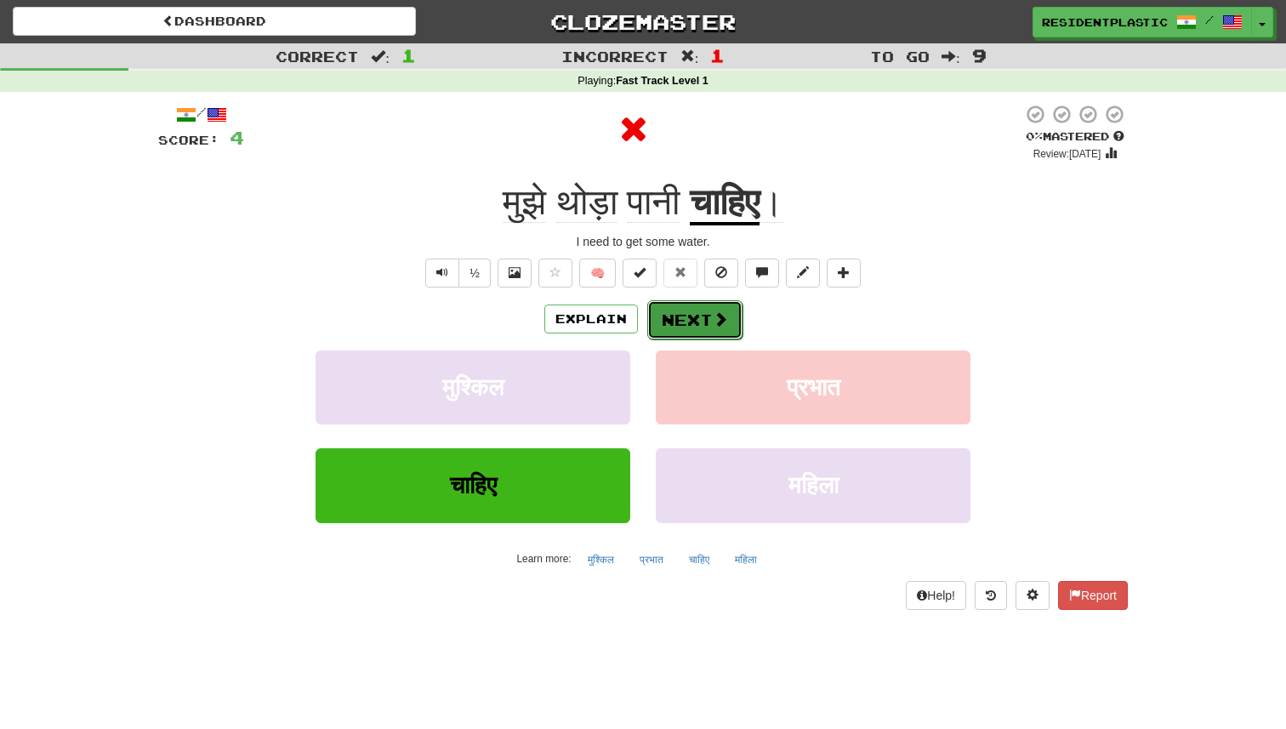
click at [698, 312] on button "Next" at bounding box center [694, 319] width 95 height 39
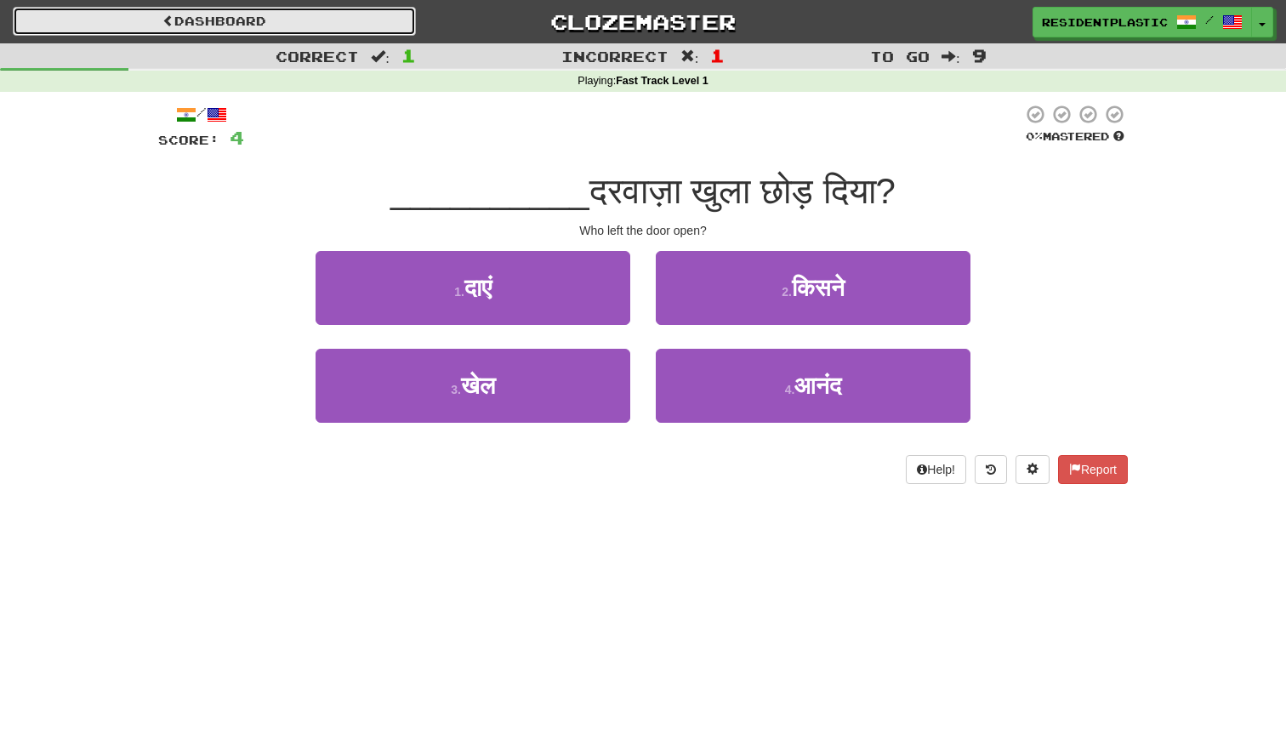
click at [360, 32] on link "Dashboard" at bounding box center [214, 21] width 403 height 29
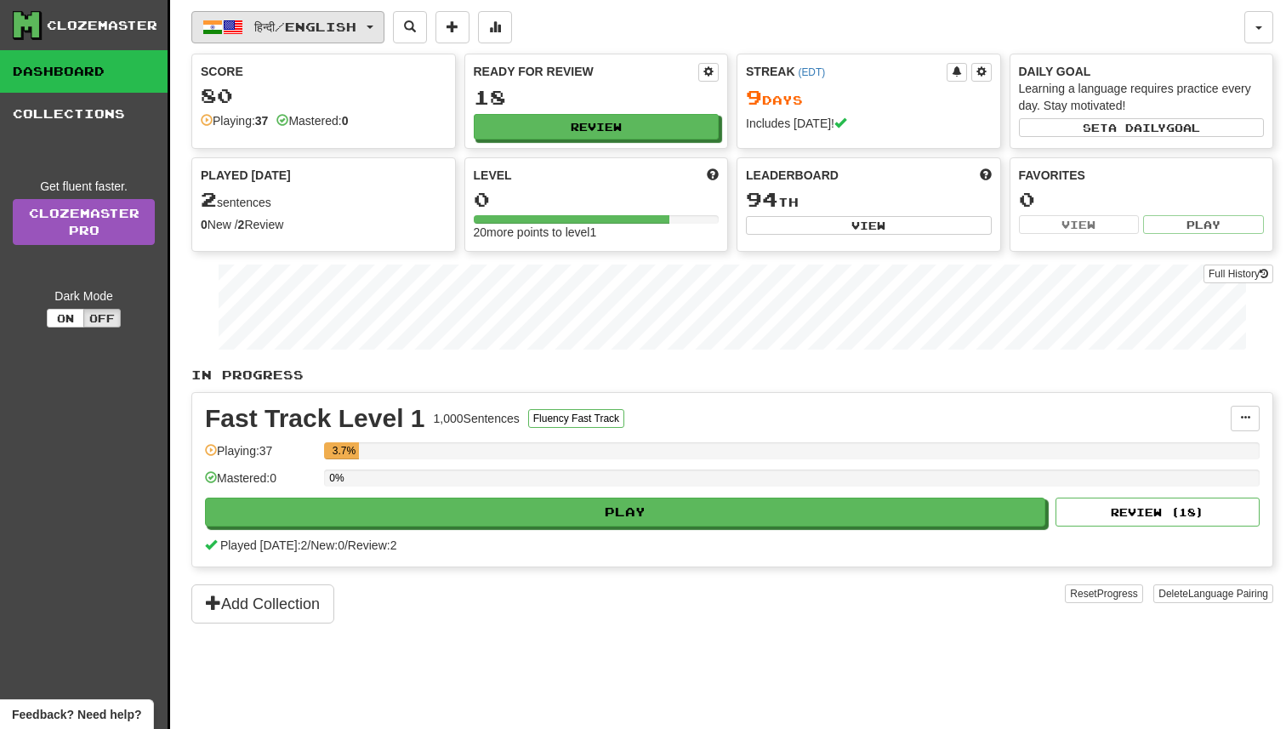
click at [341, 34] on button "हिन्दी / English" at bounding box center [287, 27] width 193 height 32
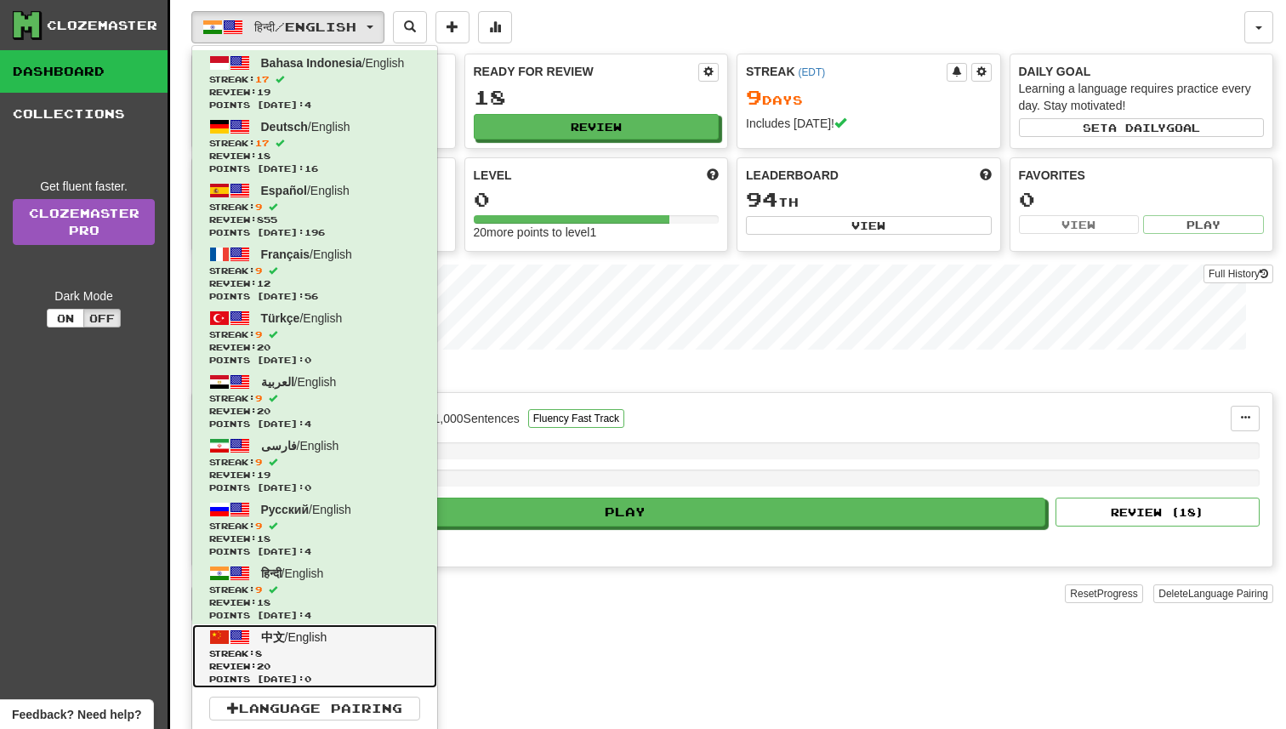
click at [333, 644] on link "中文 / English Streak: 8 Review: 20 Points [DATE]: 0" at bounding box center [314, 656] width 245 height 64
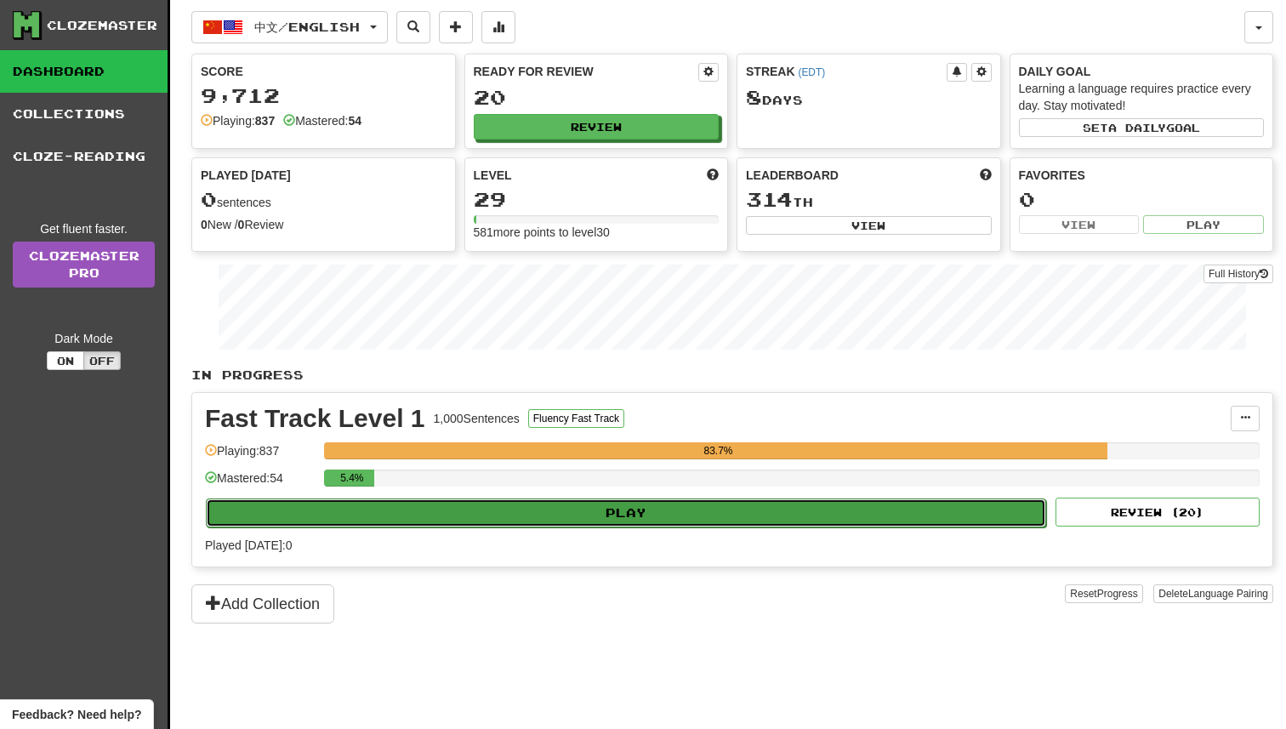
click at [523, 505] on button "Play" at bounding box center [626, 512] width 840 height 29
select select "**"
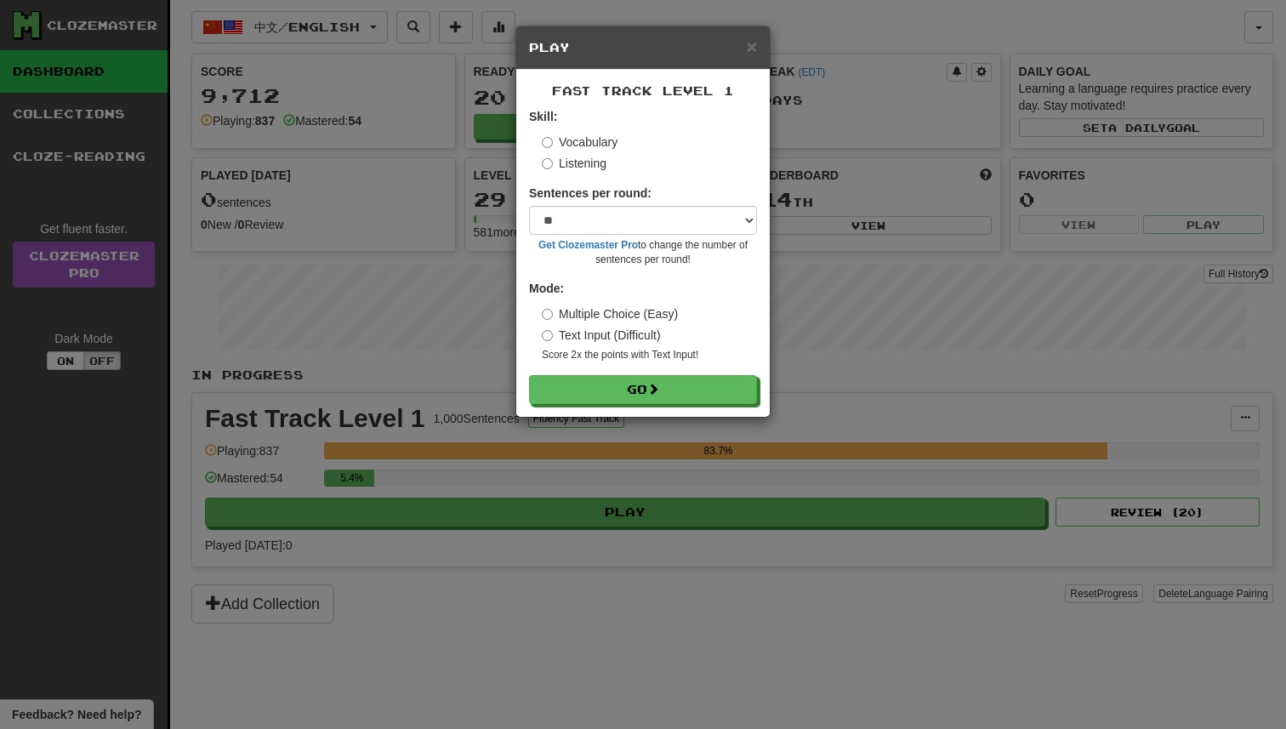
click at [590, 410] on div "Fast Track Level 1 Skill: Vocabulary Listening Sentences per round: * ** ** ** …" at bounding box center [642, 243] width 253 height 347
click at [590, 401] on button "Go" at bounding box center [644, 390] width 228 height 29
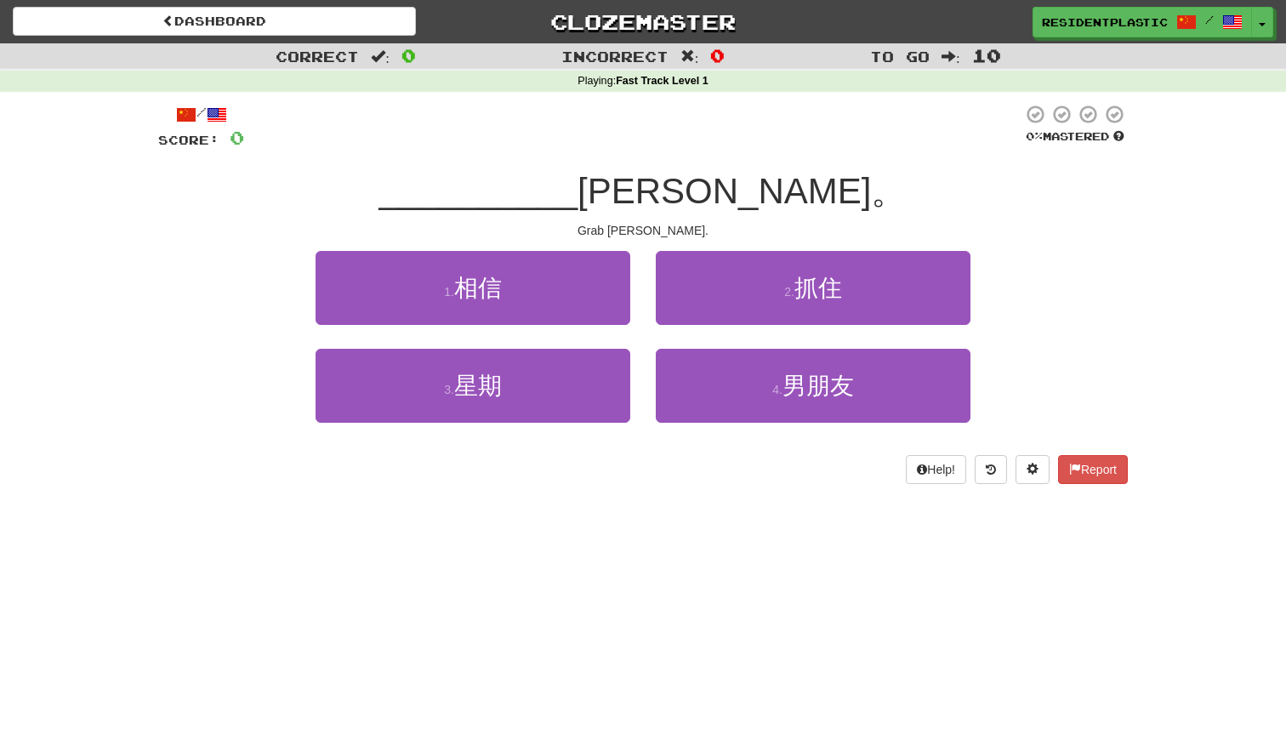
click at [661, 328] on div "2 . 抓住" at bounding box center [813, 300] width 340 height 98
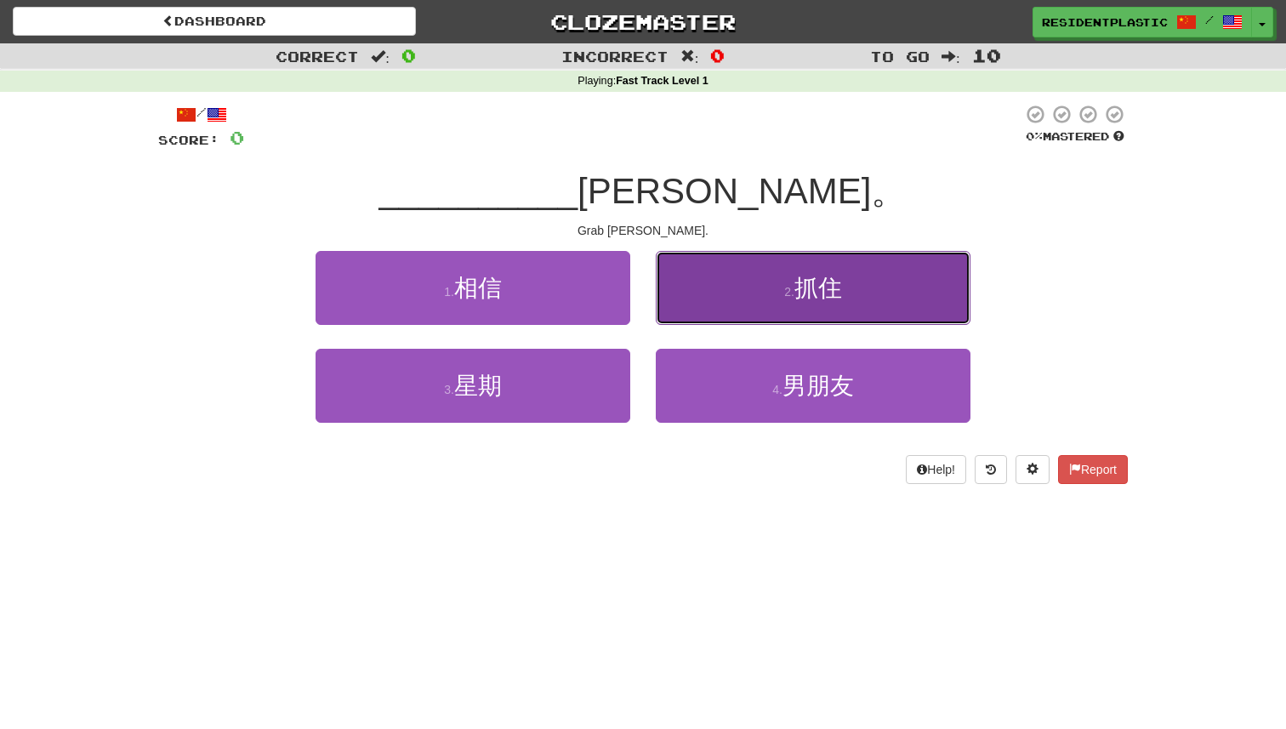
click at [663, 318] on button "2 . 抓住" at bounding box center [813, 288] width 315 height 74
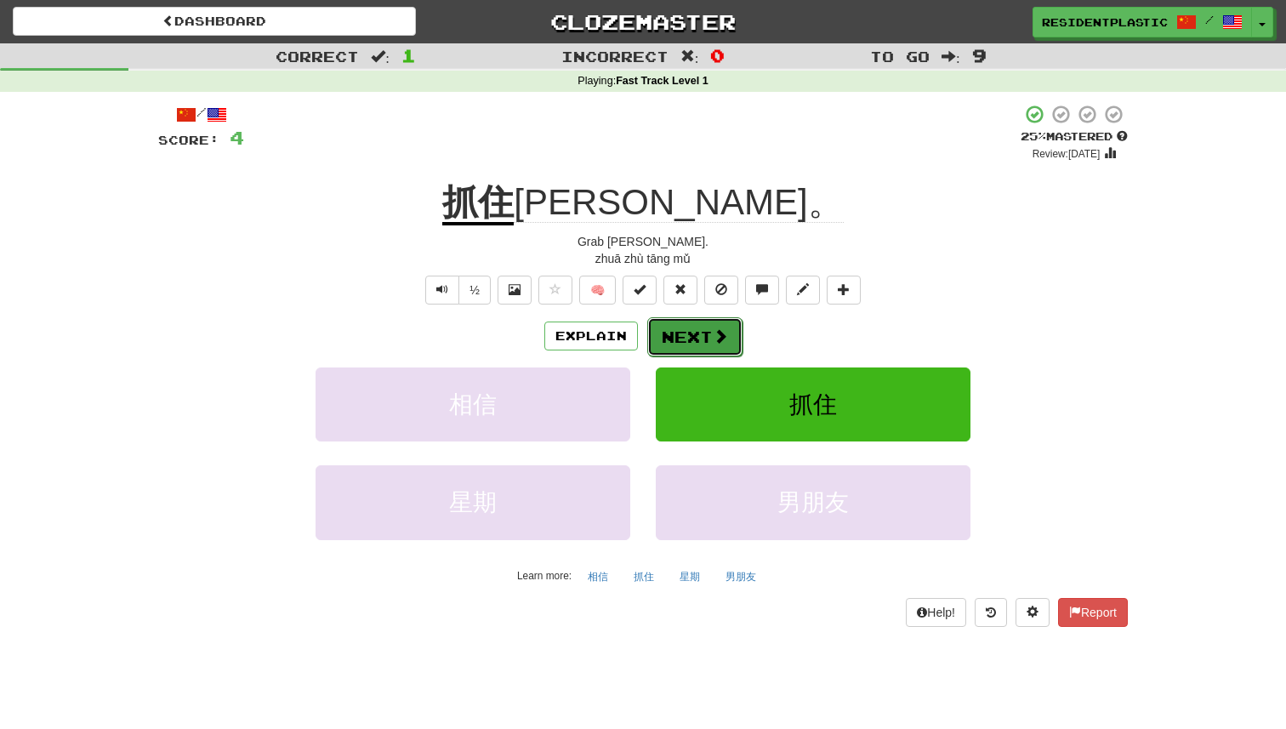
click at [661, 336] on button "Next" at bounding box center [694, 336] width 95 height 39
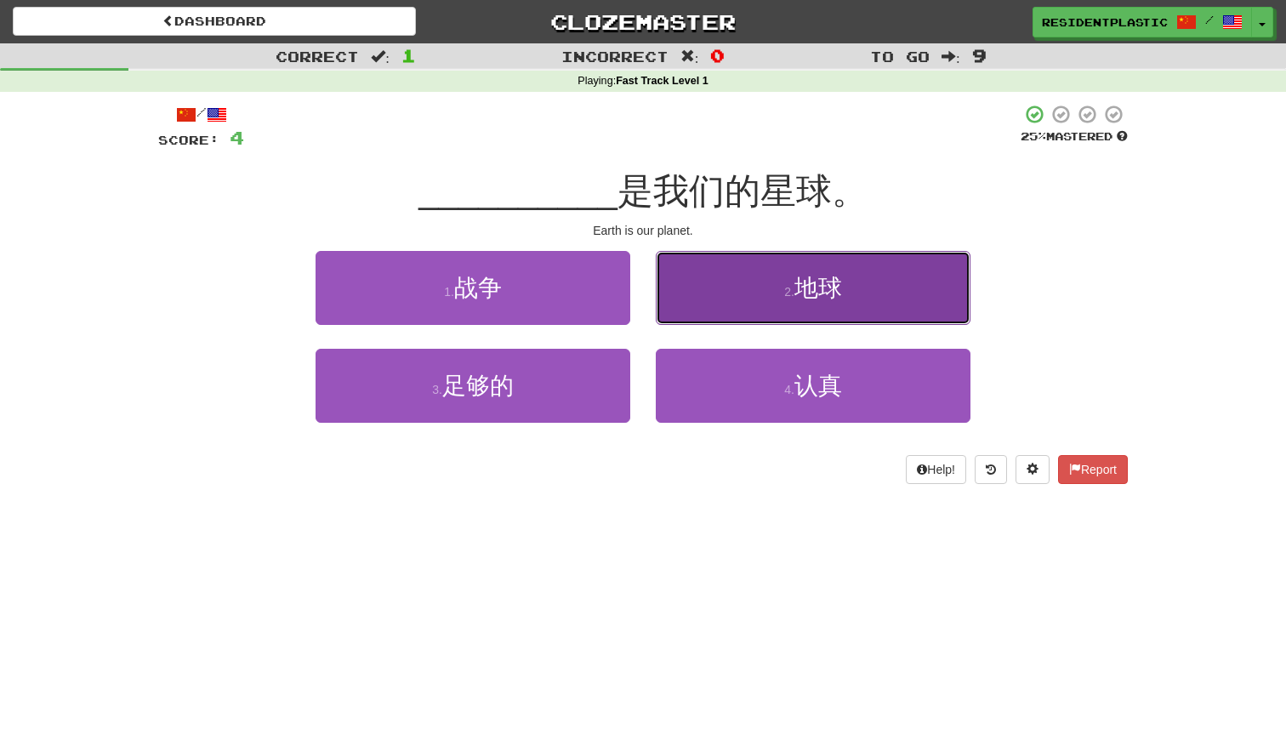
click at [748, 306] on button "2 . 地球" at bounding box center [813, 288] width 315 height 74
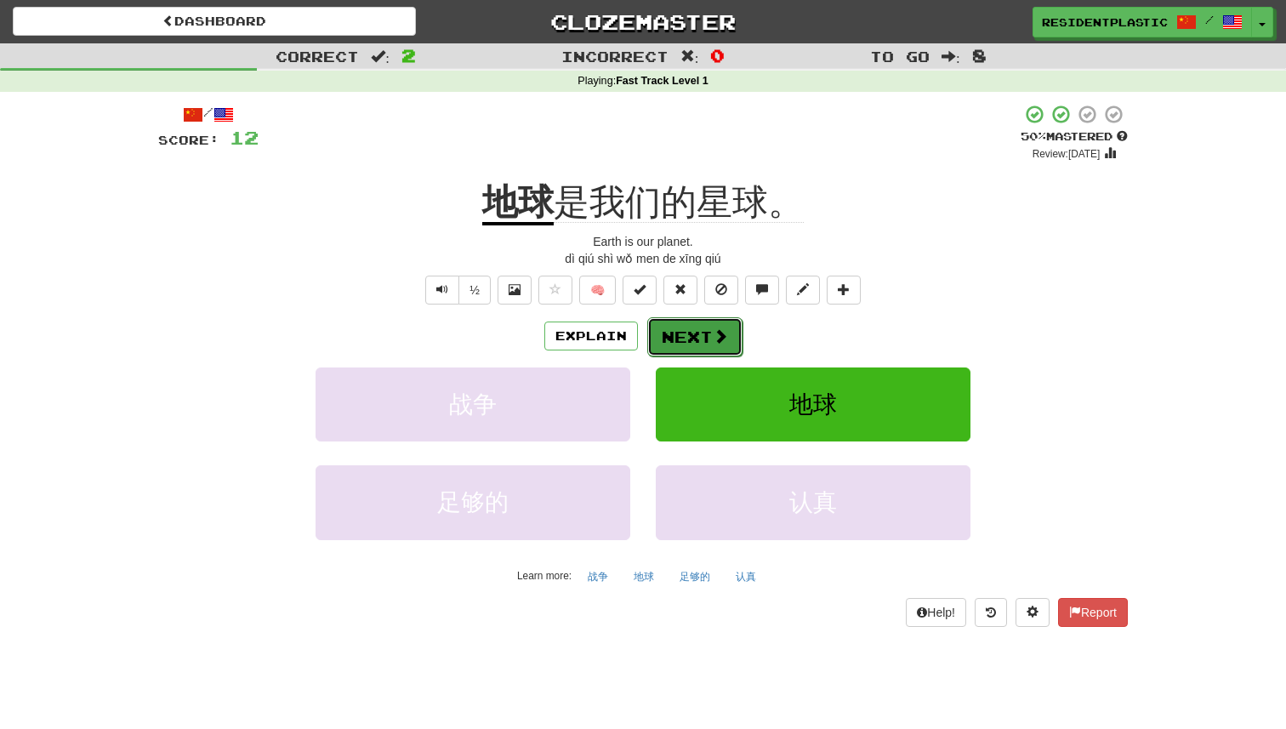
click at [692, 330] on button "Next" at bounding box center [694, 336] width 95 height 39
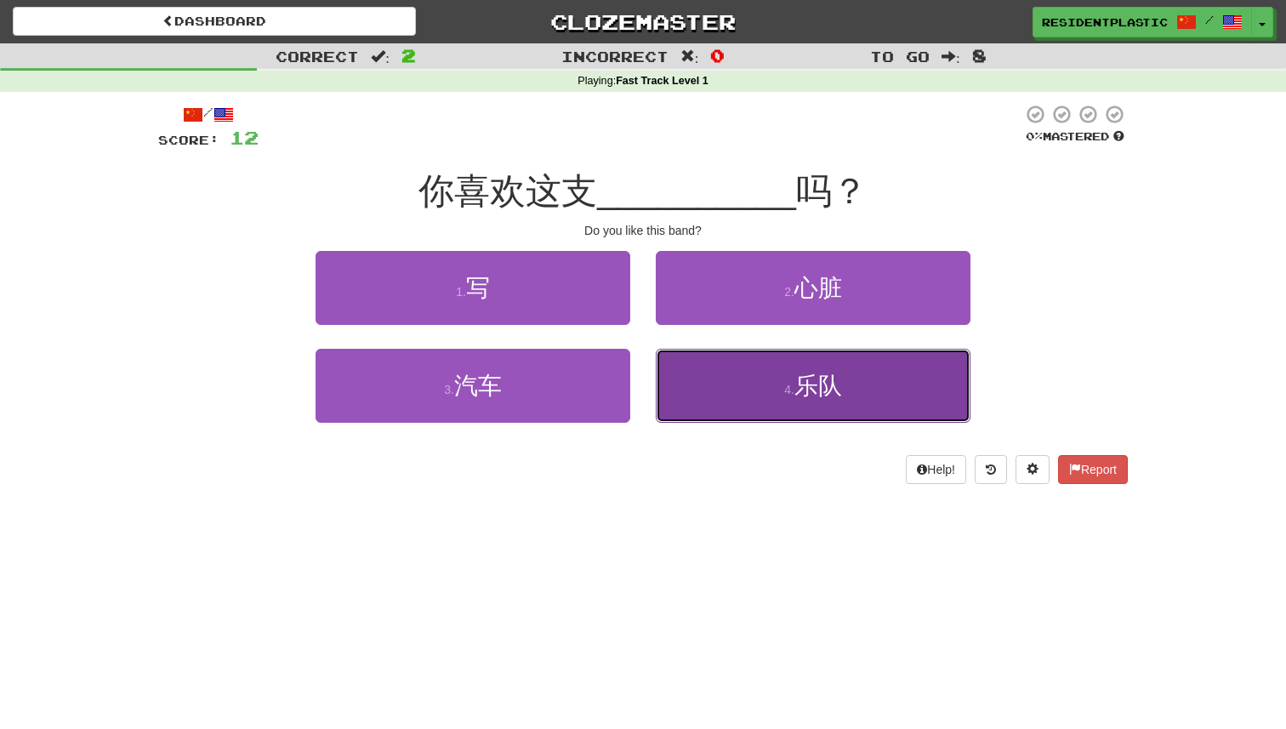
click at [690, 367] on button "4 . 乐队" at bounding box center [813, 386] width 315 height 74
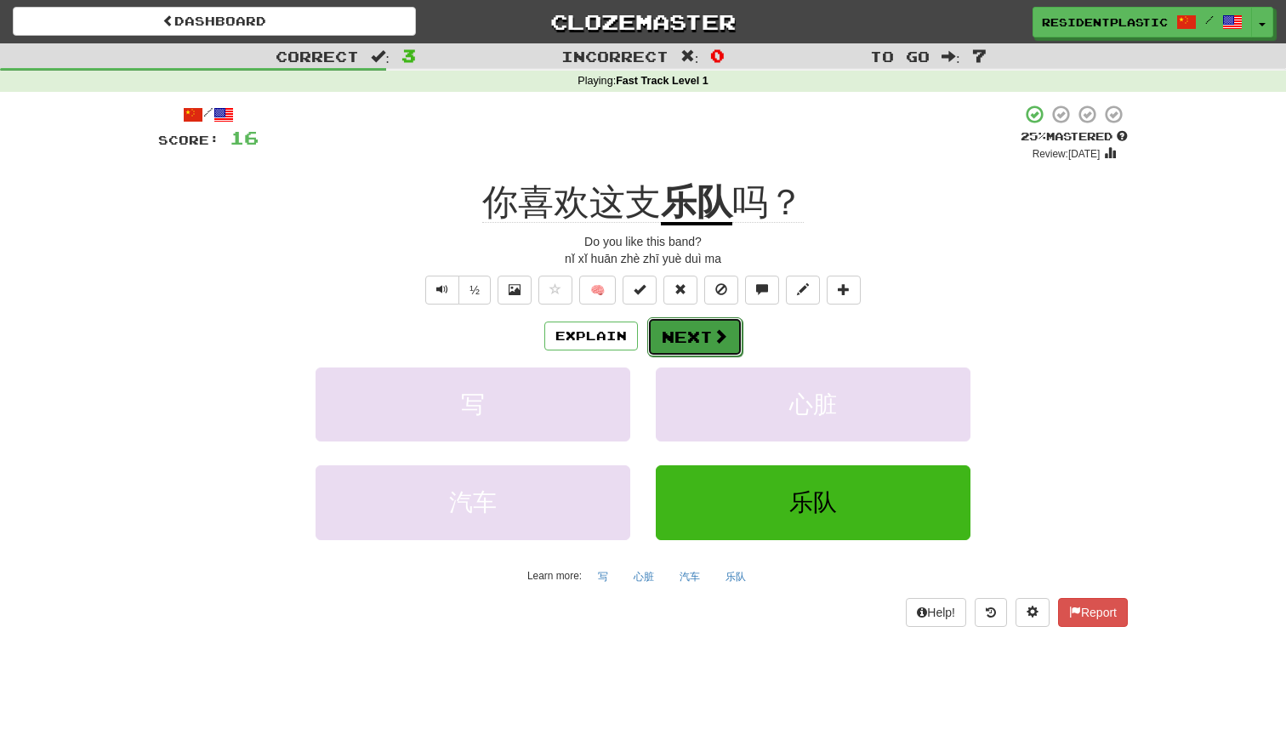
click at [671, 327] on button "Next" at bounding box center [694, 336] width 95 height 39
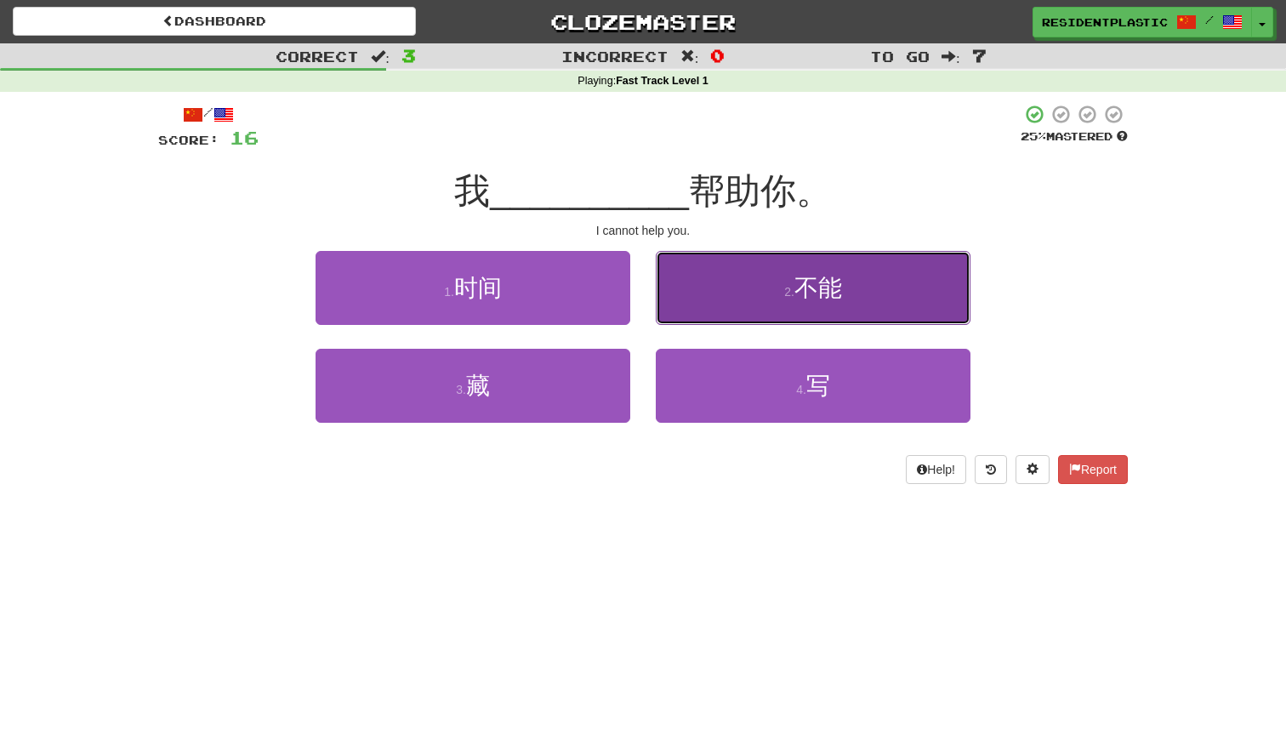
click at [710, 304] on button "2 . 不能" at bounding box center [813, 288] width 315 height 74
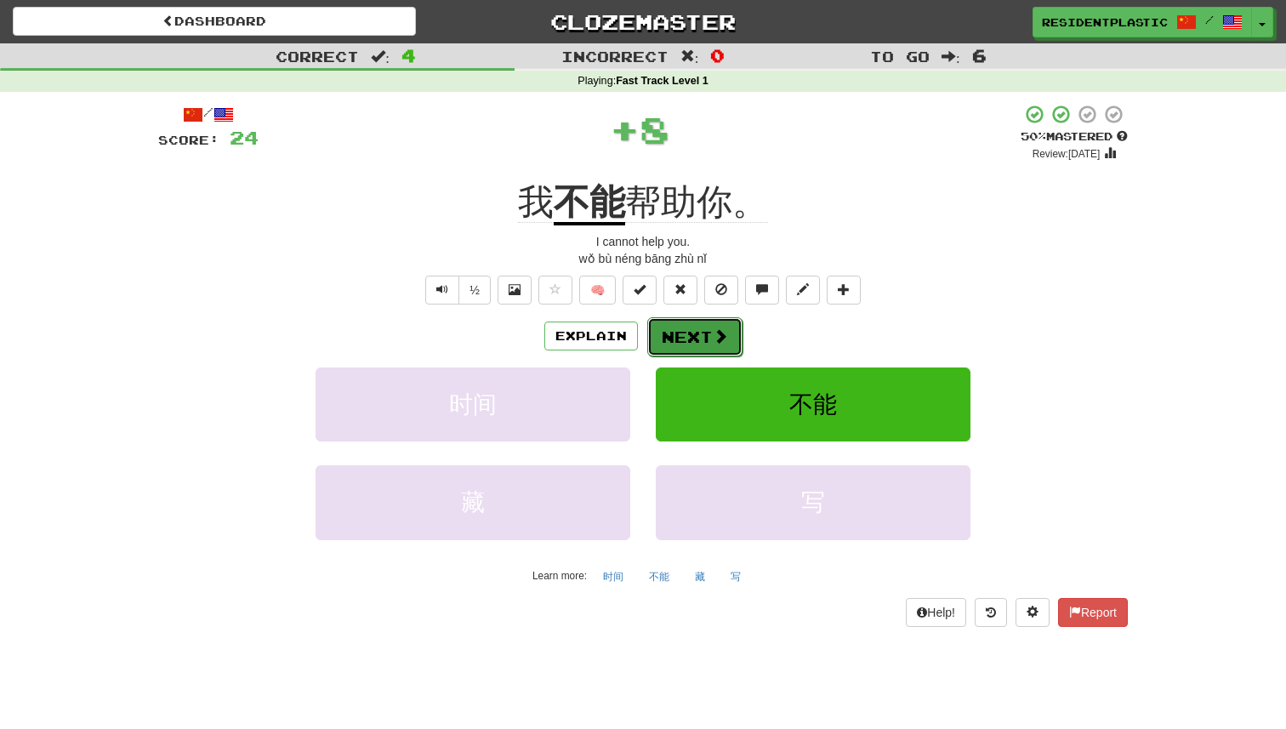
click at [703, 329] on button "Next" at bounding box center [694, 336] width 95 height 39
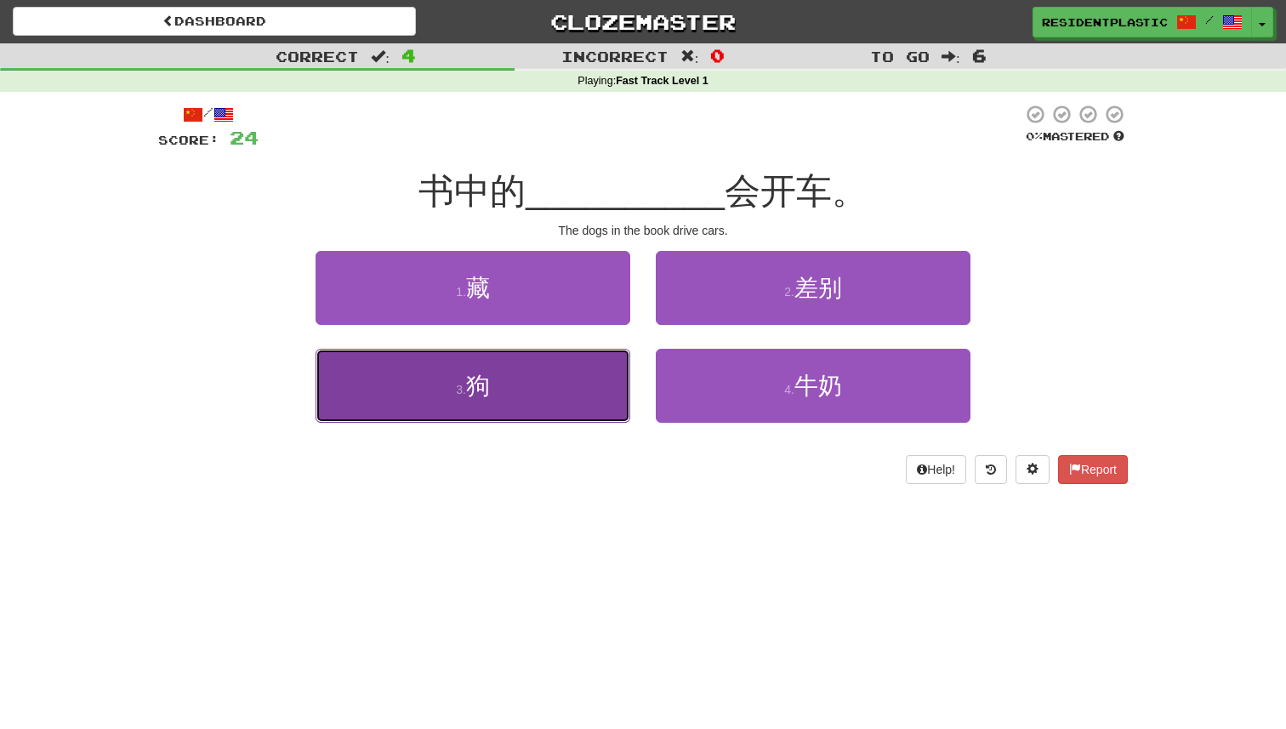
click at [575, 371] on button "3 . 狗" at bounding box center [473, 386] width 315 height 74
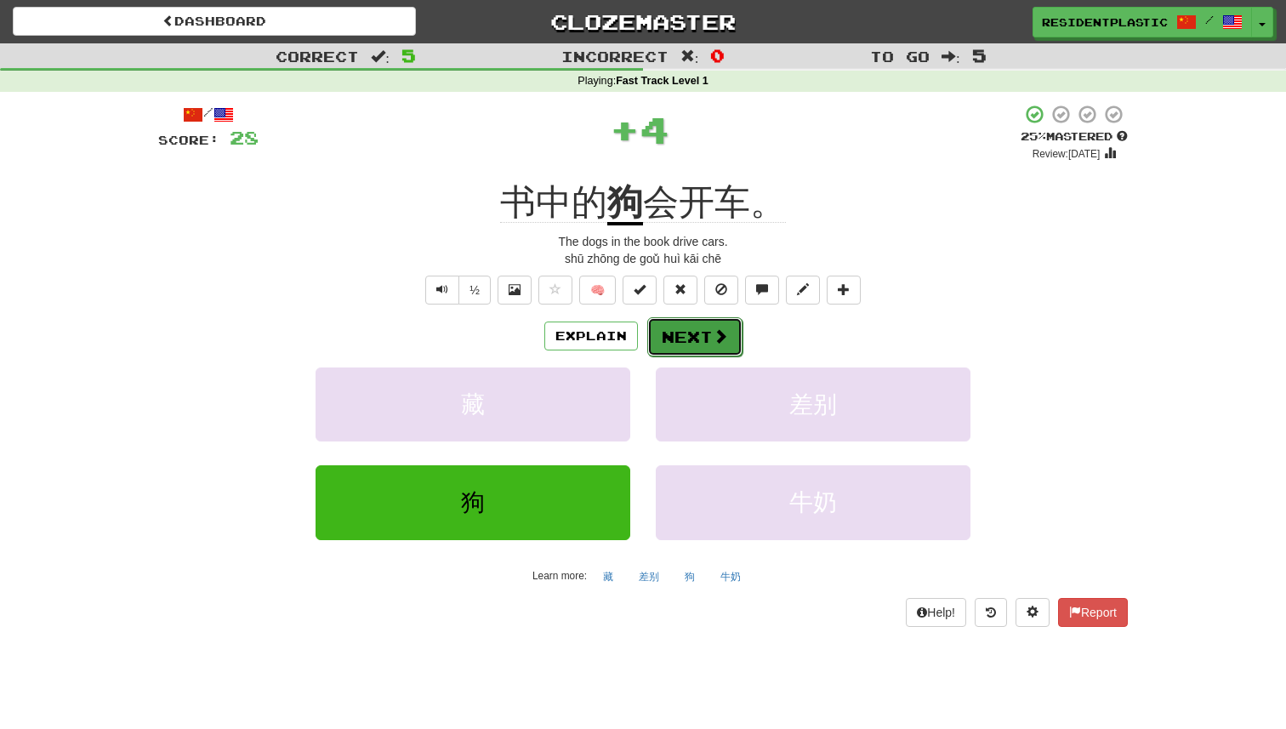
click at [702, 341] on button "Next" at bounding box center [694, 336] width 95 height 39
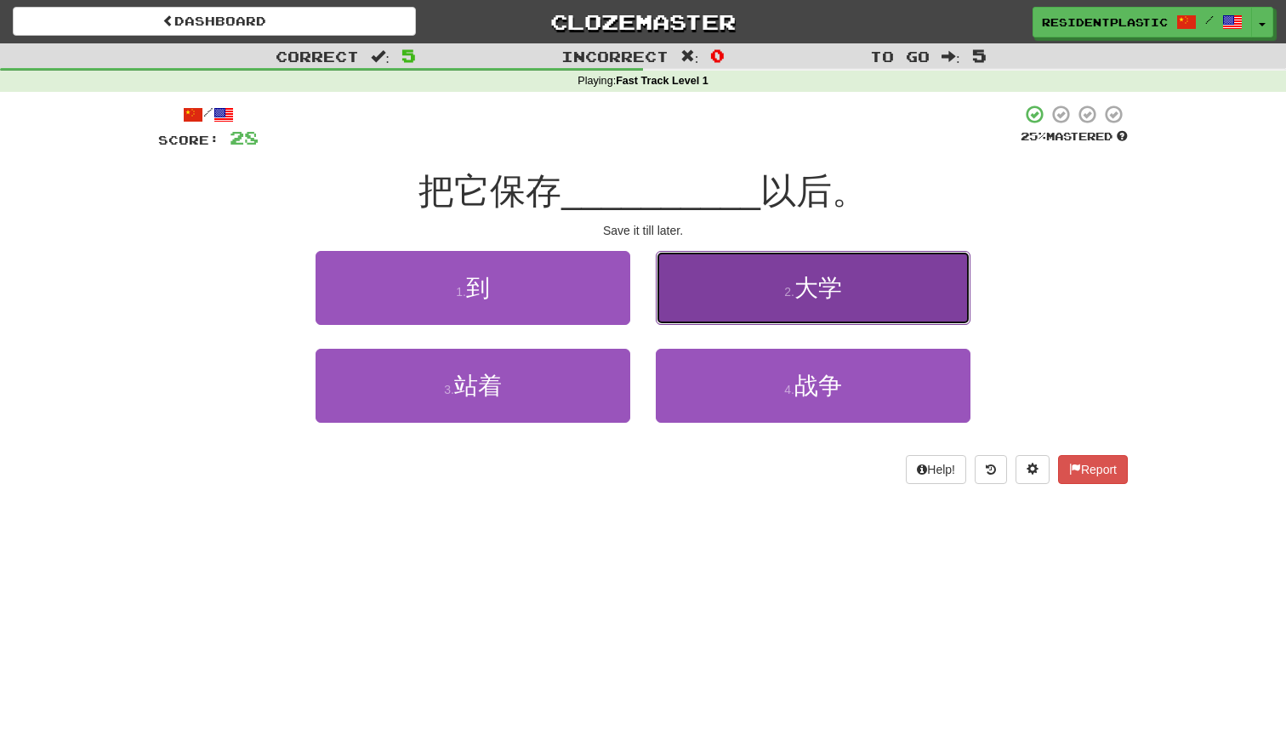
click at [700, 290] on button "2 . 大学" at bounding box center [813, 288] width 315 height 74
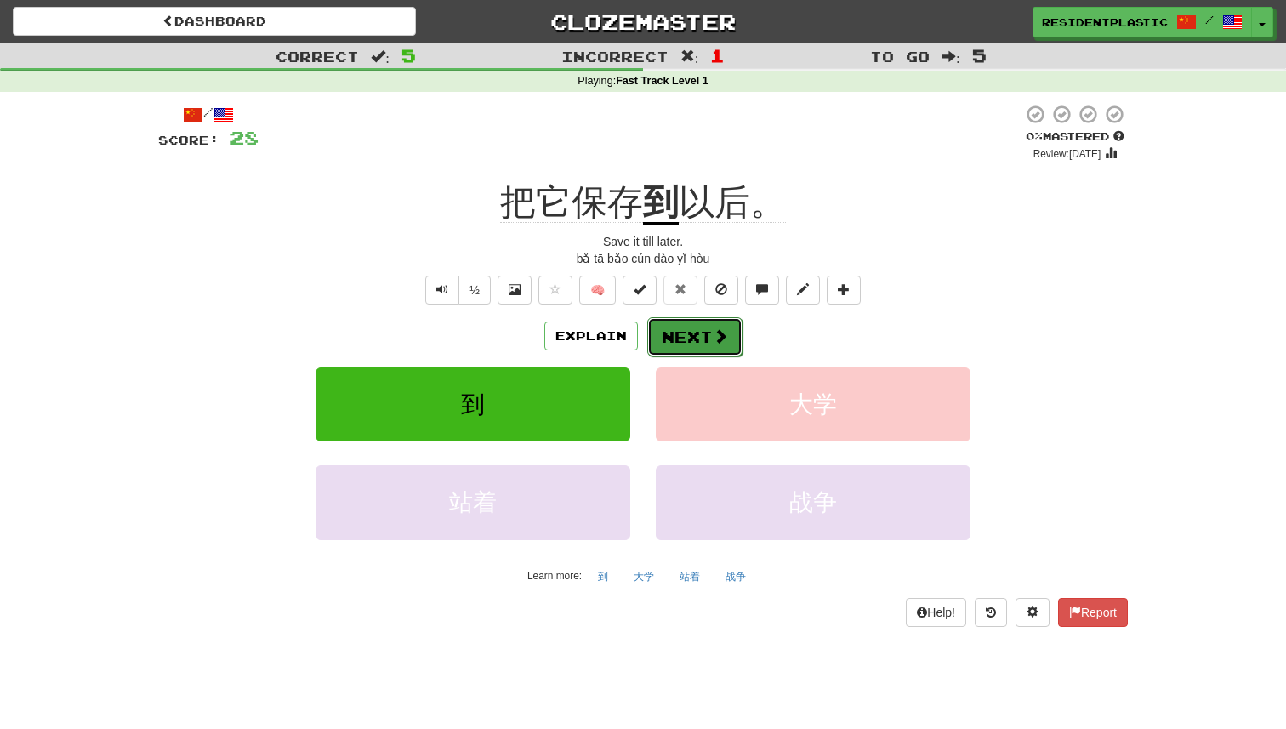
click at [655, 332] on button "Next" at bounding box center [694, 336] width 95 height 39
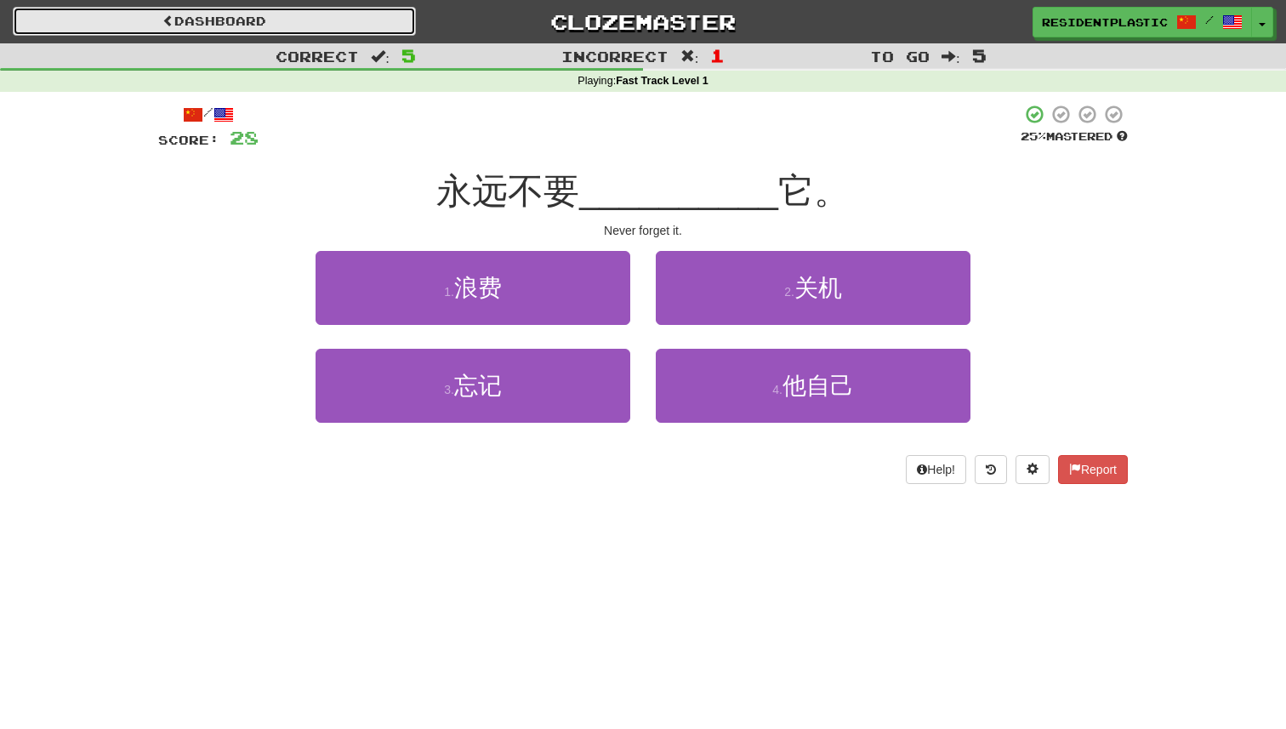
click at [245, 30] on link "Dashboard" at bounding box center [214, 21] width 403 height 29
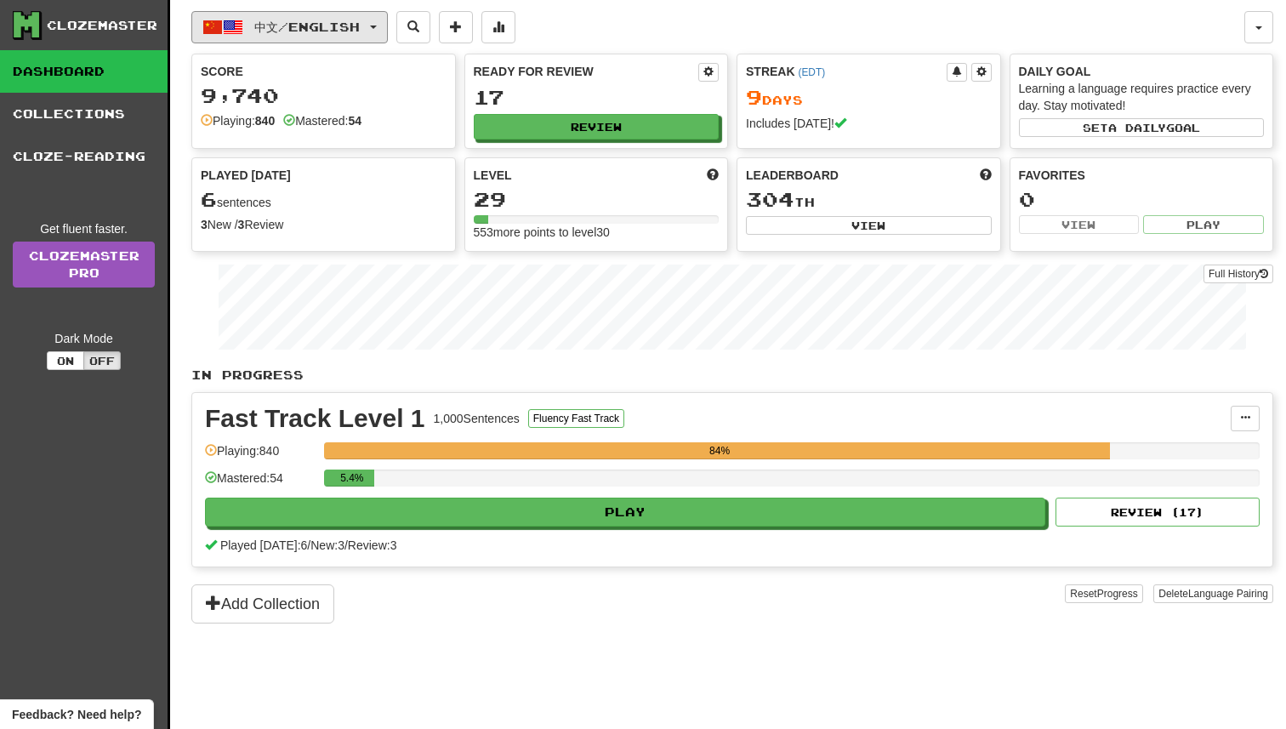
click at [245, 30] on button "中文 / English" at bounding box center [289, 27] width 196 height 32
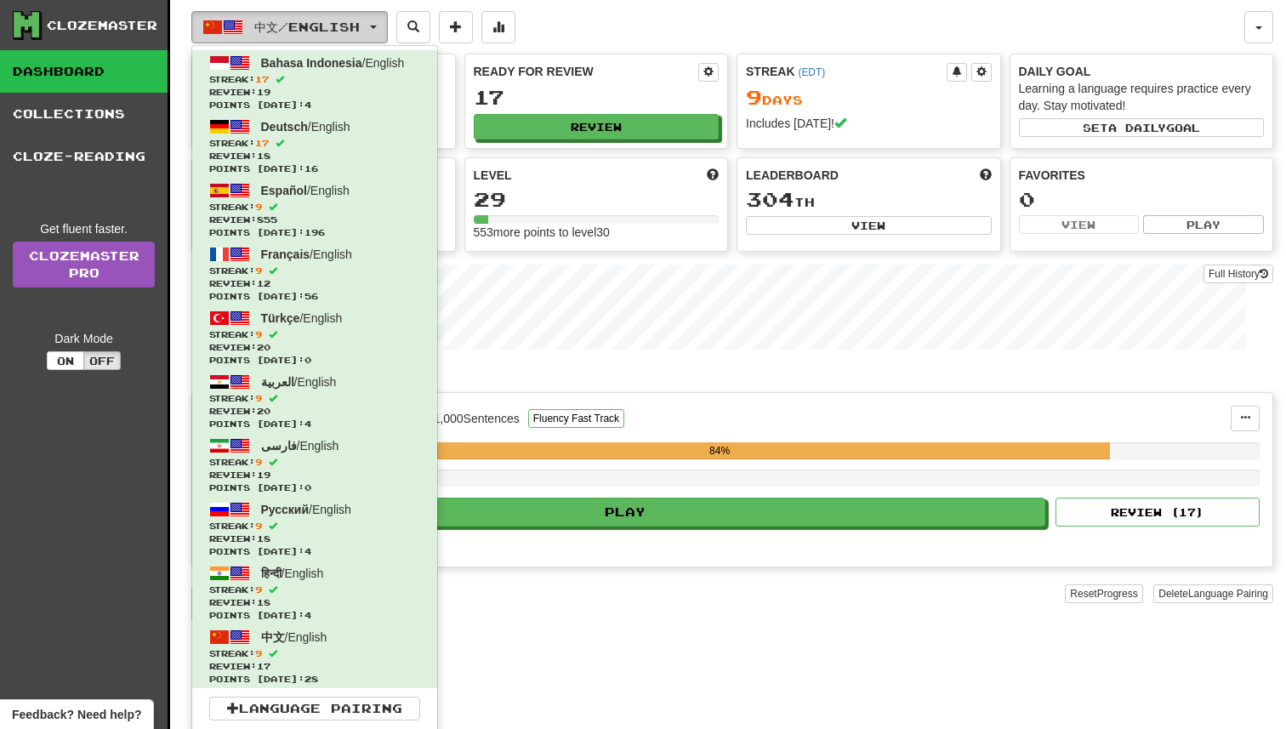
click at [245, 30] on button "中文 / English" at bounding box center [289, 27] width 196 height 32
